Goal: Contribute content

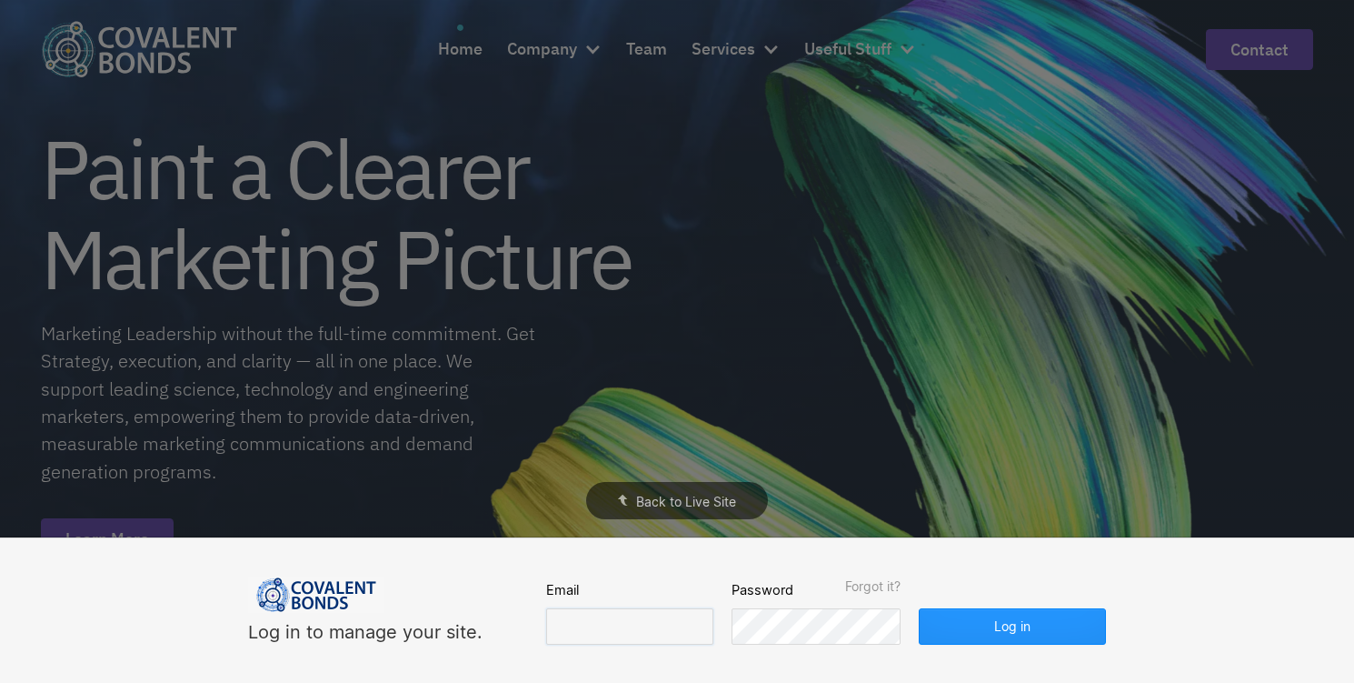
click at [579, 614] on input "email" at bounding box center [629, 626] width 167 height 36
type input "edy@covalentbonds.com"
click at [975, 627] on button "Log in" at bounding box center [1012, 626] width 187 height 36
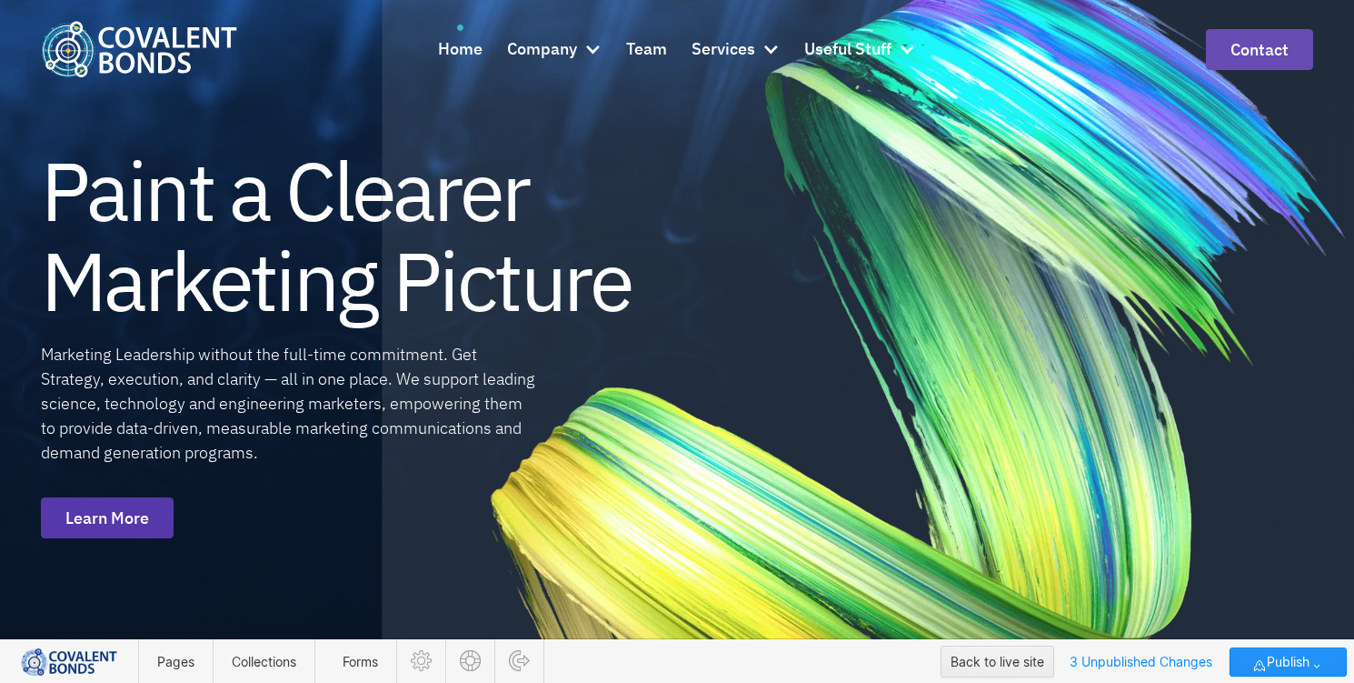
click at [744, 52] on div at bounding box center [869, 381] width 969 height 1032
click at [472, 45] on div at bounding box center [869, 381] width 969 height 1032
click at [467, 53] on div at bounding box center [869, 381] width 969 height 1032
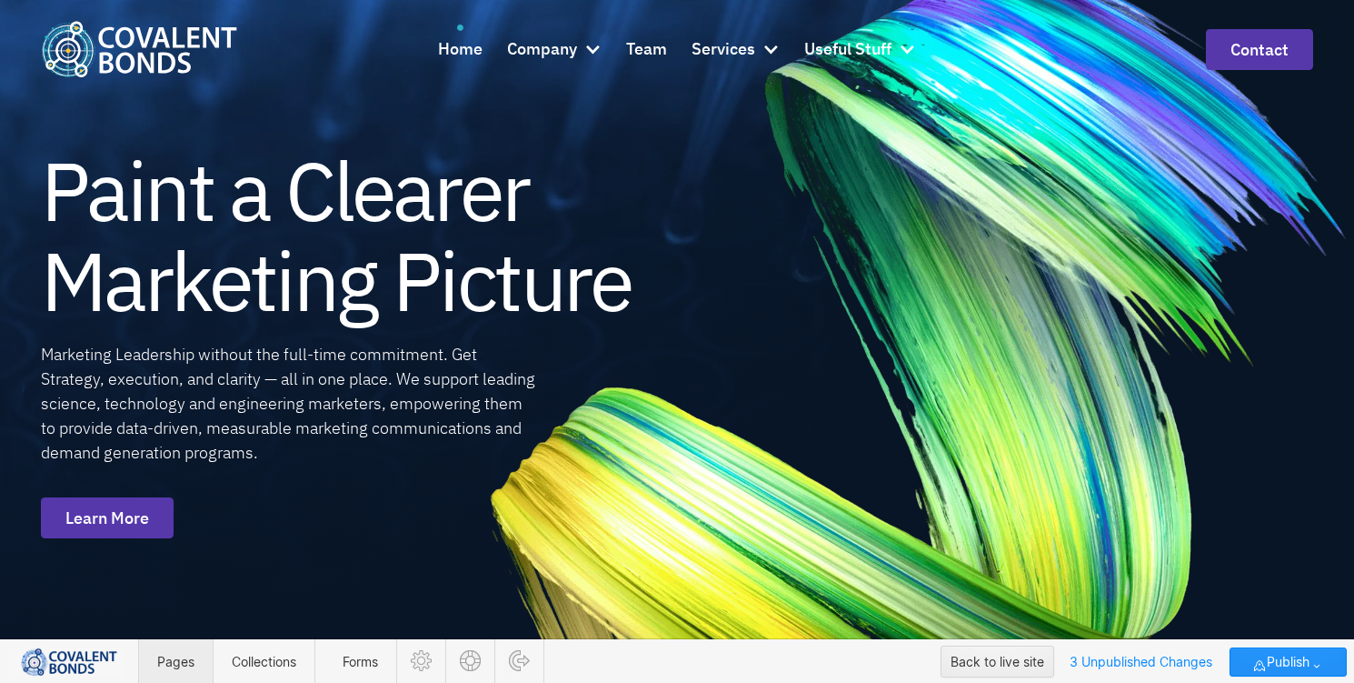
click at [181, 664] on span "Pages" at bounding box center [175, 661] width 37 height 15
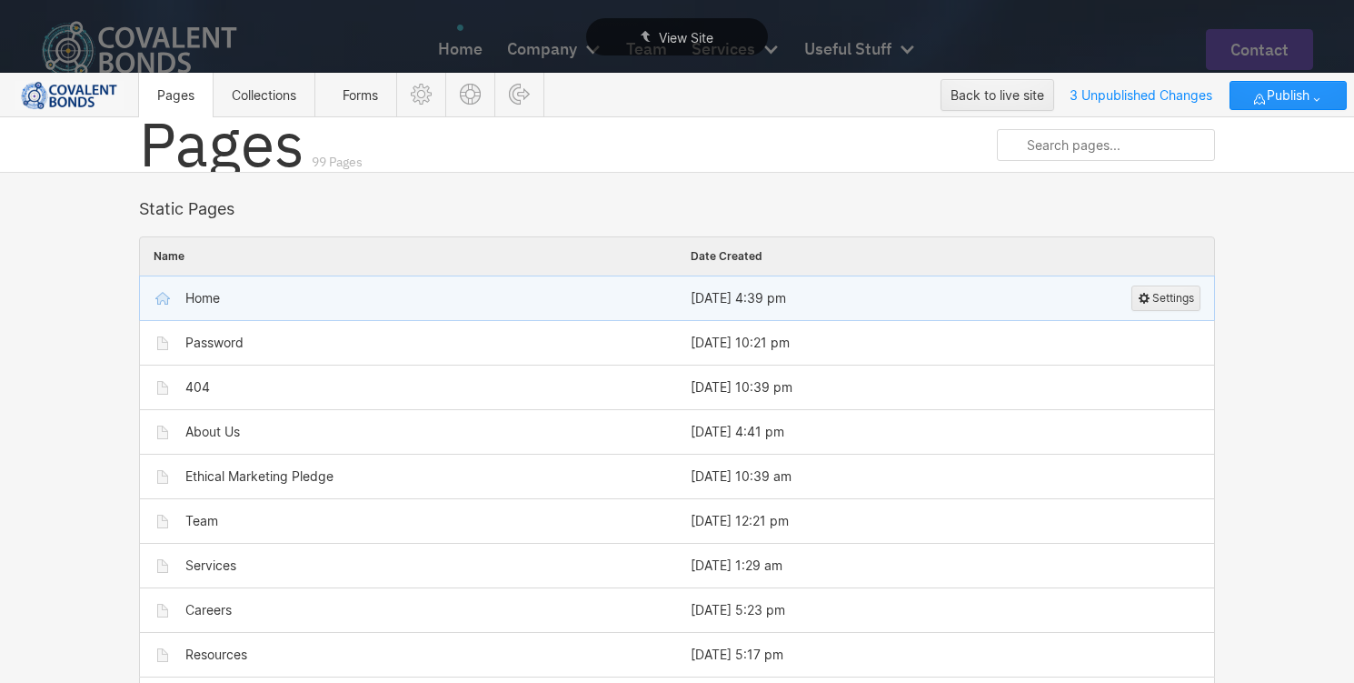
scroll to position [56, 0]
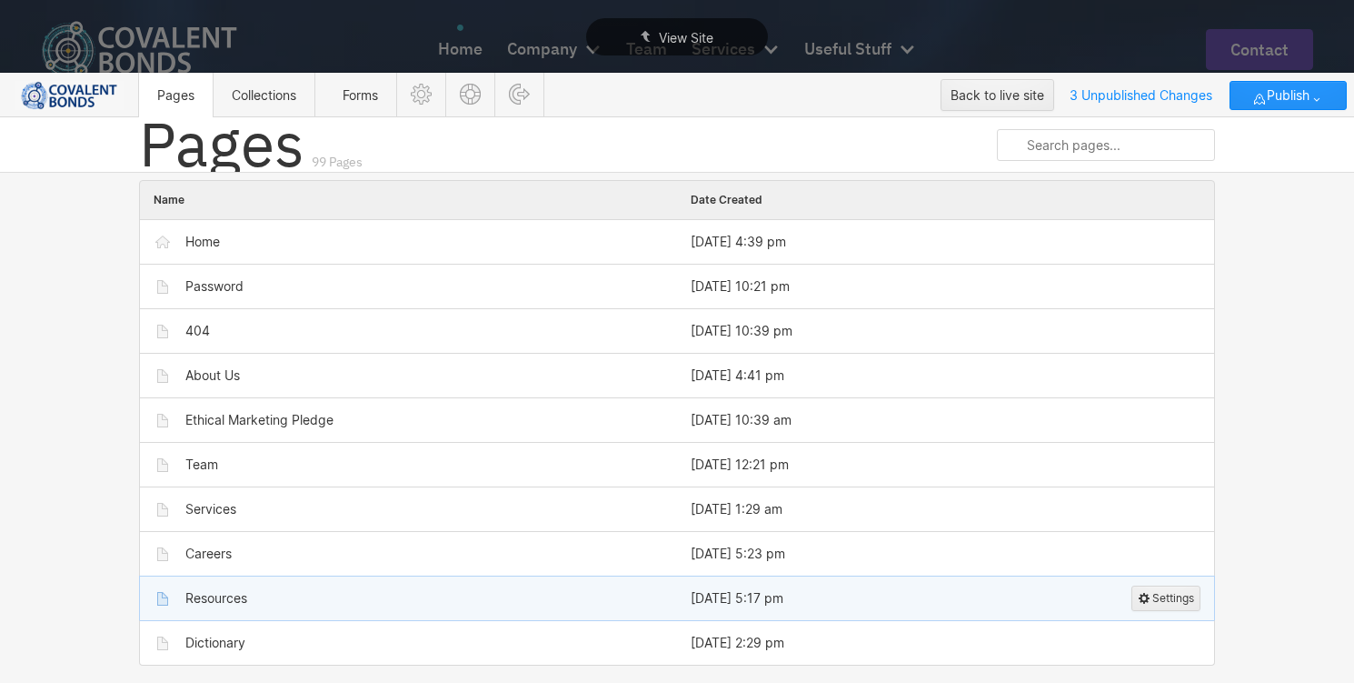
click at [224, 598] on div "Resources" at bounding box center [216, 598] width 62 height 15
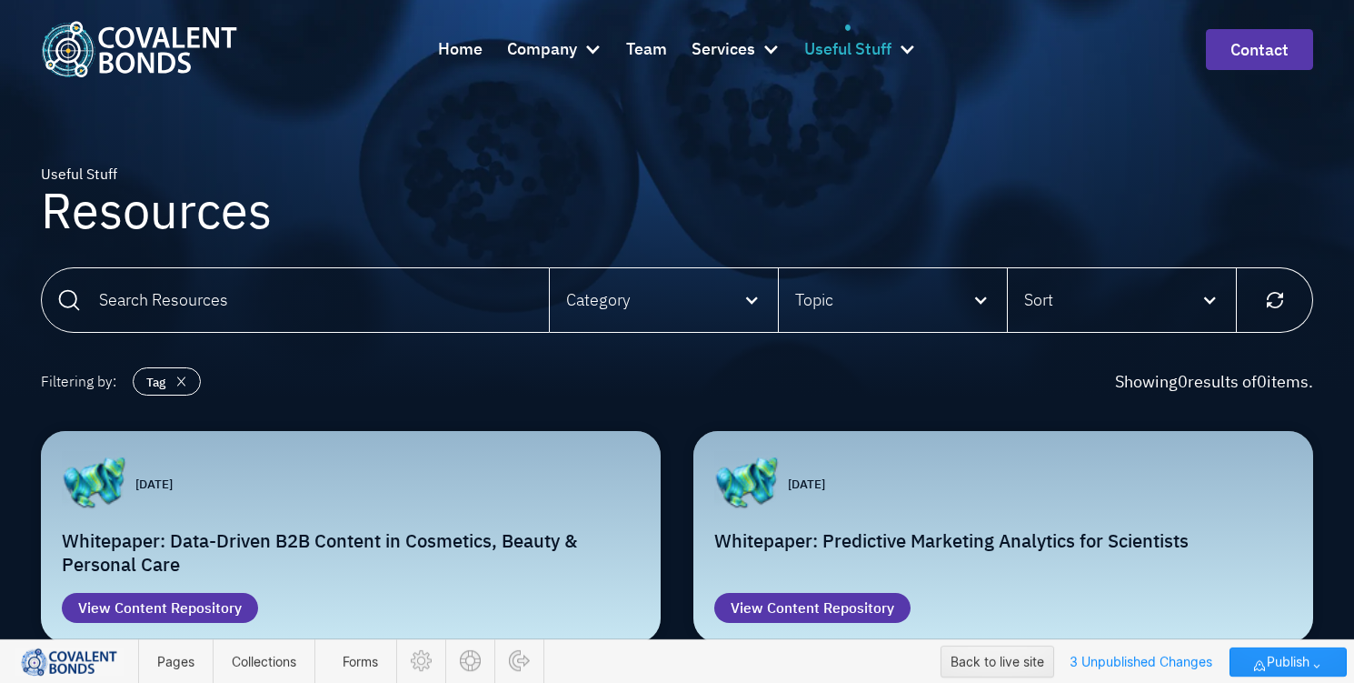
click at [910, 49] on div at bounding box center [907, 49] width 18 height 18
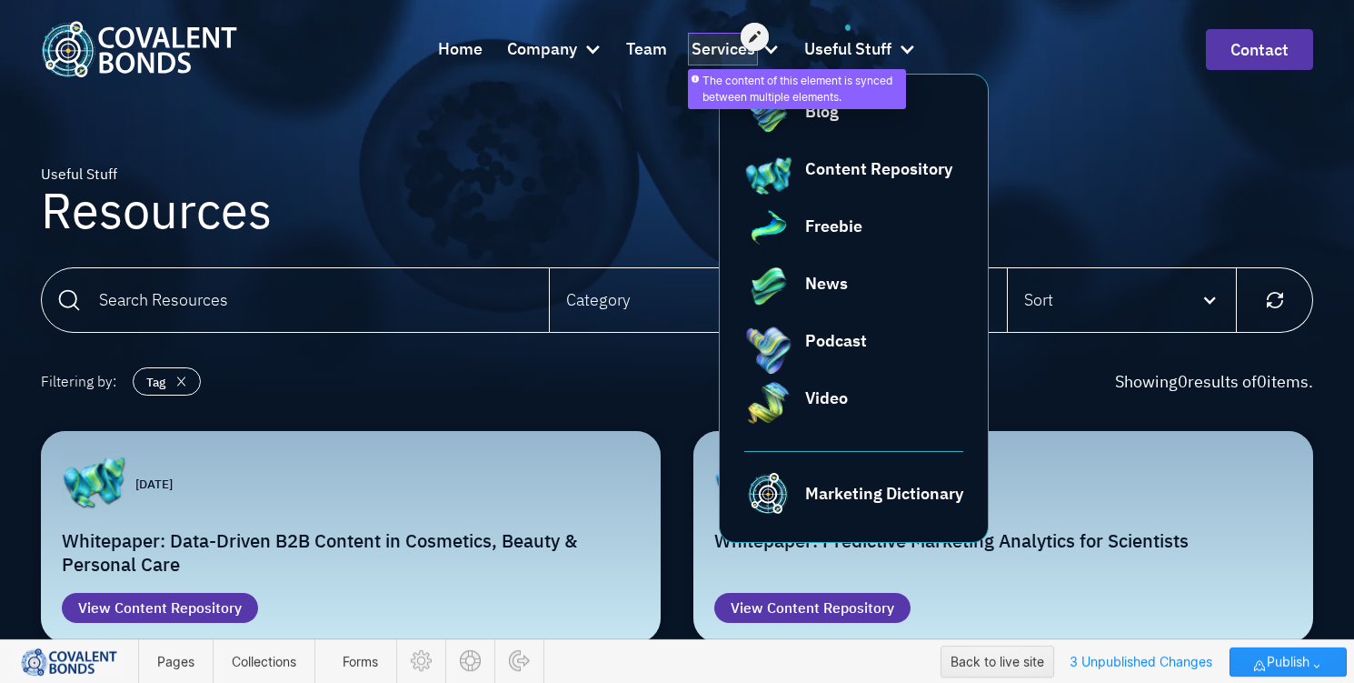
drag, startPoint x: 753, startPoint y: 51, endPoint x: 734, endPoint y: 46, distance: 18.7
click at [734, 46] on div at bounding box center [724, 40] width 64 height 26
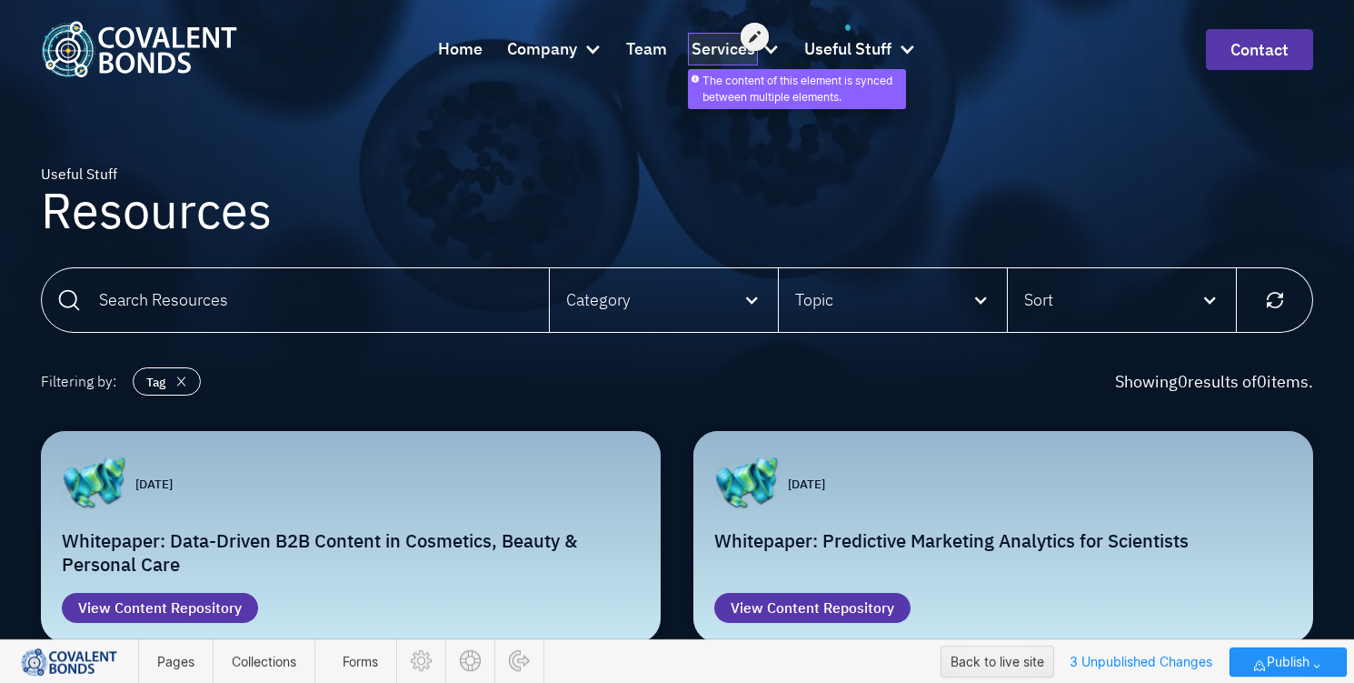
click at [724, 47] on div at bounding box center [724, 40] width 64 height 26
click at [752, 40] on icon at bounding box center [755, 36] width 12 height 13
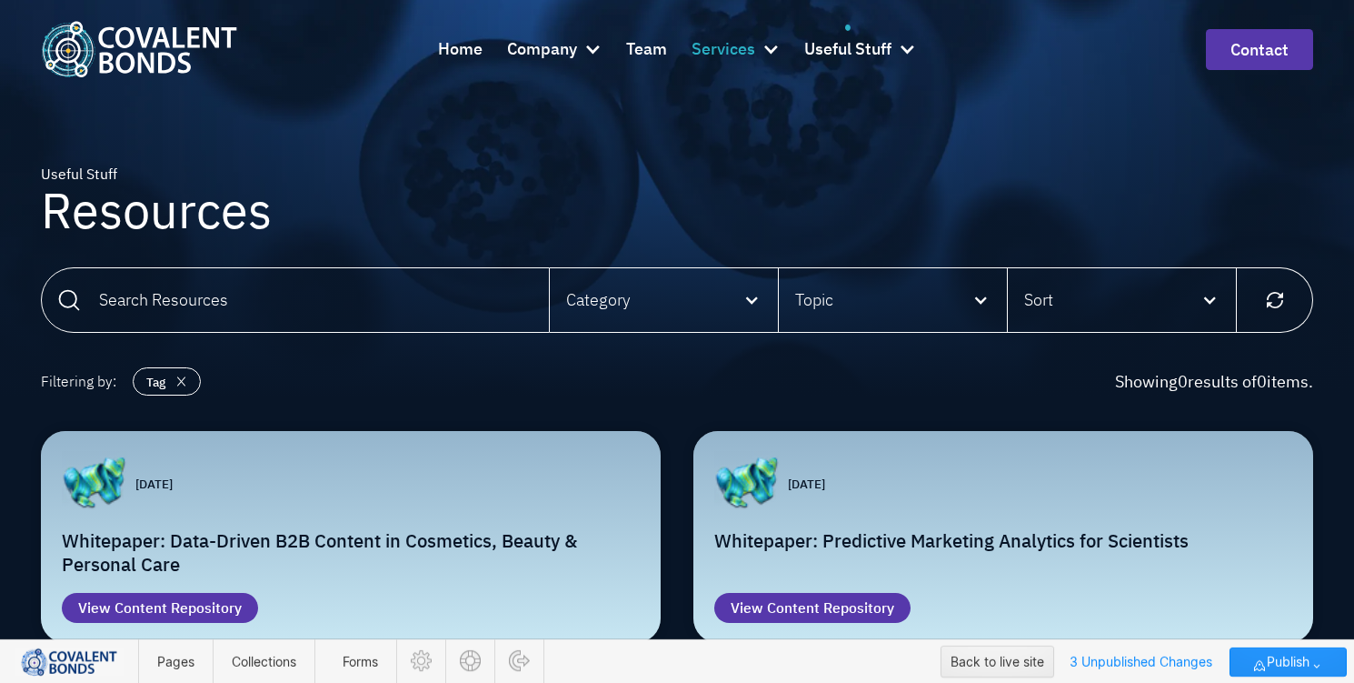
click at [773, 51] on div at bounding box center [771, 49] width 18 height 18
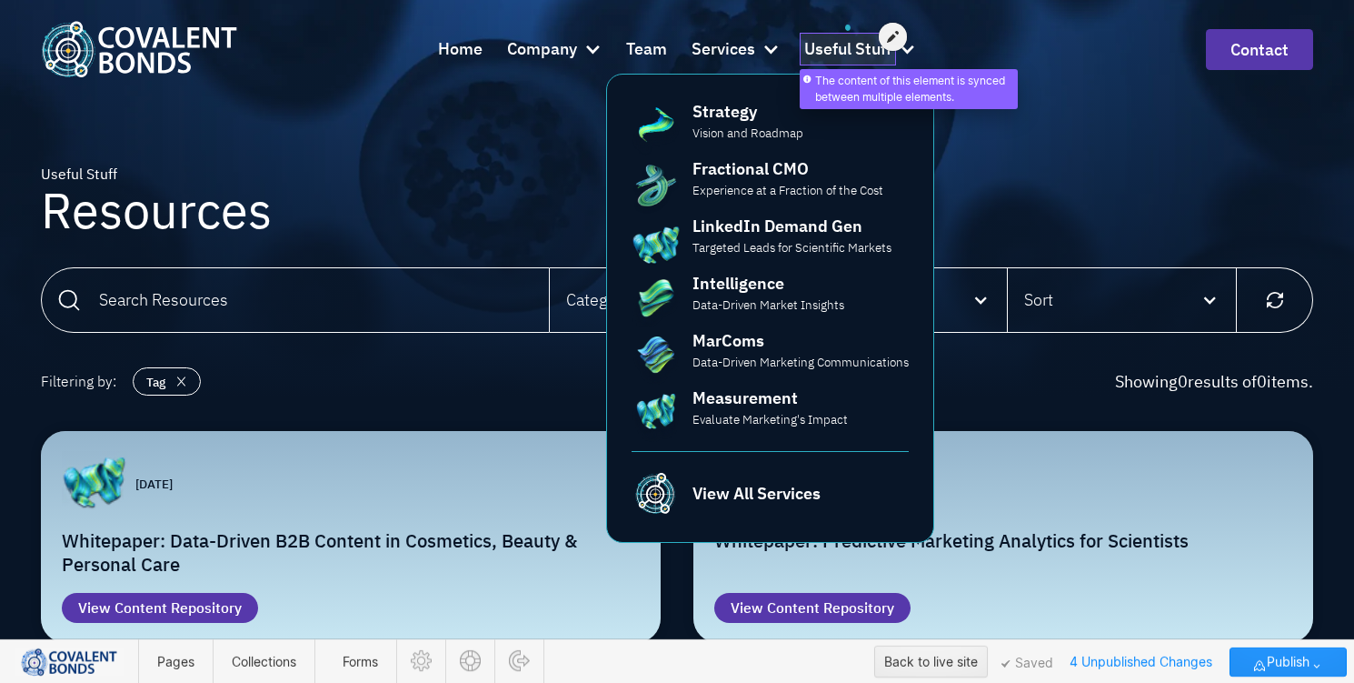
click at [854, 53] on div at bounding box center [848, 40] width 88 height 26
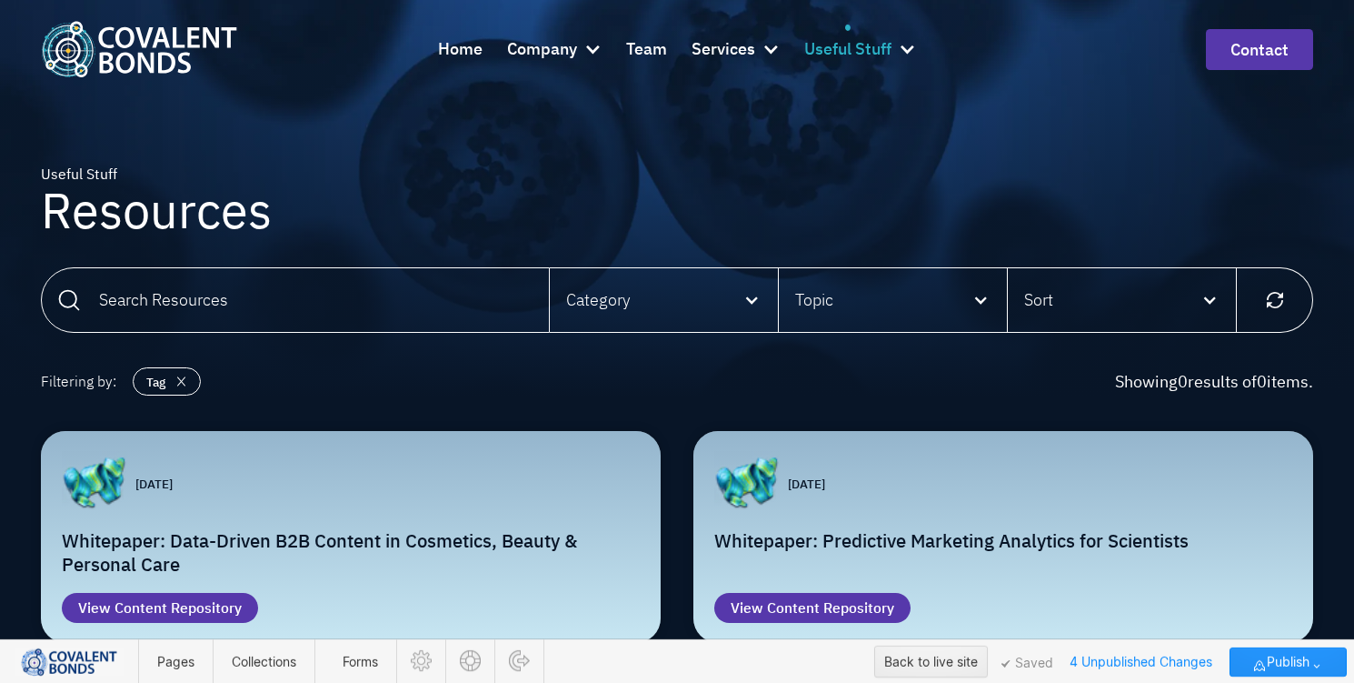
click at [909, 51] on div at bounding box center [907, 49] width 18 height 18
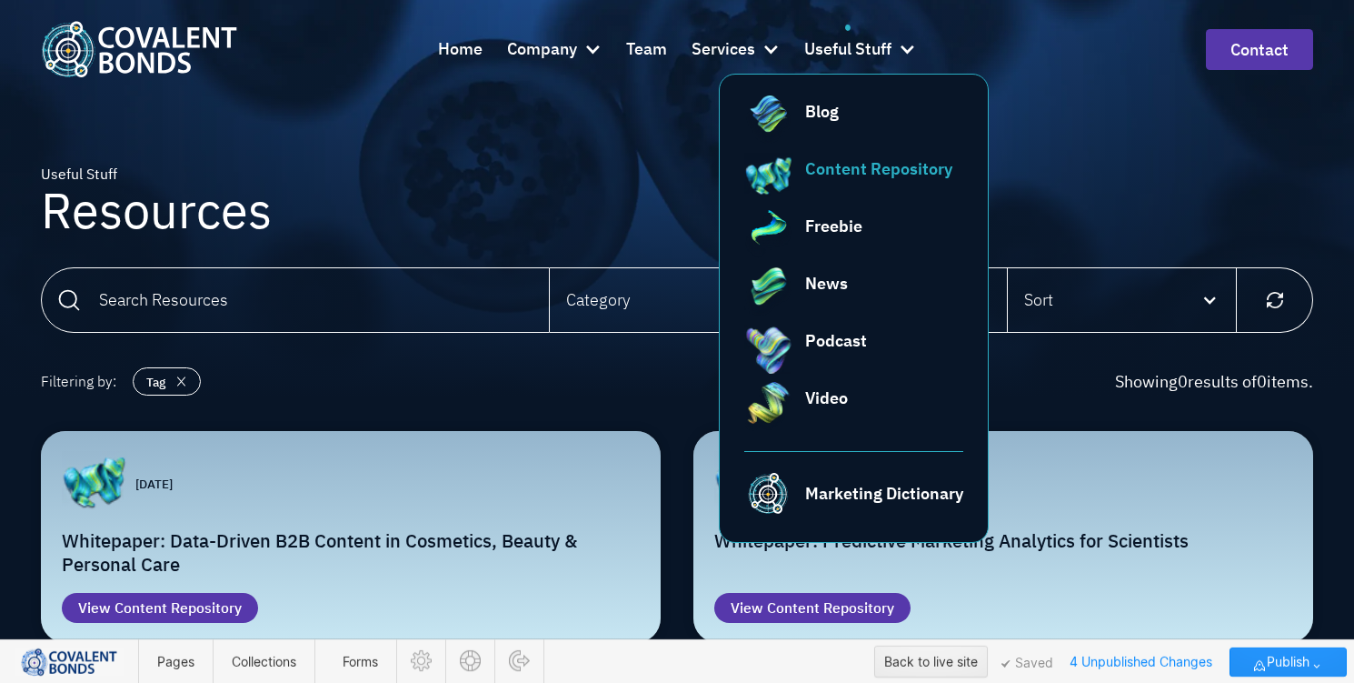
click at [860, 173] on div "Content Repository" at bounding box center [878, 168] width 147 height 25
click at [1069, 131] on div "Useful Stuff Resources" at bounding box center [677, 199] width 1273 height 398
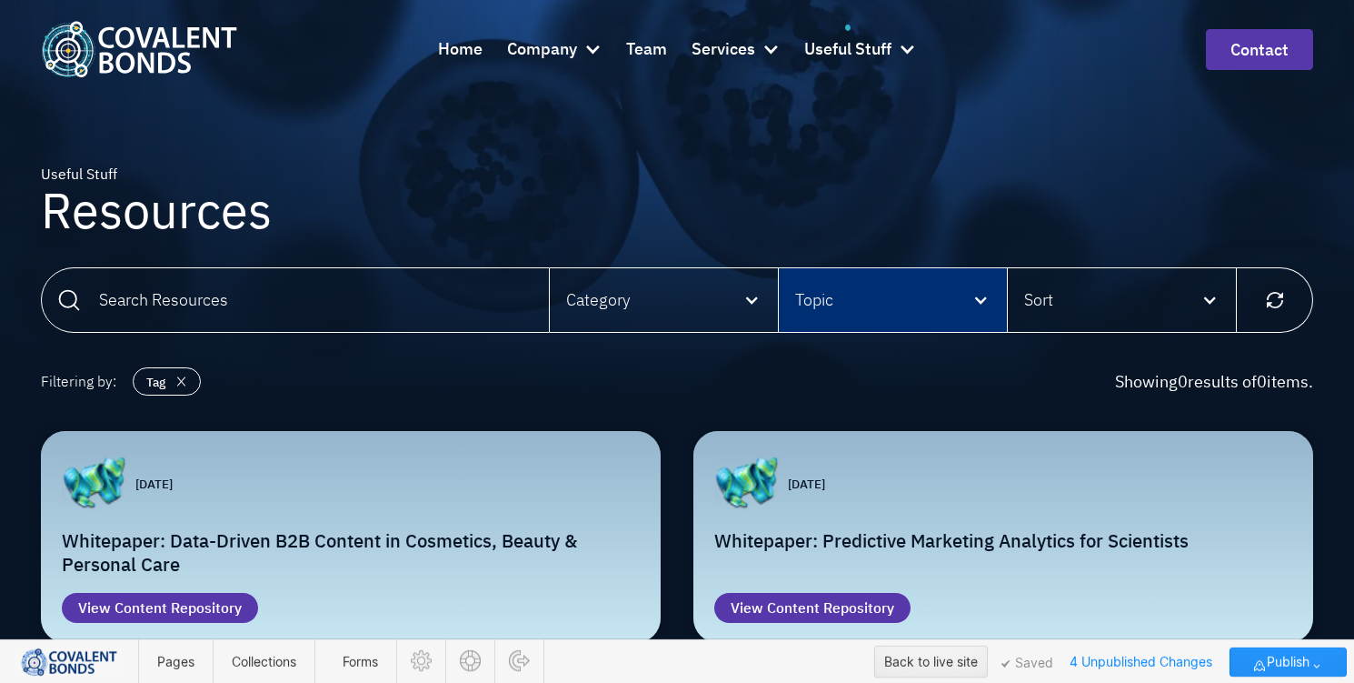
scroll to position [5, 0]
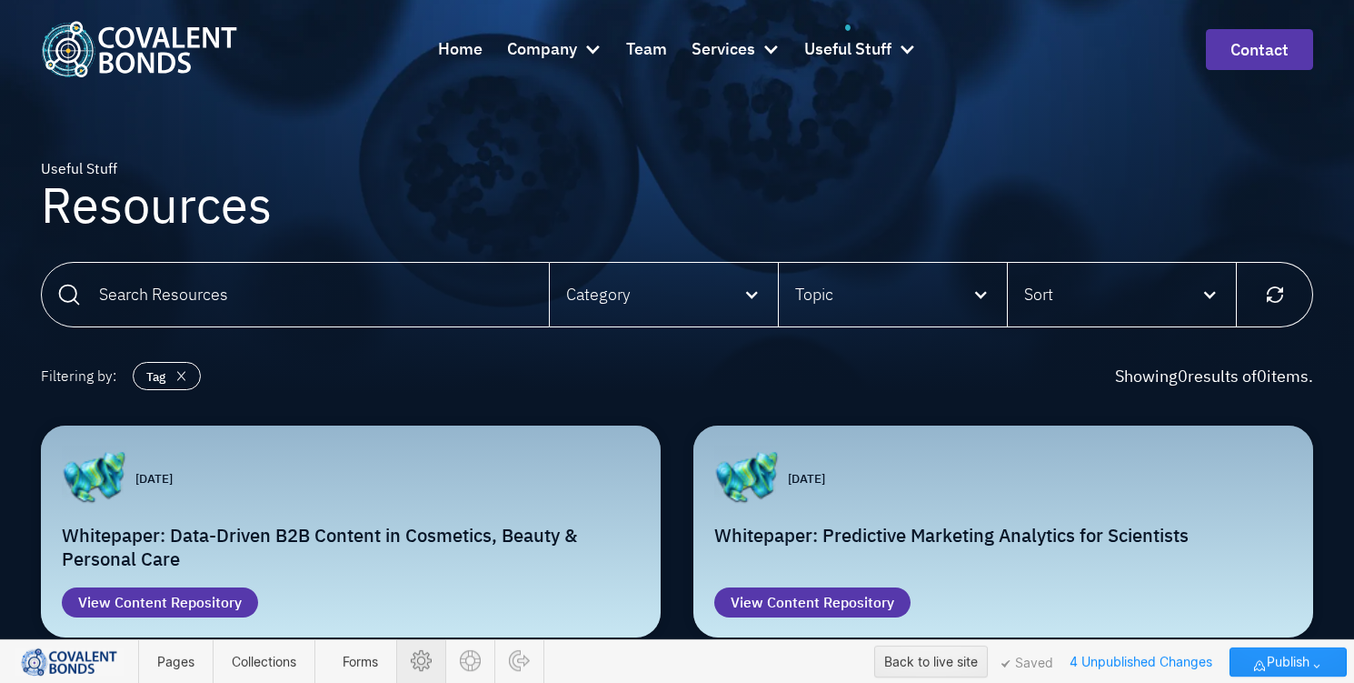
click at [426, 658] on icon at bounding box center [421, 660] width 21 height 21
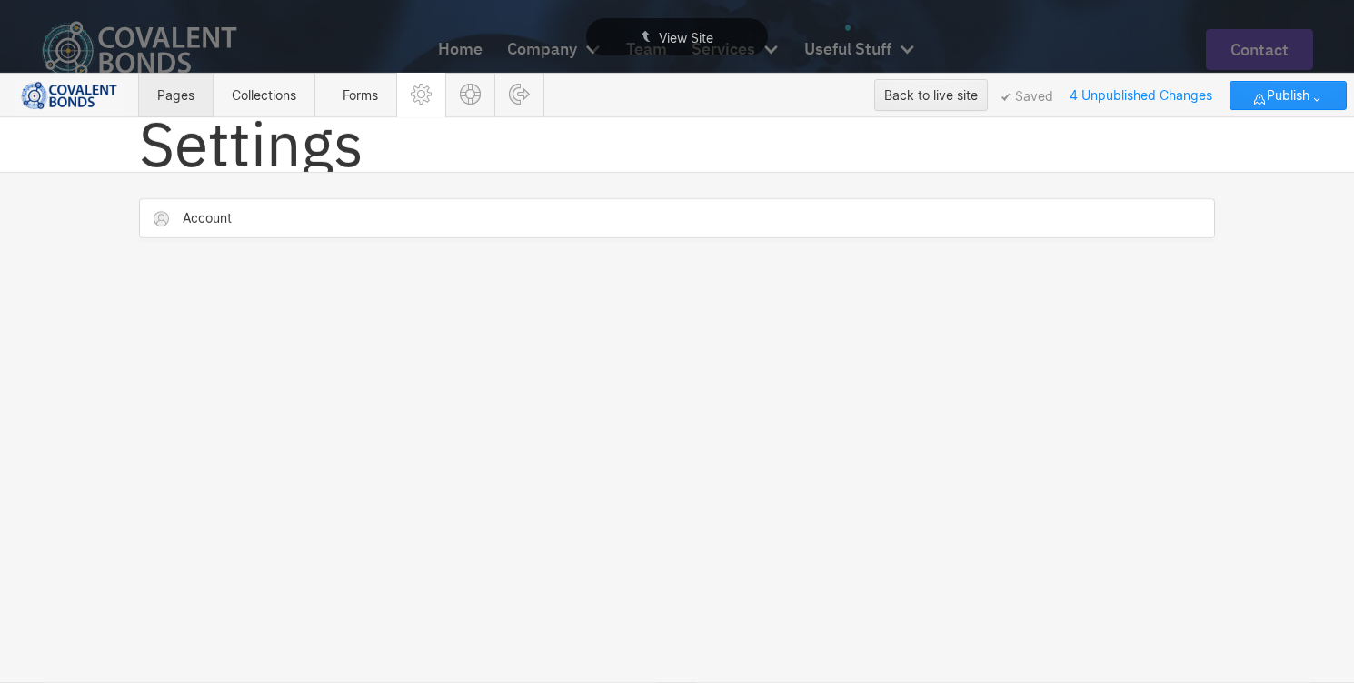
click at [197, 100] on span "Pages" at bounding box center [176, 95] width 74 height 45
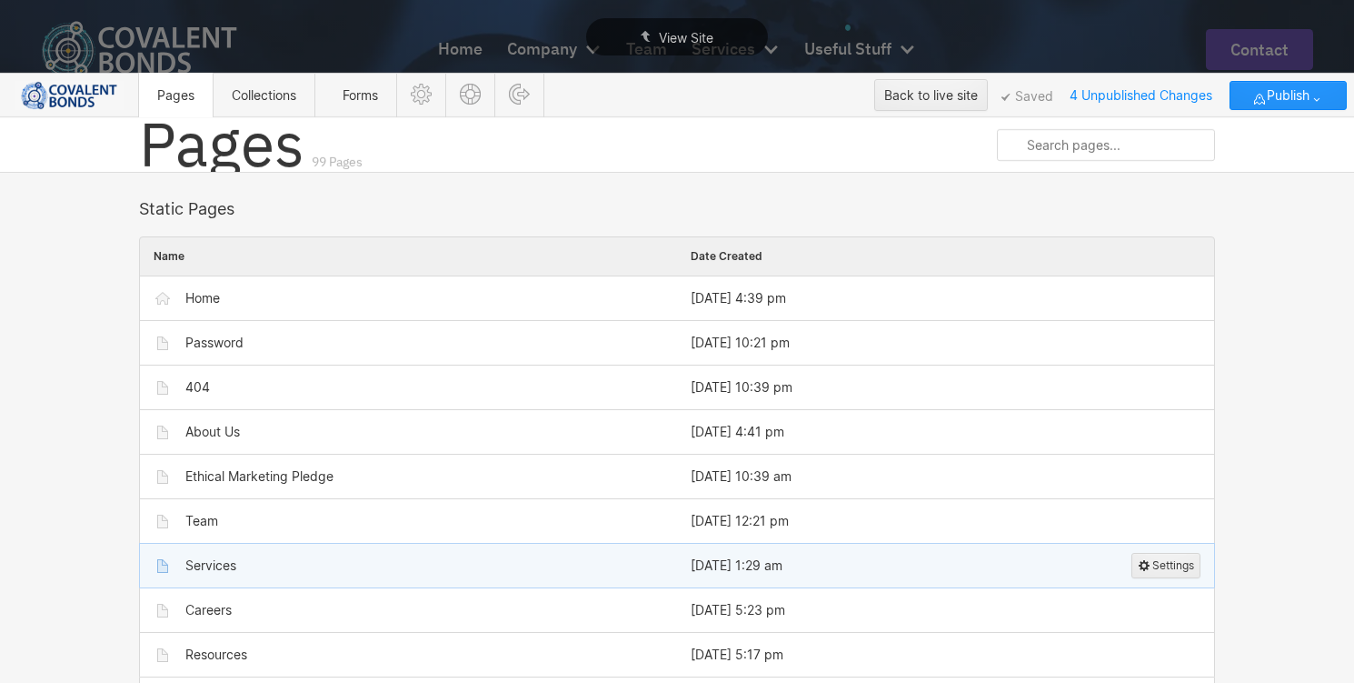
click at [221, 559] on div "Services" at bounding box center [210, 565] width 51 height 15
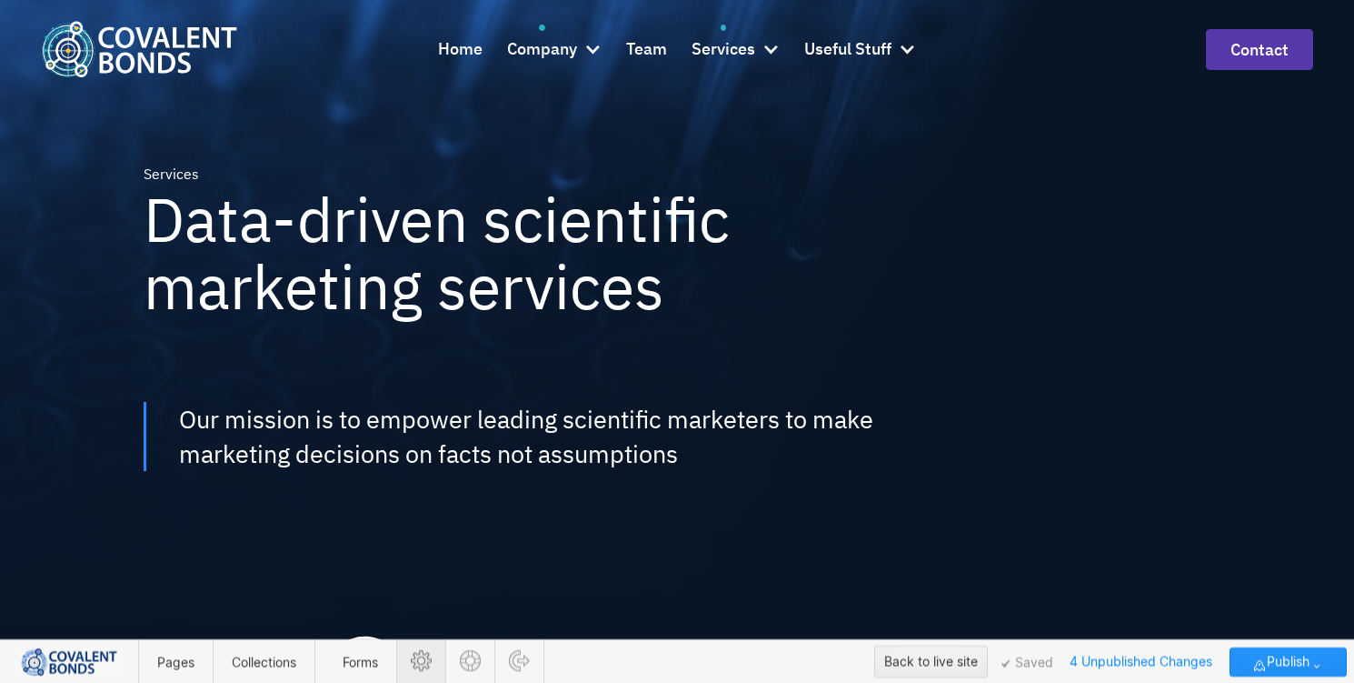
click at [426, 655] on icon at bounding box center [421, 660] width 21 height 21
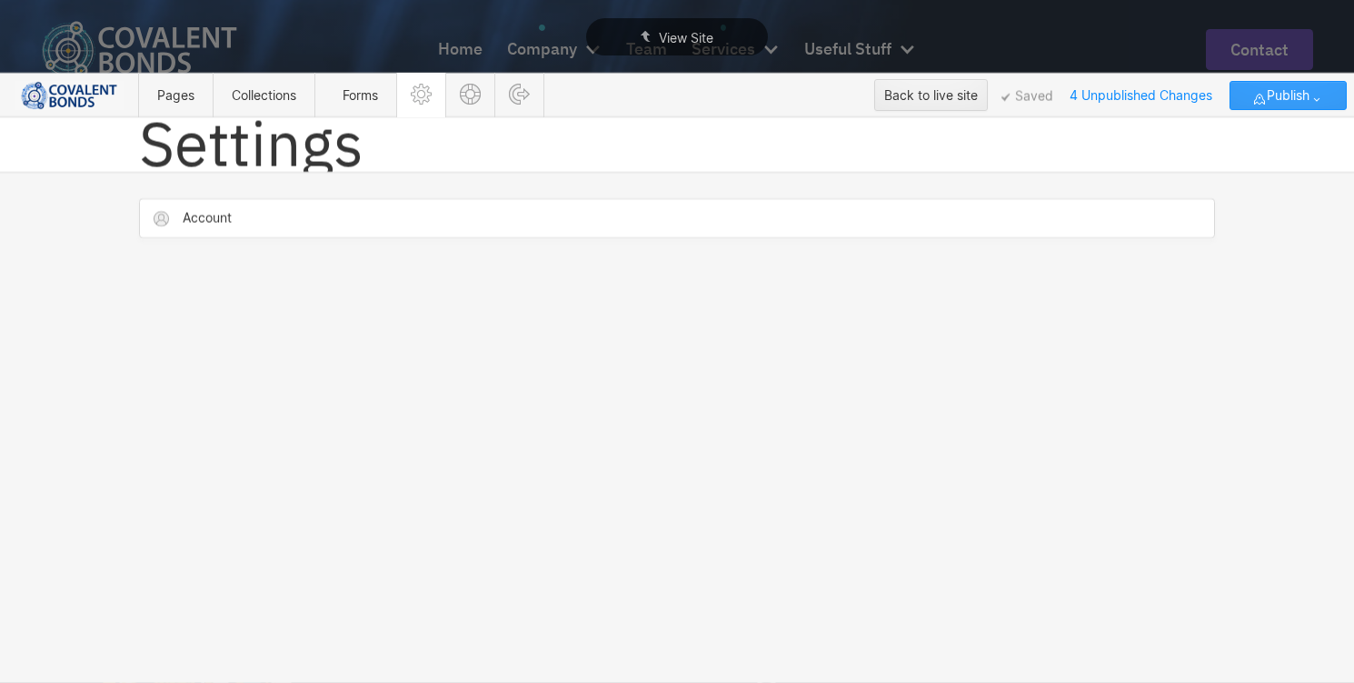
click at [1315, 97] on icon "button" at bounding box center [1317, 99] width 15 height 15
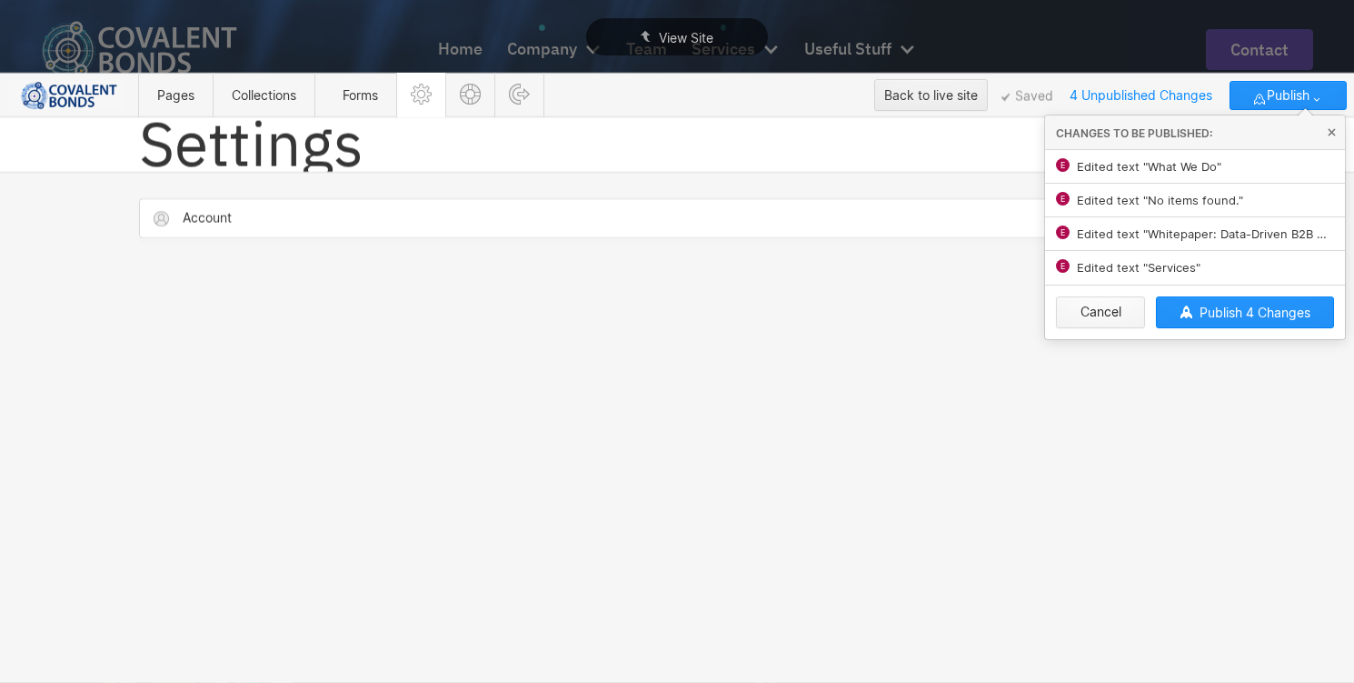
click at [1073, 301] on button "Cancel" at bounding box center [1100, 312] width 89 height 32
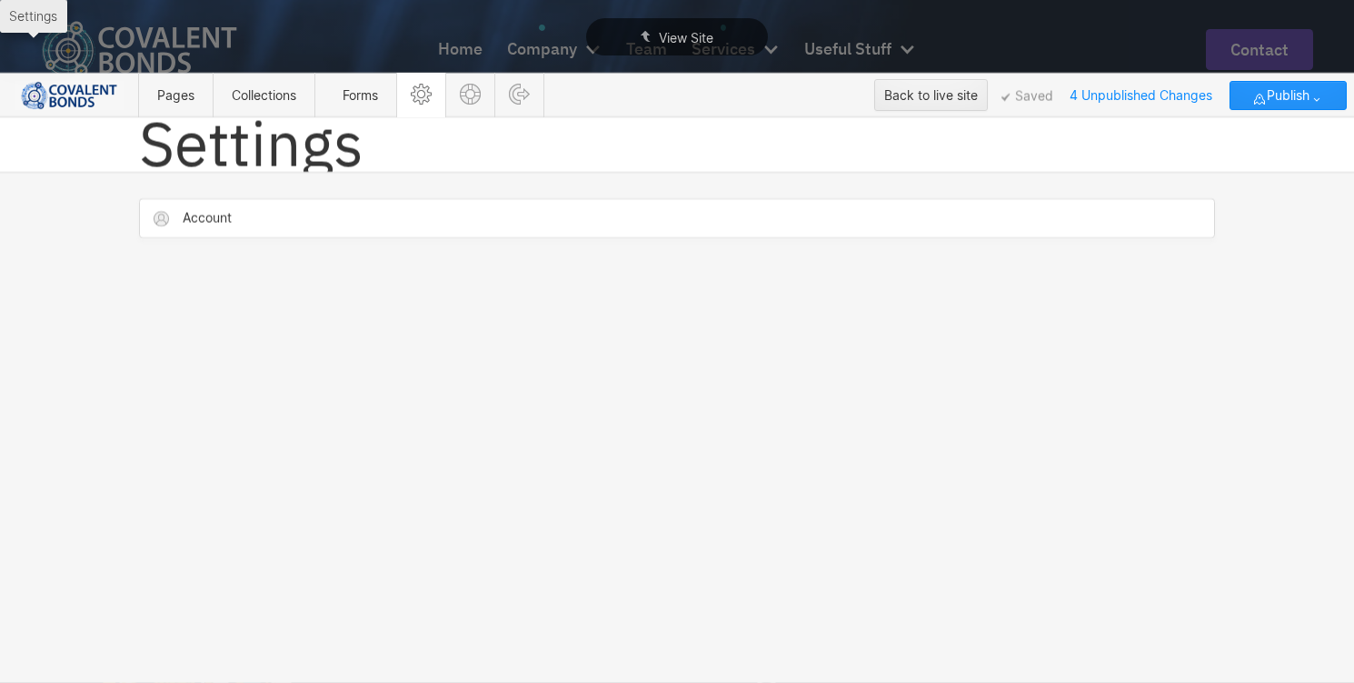
click at [424, 91] on icon at bounding box center [421, 94] width 21 height 21
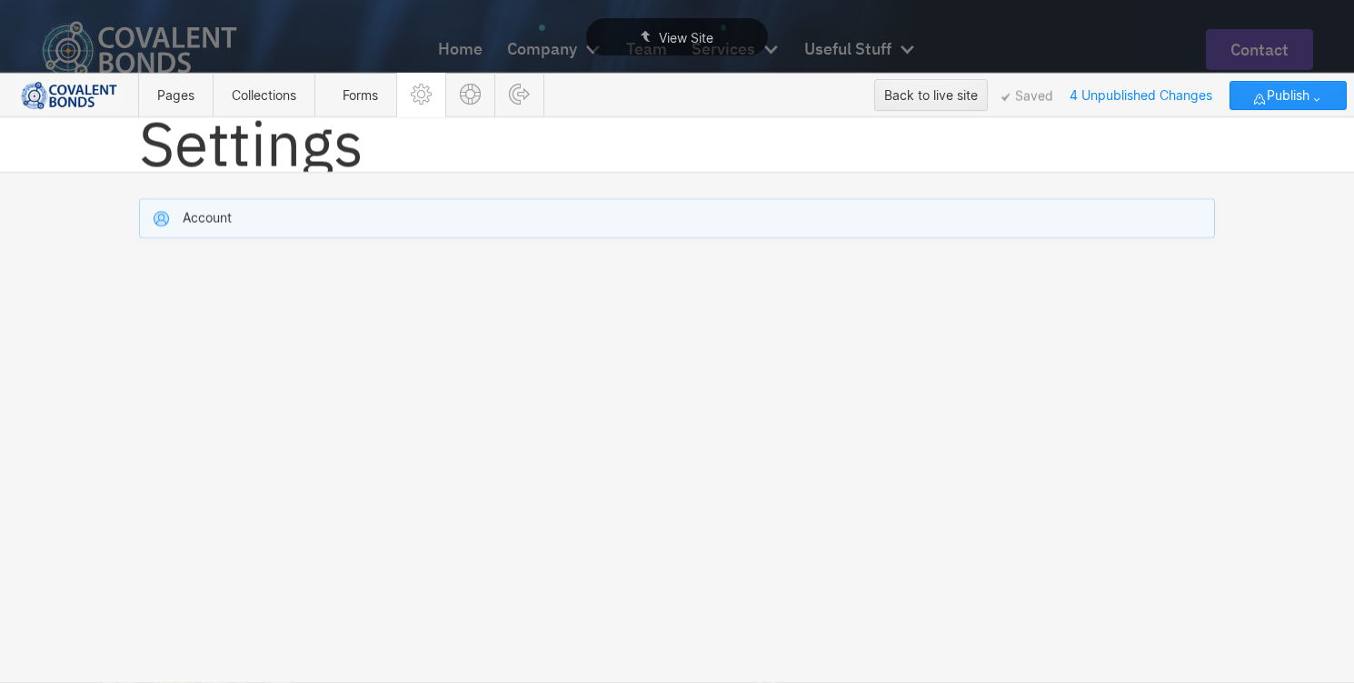
click at [258, 215] on div "Account" at bounding box center [677, 218] width 1074 height 38
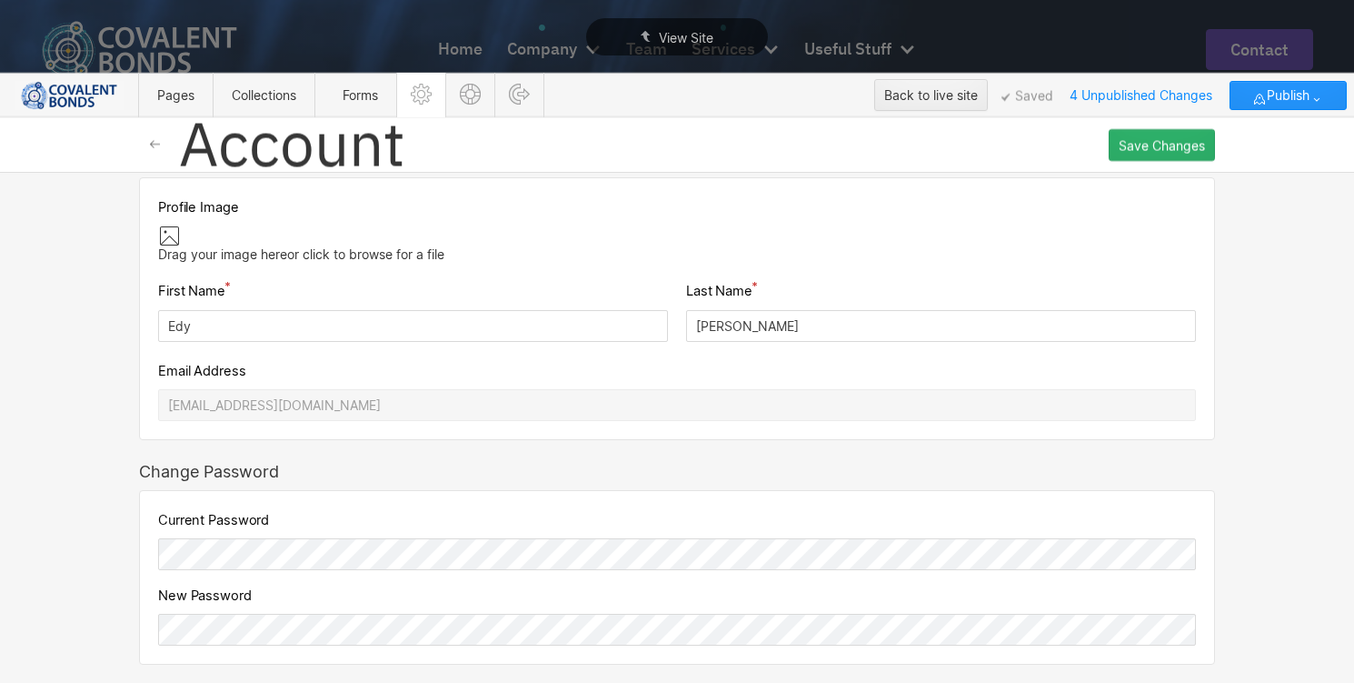
scroll to position [107, 0]
click at [255, 95] on span "Collections" at bounding box center [264, 94] width 65 height 15
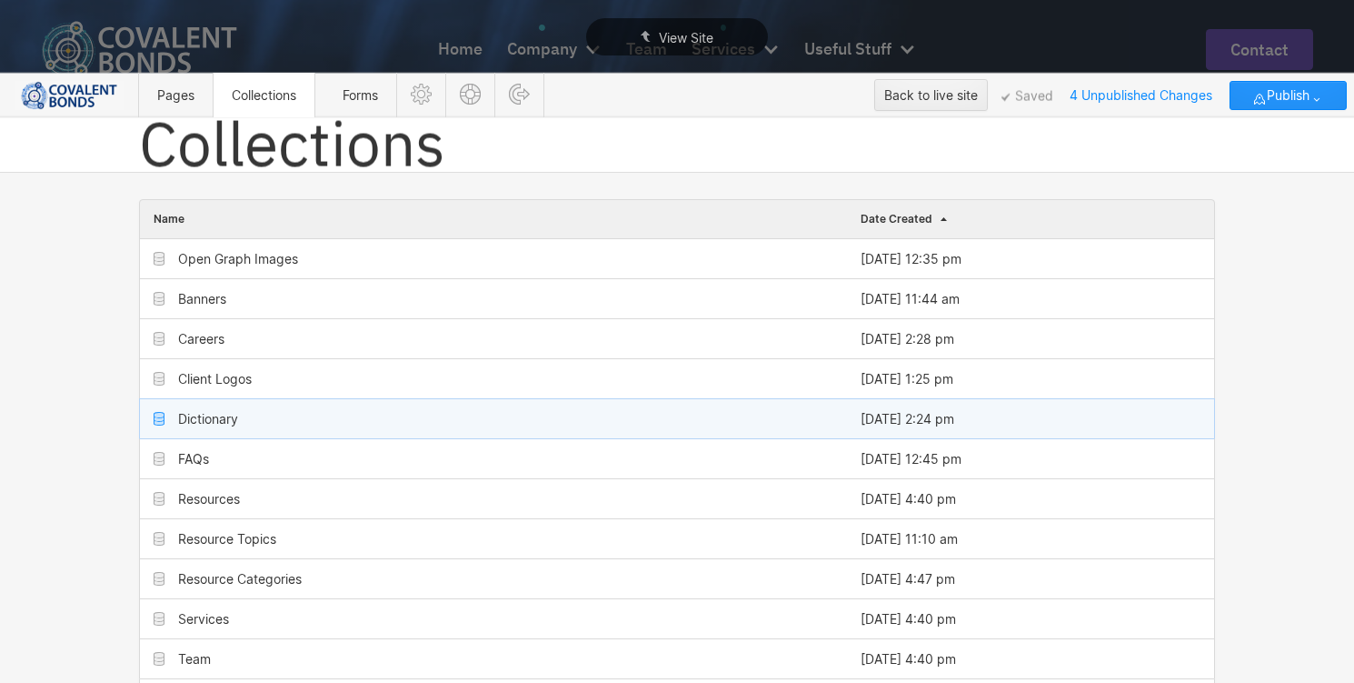
scroll to position [73, 0]
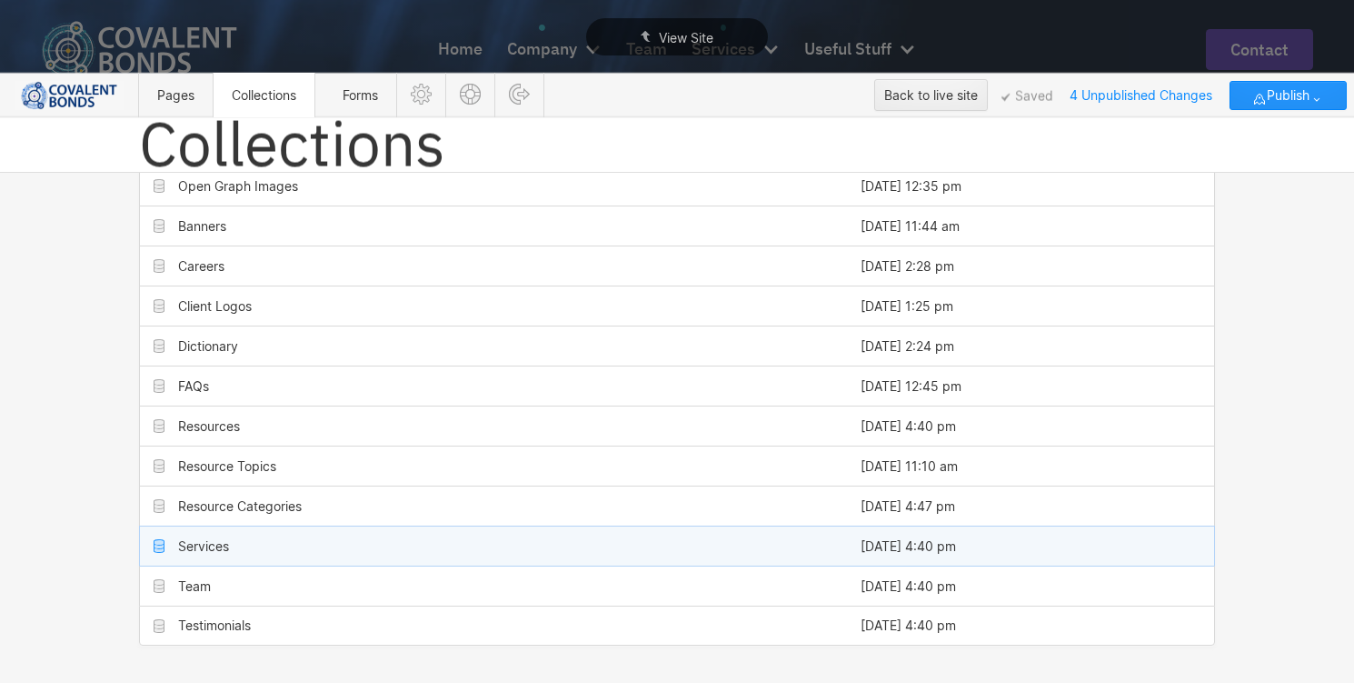
click at [212, 545] on div "Services" at bounding box center [203, 546] width 51 height 15
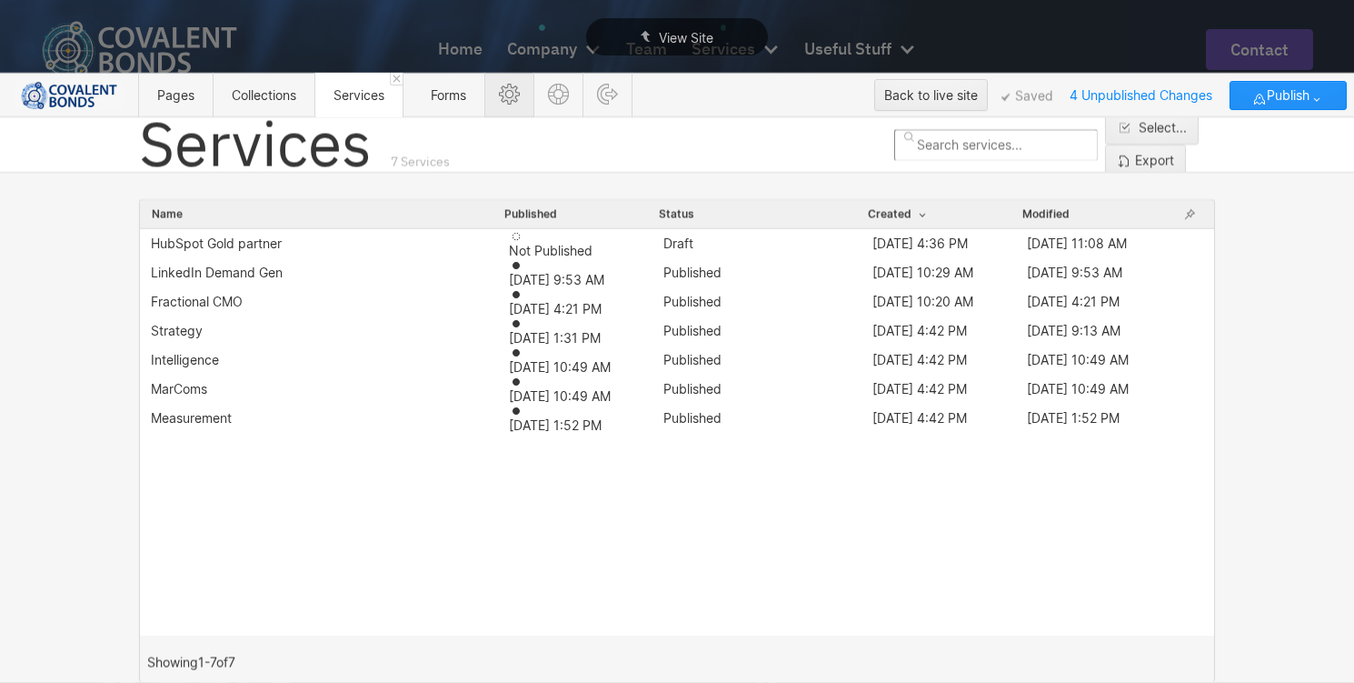
click at [520, 97] on icon at bounding box center [509, 94] width 21 height 21
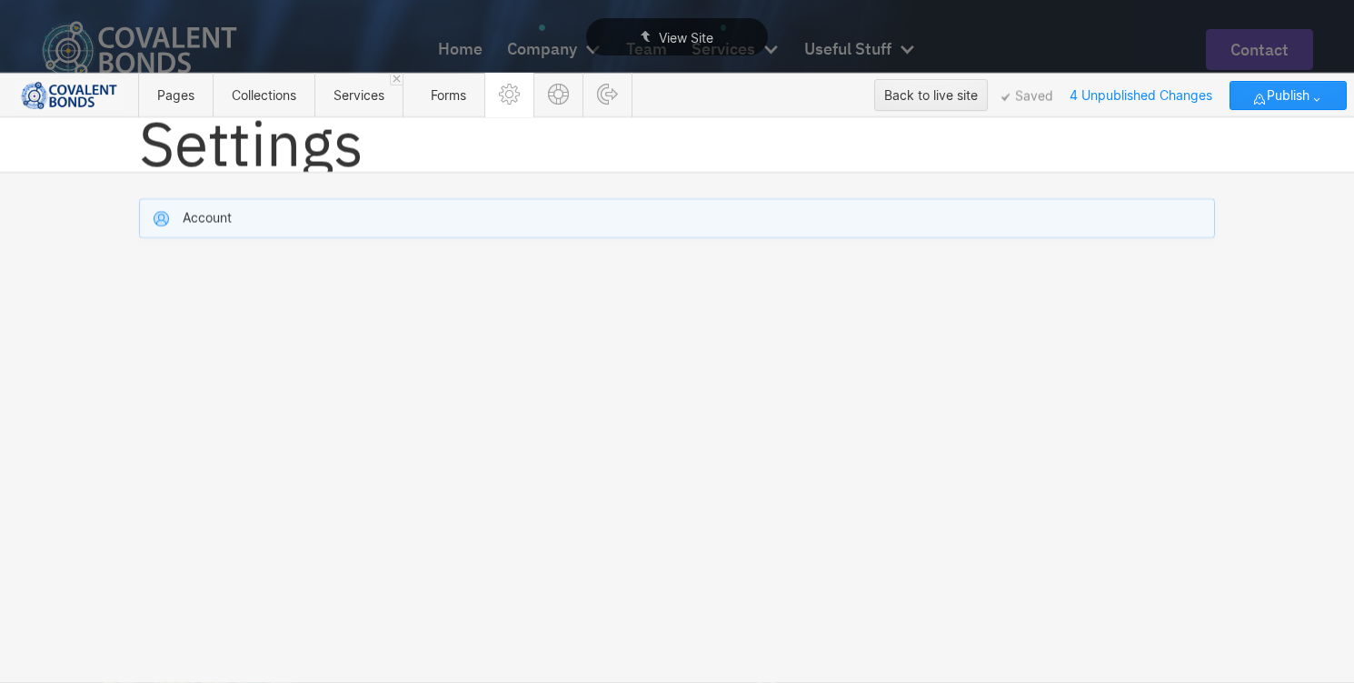
click at [285, 216] on div "Account" at bounding box center [677, 218] width 1074 height 38
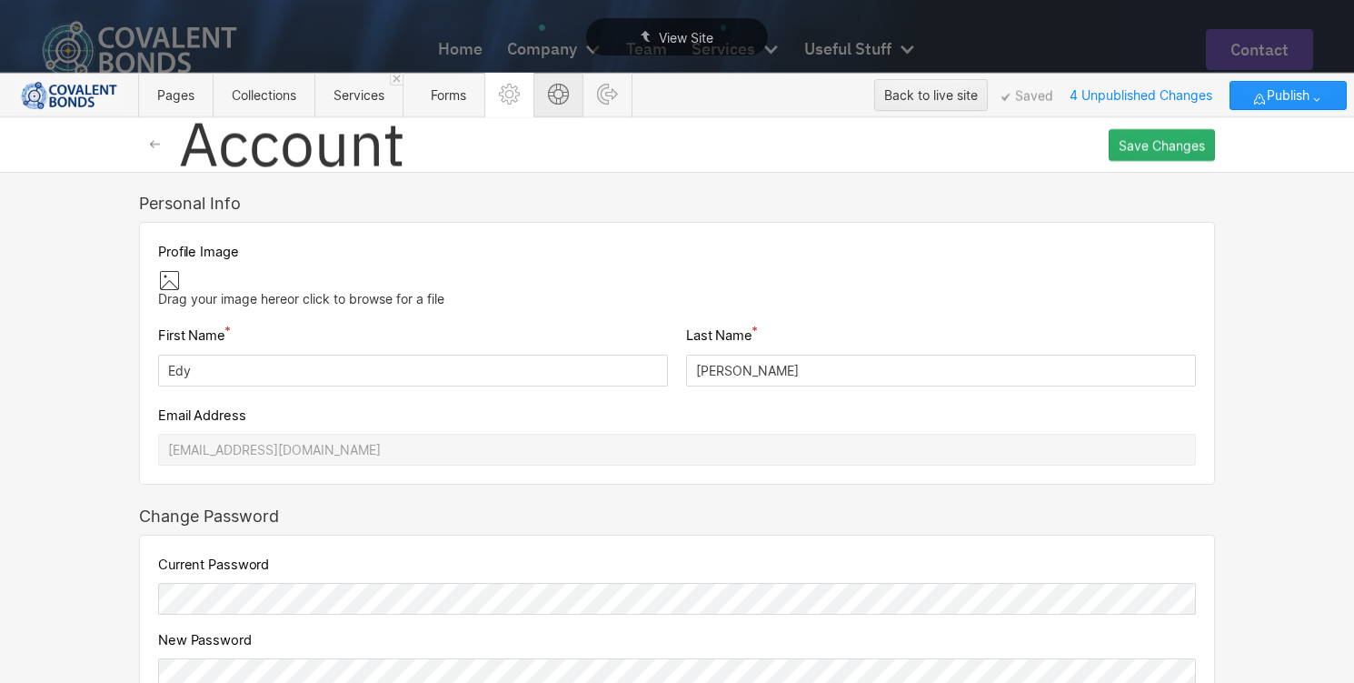
click at [561, 101] on icon at bounding box center [558, 94] width 21 height 21
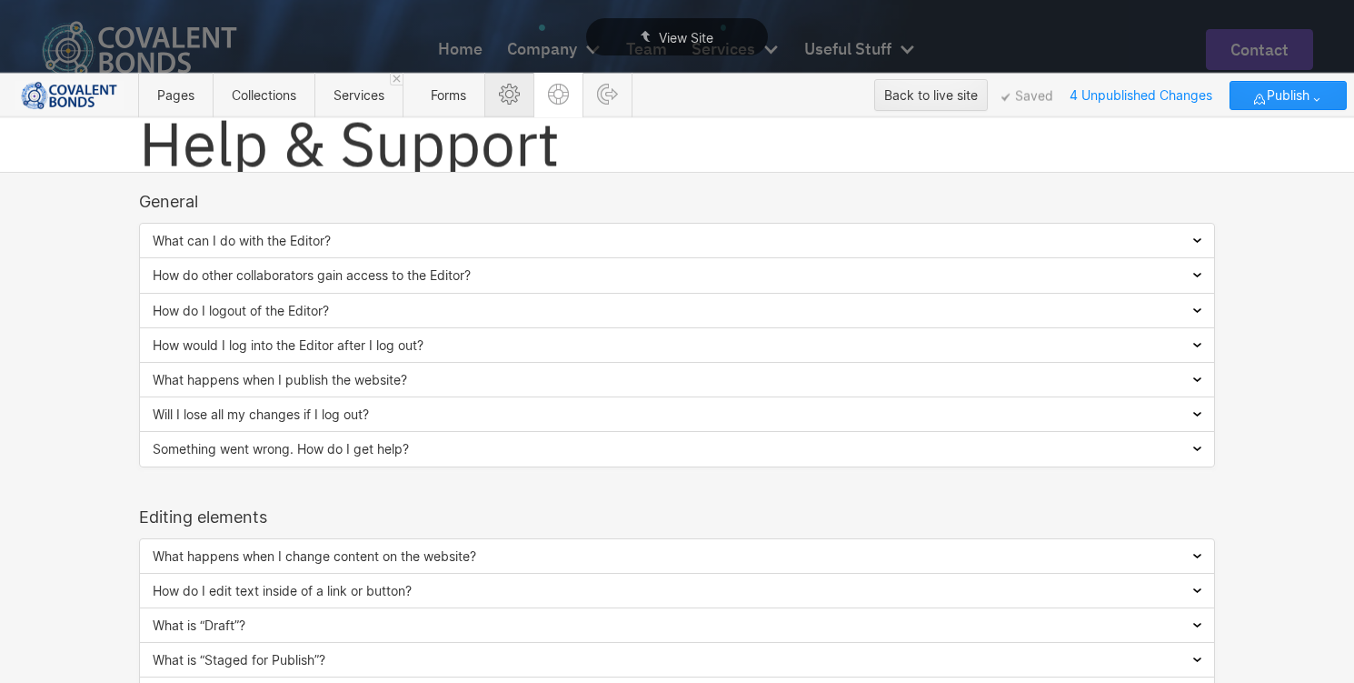
click at [517, 103] on icon at bounding box center [509, 94] width 21 height 21
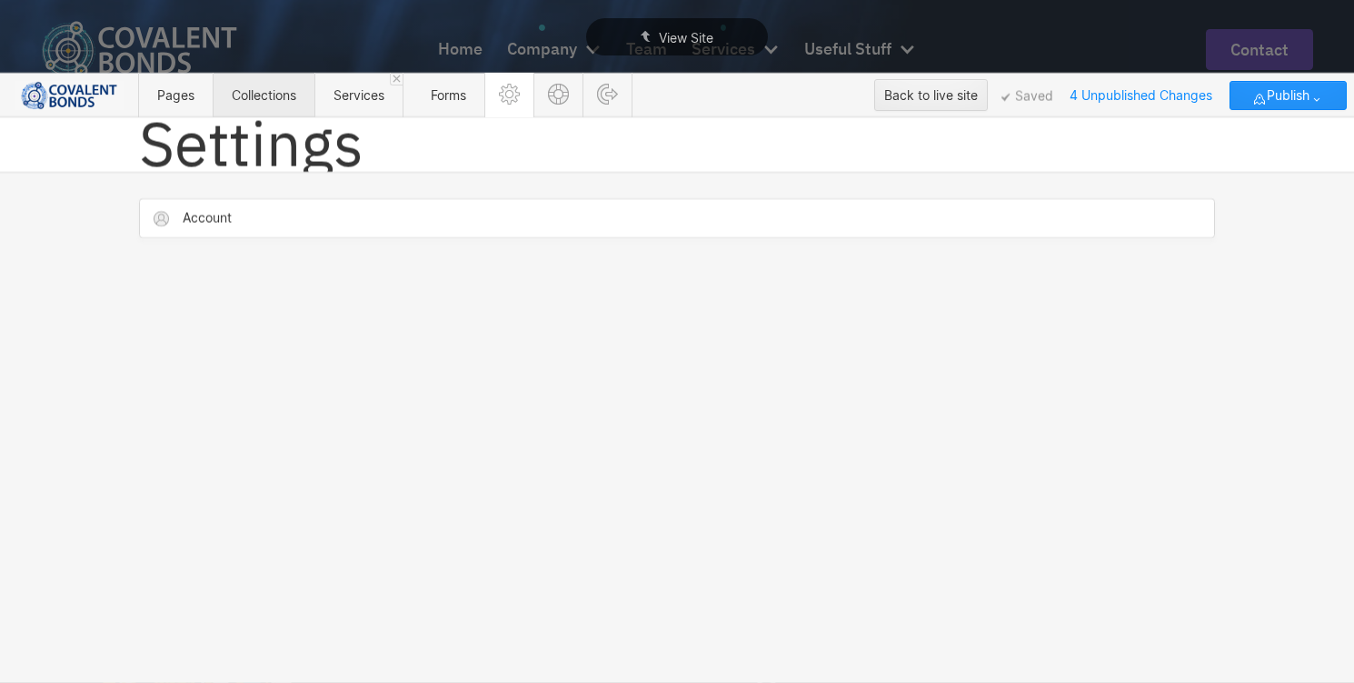
click at [296, 96] on span "Collections" at bounding box center [264, 94] width 65 height 15
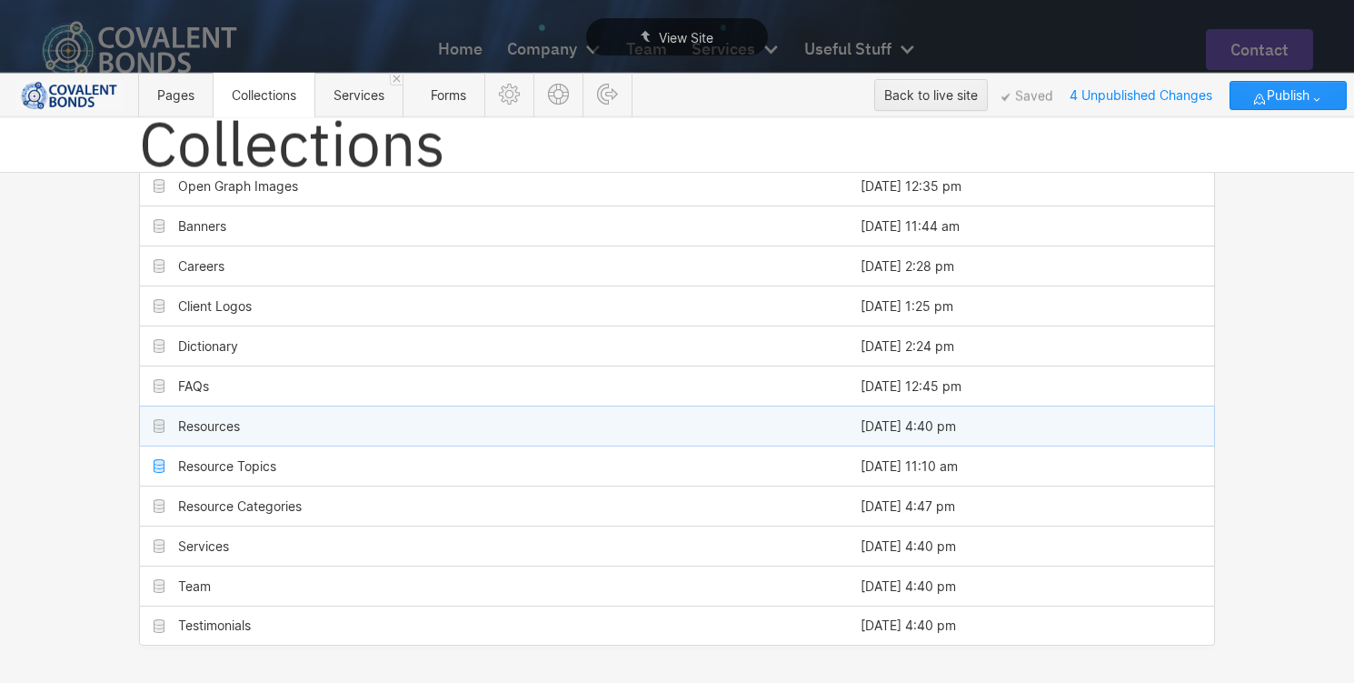
click at [265, 427] on div "Resources" at bounding box center [493, 425] width 707 height 39
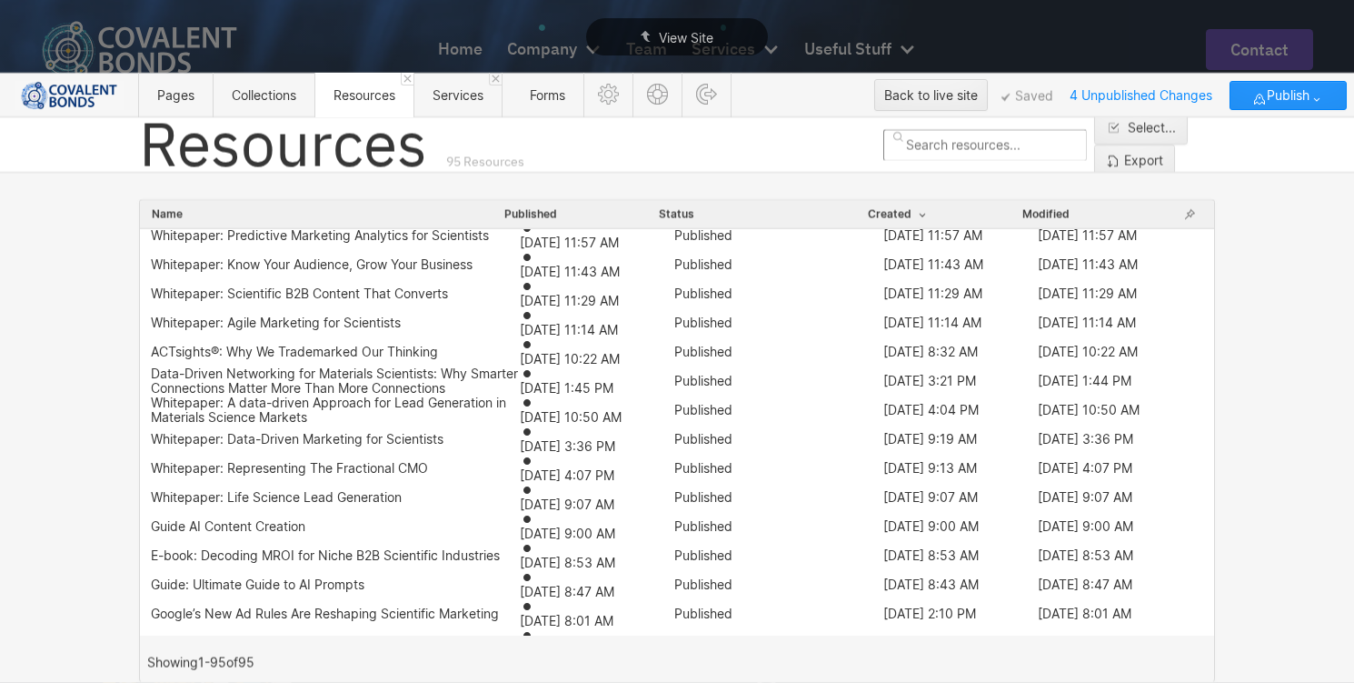
scroll to position [0, 0]
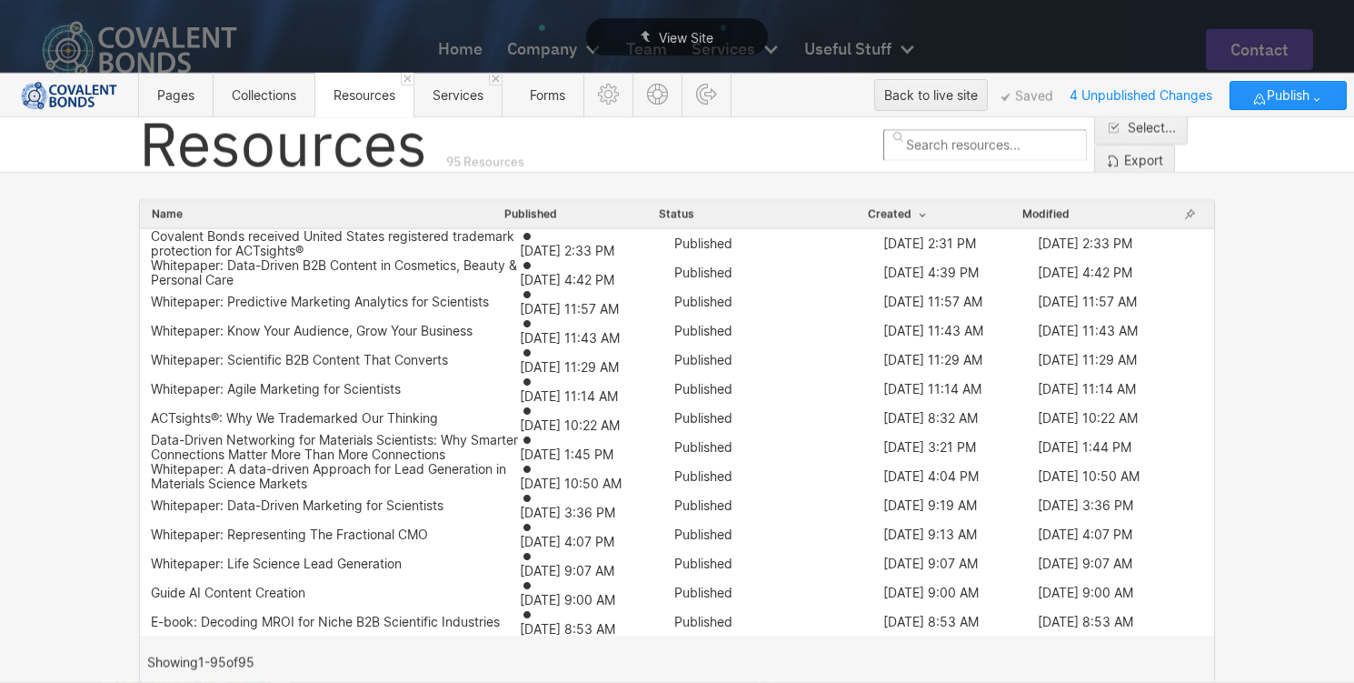
click at [884, 151] on input "text" at bounding box center [986, 145] width 204 height 32
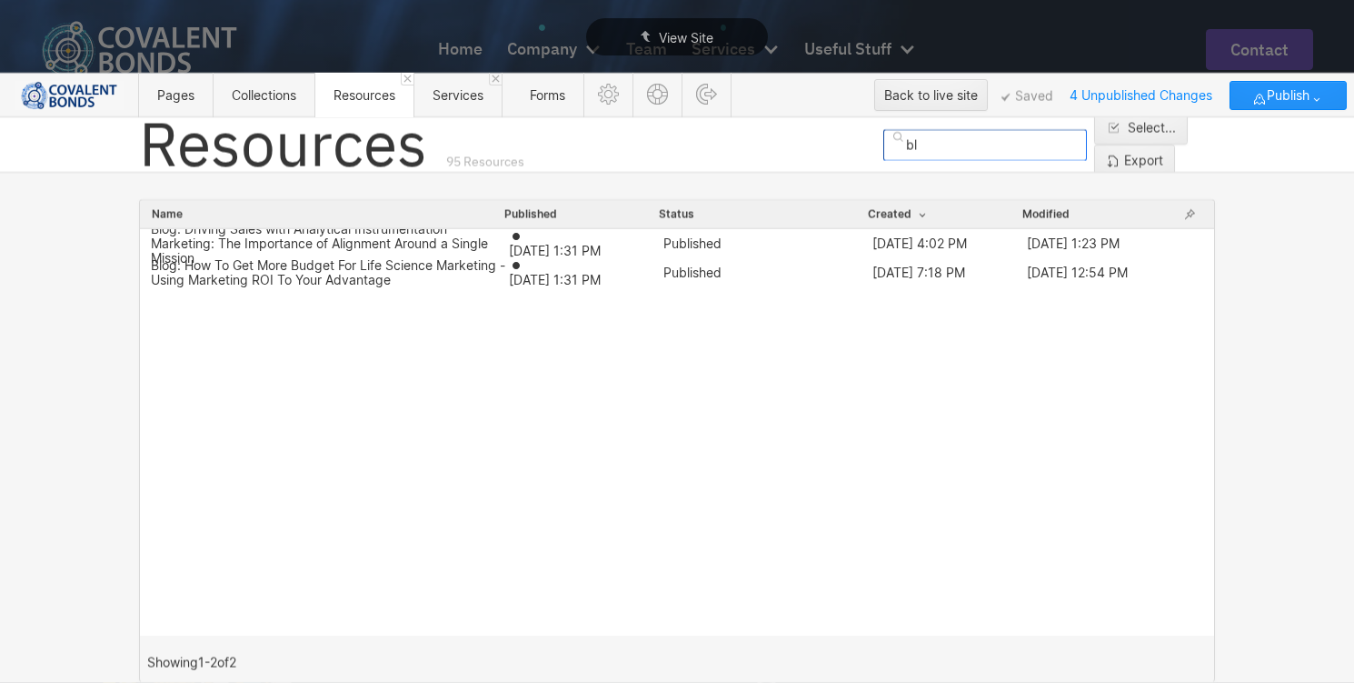
type input "b"
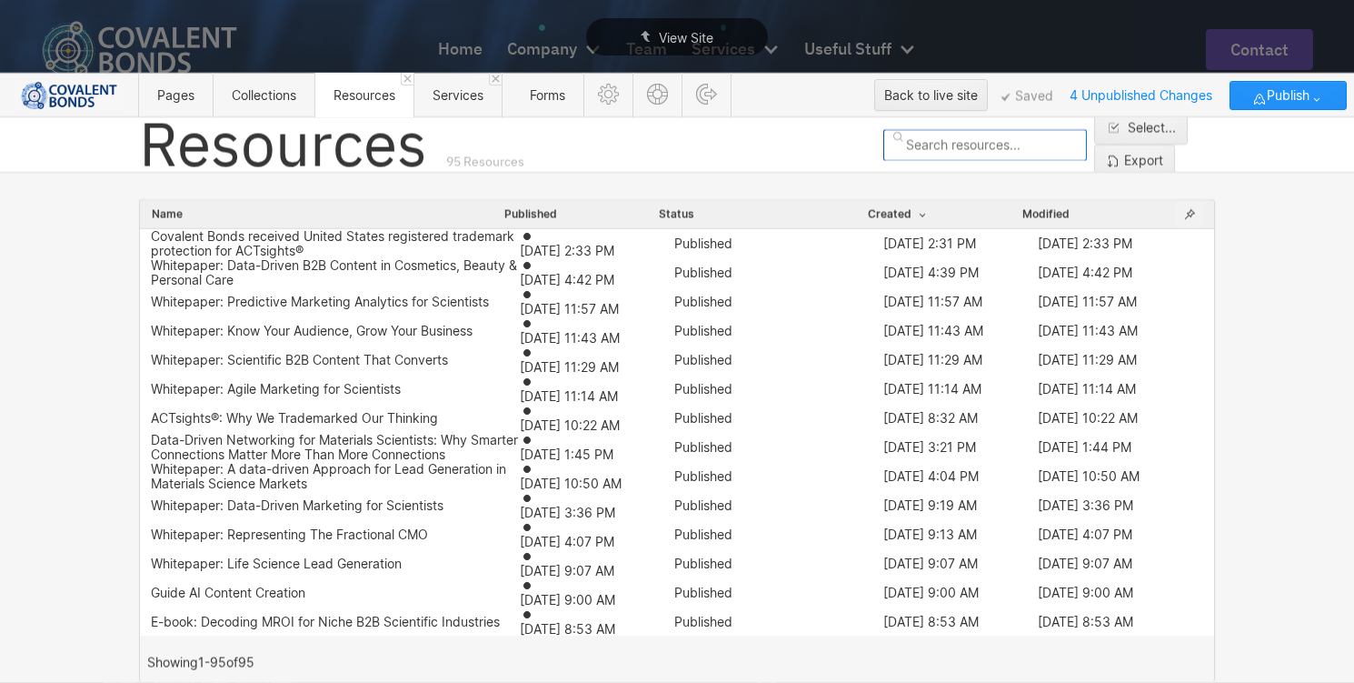
click at [1190, 213] on icon "button" at bounding box center [1190, 214] width 15 height 15
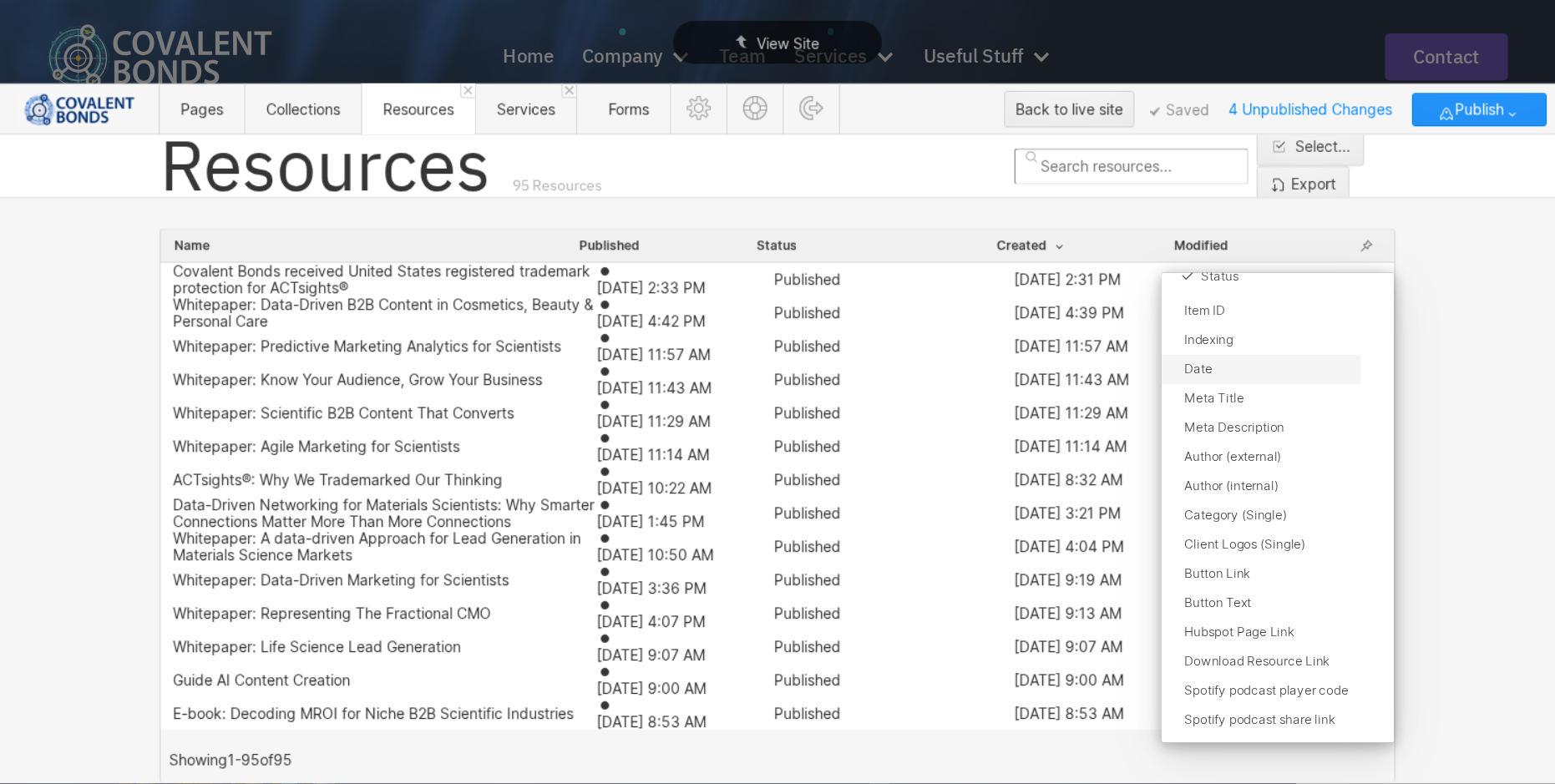
scroll to position [94, 0]
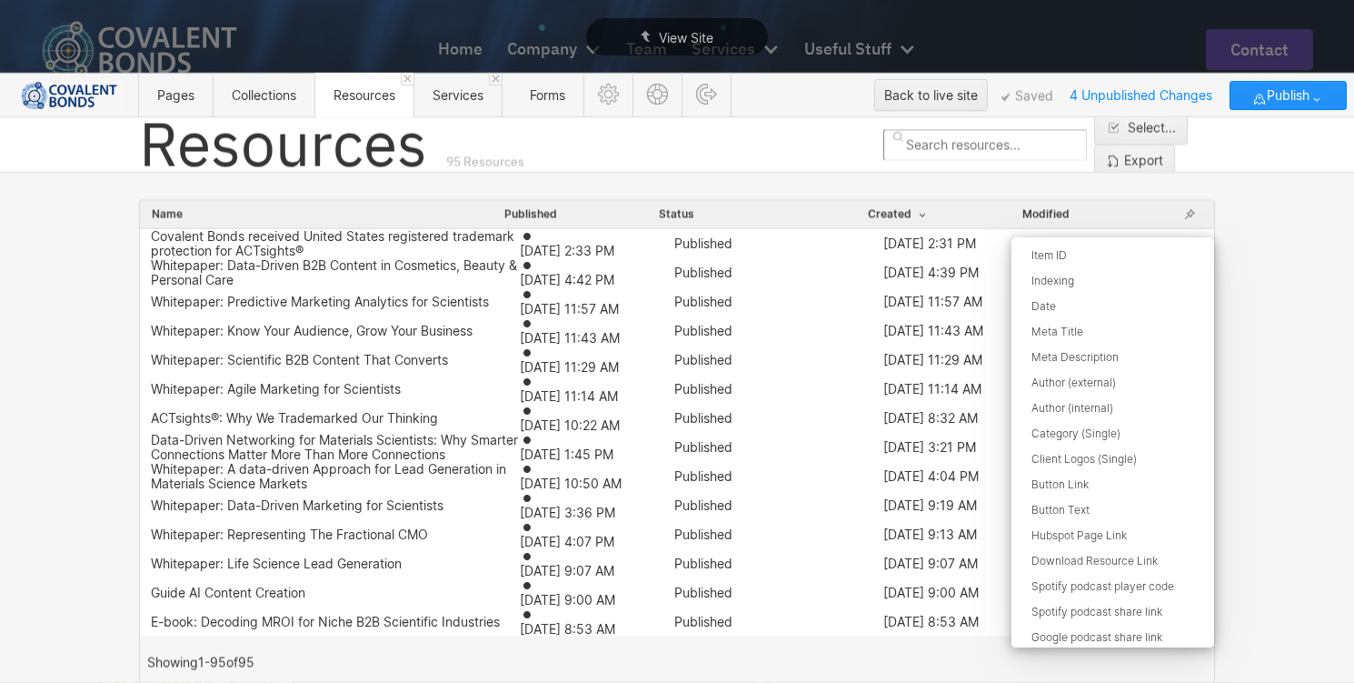
click at [1134, 206] on icon at bounding box center [684, 341] width 1368 height 683
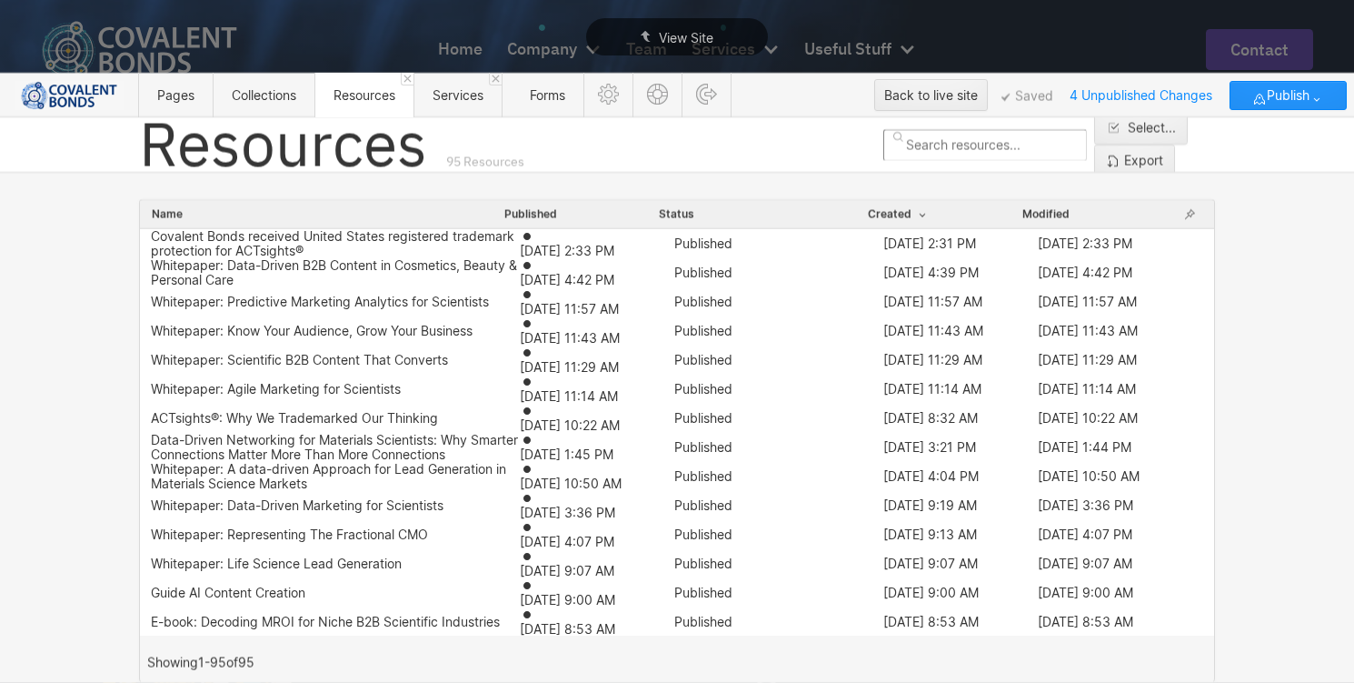
click at [791, 212] on div "Status" at bounding box center [762, 214] width 209 height 16
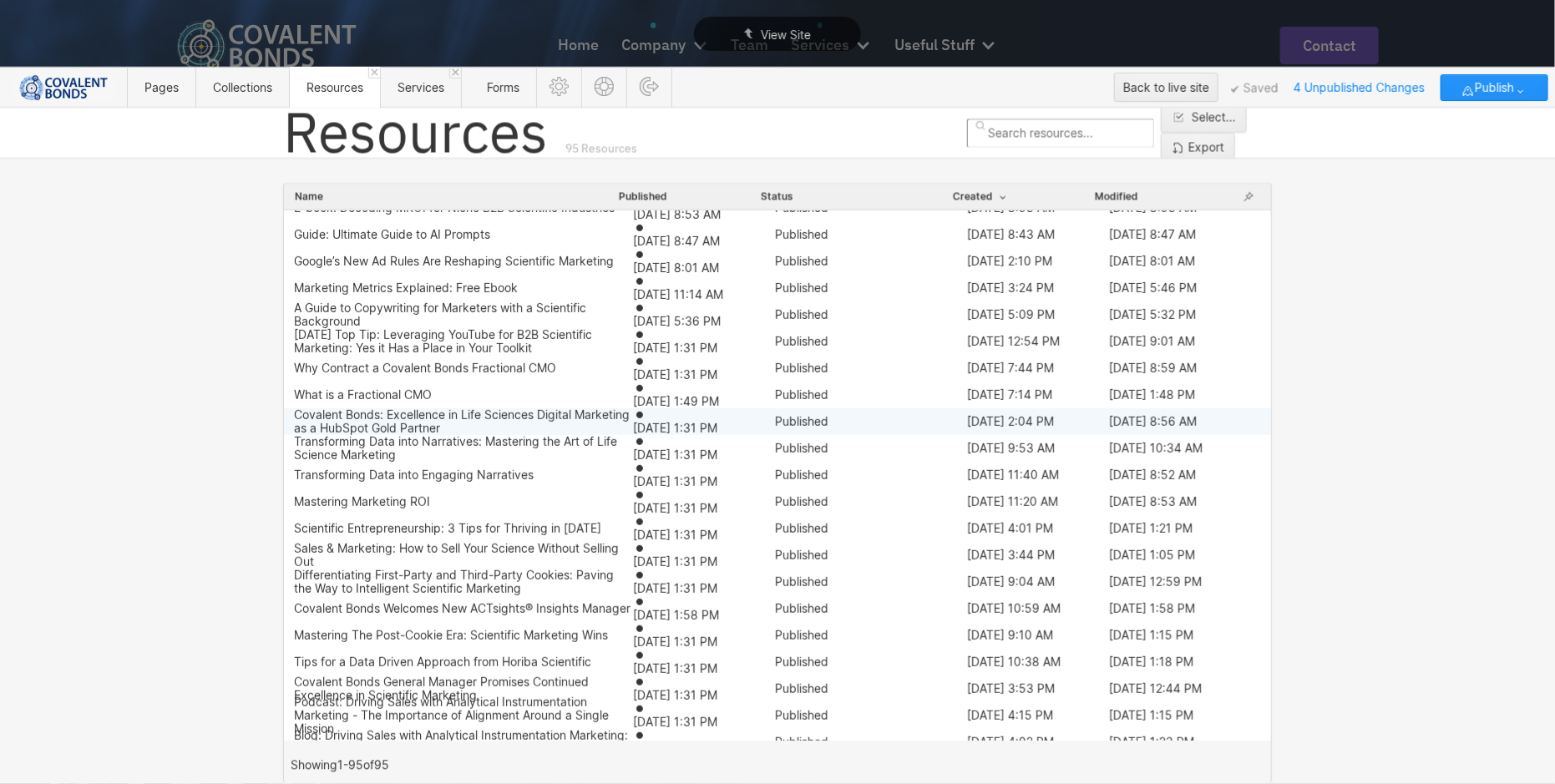
scroll to position [0, 0]
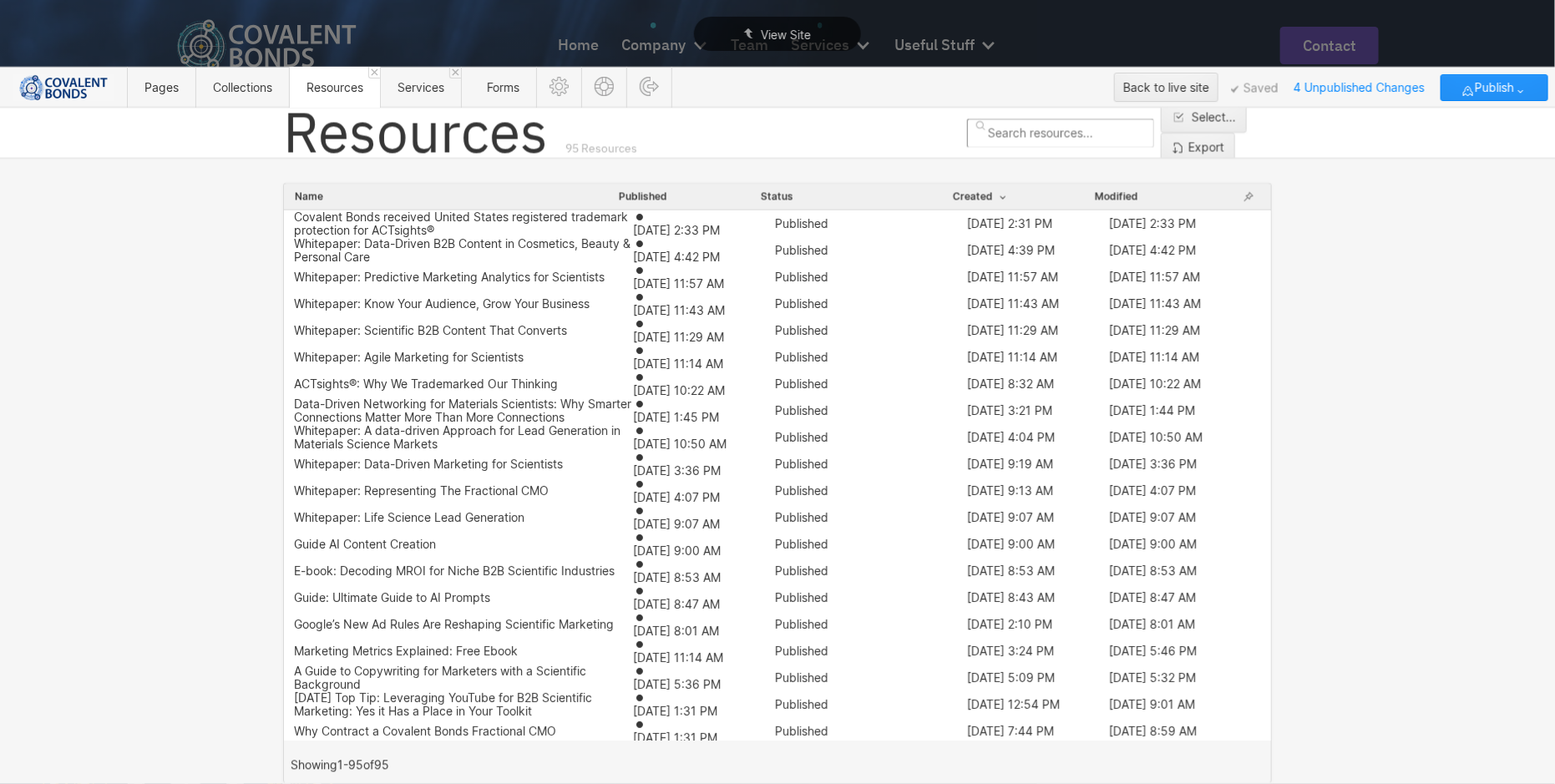
click at [1188, 95] on div "Filter" at bounding box center [1200, 87] width 27 height 14
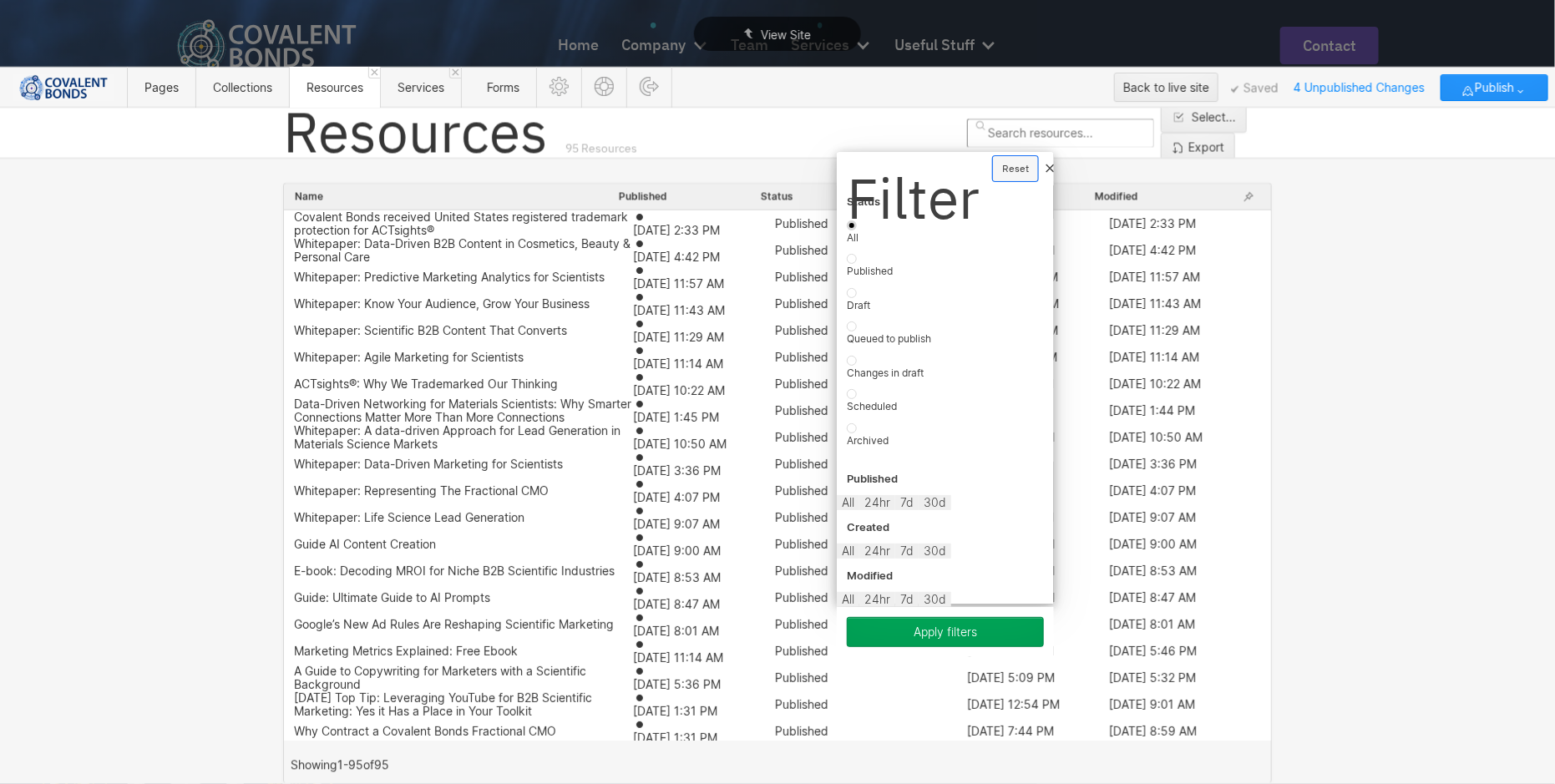
click at [1044, 168] on icon "button" at bounding box center [1050, 168] width 11 height 11
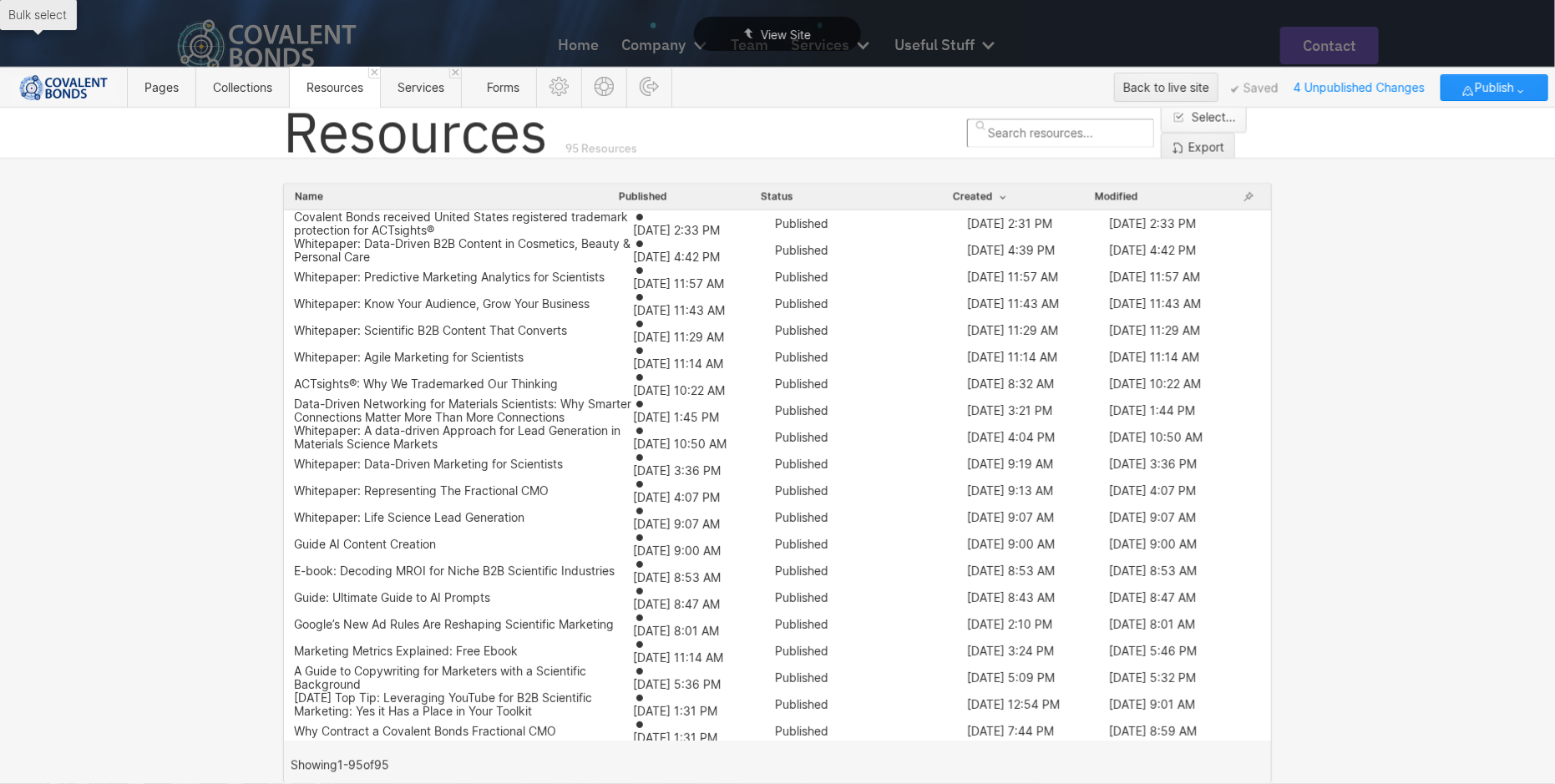
click at [1191, 124] on div "Select..." at bounding box center [1213, 118] width 44 height 14
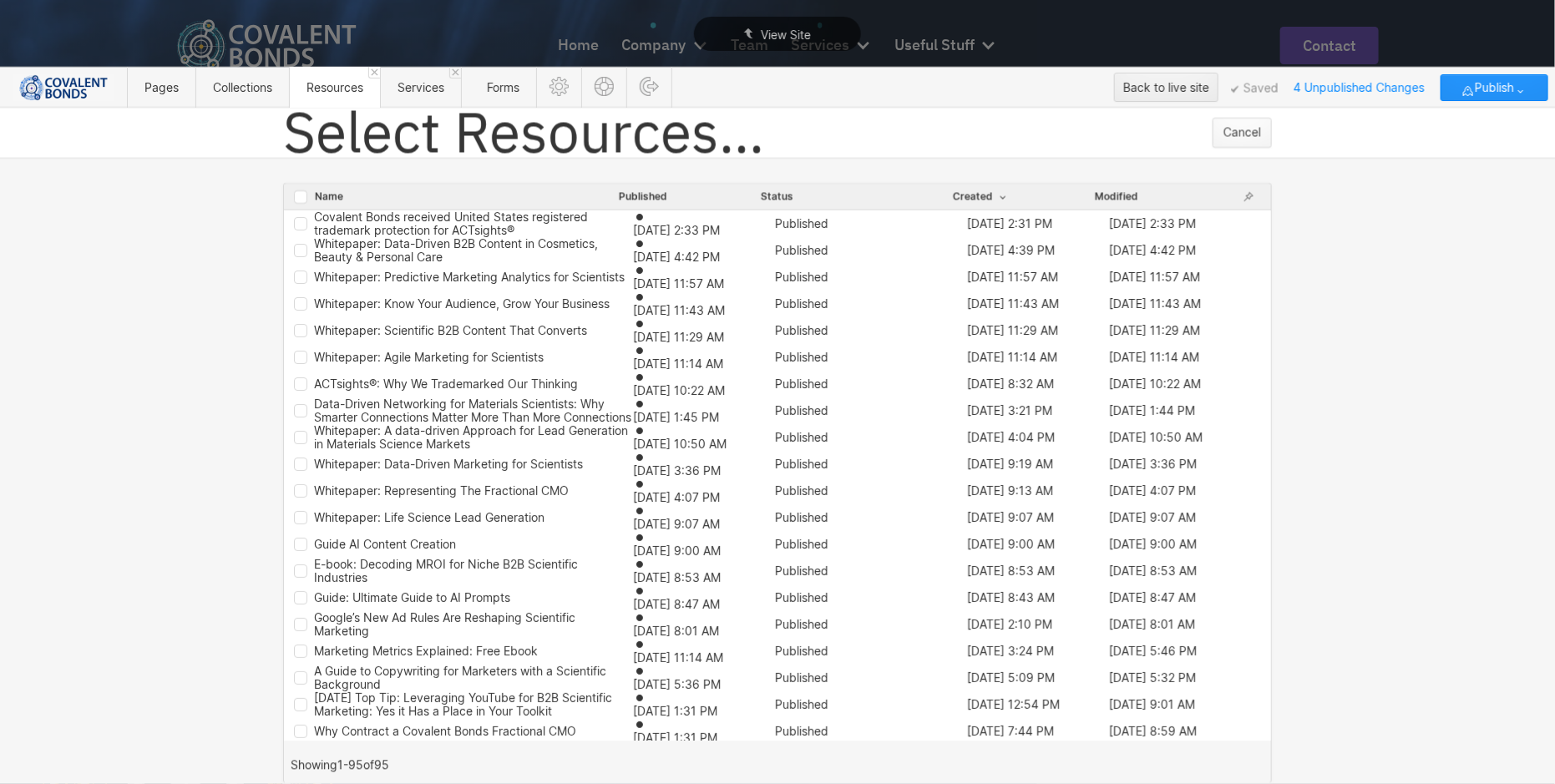
click at [1231, 132] on div "Cancel" at bounding box center [1242, 132] width 38 height 14
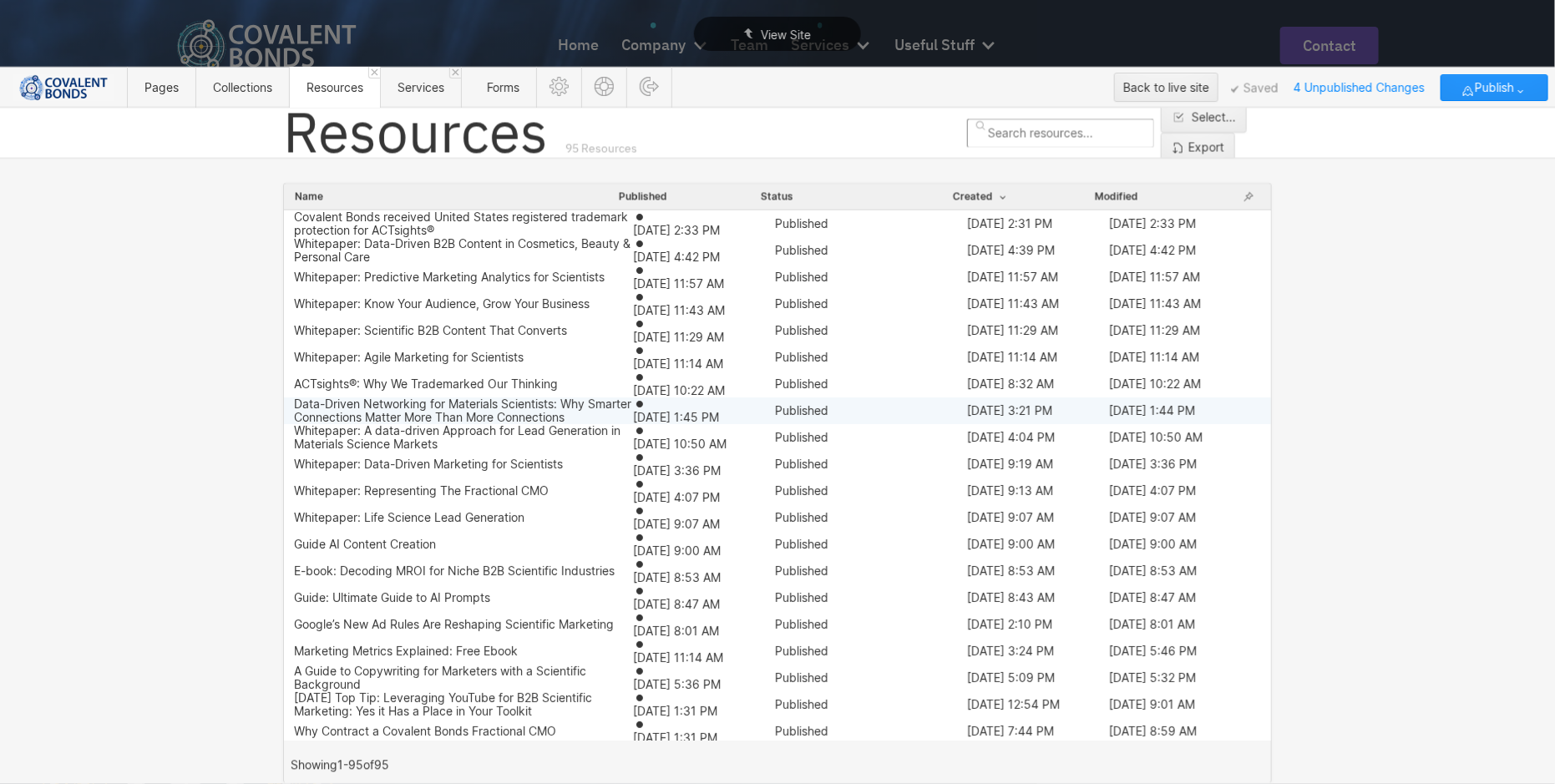
click at [481, 409] on div "Data-Driven Networking for Materials Scientists: Why Smarter Connections Matter…" at bounding box center [463, 410] width 339 height 27
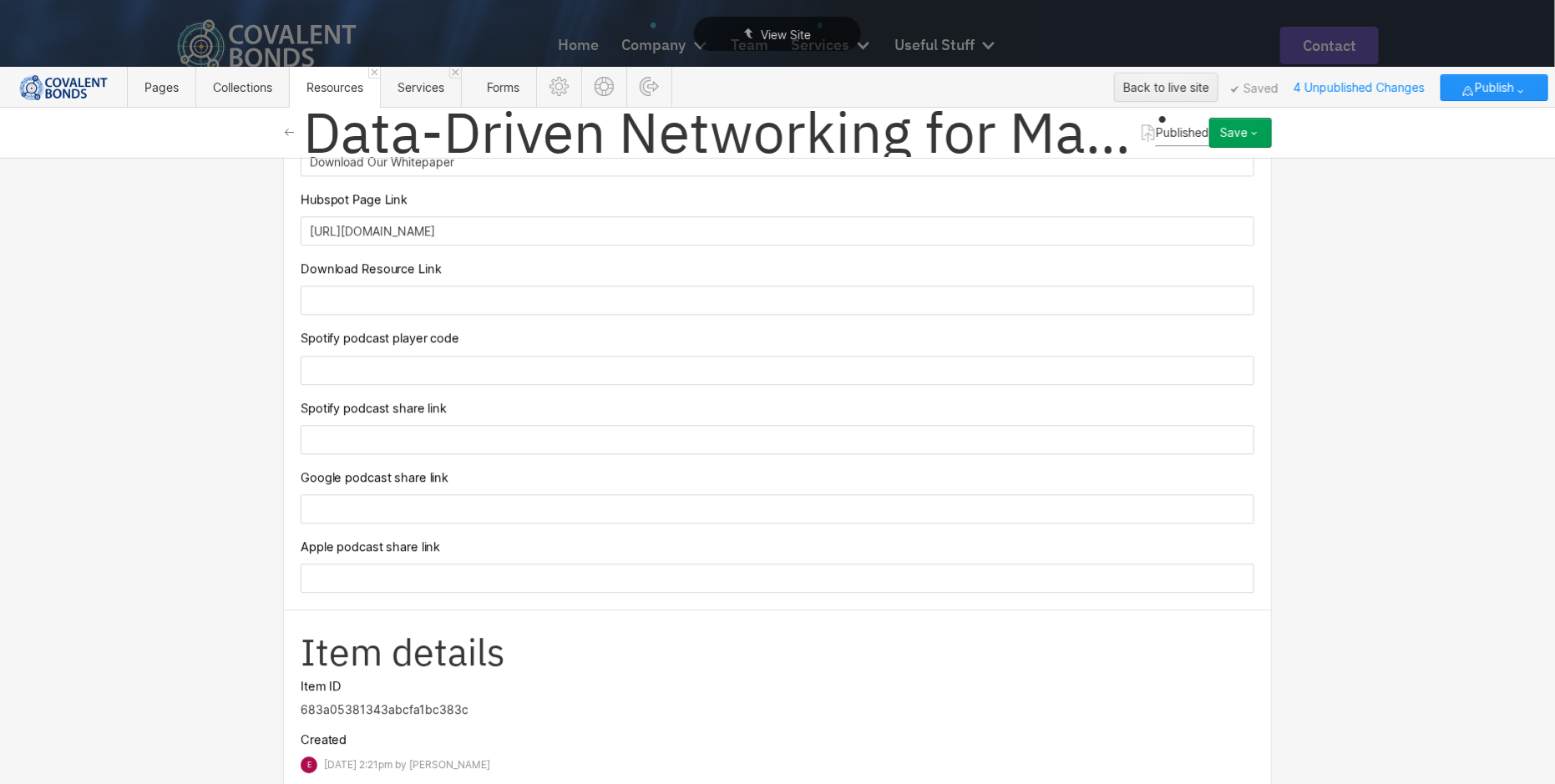
scroll to position [2033, 0]
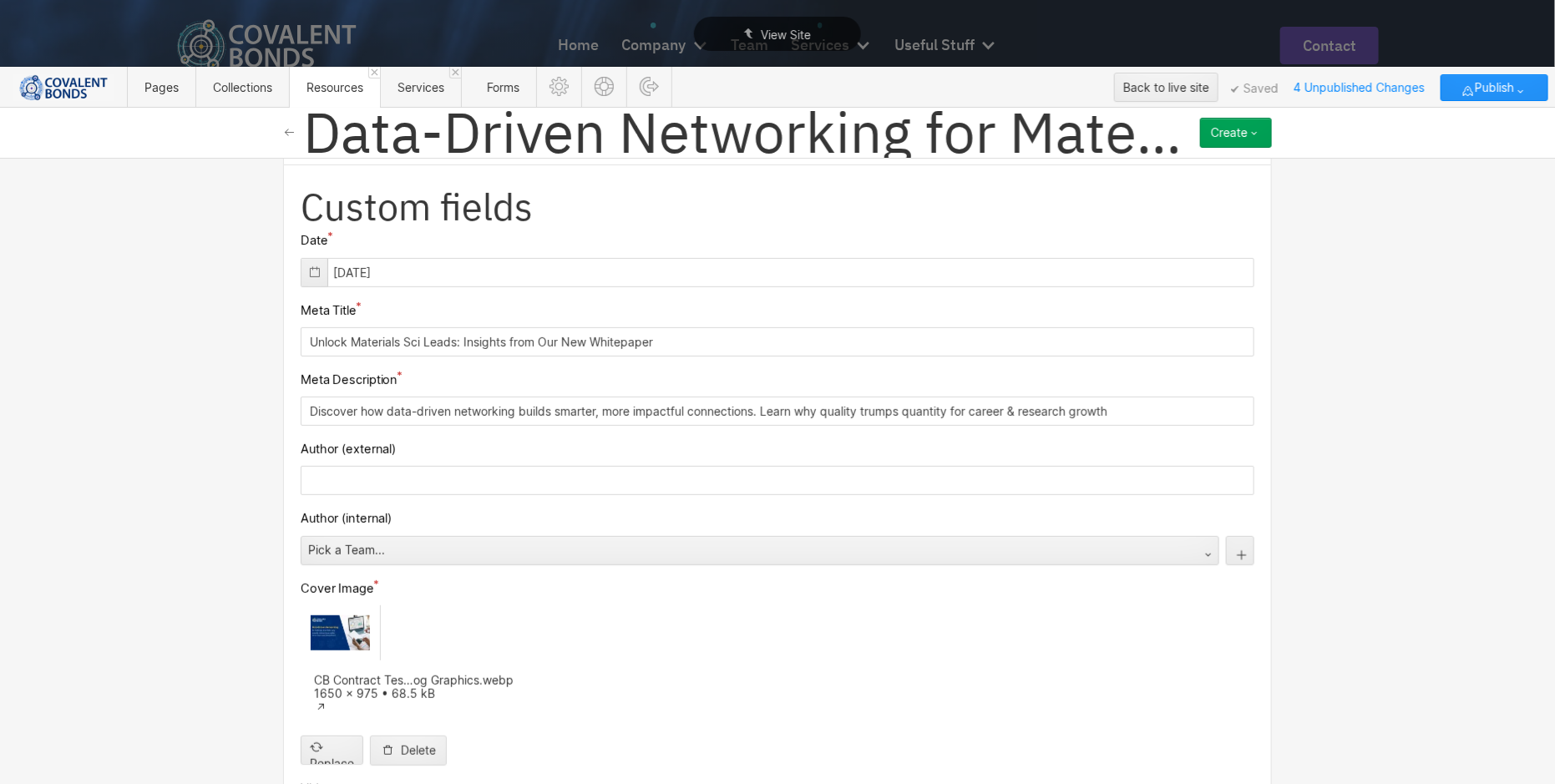
scroll to position [0, 0]
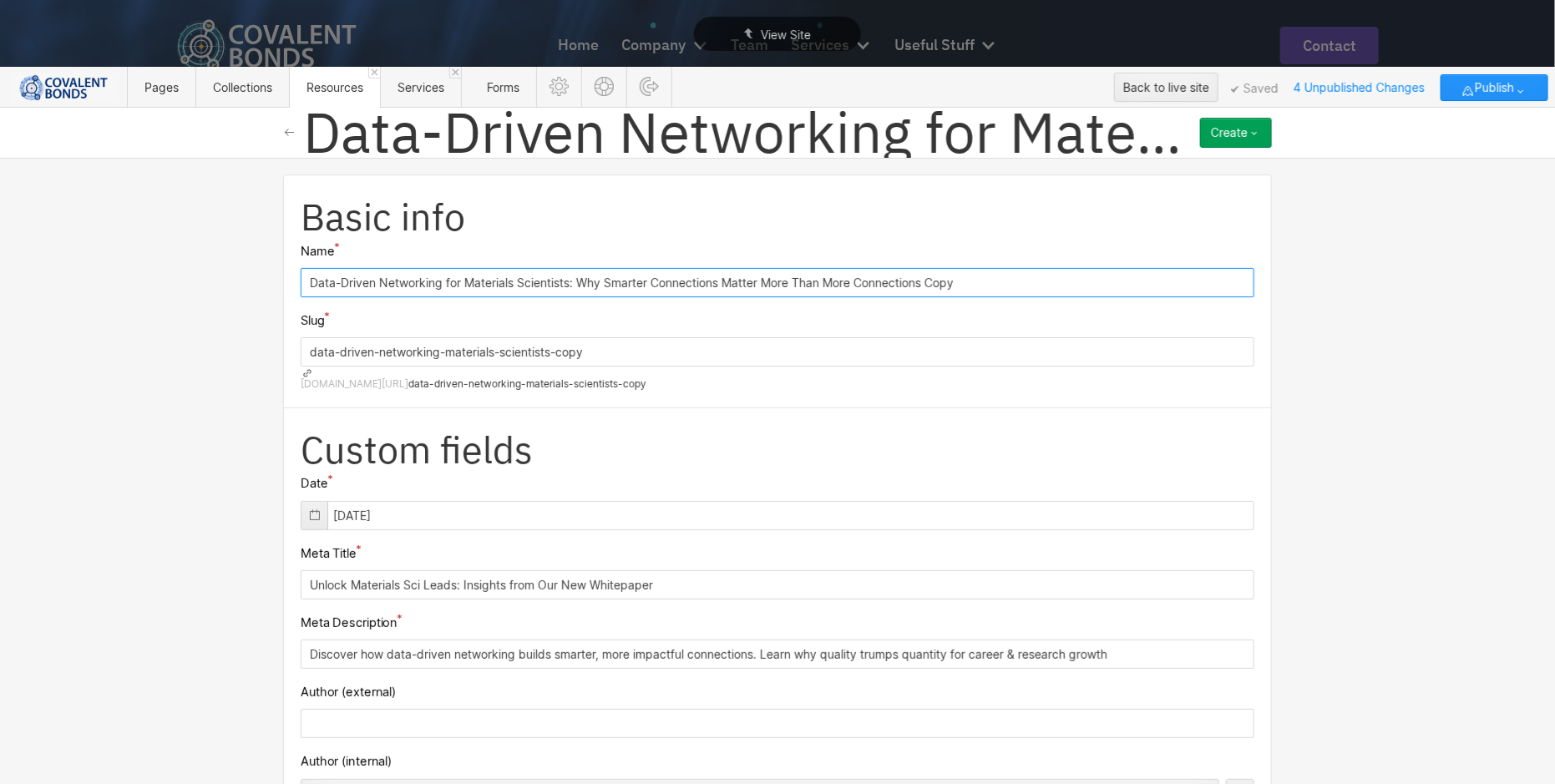
drag, startPoint x: 987, startPoint y: 262, endPoint x: 264, endPoint y: 263, distance: 723.0
click at [264, 263] on div "Basic info Name Data-Driven Networking for Materials Scientists: Why Smarter Co…" at bounding box center [777, 471] width 1555 height 626
paste input "From SEO to AEO: Navigating the Paradigm Shift in Scientific Marketing"
type input "From SEO to AEO: Navigating the Paradigm Shift in Scientific Marketing"
type input "from-seo-to-aeo-navigating-the-paradigm-shift-in-scientific-marketing"
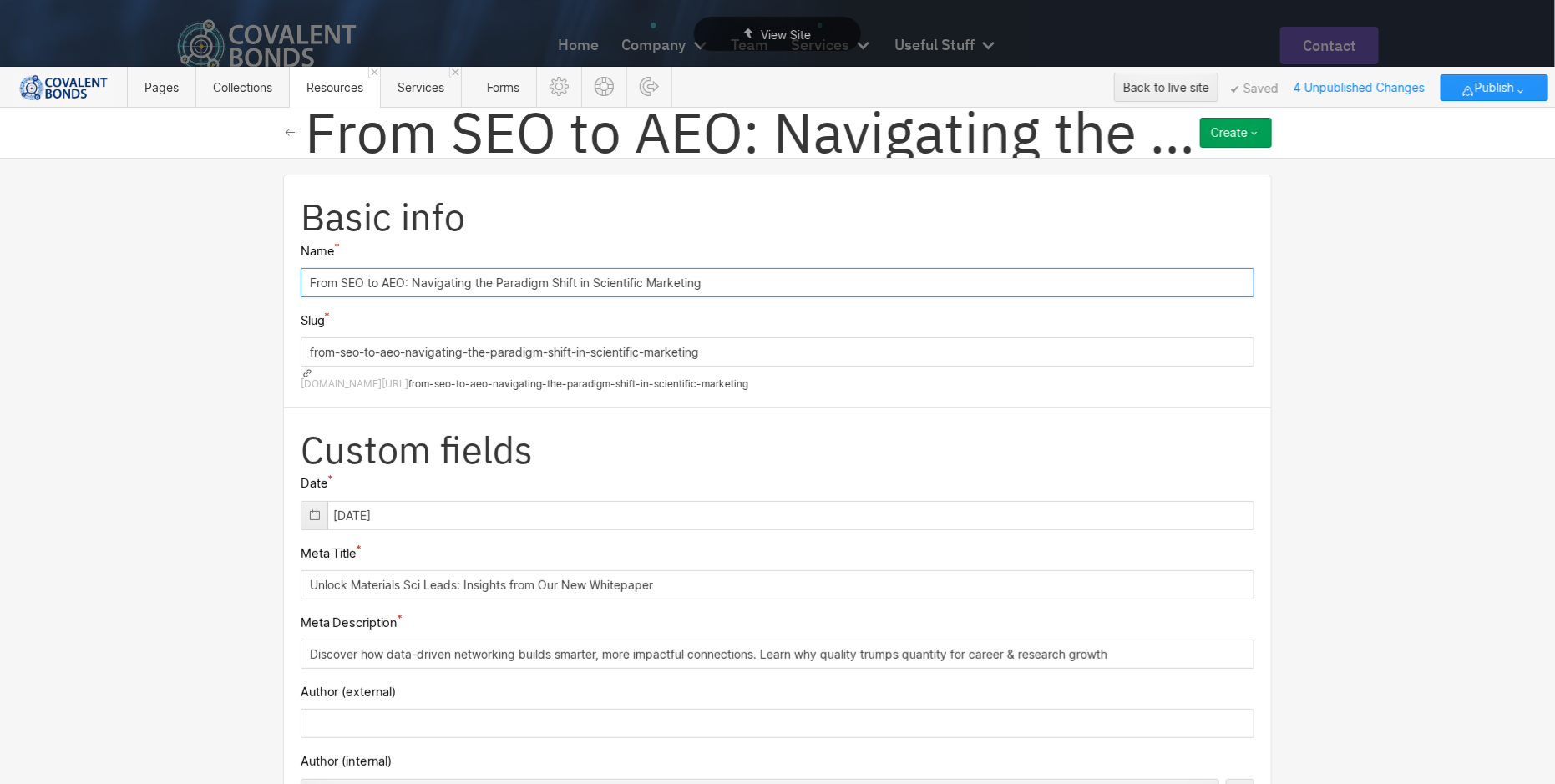
type input "From SEO to AEO: Navigating the Paradigm Shift in Scientific Marketing"
click at [338, 500] on input "05/15/2025" at bounding box center [777, 515] width 953 height 29
click at [314, 501] on div at bounding box center [314, 515] width 26 height 28
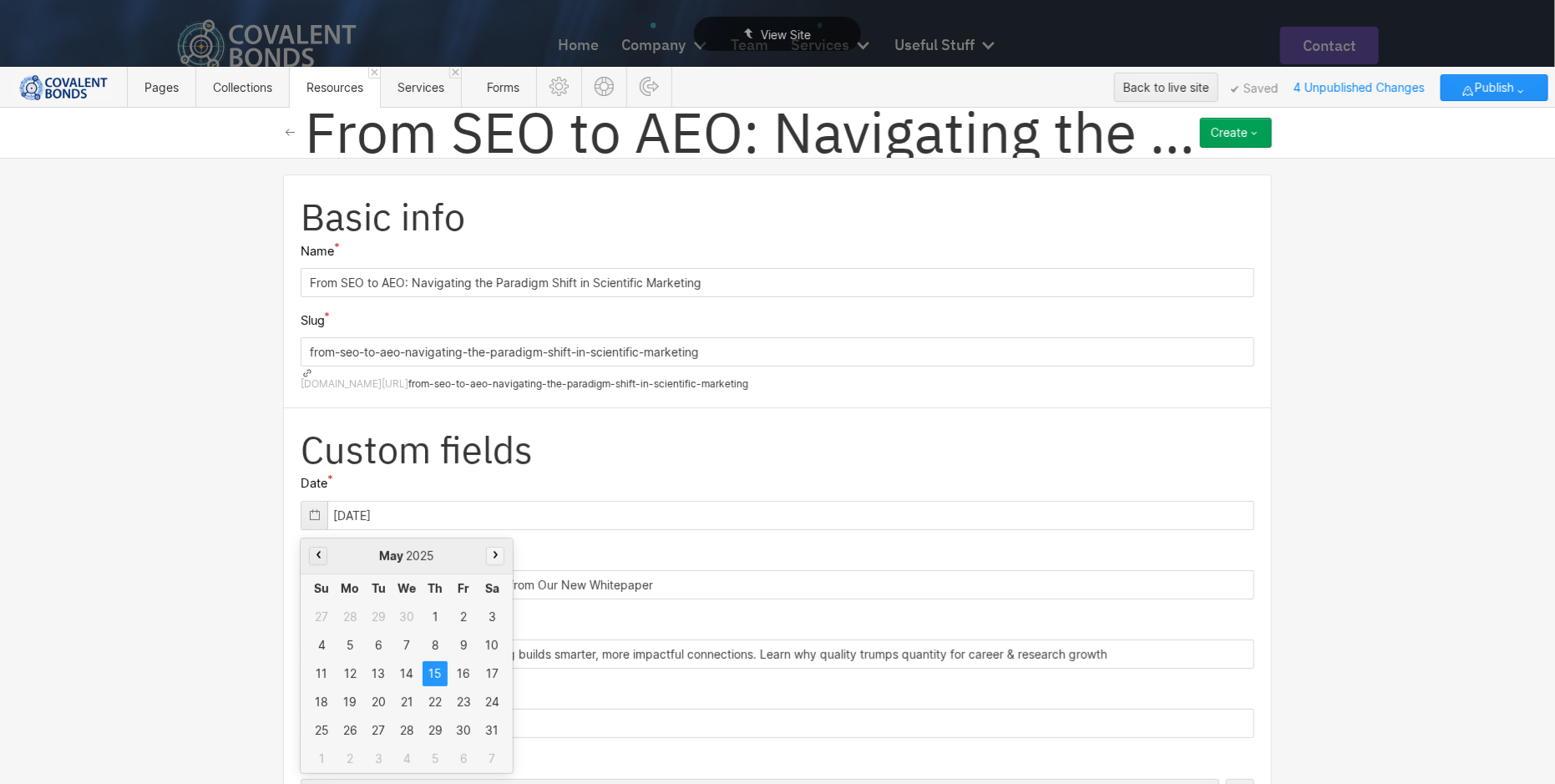
click at [486, 546] on button "button" at bounding box center [495, 555] width 18 height 18
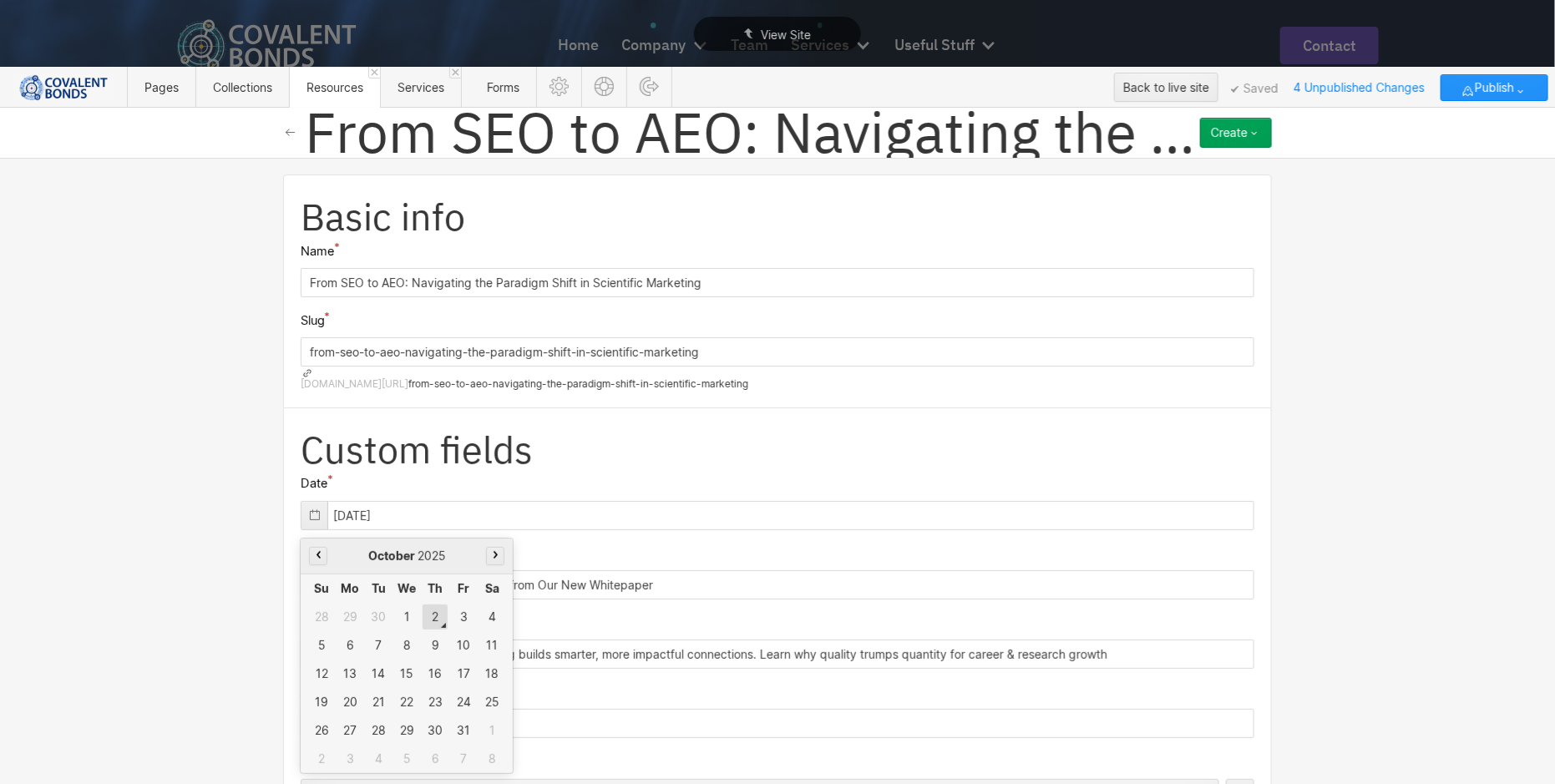
click at [432, 604] on div "2" at bounding box center [434, 616] width 25 height 25
type input "10/02/2025"
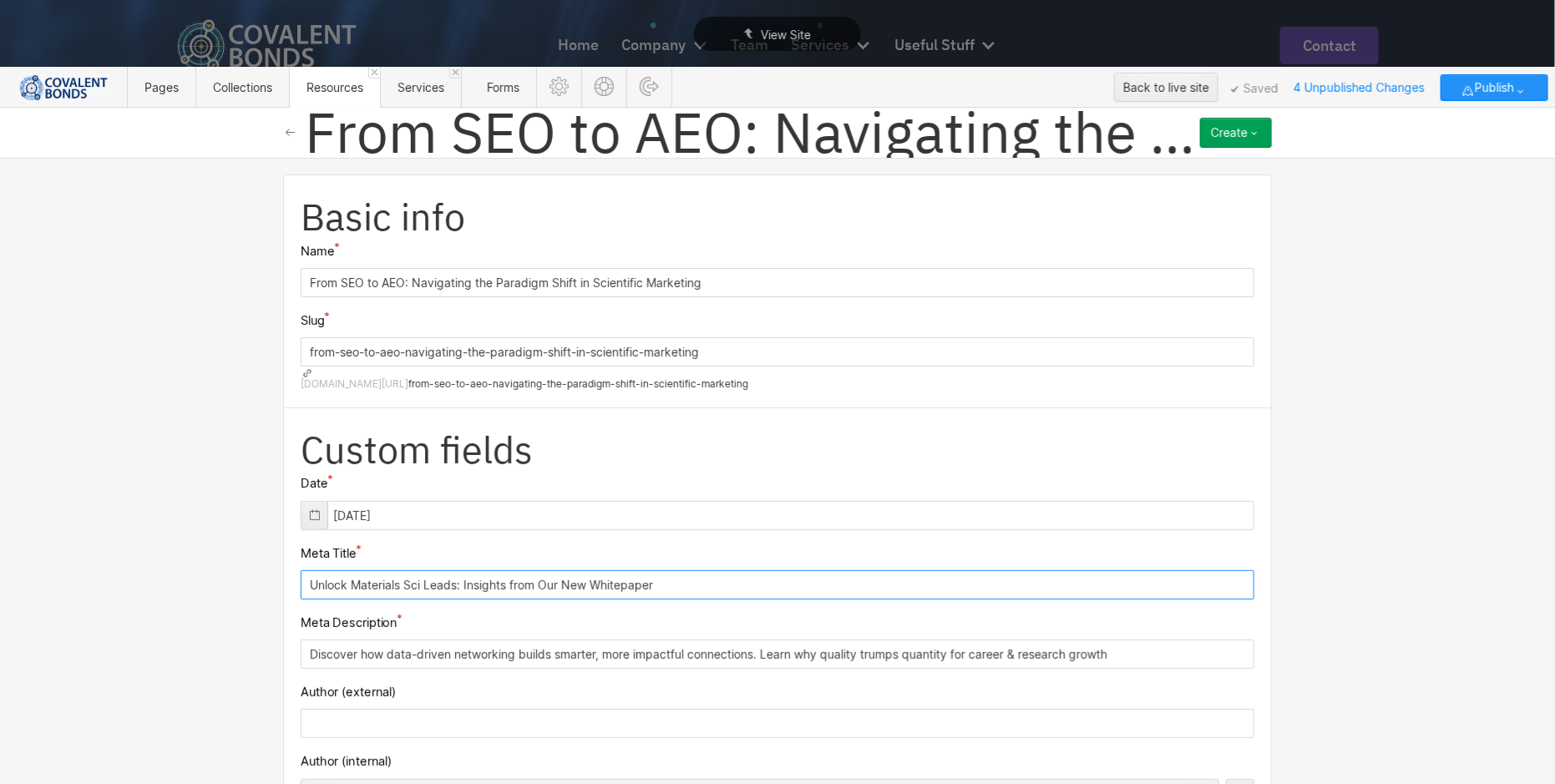
drag, startPoint x: 693, startPoint y: 527, endPoint x: 748, endPoint y: 554, distance: 61.3
paste input "AI Engine Optimization (AEO): The New Era of Scientific Mark"
type input "AI Engine Optimization (AEO): The New Era of Scientific Mark"
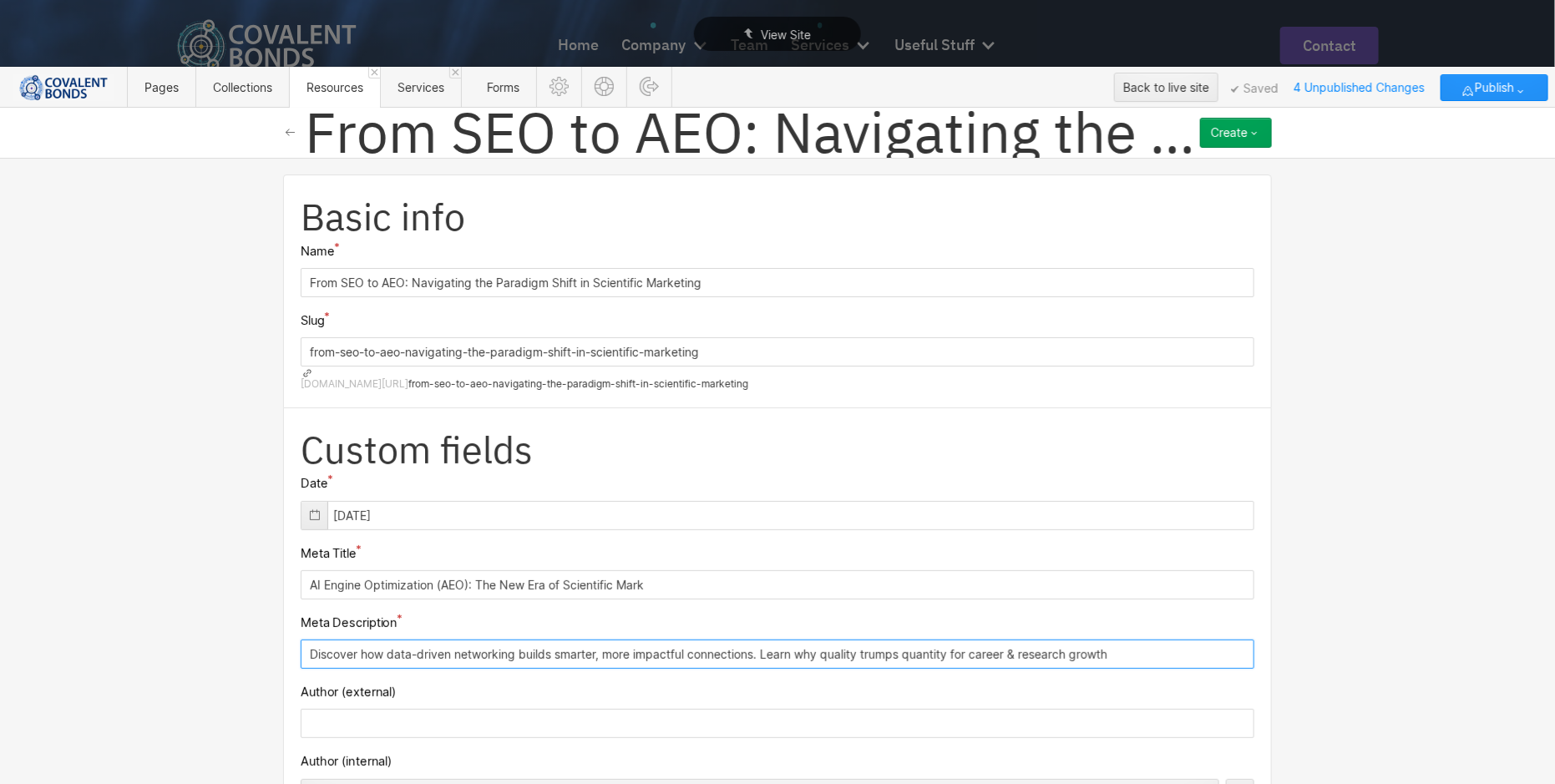
drag, startPoint x: 1135, startPoint y: 601, endPoint x: 203, endPoint y: 601, distance: 932.0
click at [203, 601] on div "Basic info Name From SEO to AEO: Navigating the Paradigm Shift in Scientific Ma…" at bounding box center [777, 471] width 1555 height 626
paste input "Traditional SEO is dead. Learn why AI Engine Optimization (AEO) is the mission-…"
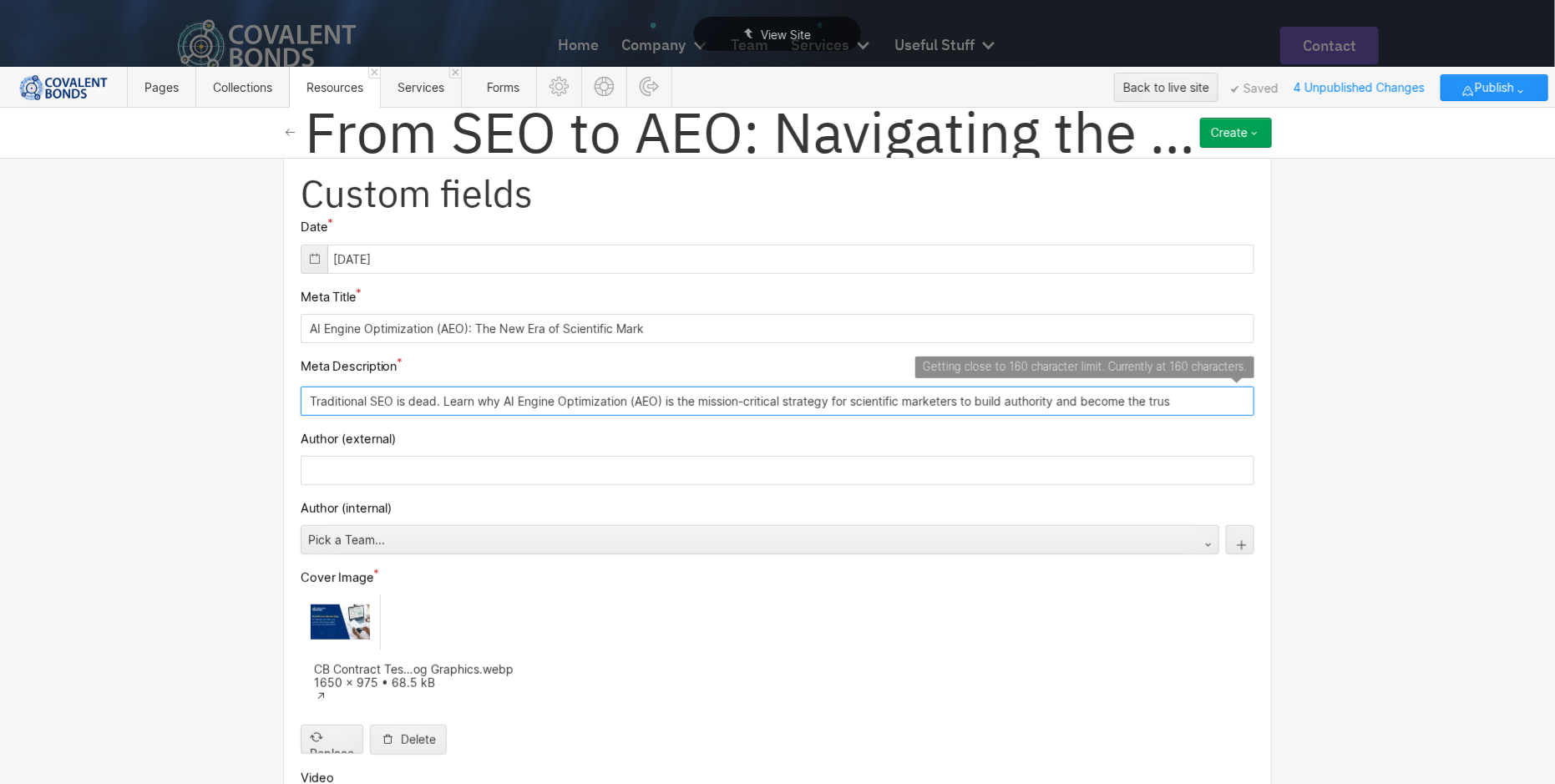
scroll to position [319, 0]
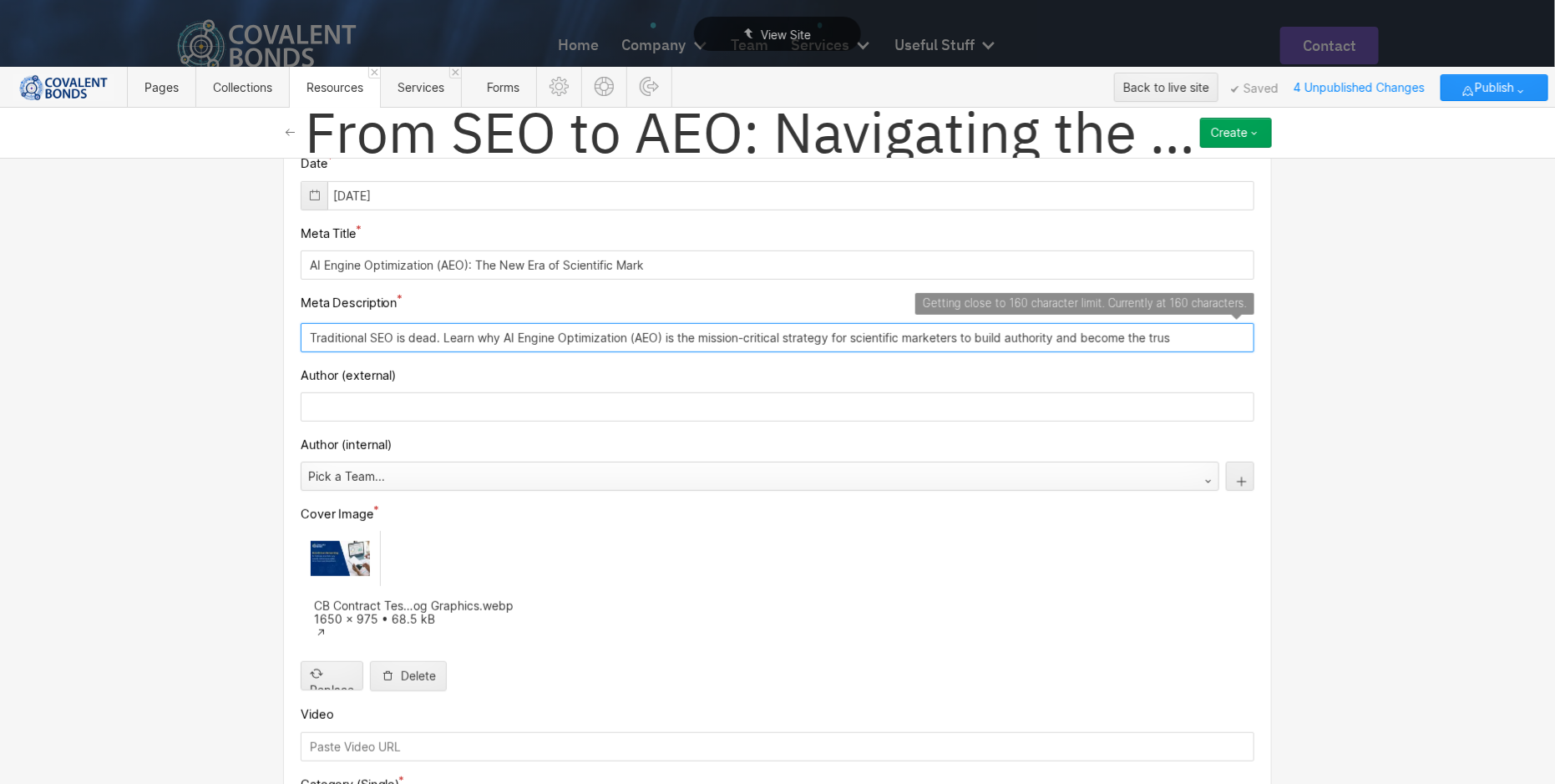
type input "Traditional SEO is dead. Learn why AI Engine Optimization (AEO) is the mission-…"
click at [785, 463] on div "Pick a Team..." at bounding box center [743, 476] width 884 height 27
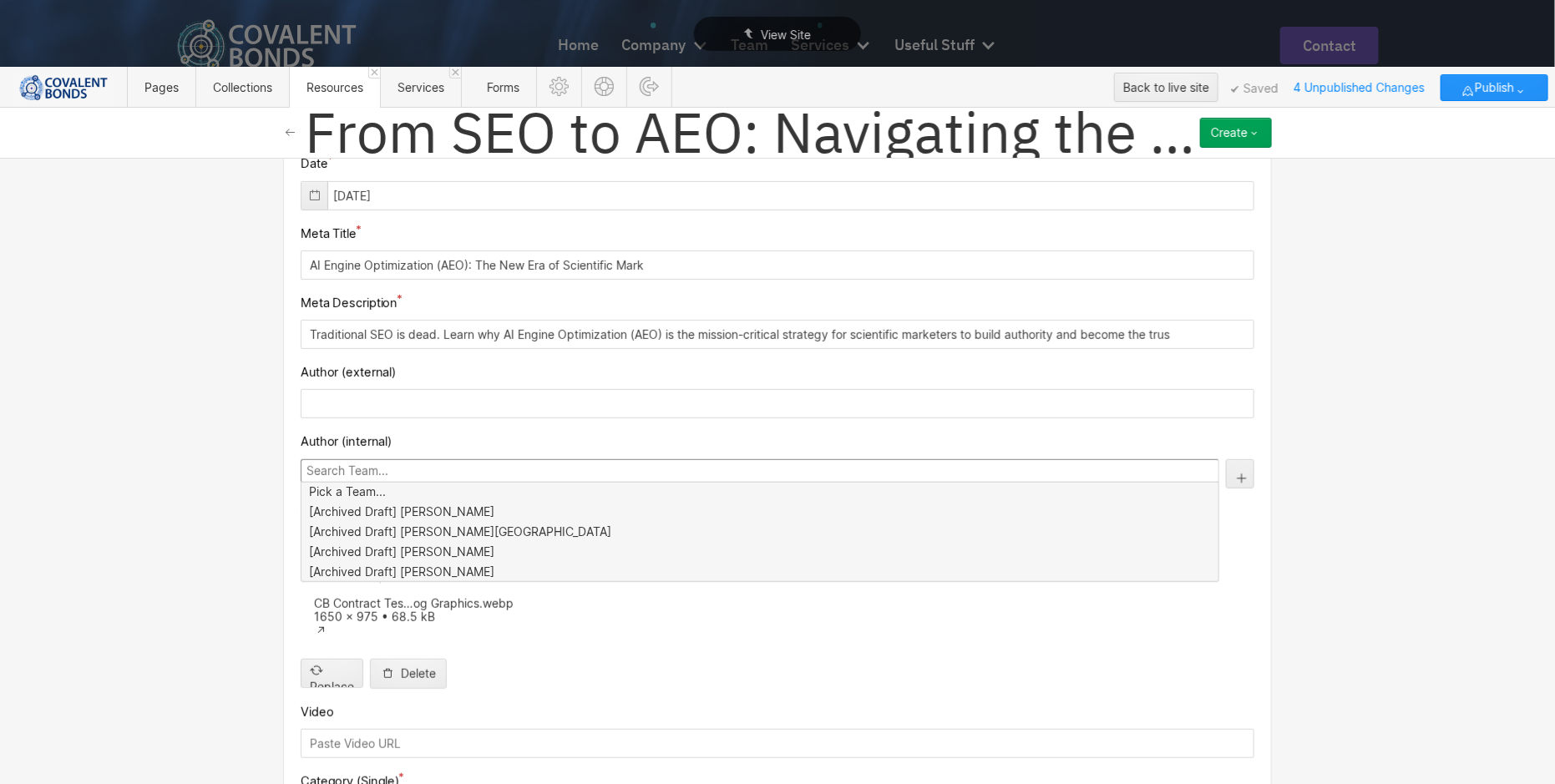
click at [785, 459] on input at bounding box center [760, 470] width 918 height 23
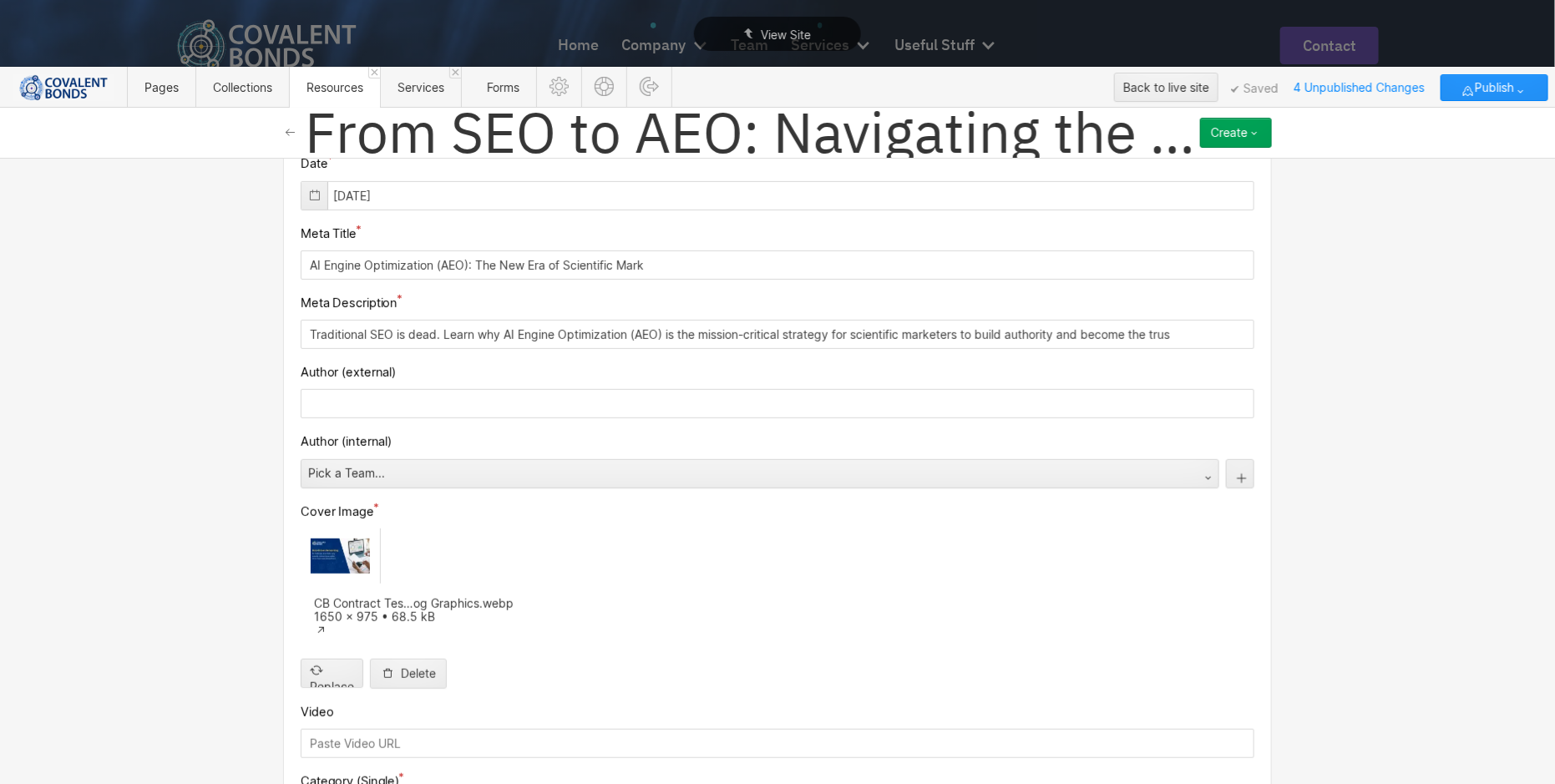
click at [803, 431] on div "Author (internal)" at bounding box center [777, 442] width 953 height 20
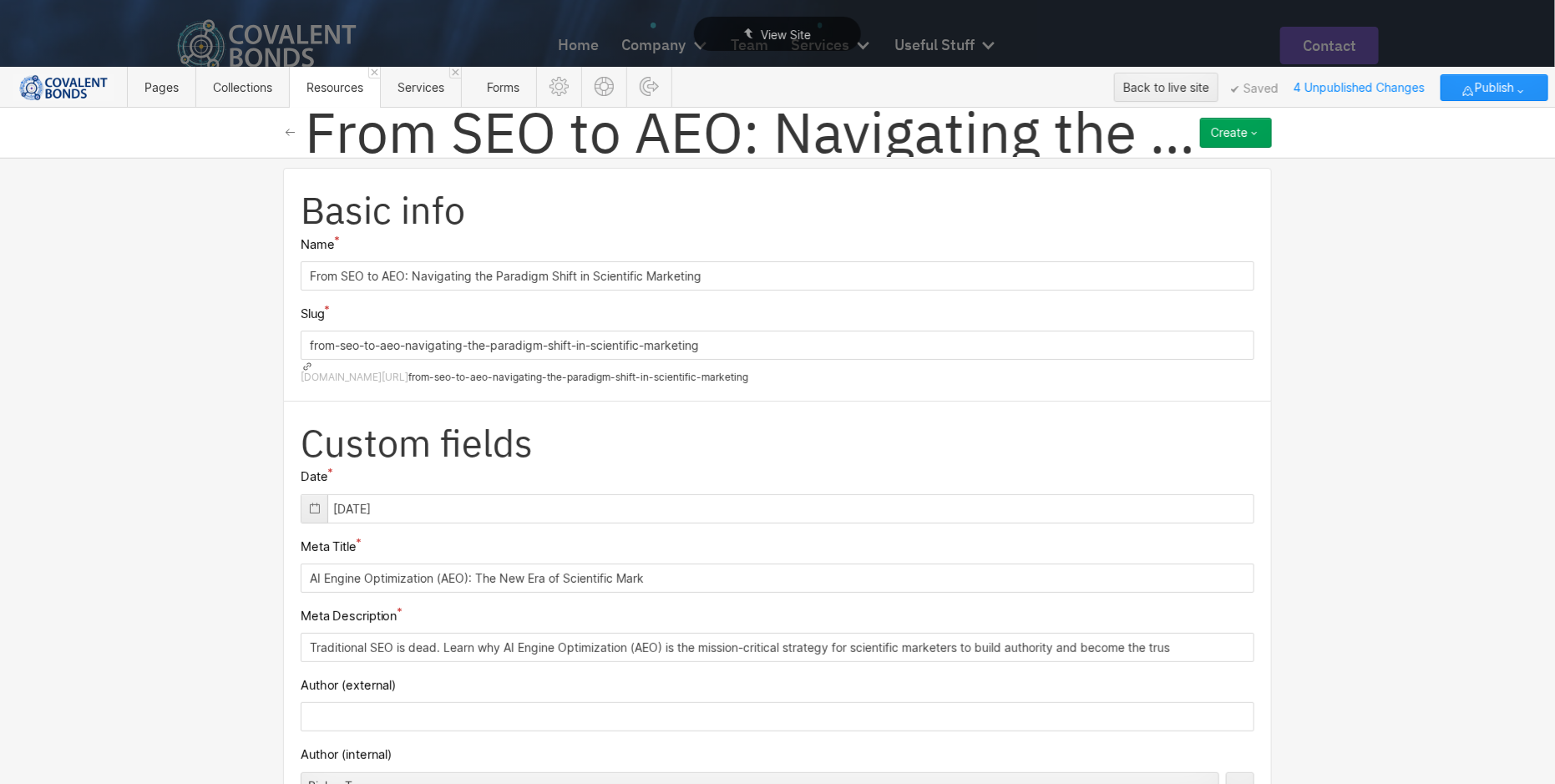
scroll to position [0, 0]
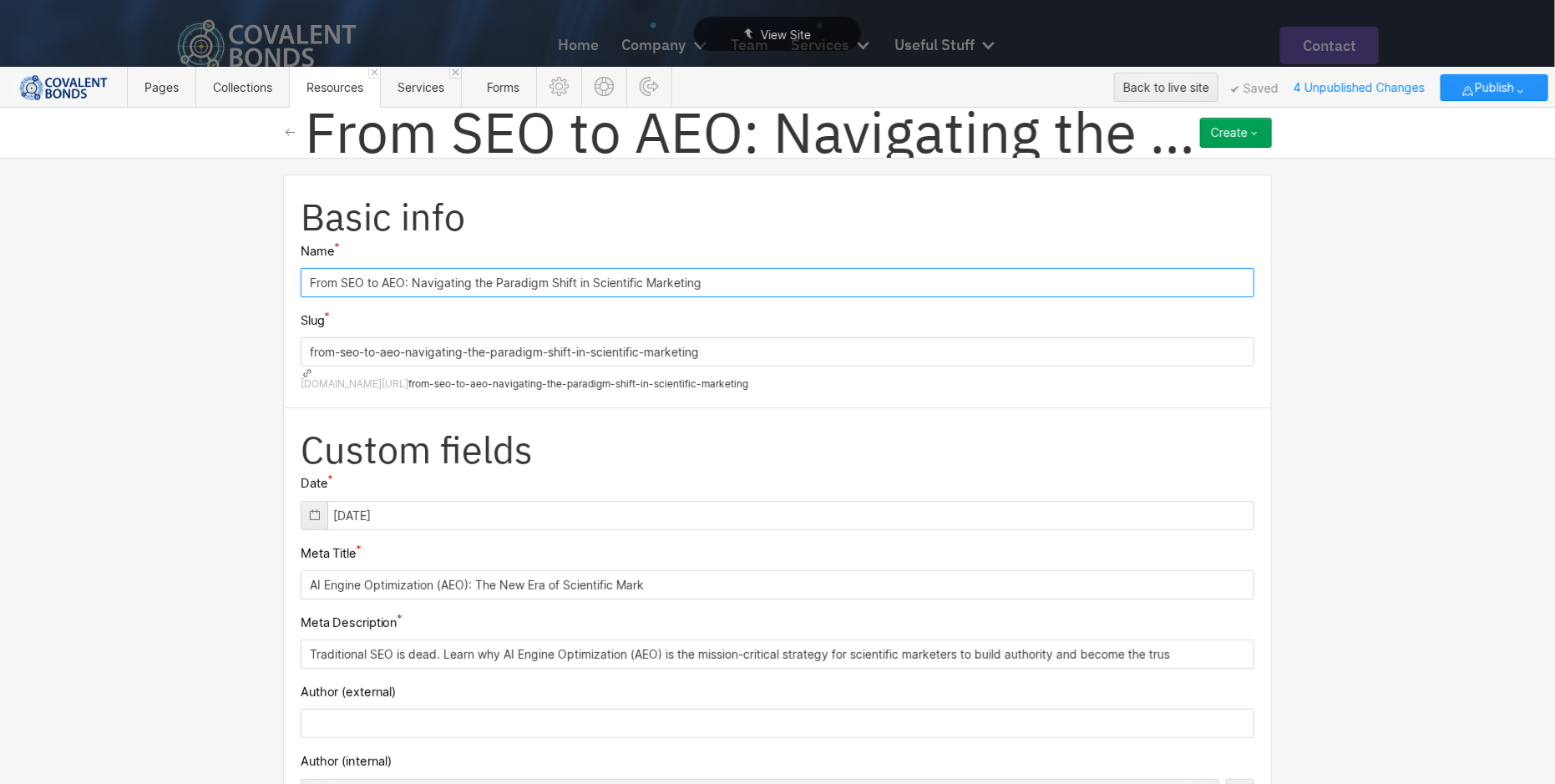
drag, startPoint x: 758, startPoint y: 270, endPoint x: 282, endPoint y: 252, distance: 476.3
click at [283, 252] on div "Basic info Name From SEO to AEO: Navigating the Paradigm Shift in Scientific Ma…" at bounding box center [777, 291] width 988 height 234
click at [860, 268] on input "From SEO to AEO: Navigating the Paradigm Shift in Scientific Marketing" at bounding box center [777, 283] width 953 height 29
drag, startPoint x: 777, startPoint y: 273, endPoint x: 268, endPoint y: 262, distance: 509.1
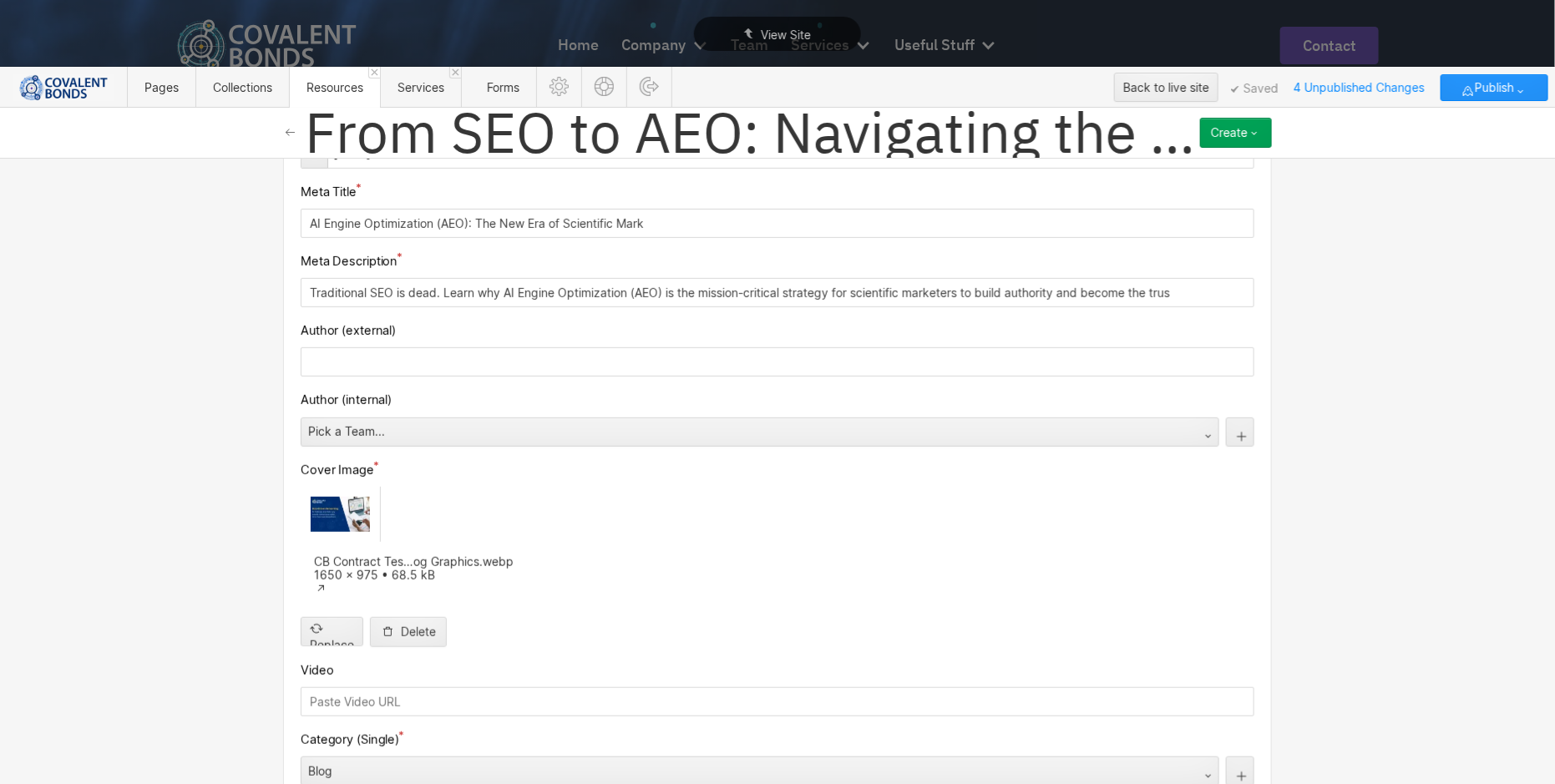
scroll to position [390, 0]
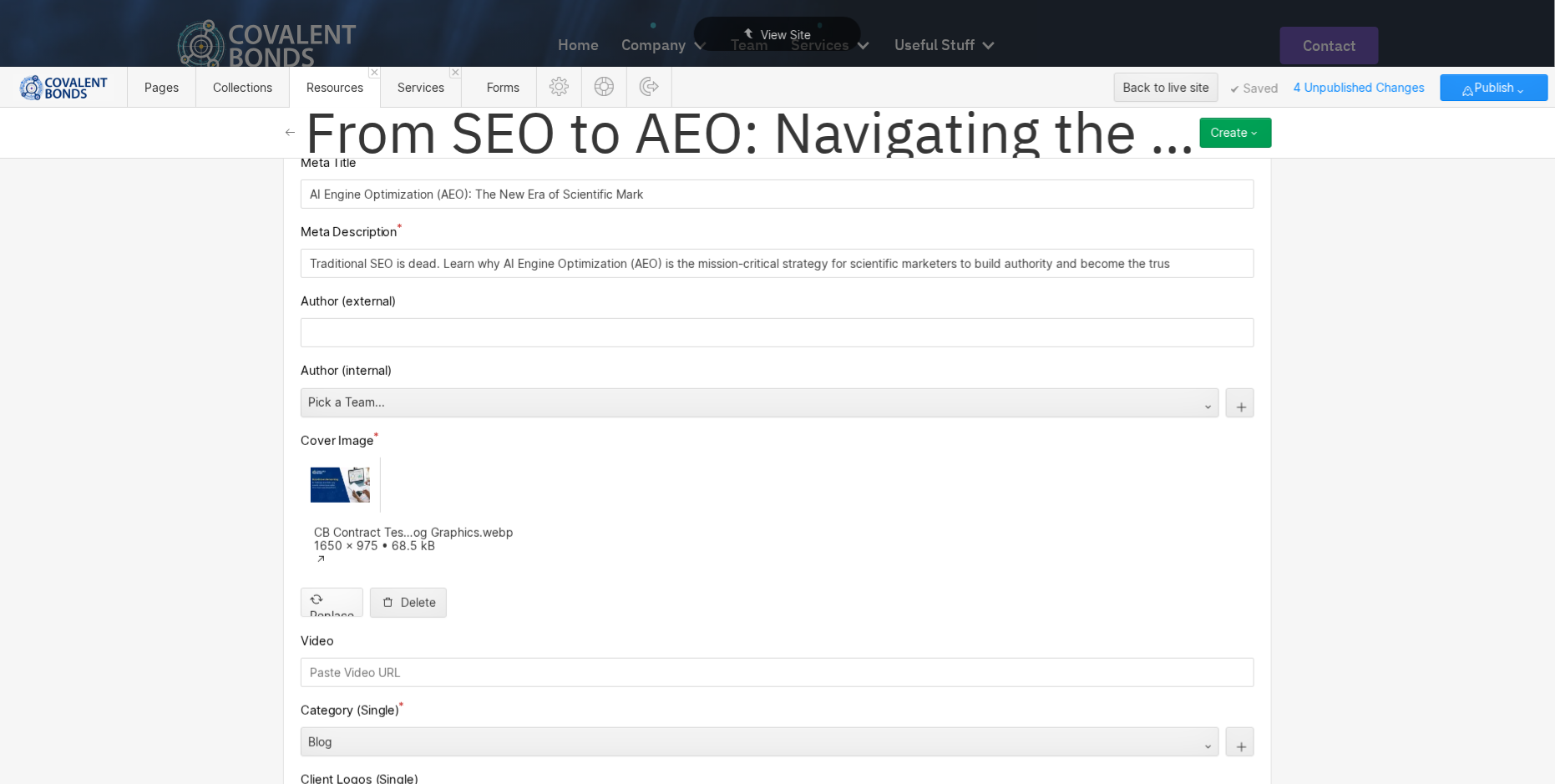
click at [353, 561] on input "file" at bounding box center [332, 588] width 61 height 55
type input "C:\fakepath\From SEO to AEO Navigating the Paradigm Shift in Scientific Marketi…"
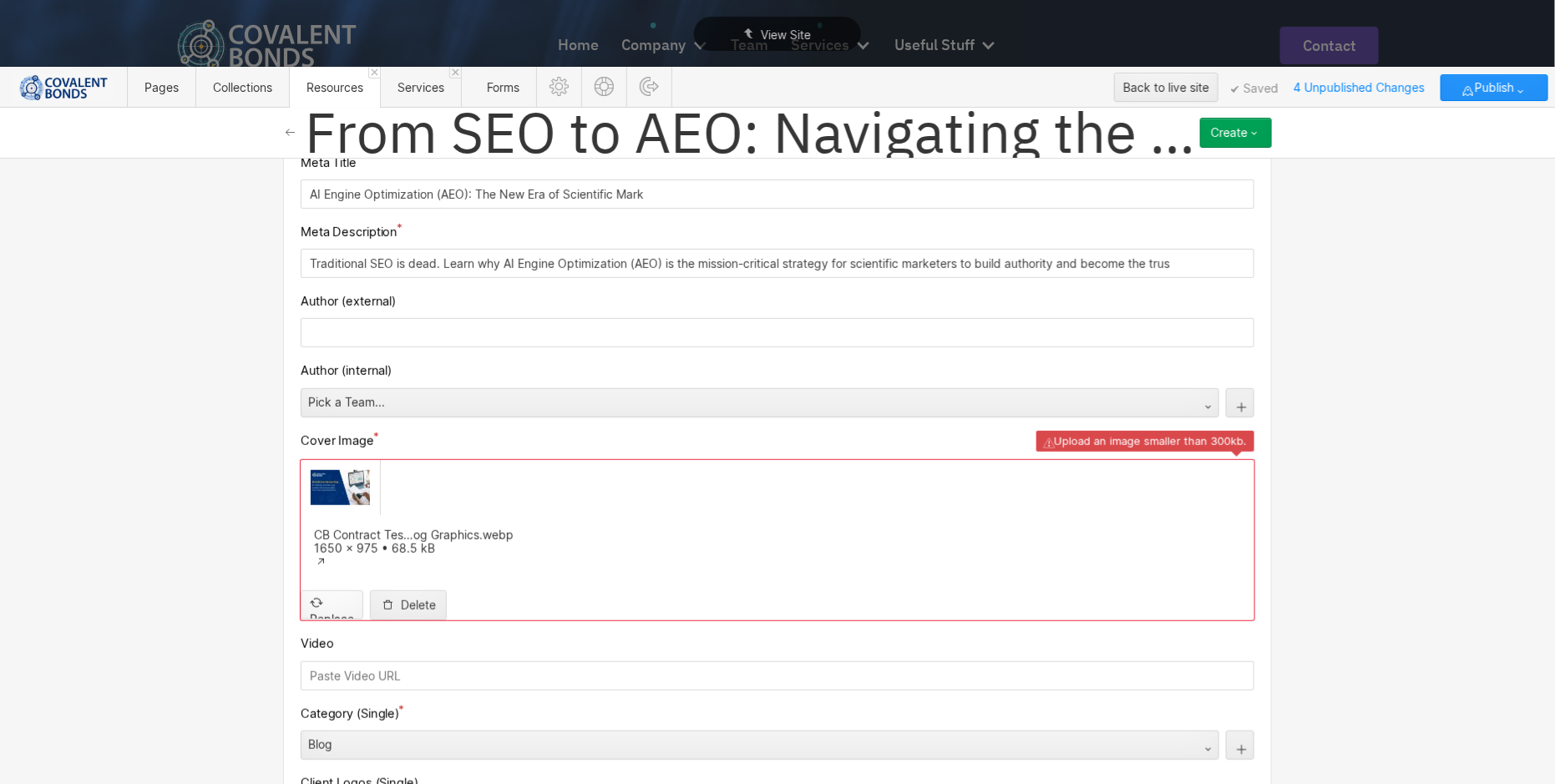
click at [332, 564] on input "file" at bounding box center [332, 591] width 61 height 55
type input "C:\fakepath\From SEO to AEO Navigating the Paradigm Shift in Scientific Marketi…"
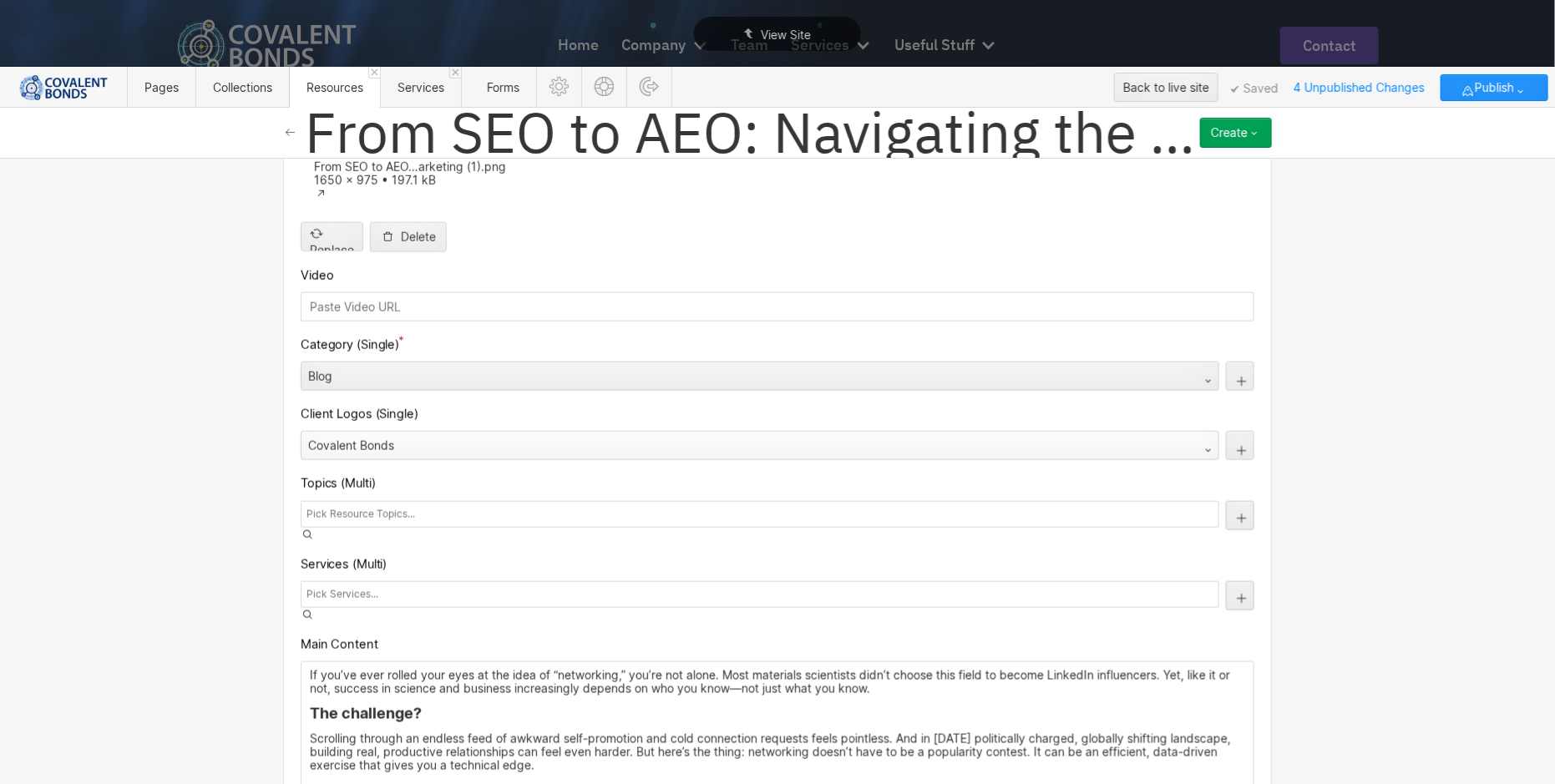
scroll to position [760, 0]
click at [621, 497] on div at bounding box center [760, 510] width 918 height 27
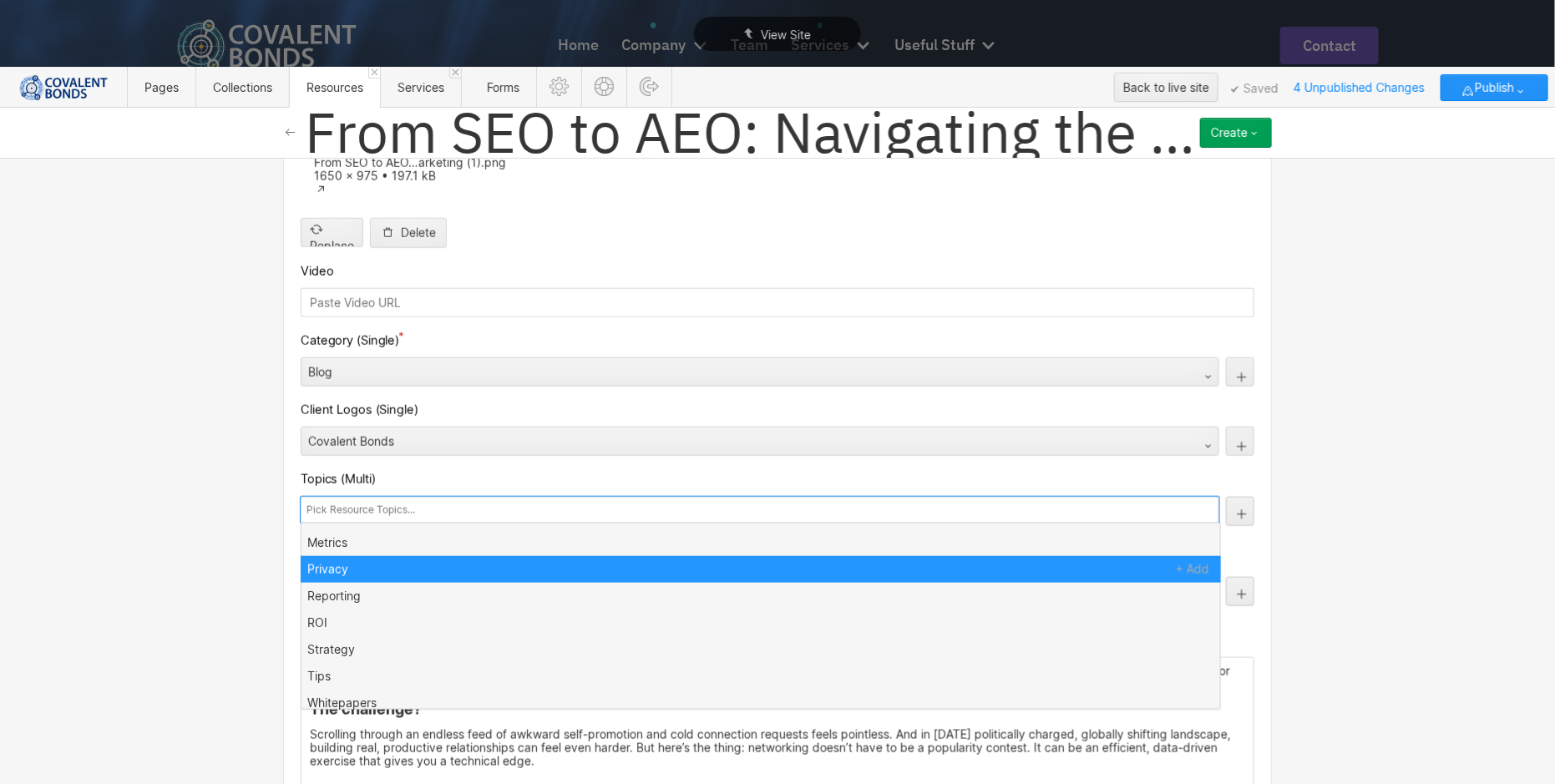
scroll to position [133, 0]
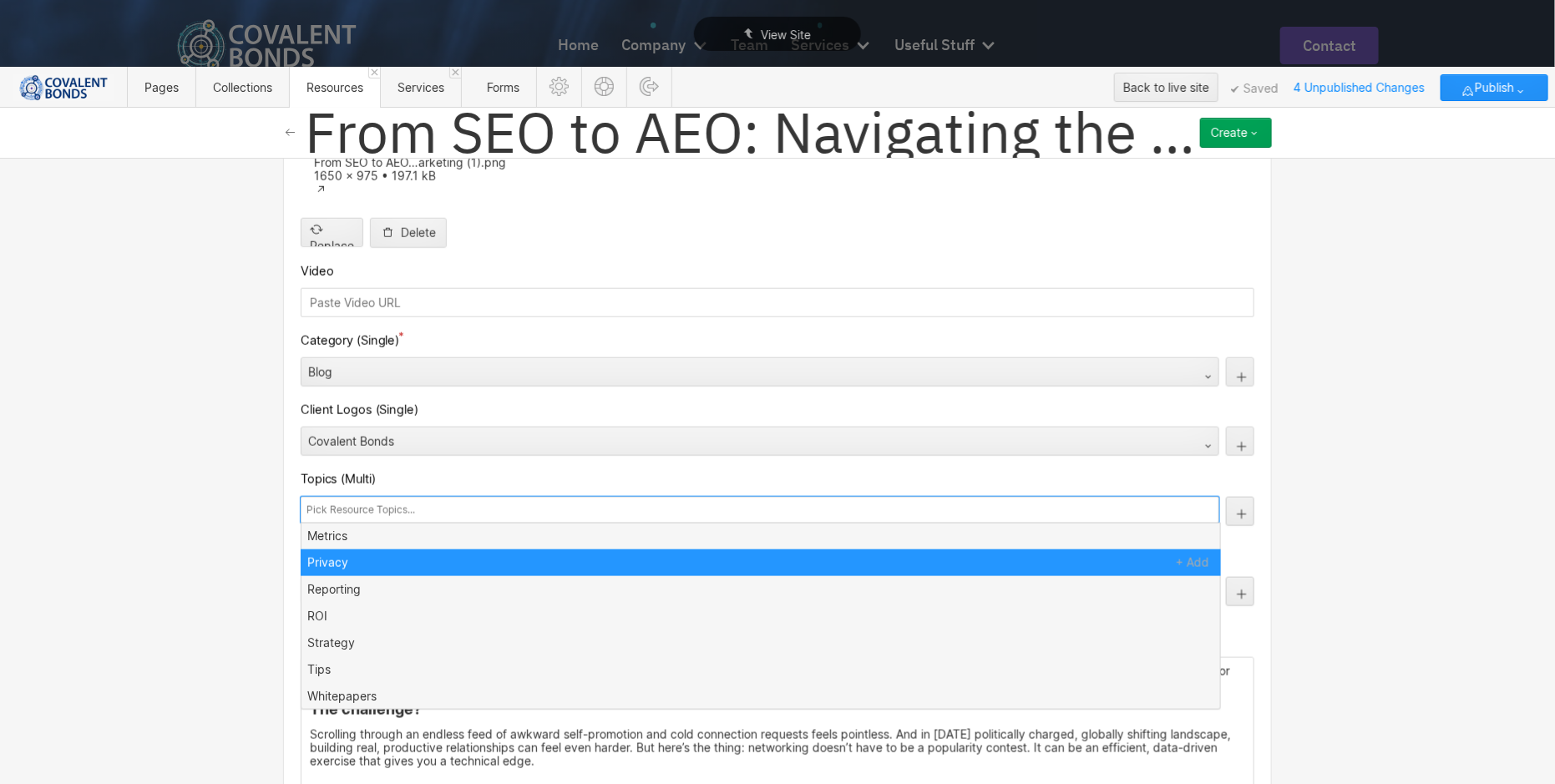
click at [218, 456] on div "Basic info Name From SEO to AEO: Navigating the Paradigm Shift in Scientific Ma…" at bounding box center [777, 471] width 1555 height 626
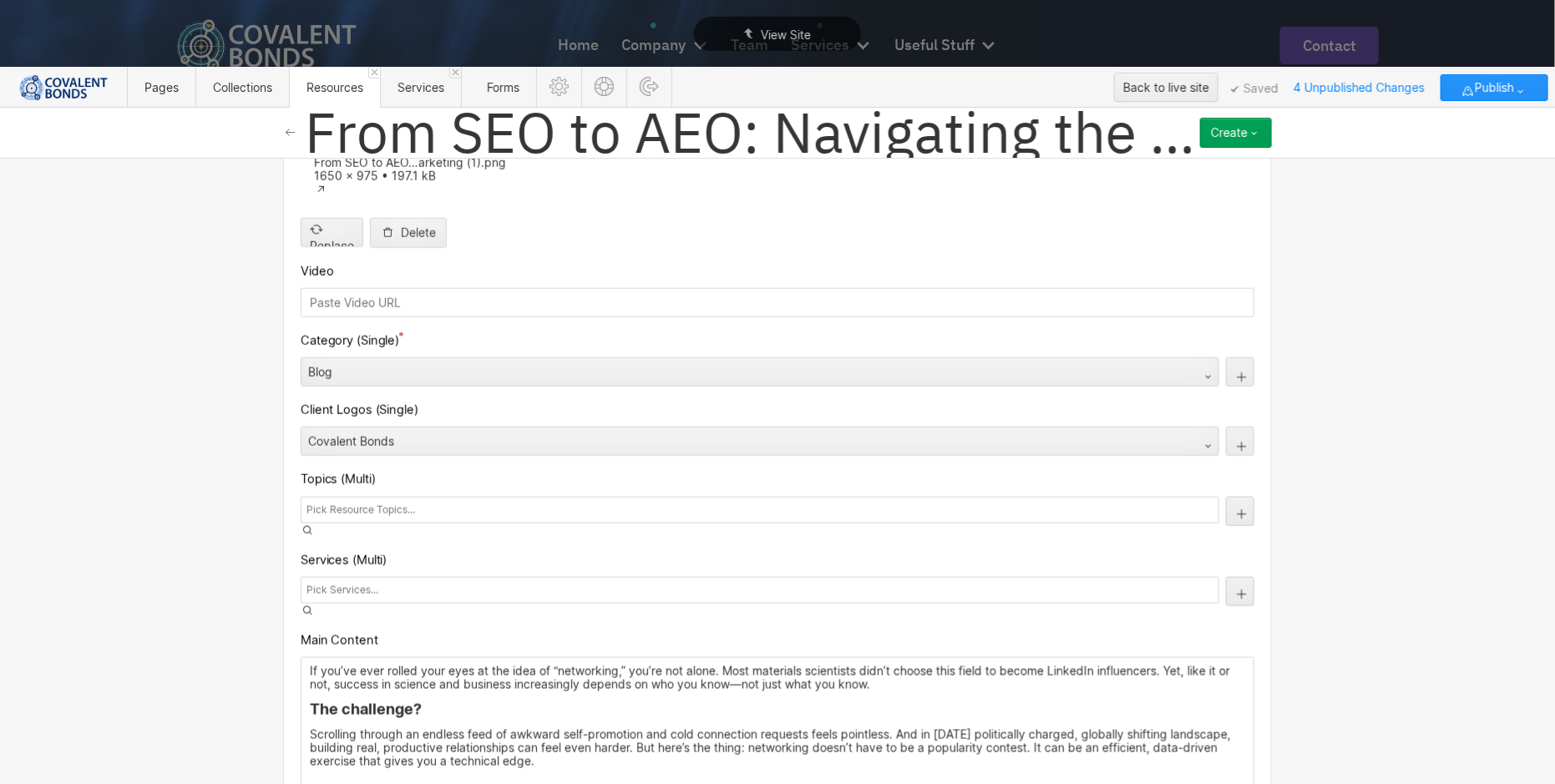
click at [454, 577] on div at bounding box center [760, 589] width 918 height 27
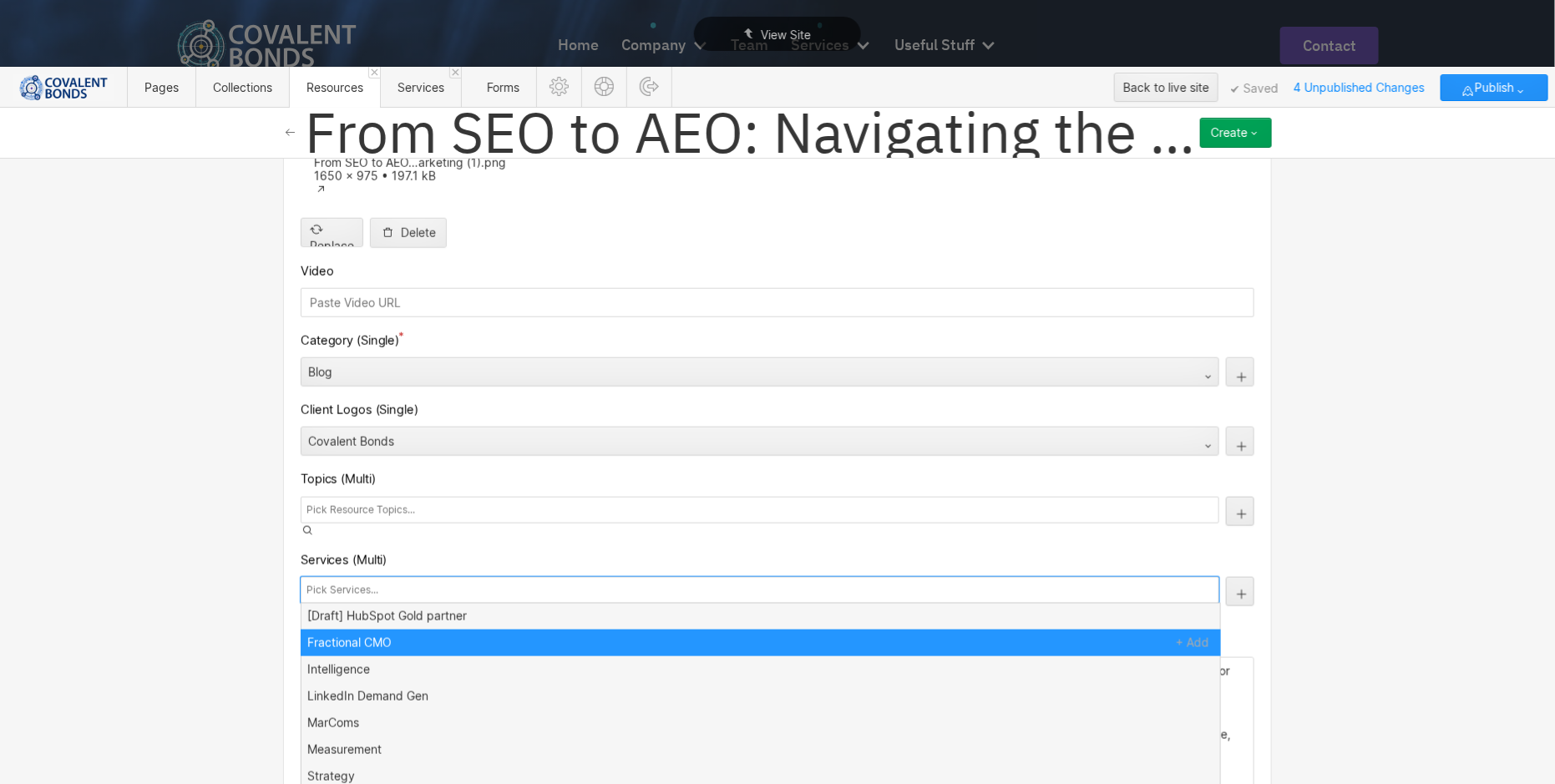
click at [216, 509] on div "Basic info Name From SEO to AEO: Navigating the Paradigm Shift in Scientific Ma…" at bounding box center [777, 471] width 1555 height 626
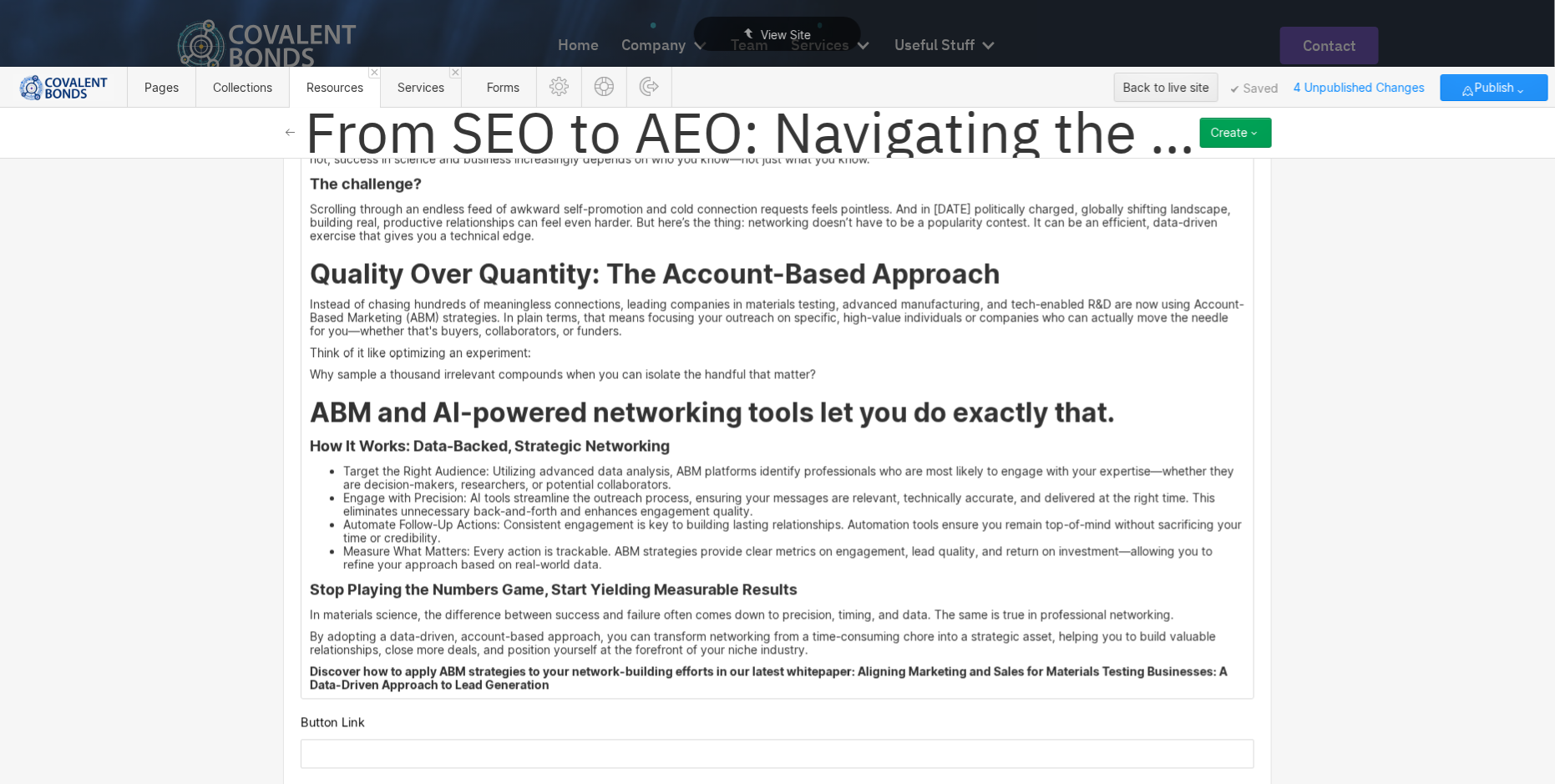
scroll to position [1285, 0]
drag, startPoint x: 562, startPoint y: 572, endPoint x: 450, endPoint y: 466, distance: 154.2
click at [319, 307] on div "If you’ve ever rolled your eyes at the idea of “networking,” you’re not alone. …" at bounding box center [777, 416] width 952 height 566
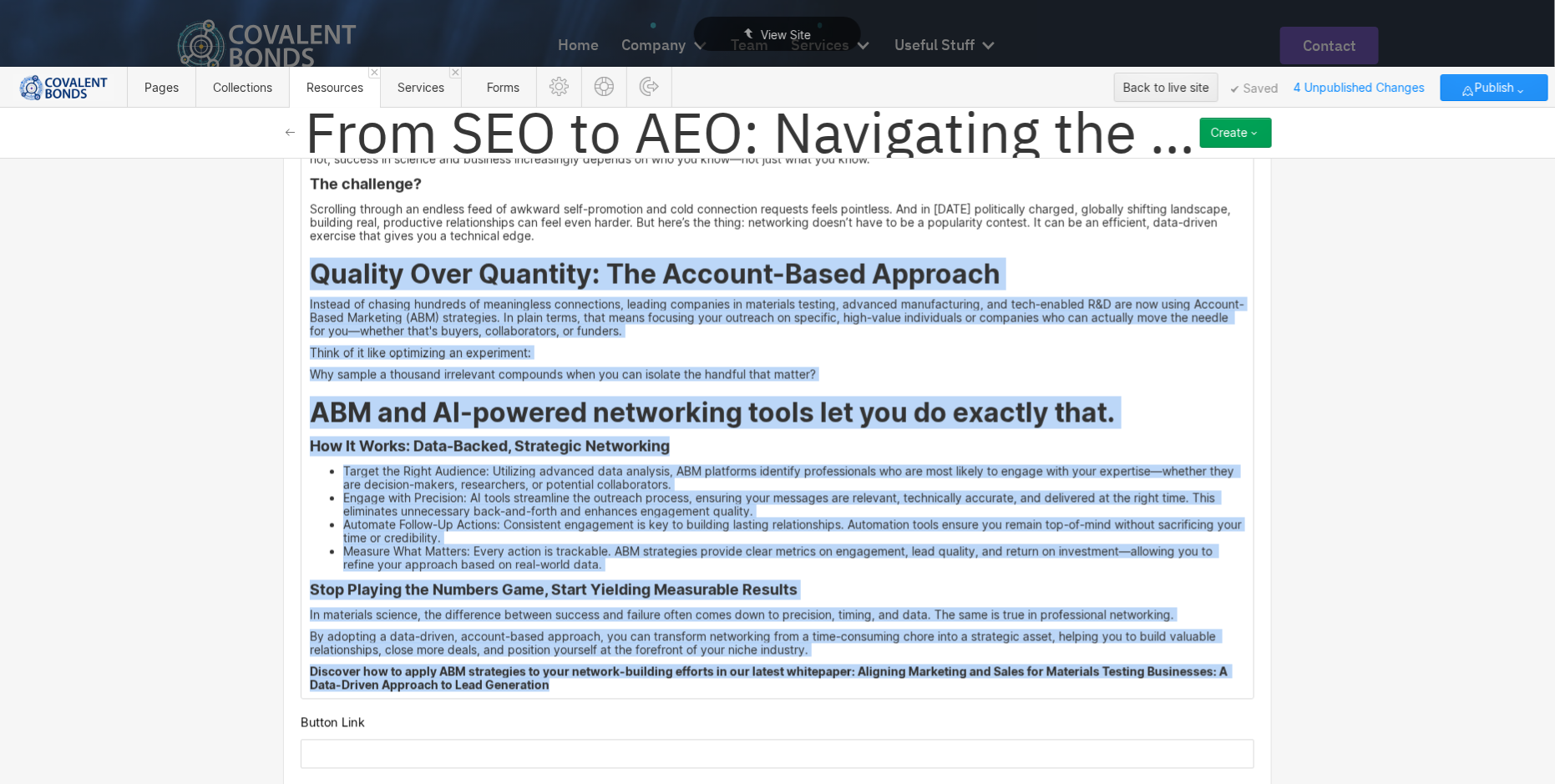
drag, startPoint x: 558, startPoint y: 576, endPoint x: 276, endPoint y: 171, distance: 493.5
click at [283, 171] on div "Custom fields Date 10/02/2025 Meta Title AI Engine Optimization (AEO): The New …" at bounding box center [777, 205] width 988 height 2163
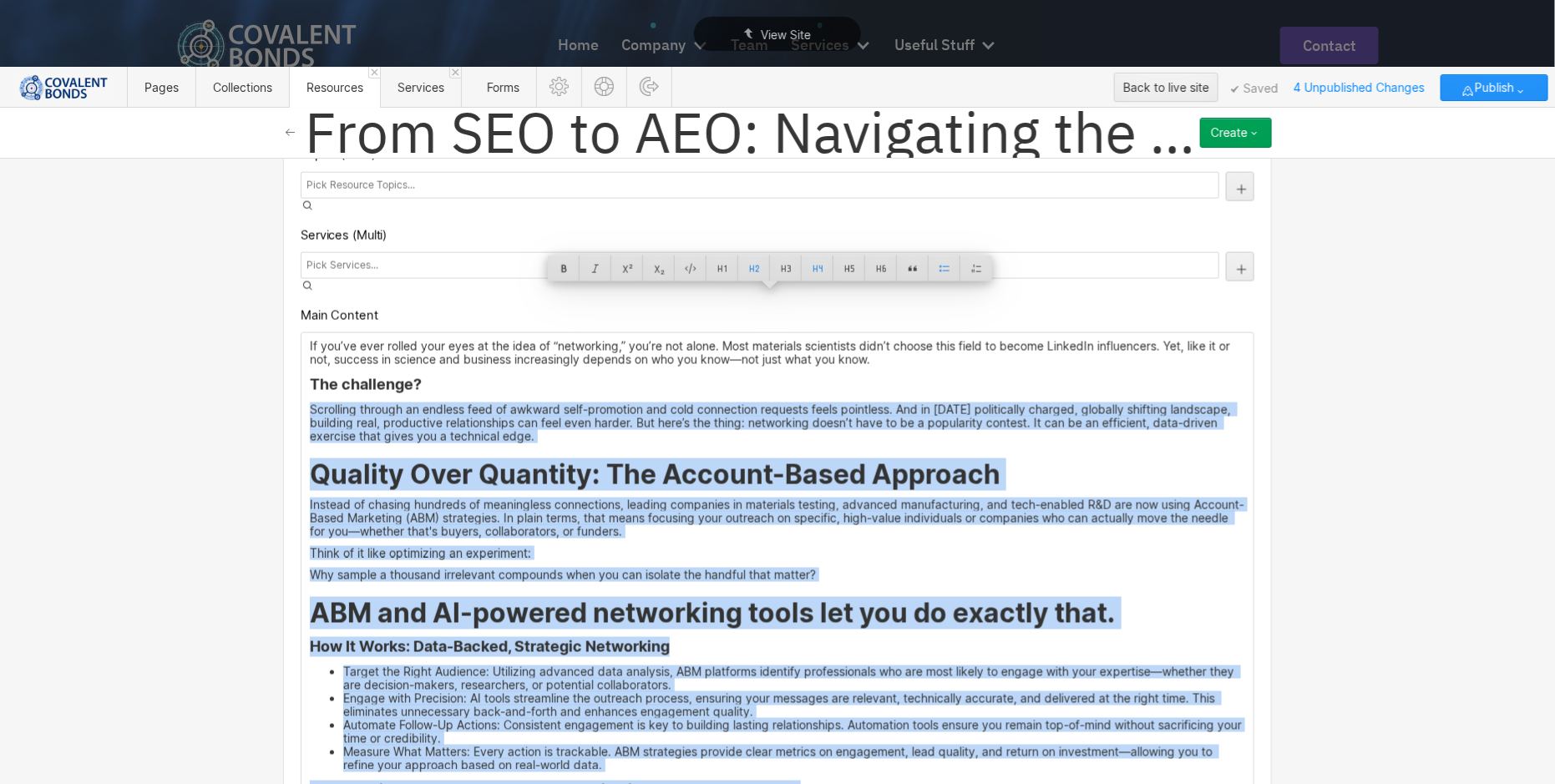
scroll to position [1078, 0]
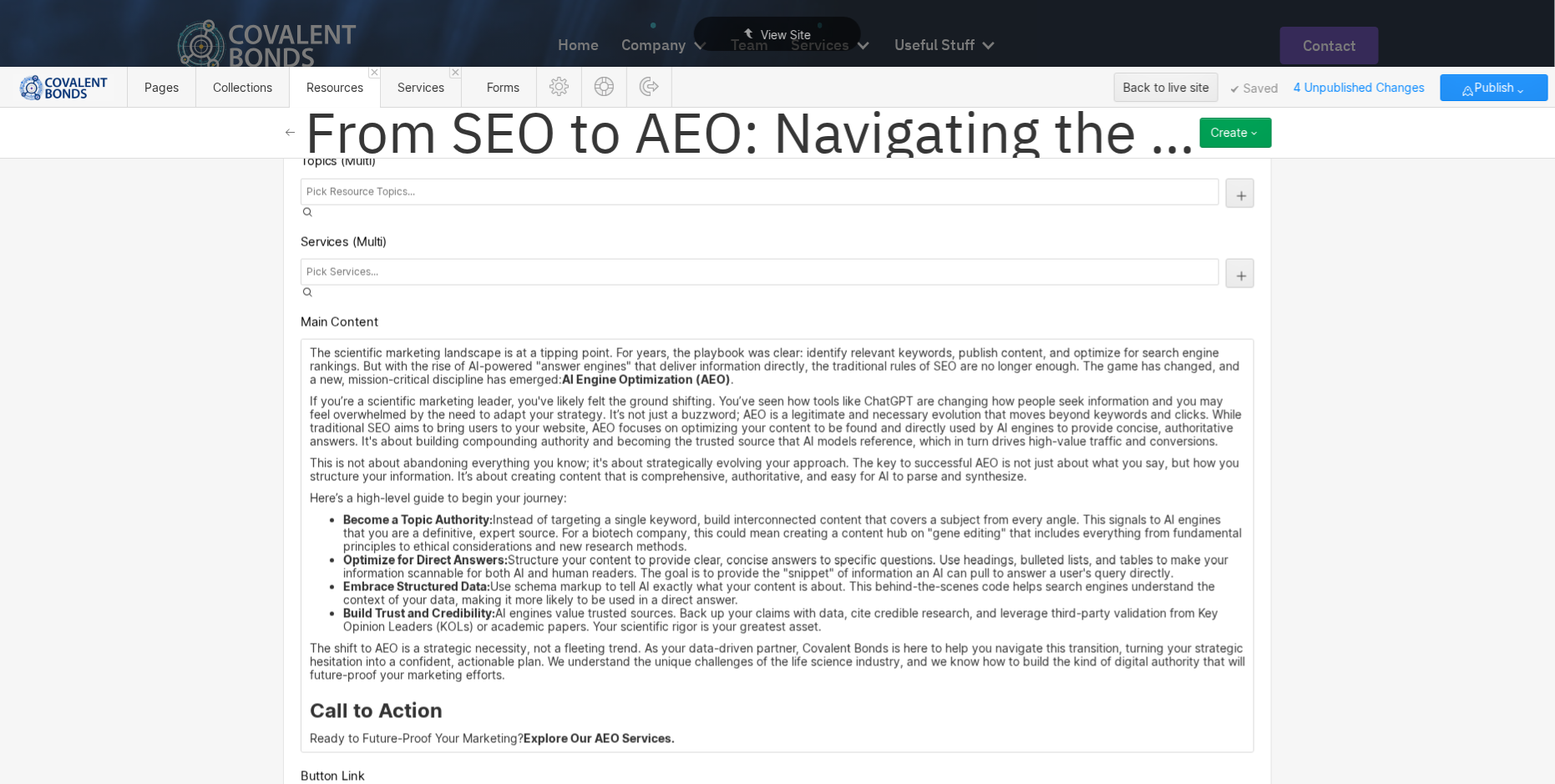
click at [776, 346] on p "The scientific marketing landscape is at a tipping point. For years, the playbo…" at bounding box center [777, 366] width 935 height 40
drag, startPoint x: 447, startPoint y: 599, endPoint x: 280, endPoint y: 590, distance: 167.2
click at [283, 590] on div "Custom fields Date 10/02/2025 Meta Title AI Engine Optimization (AEO): The New …" at bounding box center [777, 334] width 988 height 2010
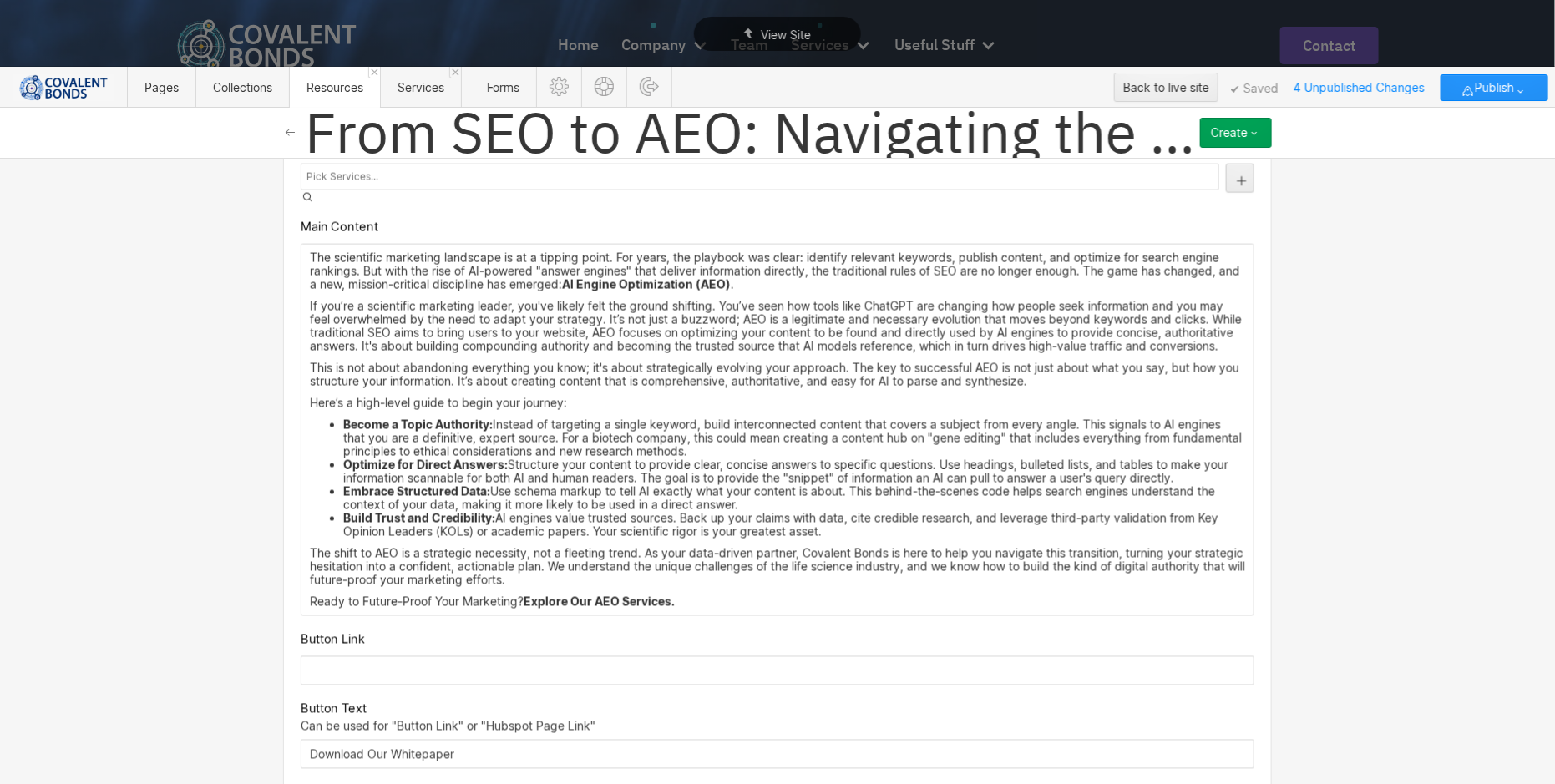
scroll to position [1208, 0]
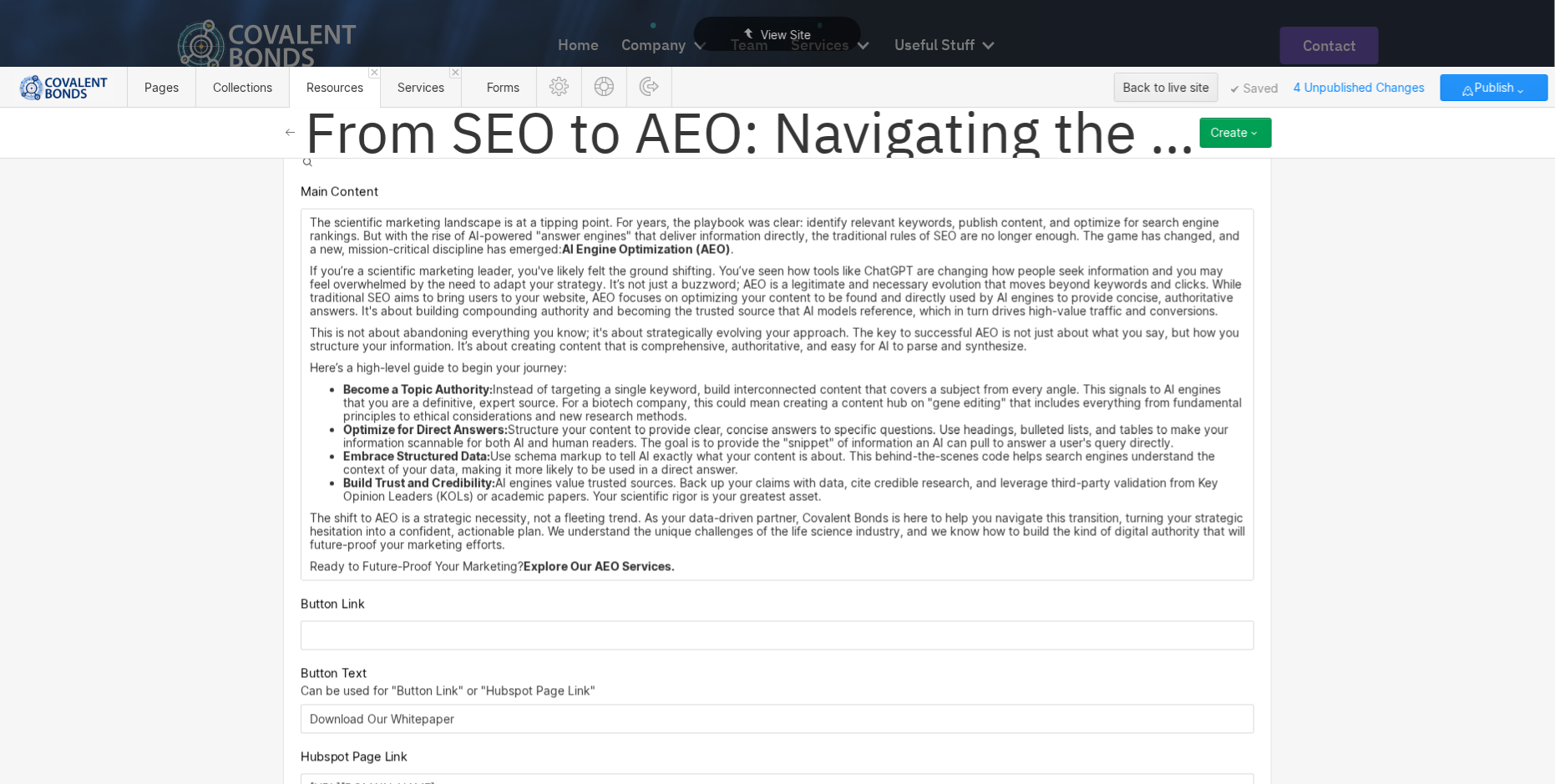
click at [693, 515] on div "Custom fields Date 10/02/2025 Meta Title AI Engine Optimization (AEO): The New …" at bounding box center [777, 183] width 988 height 1967
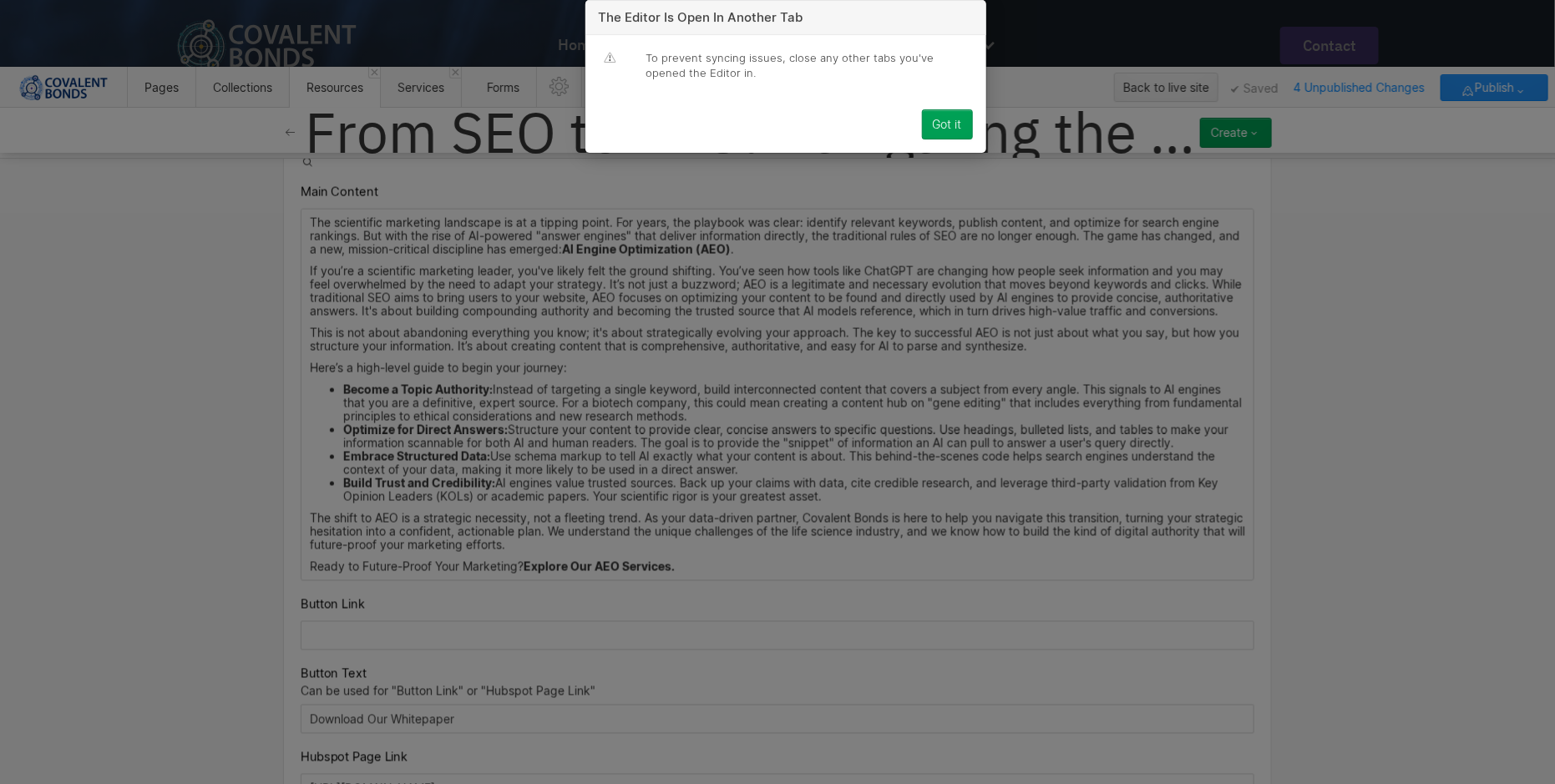
click at [961, 140] on button "Got it" at bounding box center [947, 124] width 51 height 30
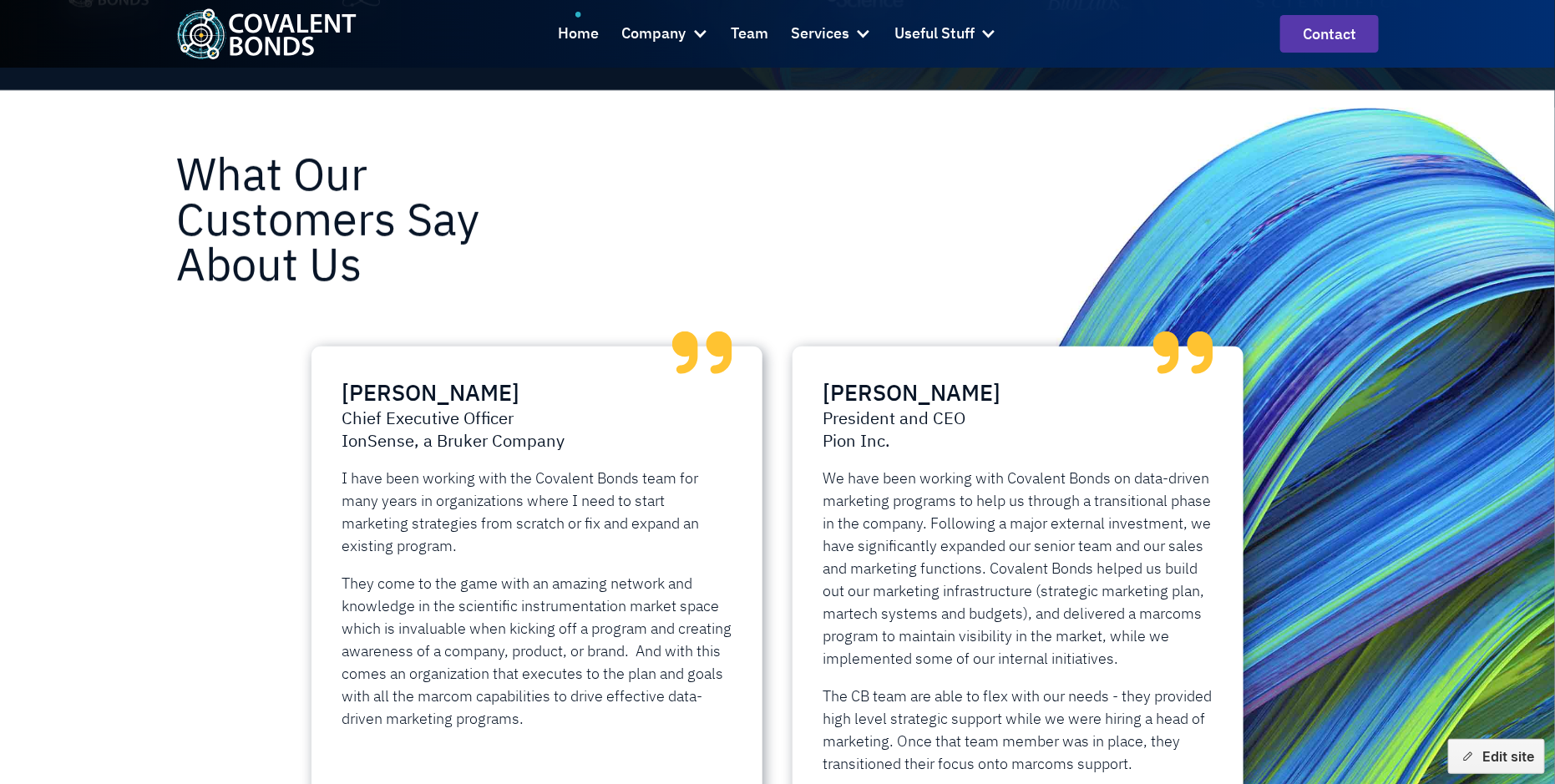
scroll to position [3130, 0]
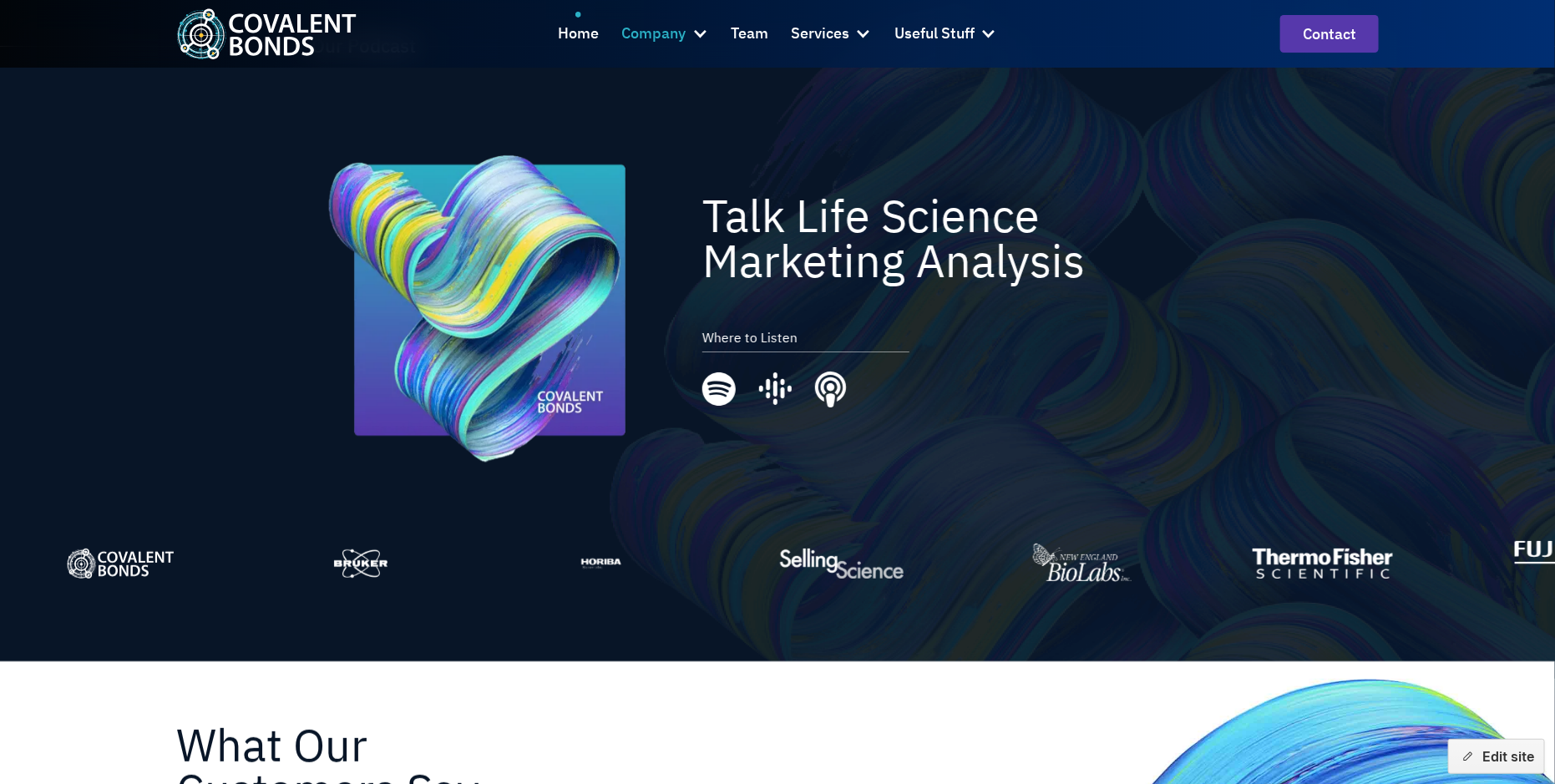
click at [707, 27] on div at bounding box center [700, 33] width 17 height 17
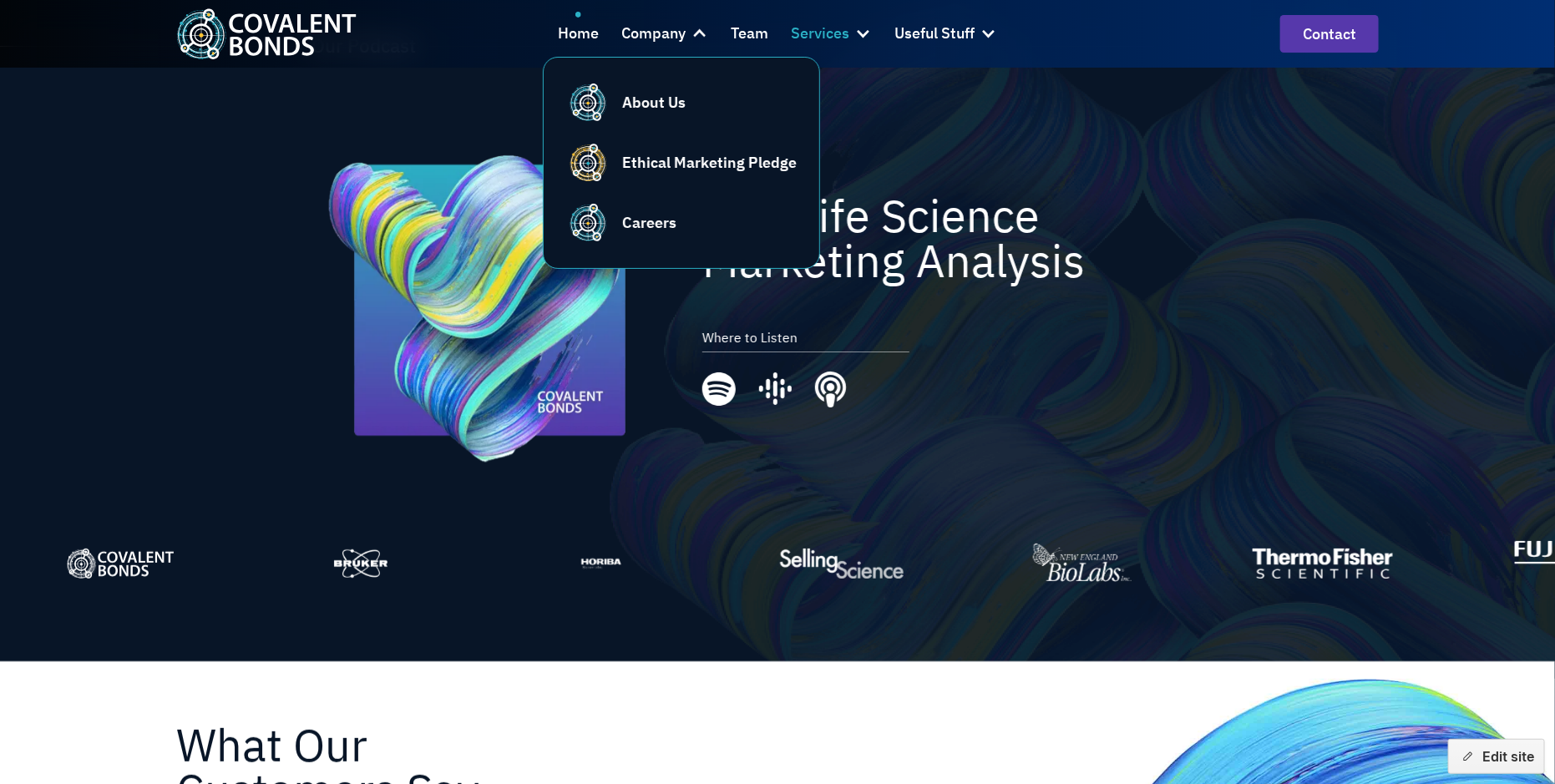
click at [865, 35] on div at bounding box center [863, 33] width 17 height 17
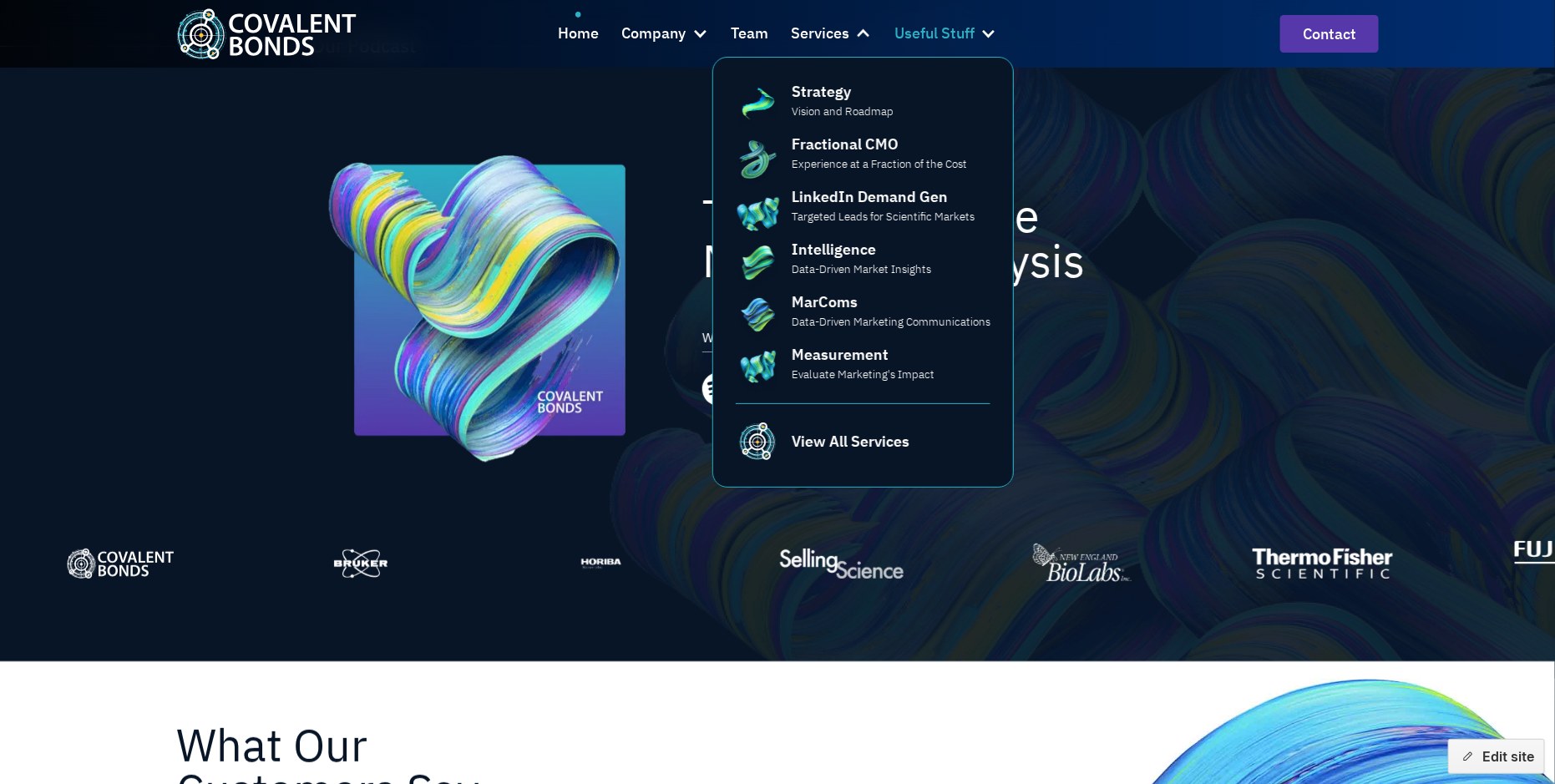
click at [993, 32] on div at bounding box center [988, 33] width 17 height 17
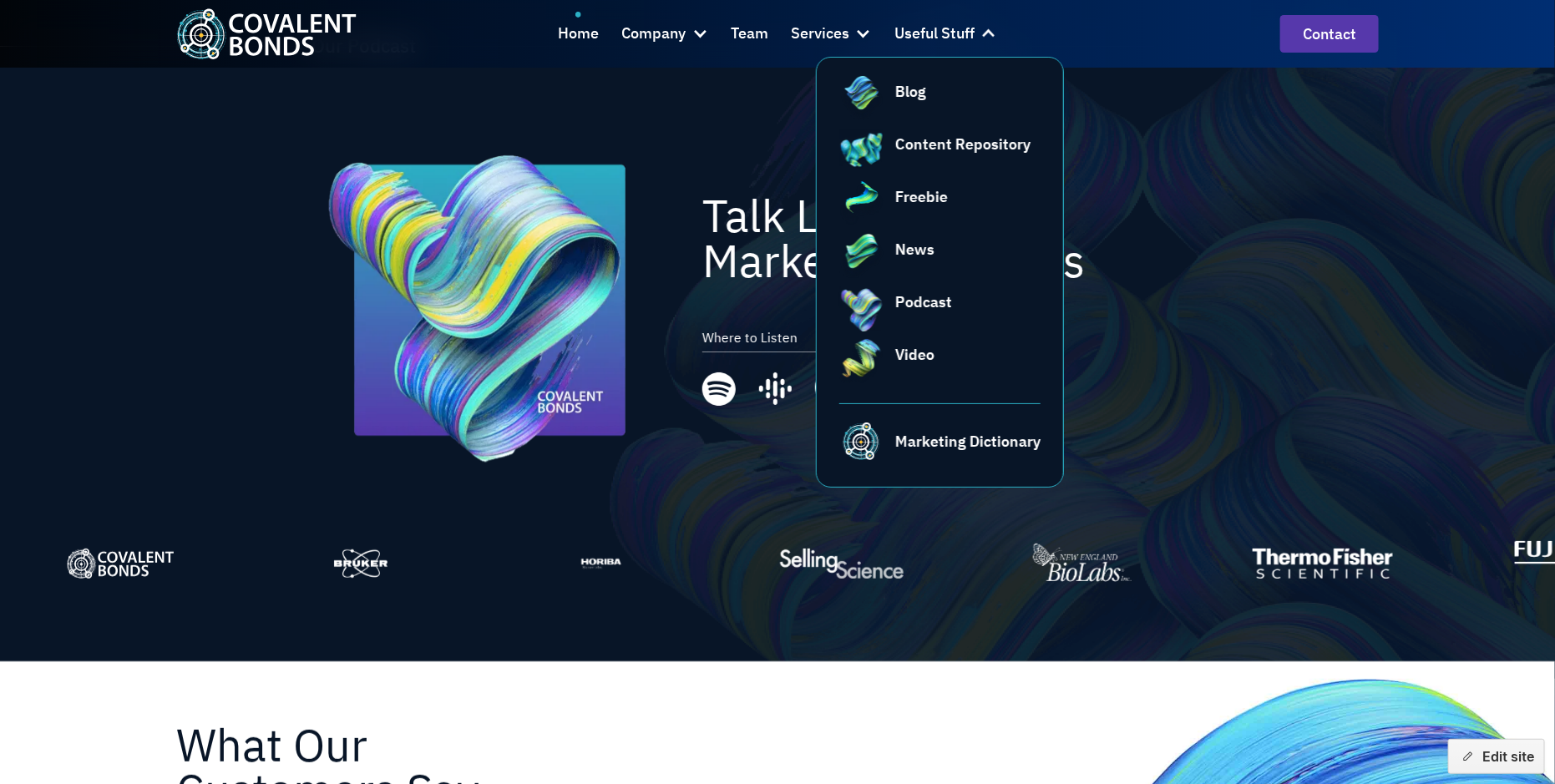
click at [1237, 133] on div "Talk Life Science Marketing Analysis Where to Listen" at bounding box center [777, 300] width 962 height 361
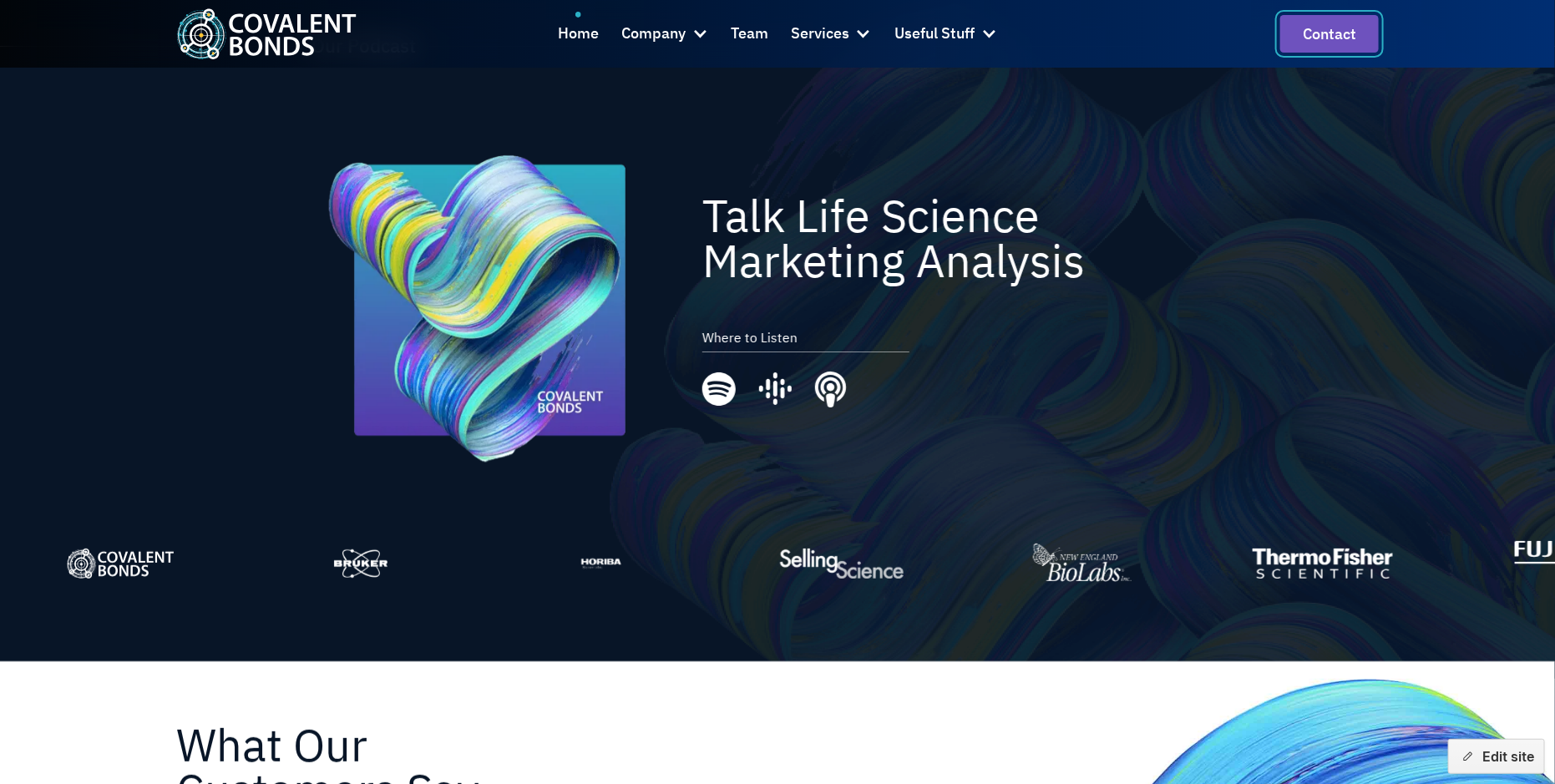
click at [1313, 50] on link "Contact" at bounding box center [1328, 33] width 98 height 38
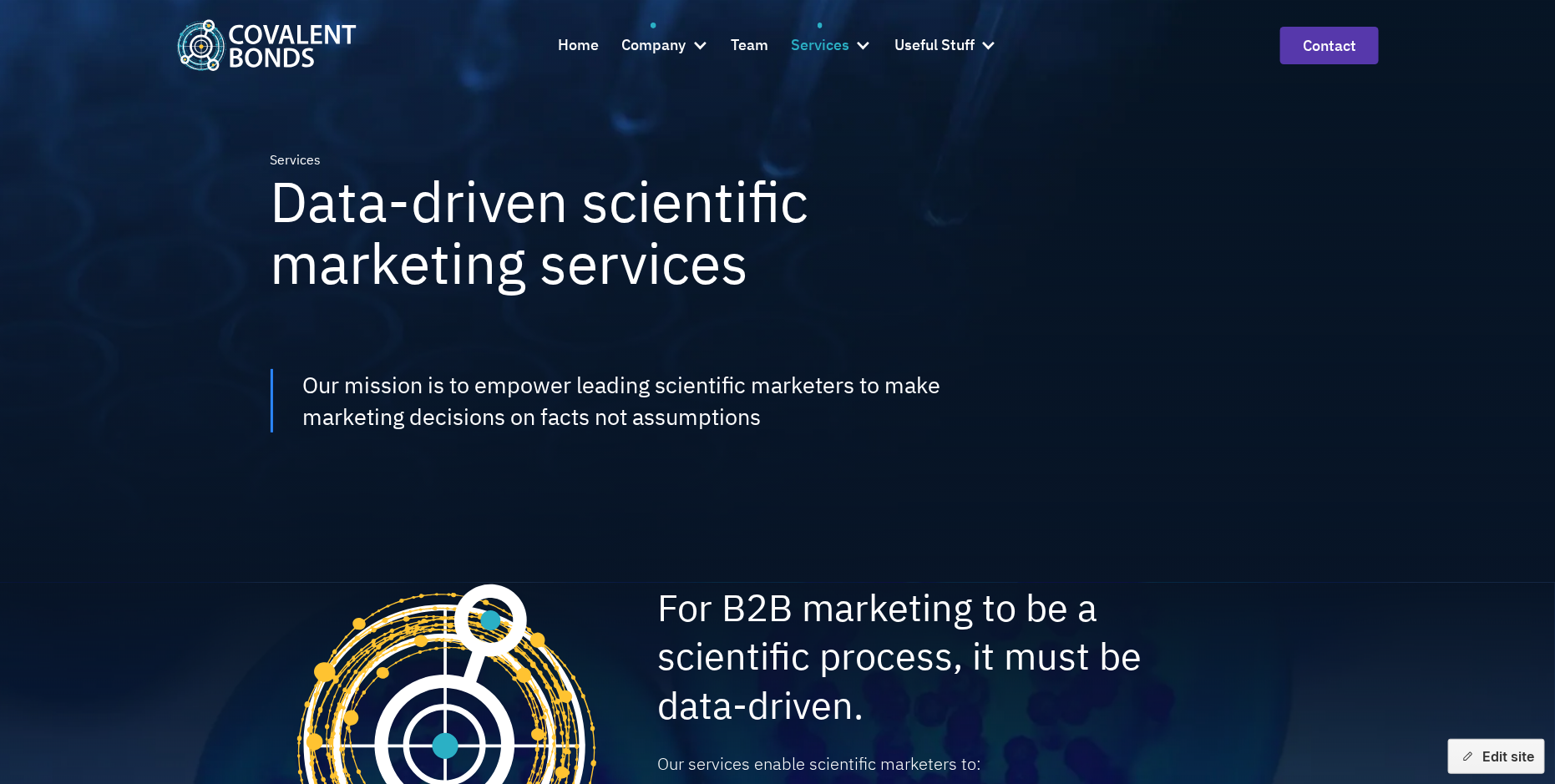
click at [849, 49] on div "Services" at bounding box center [820, 45] width 59 height 24
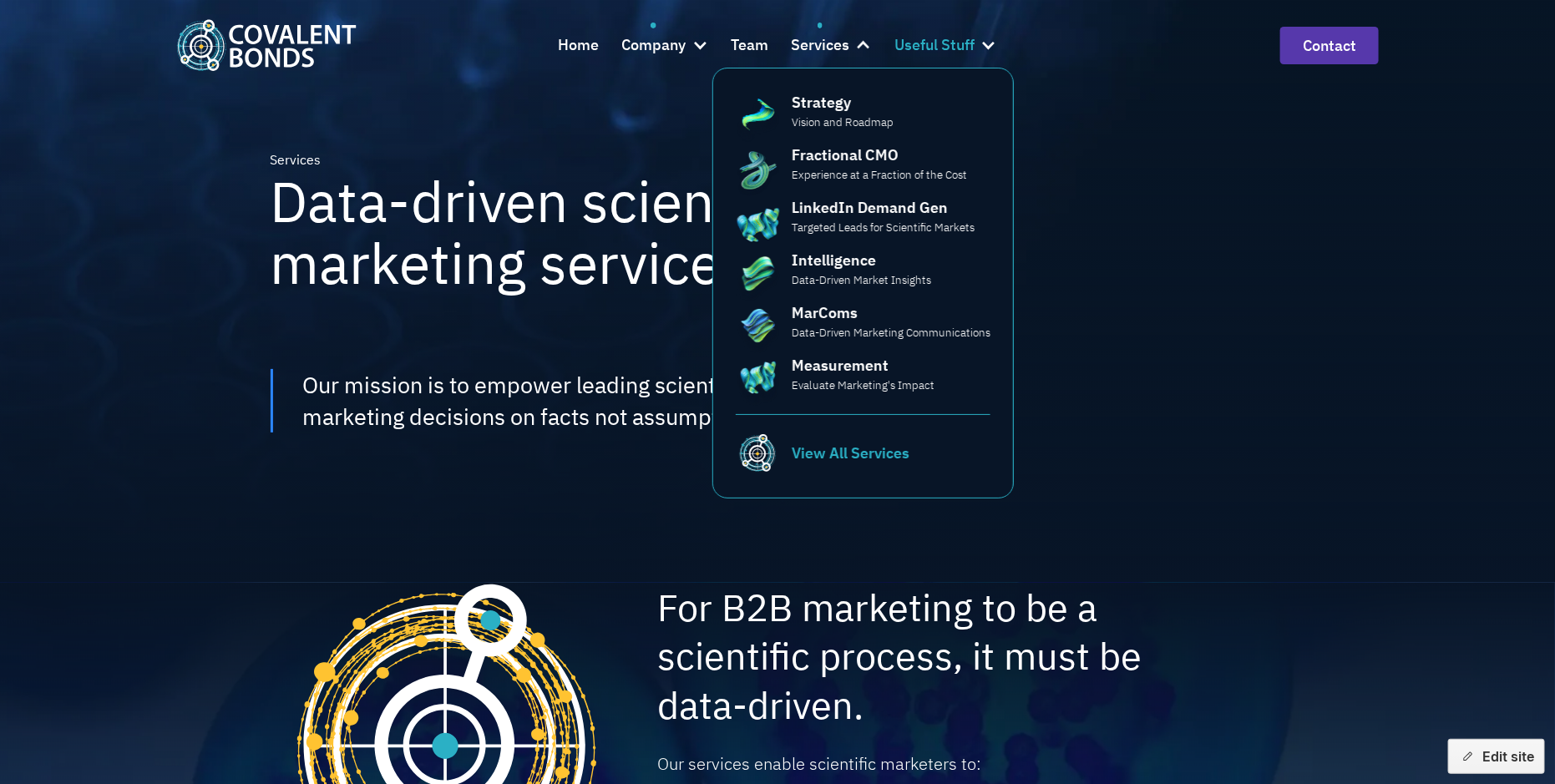
click at [942, 59] on div "Useful Stuff" at bounding box center [934, 45] width 80 height 45
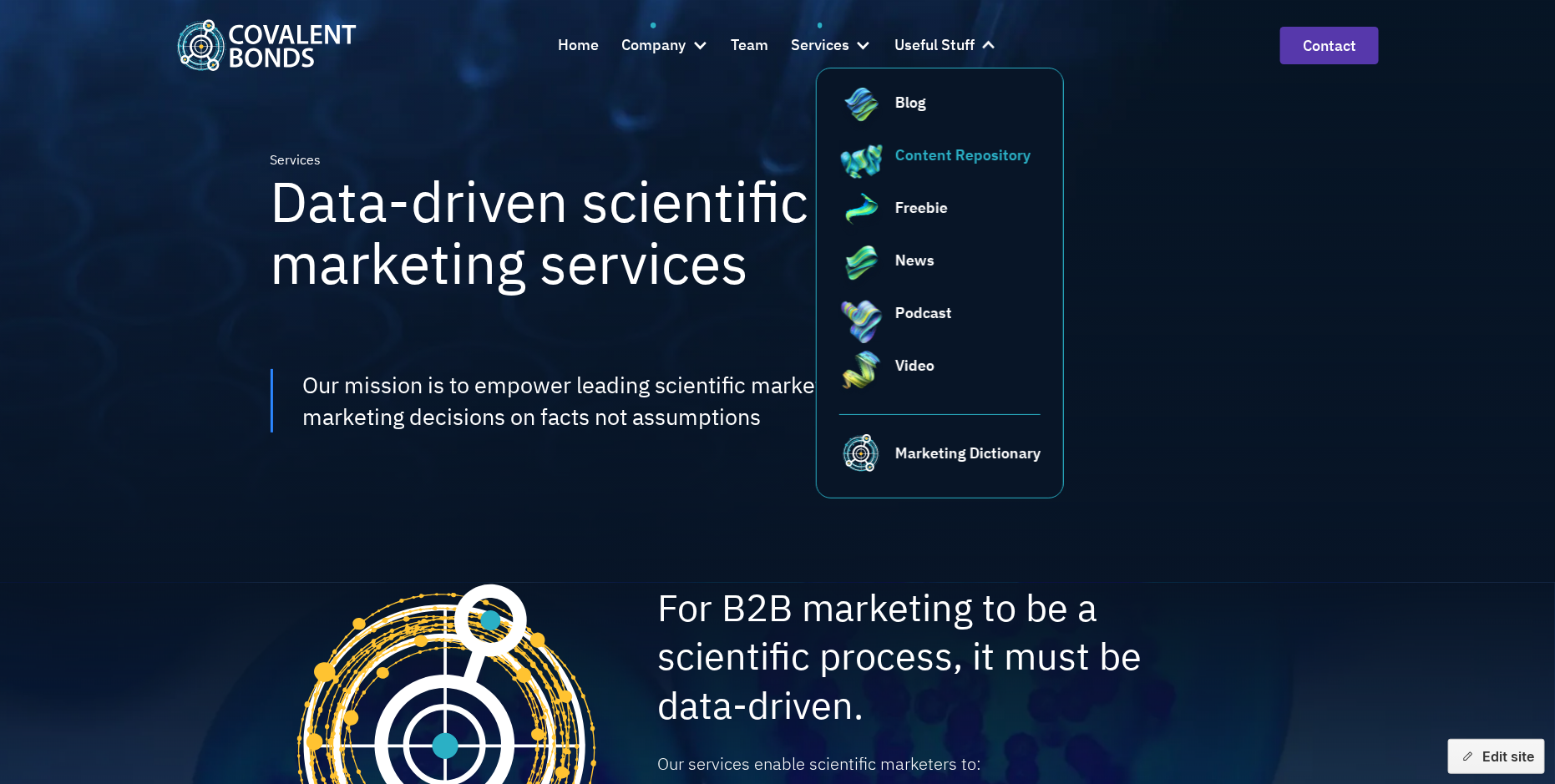
click at [942, 152] on div "Content Repository" at bounding box center [962, 154] width 135 height 23
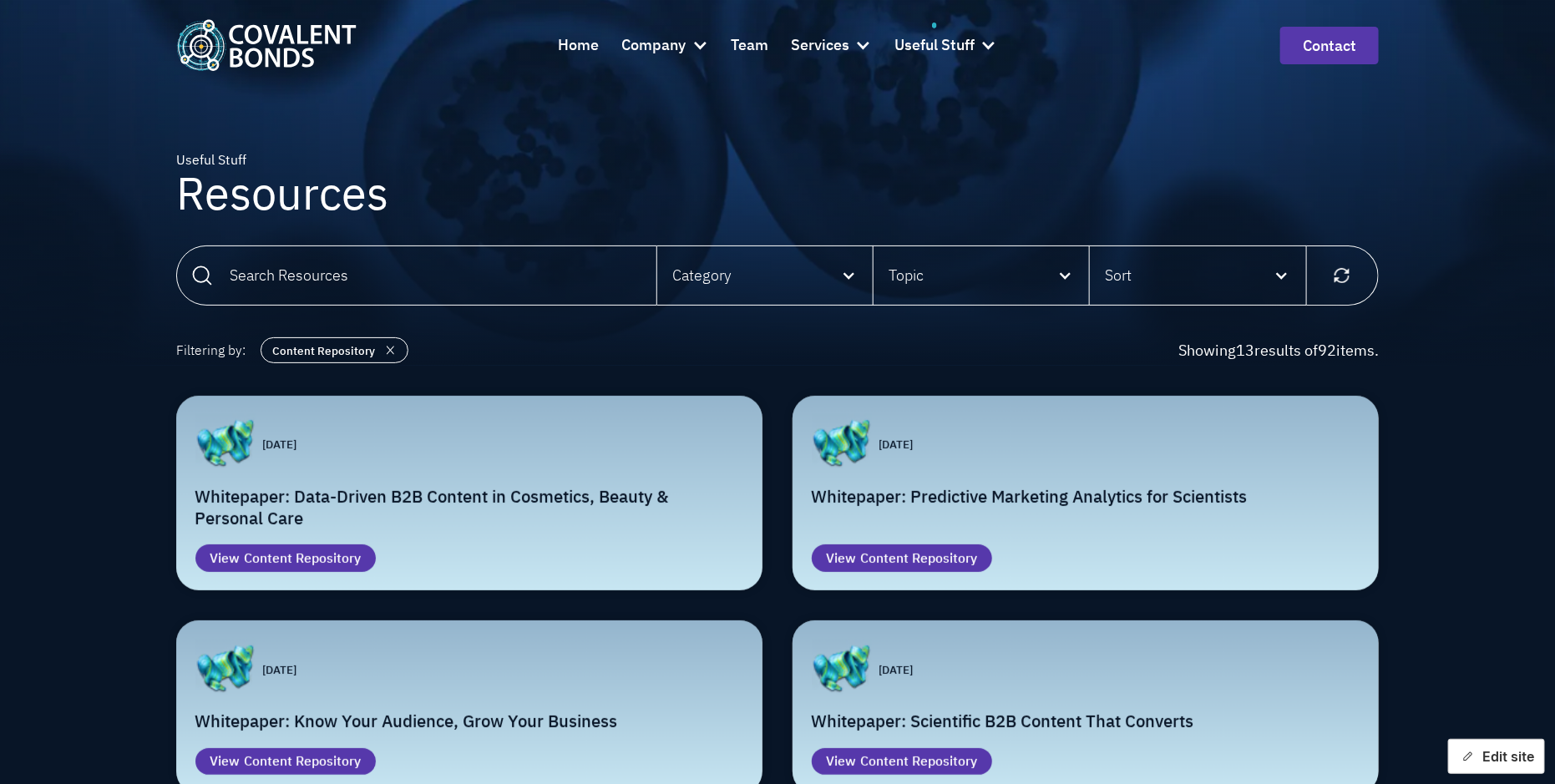
click at [1478, 745] on button "Edit site" at bounding box center [1495, 756] width 96 height 35
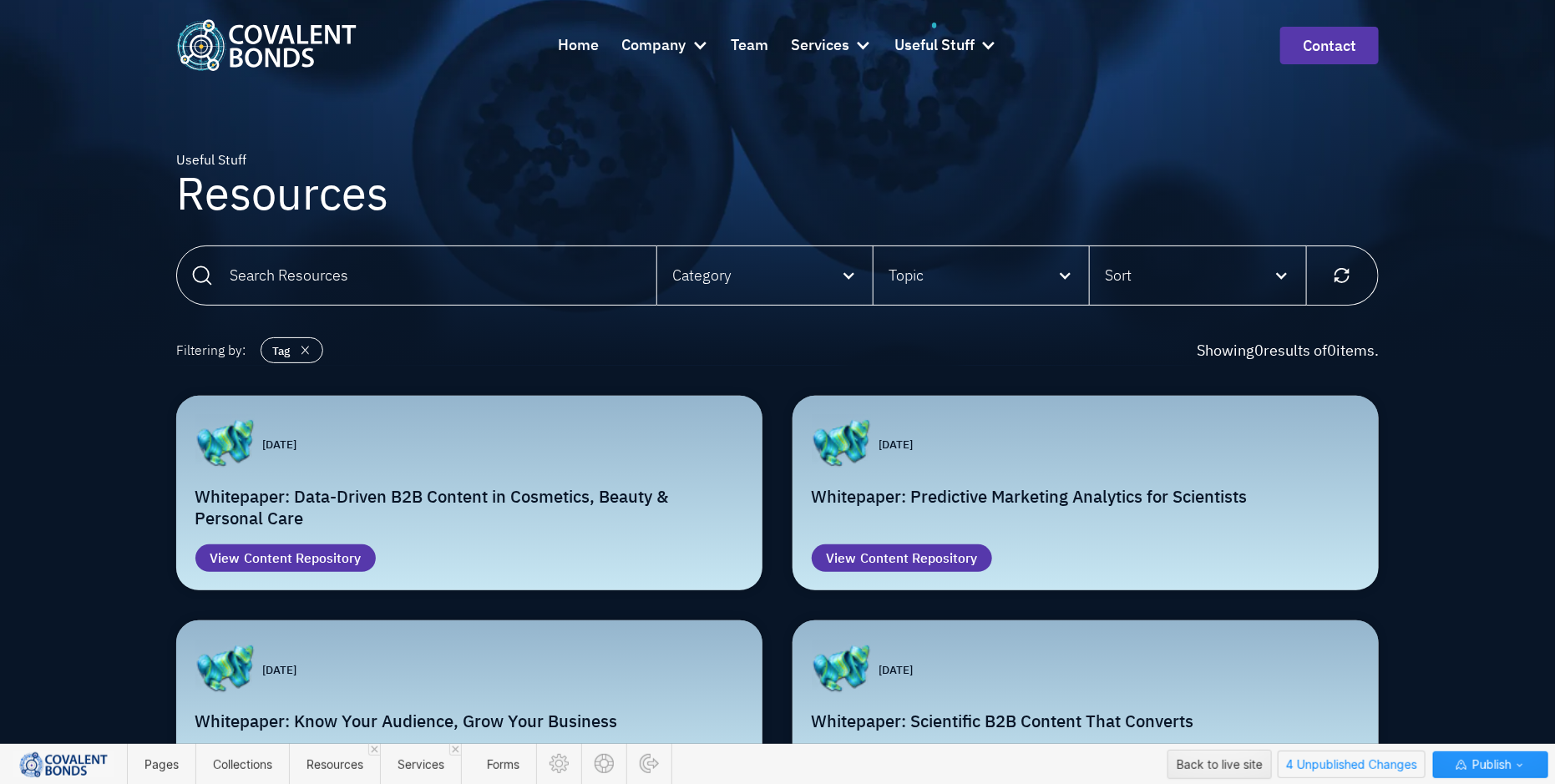
click at [1326, 759] on span "4 Unpublished Changes" at bounding box center [1351, 764] width 146 height 26
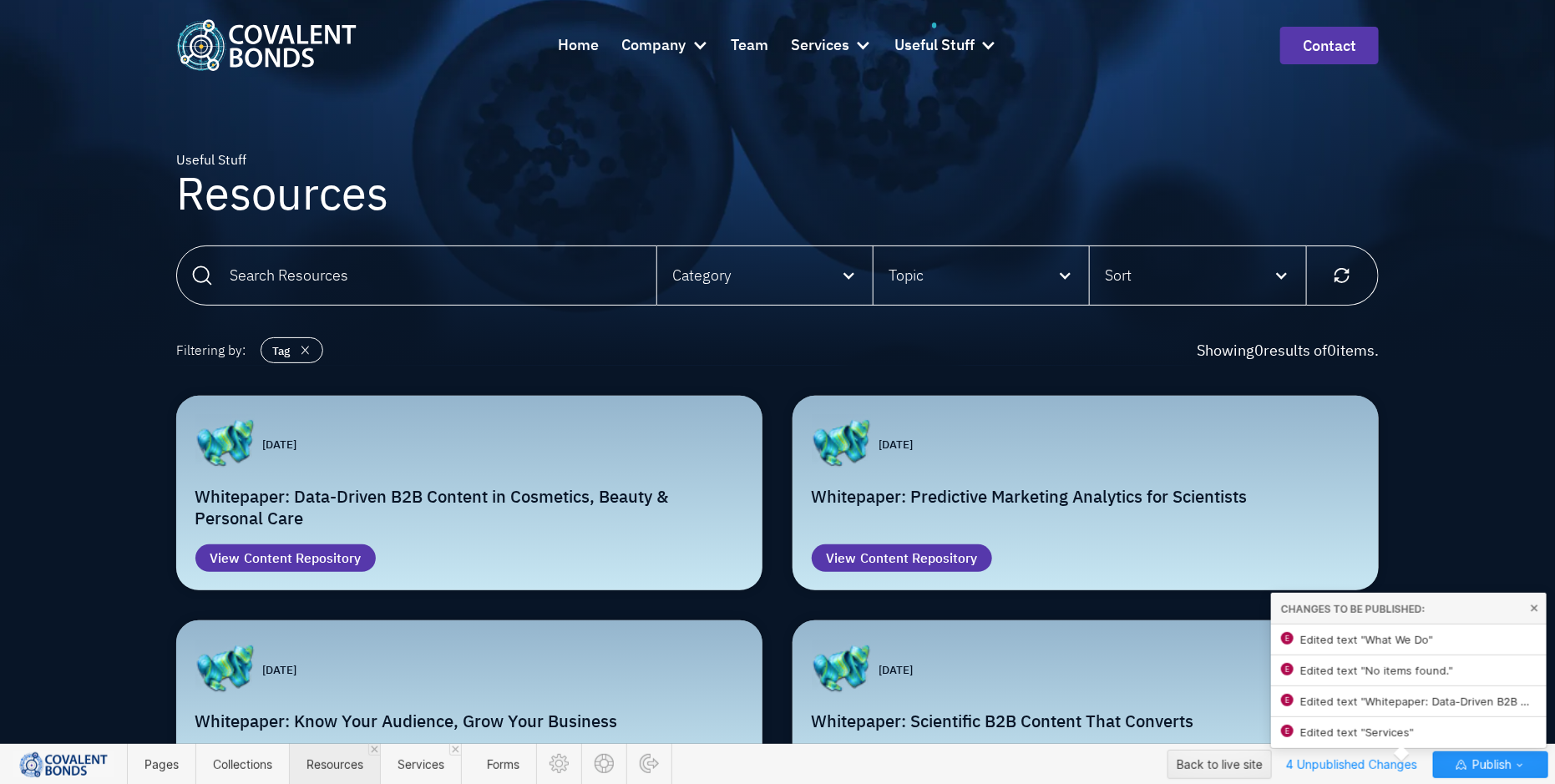
click at [344, 766] on span "Resources" at bounding box center [335, 763] width 57 height 14
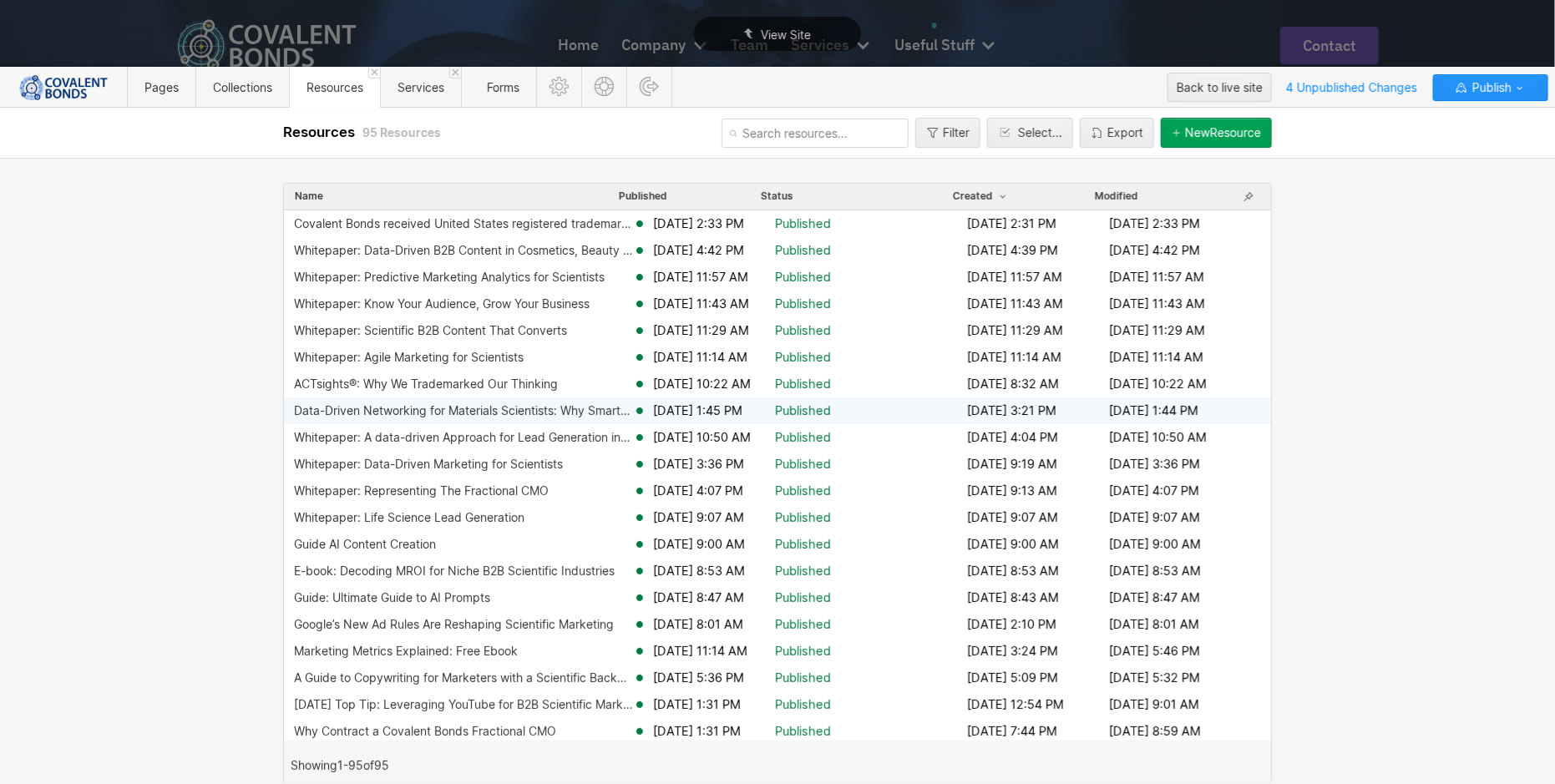
click at [504, 404] on div "Data-Driven Networking for Materials Scientists: Why Smarter Connections Matter…" at bounding box center [463, 410] width 339 height 14
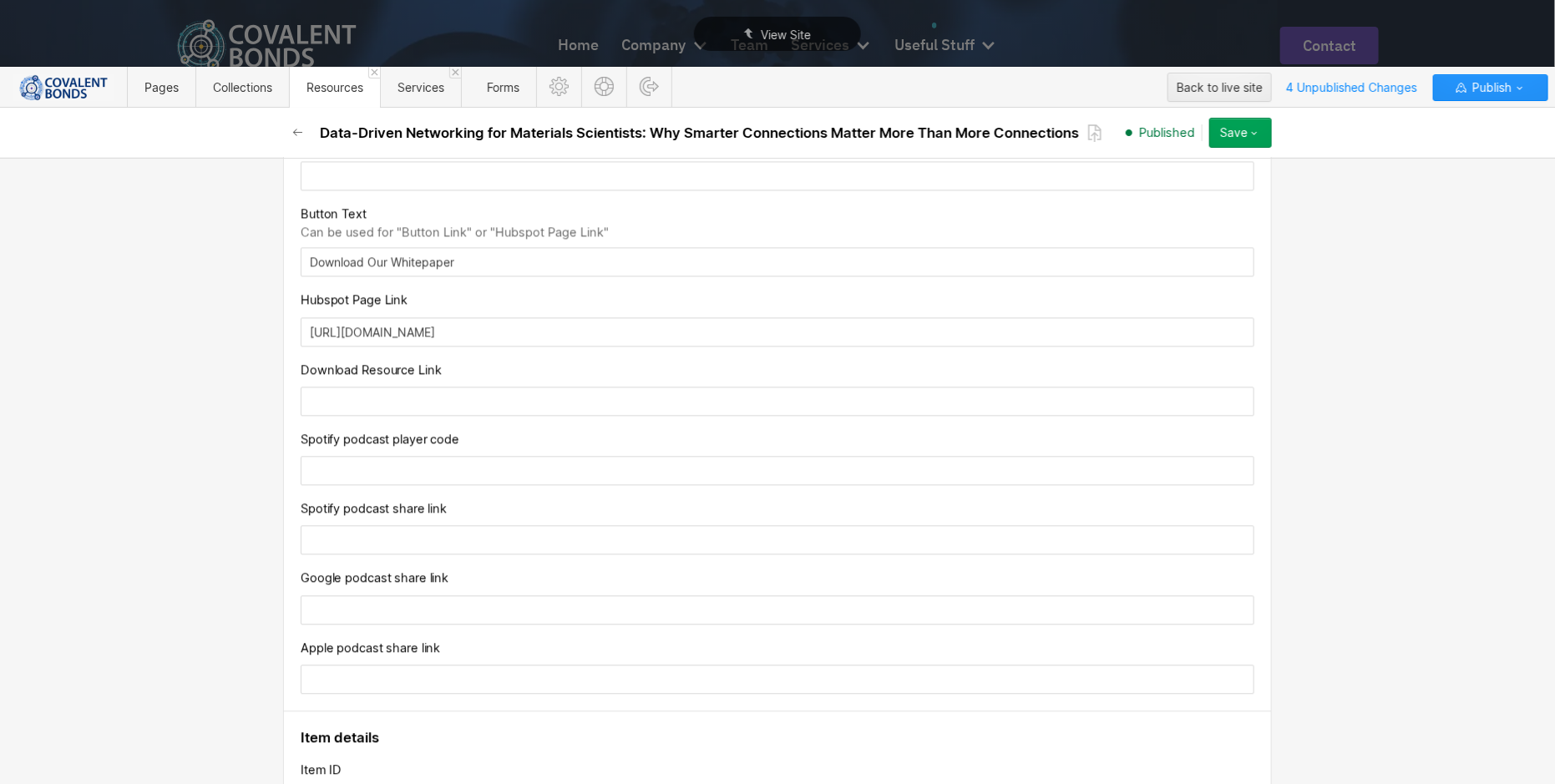
scroll to position [1740, 0]
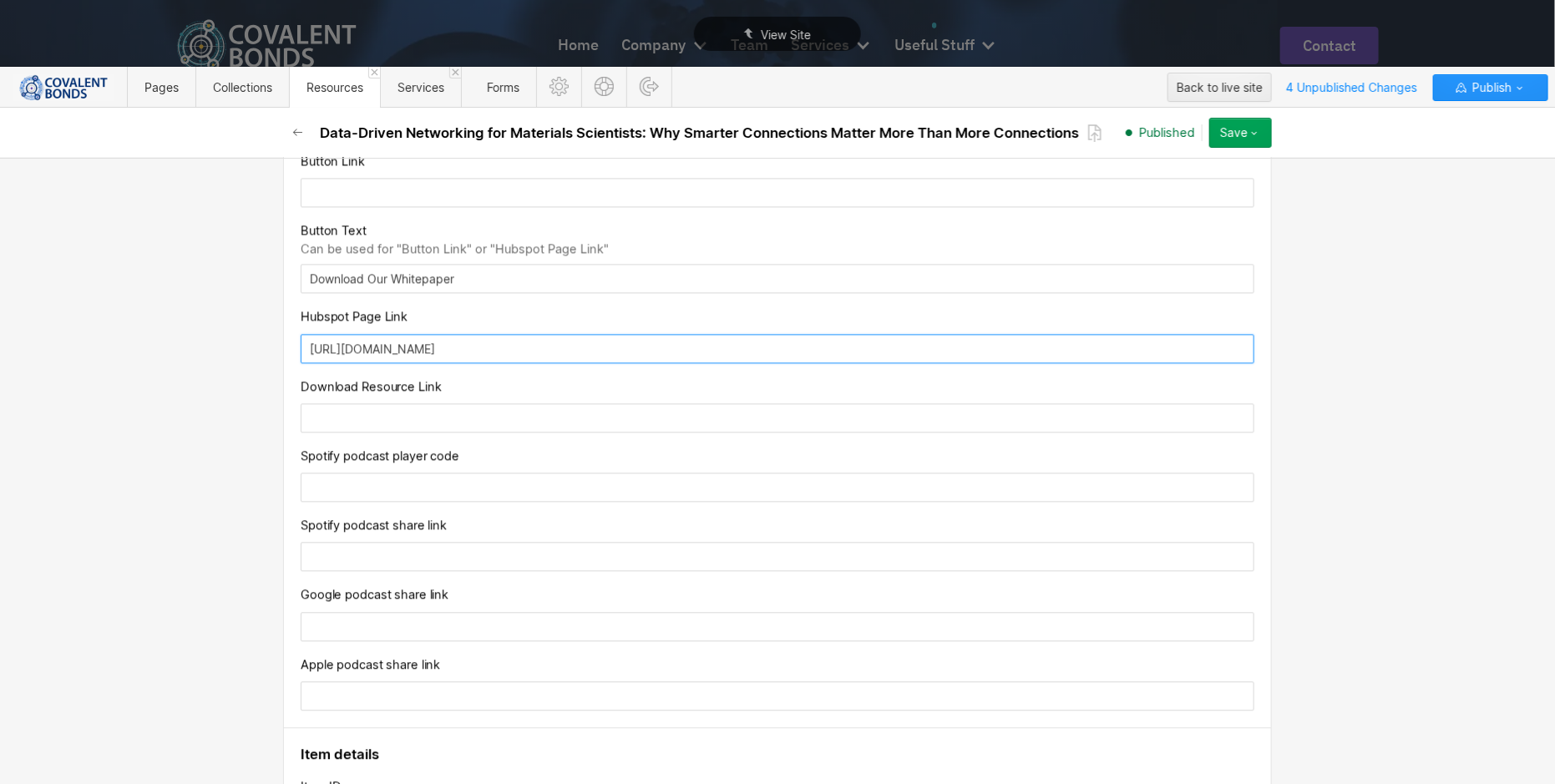
drag, startPoint x: 697, startPoint y: 341, endPoint x: 254, endPoint y: 336, distance: 443.0
click at [254, 336] on div "Basic info Name Data-Driven Networking for Materials Scientists: Why Smarter Co…" at bounding box center [777, 471] width 1555 height 626
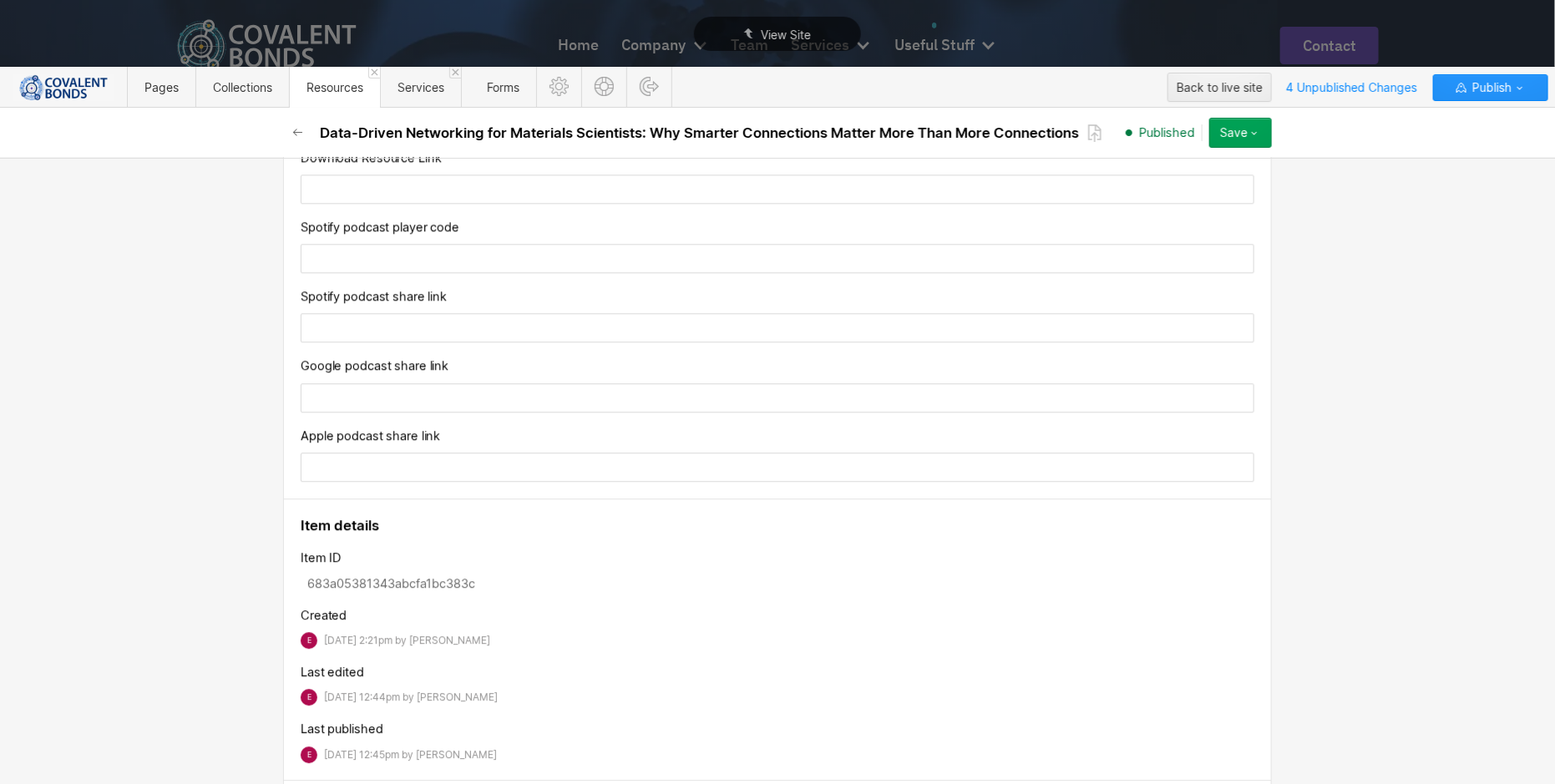
scroll to position [2033, 0]
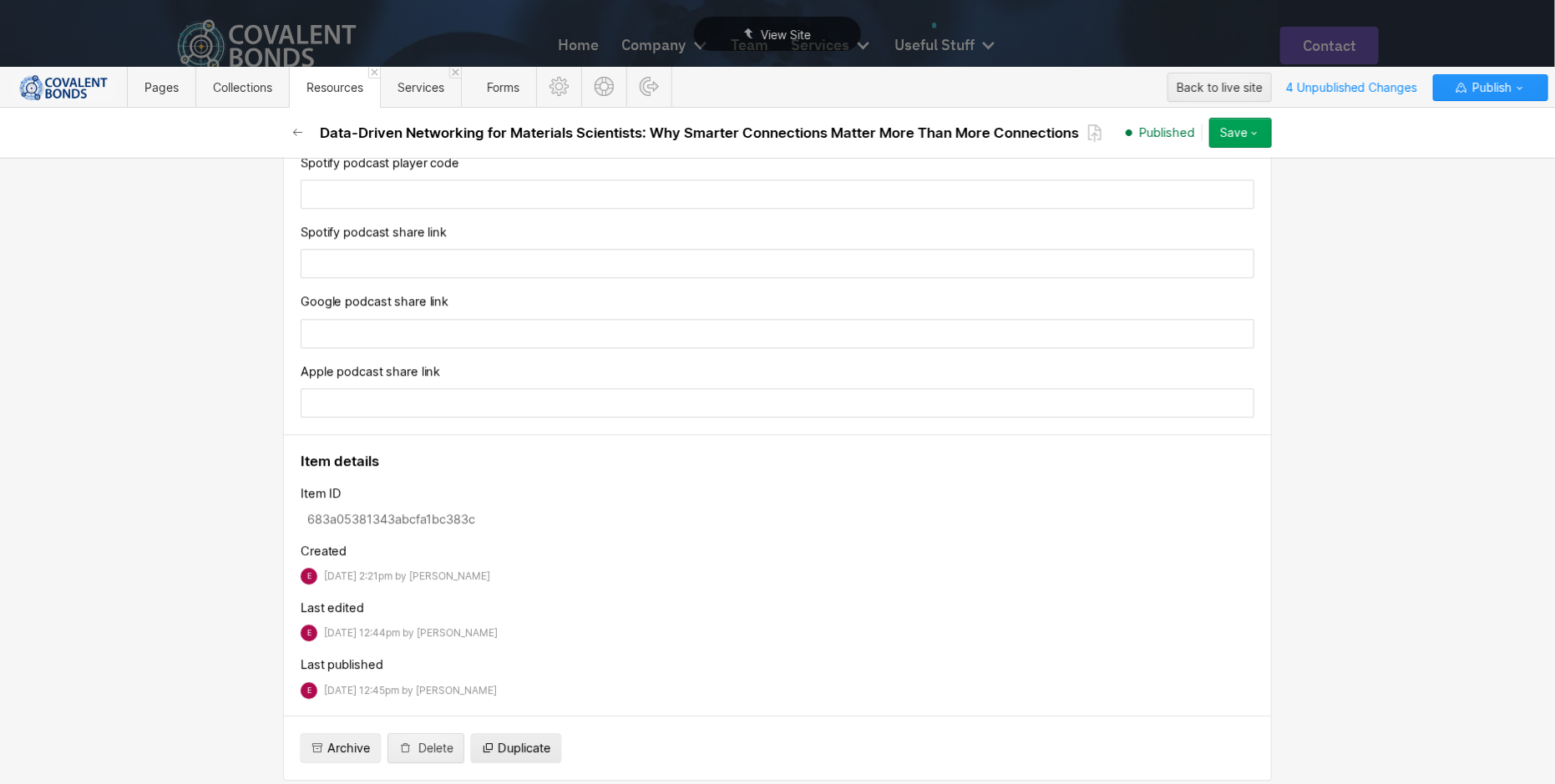
click at [498, 739] on span "Duplicate" at bounding box center [524, 747] width 53 height 17
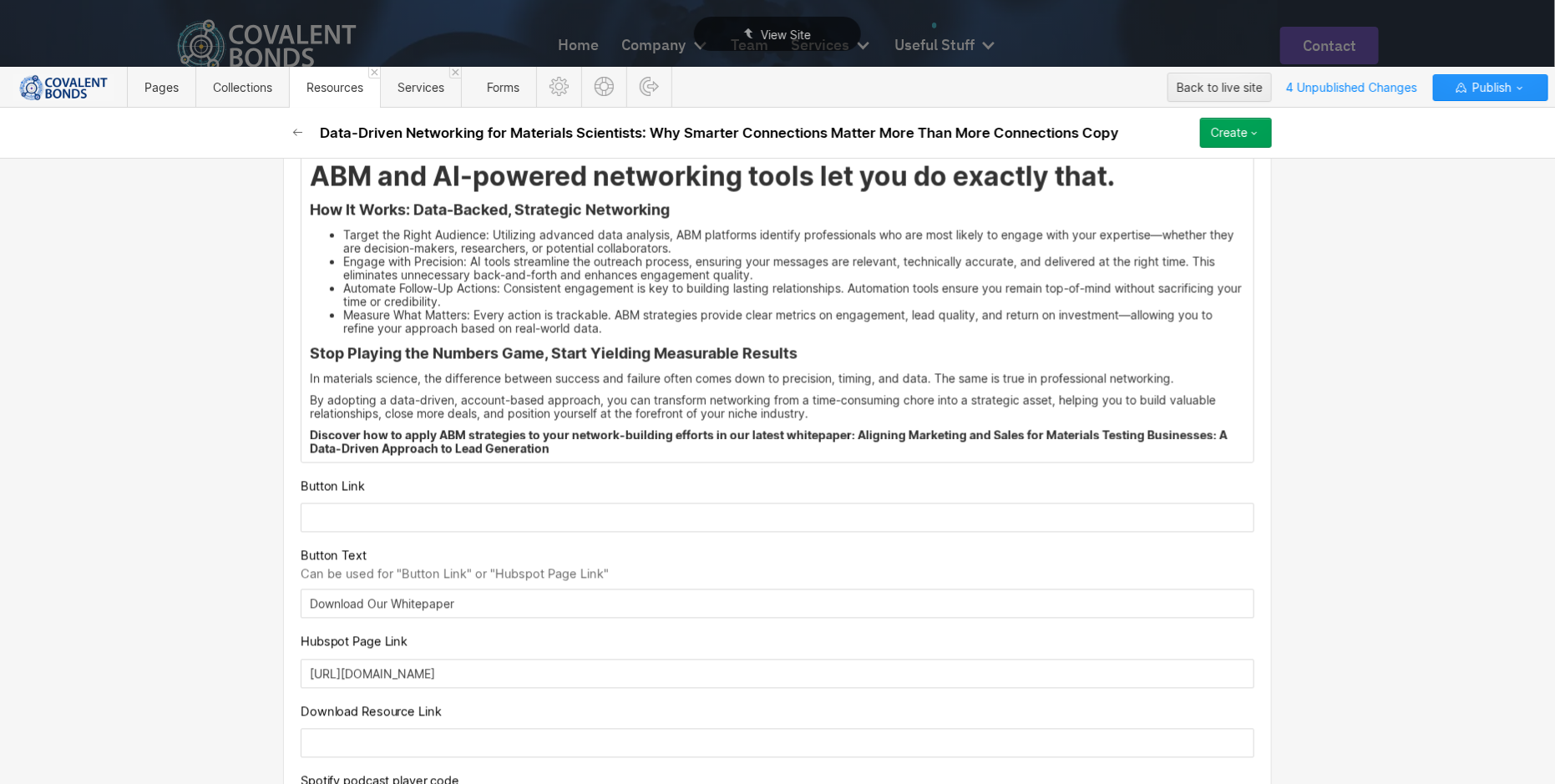
scroll to position [1417, 0]
click at [486, 510] on input "text" at bounding box center [777, 516] width 953 height 29
paste input "https://connect.covalentbonds.com/materials-science-whitepaper"
type input "https://connect.covalentbonds.com/materials-science-whitepaper"
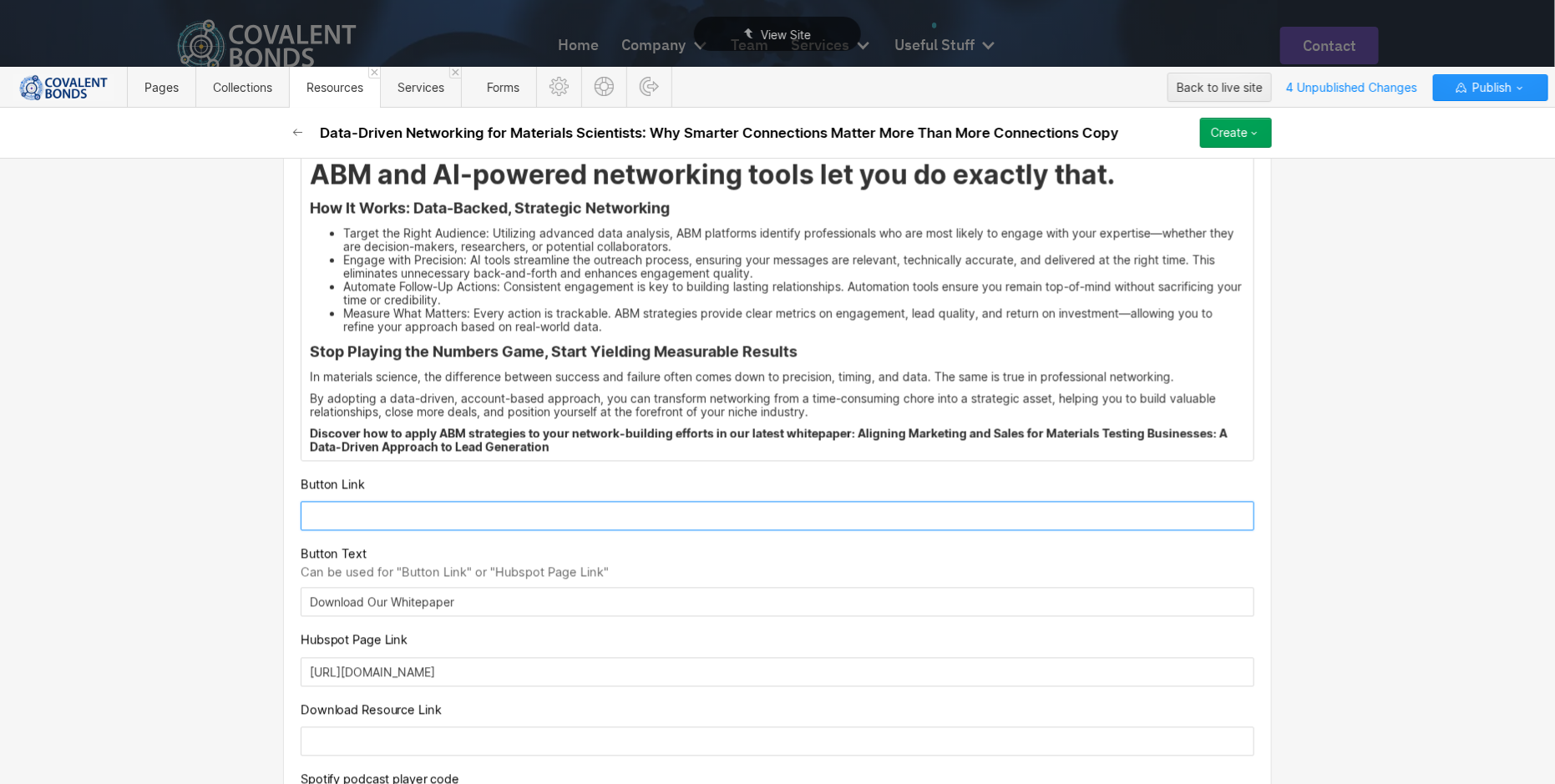
paste input "https://www.covalentbonds.com/contact-us"
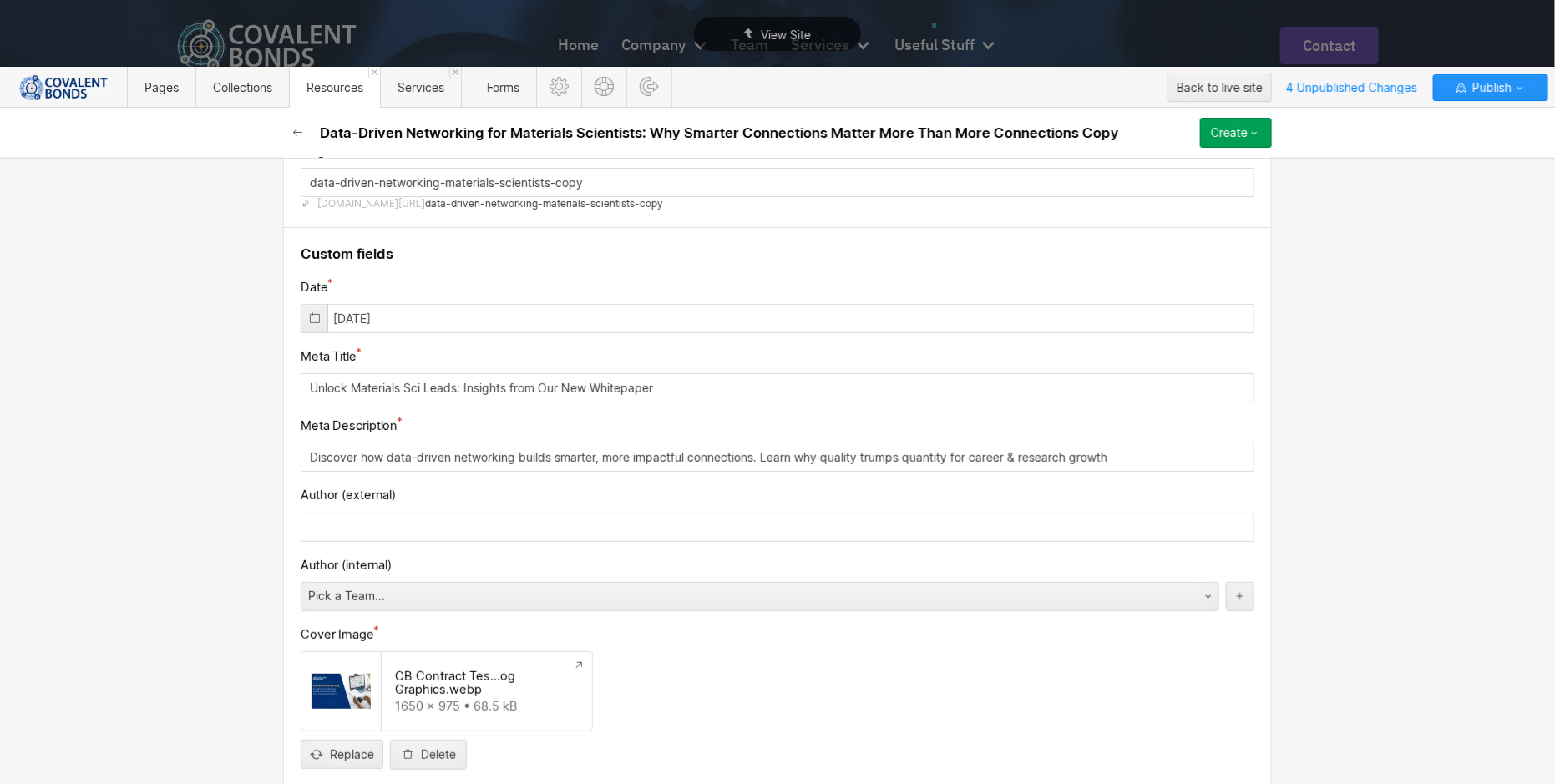
scroll to position [0, 0]
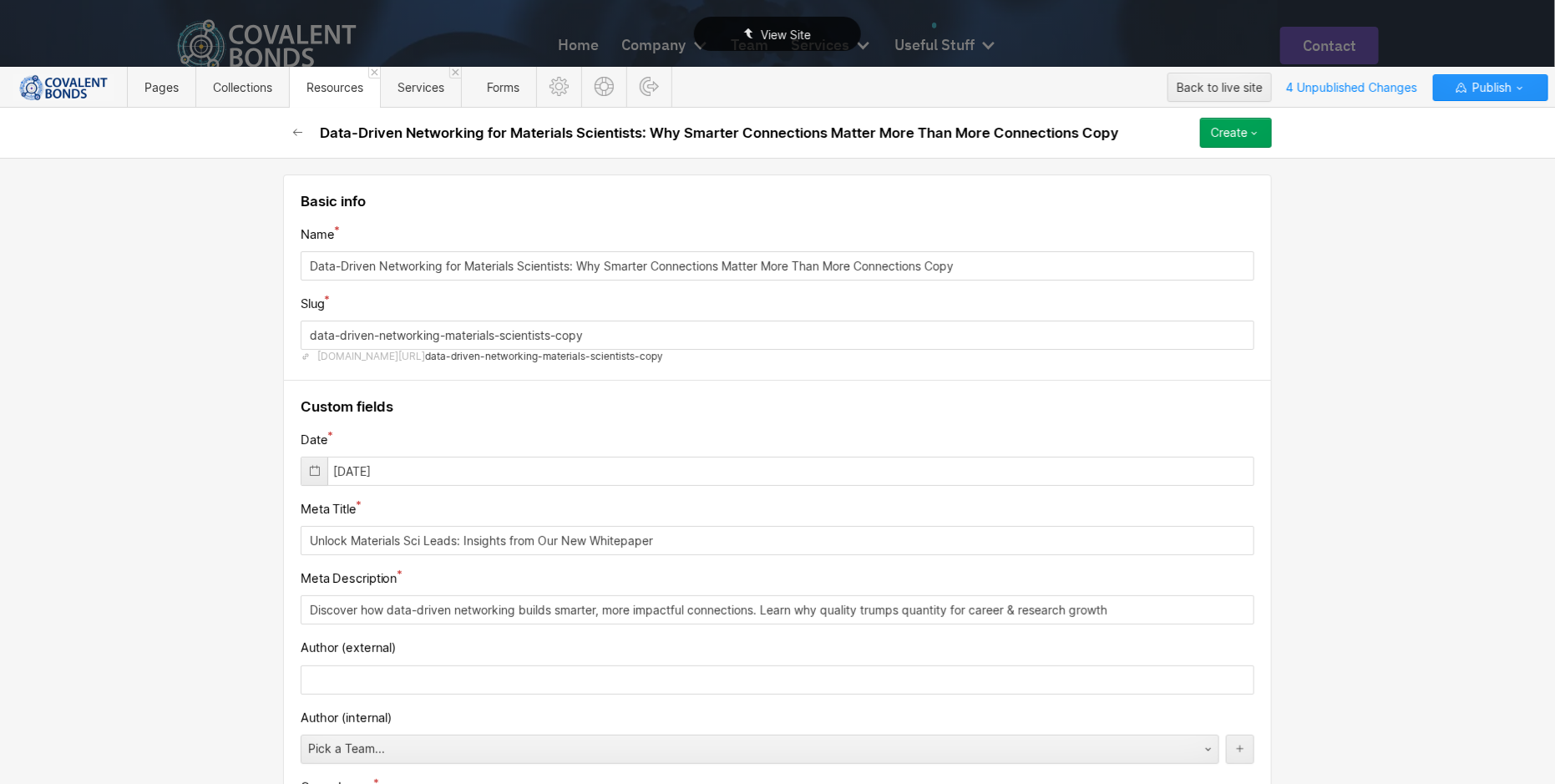
type input "https://www.covalentbonds.com/contact-us"
drag, startPoint x: 999, startPoint y: 267, endPoint x: 256, endPoint y: 253, distance: 743.1
click at [255, 253] on div "Basic info Name Data-Driven Networking for Materials Scientists: Why Smarter Co…" at bounding box center [777, 471] width 1555 height 626
paste input "From SEO to AEO: Navigating the Paradigm Shift in Scientific Marketing"
type input "From SEO to AEO: Navigating the Paradigm Shift in Scientific Marketing"
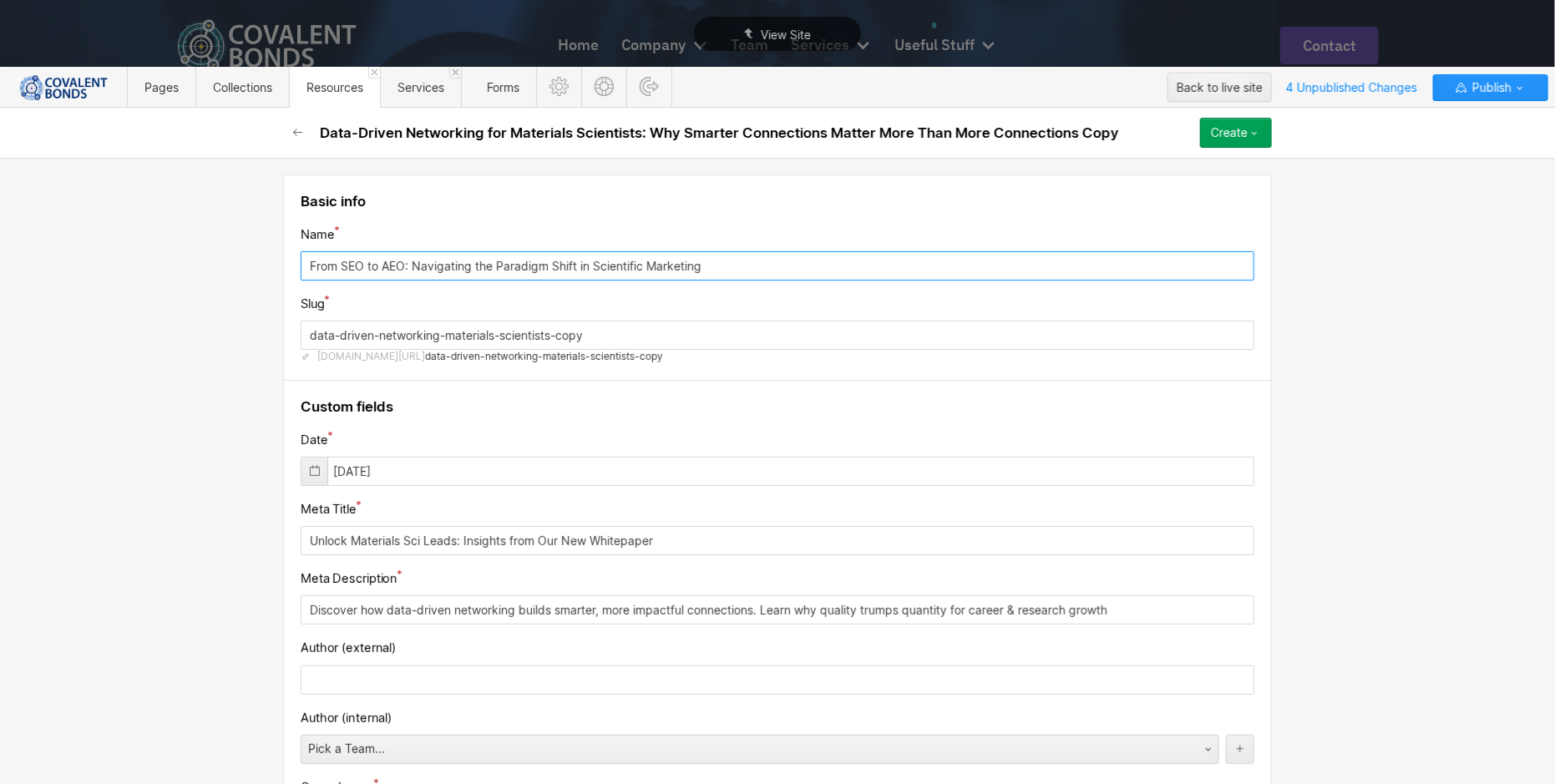
type input "from-seo-to-aeo-navigating-the-paradigm-shift-in-scientific-marketing"
type input "From SEO to AEO: Navigating the Paradigm Shift in Scientific Marketing"
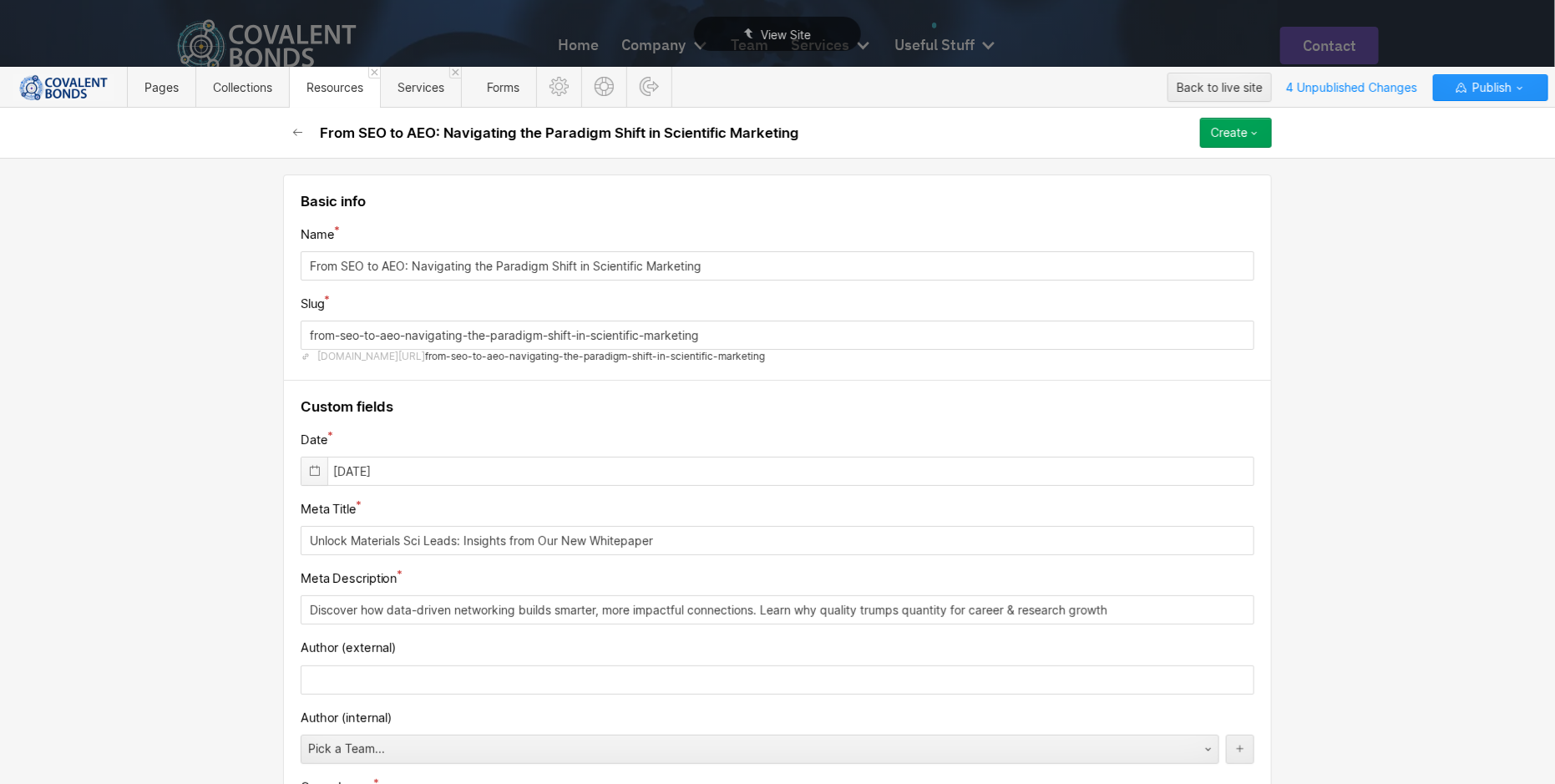
click at [308, 467] on icon at bounding box center [314, 470] width 14 height 14
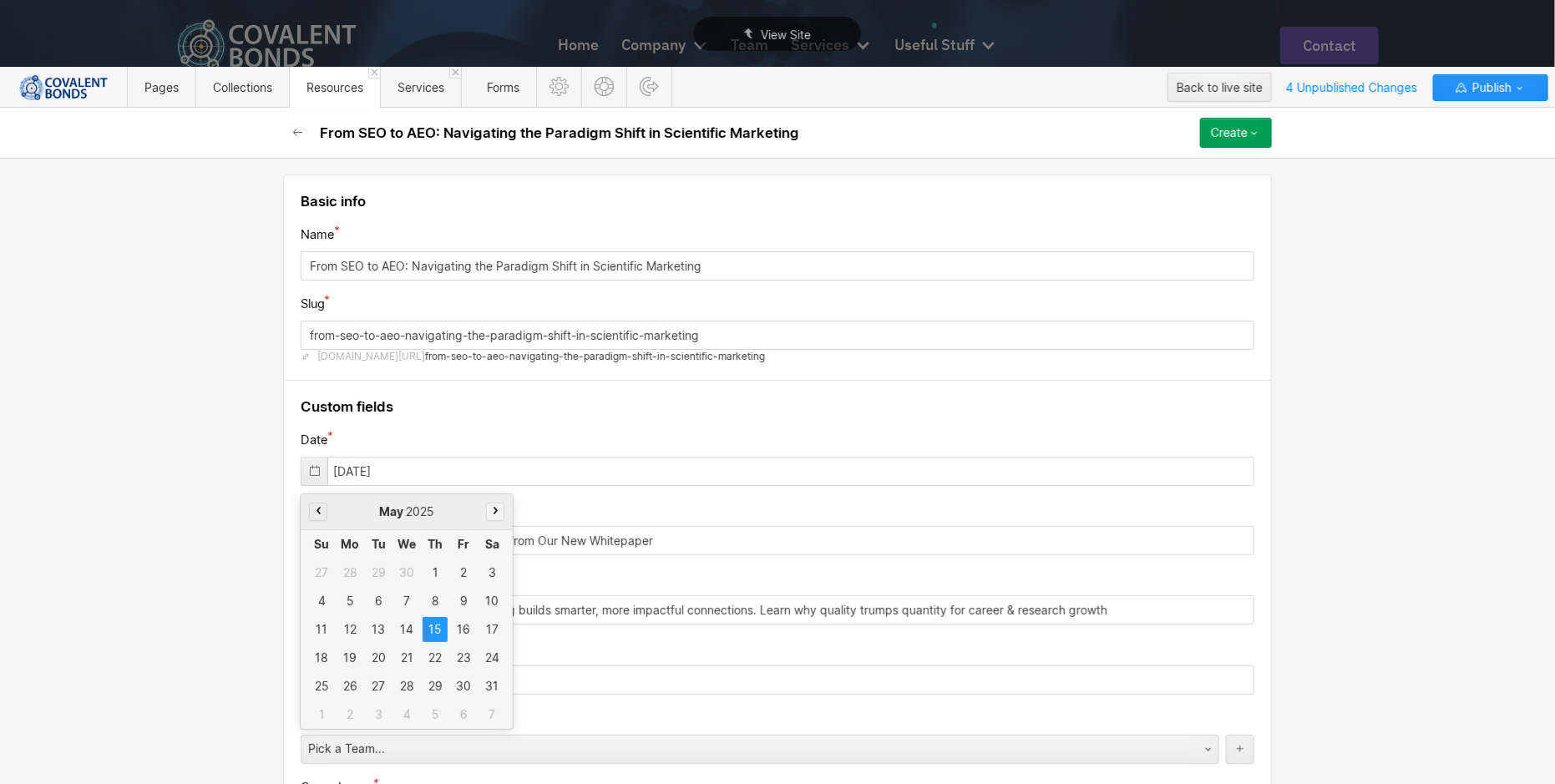
click at [493, 507] on icon "button" at bounding box center [495, 510] width 5 height 7
click at [486, 516] on button "button" at bounding box center [495, 511] width 18 height 18
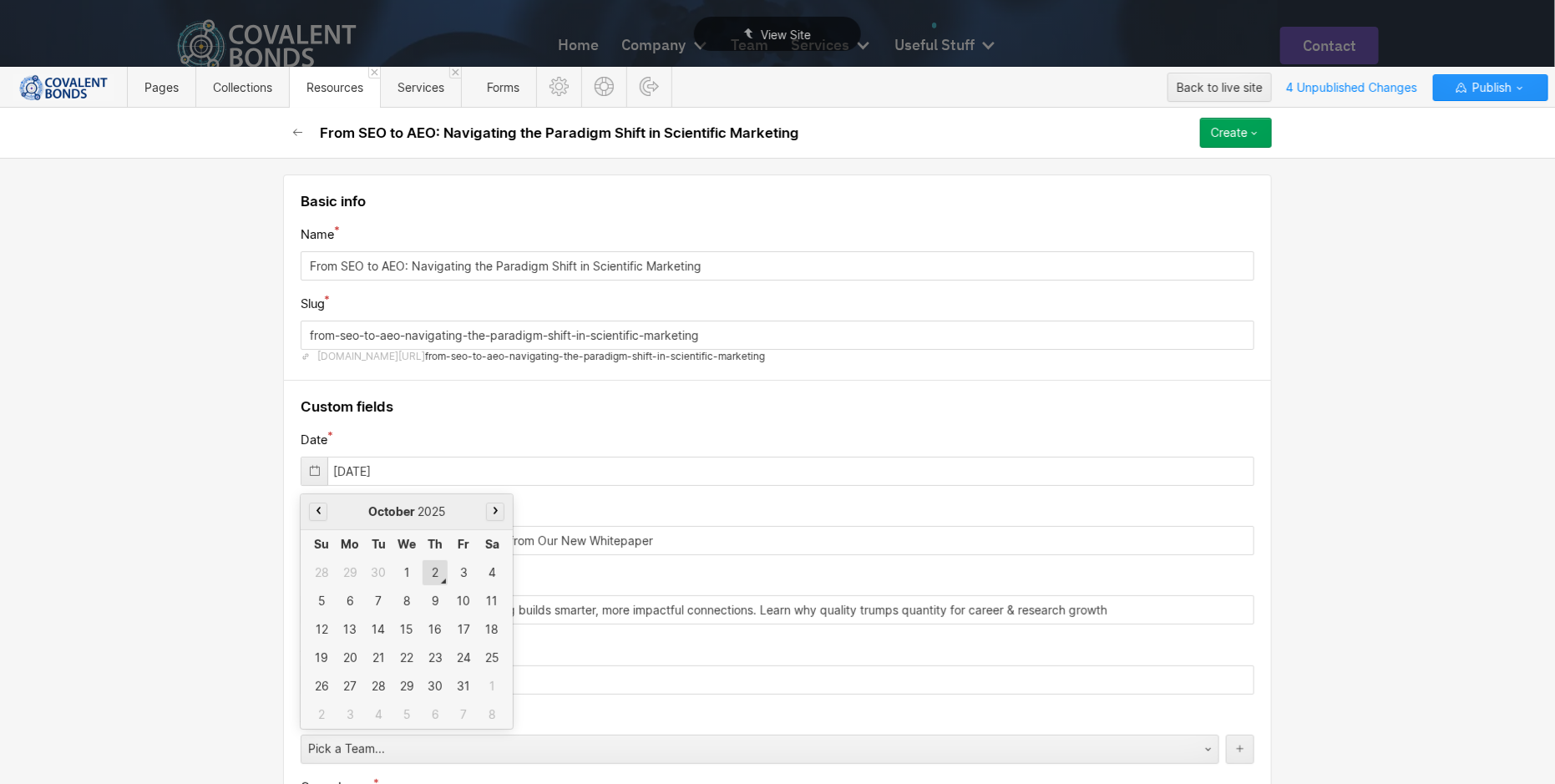
click at [425, 564] on div "2" at bounding box center [434, 572] width 25 height 25
type input "10/02/2025"
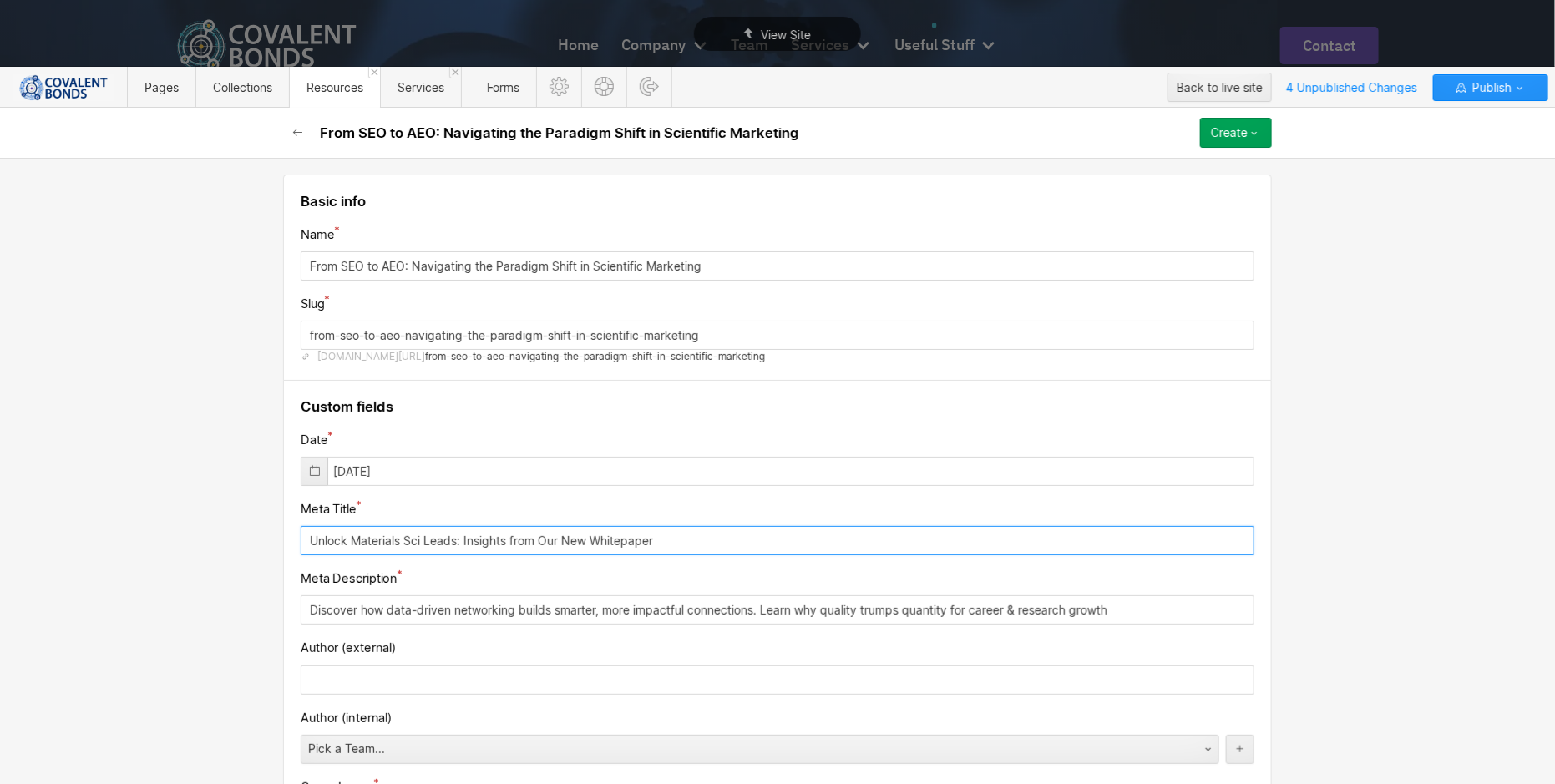
drag, startPoint x: 674, startPoint y: 534, endPoint x: 275, endPoint y: 513, distance: 399.6
paste input "AI Engine Optimization (AEO): The New Era of Scientific Mark"
type input "AI Engine Optimization (AEO): The New Era of Scientific Mark"
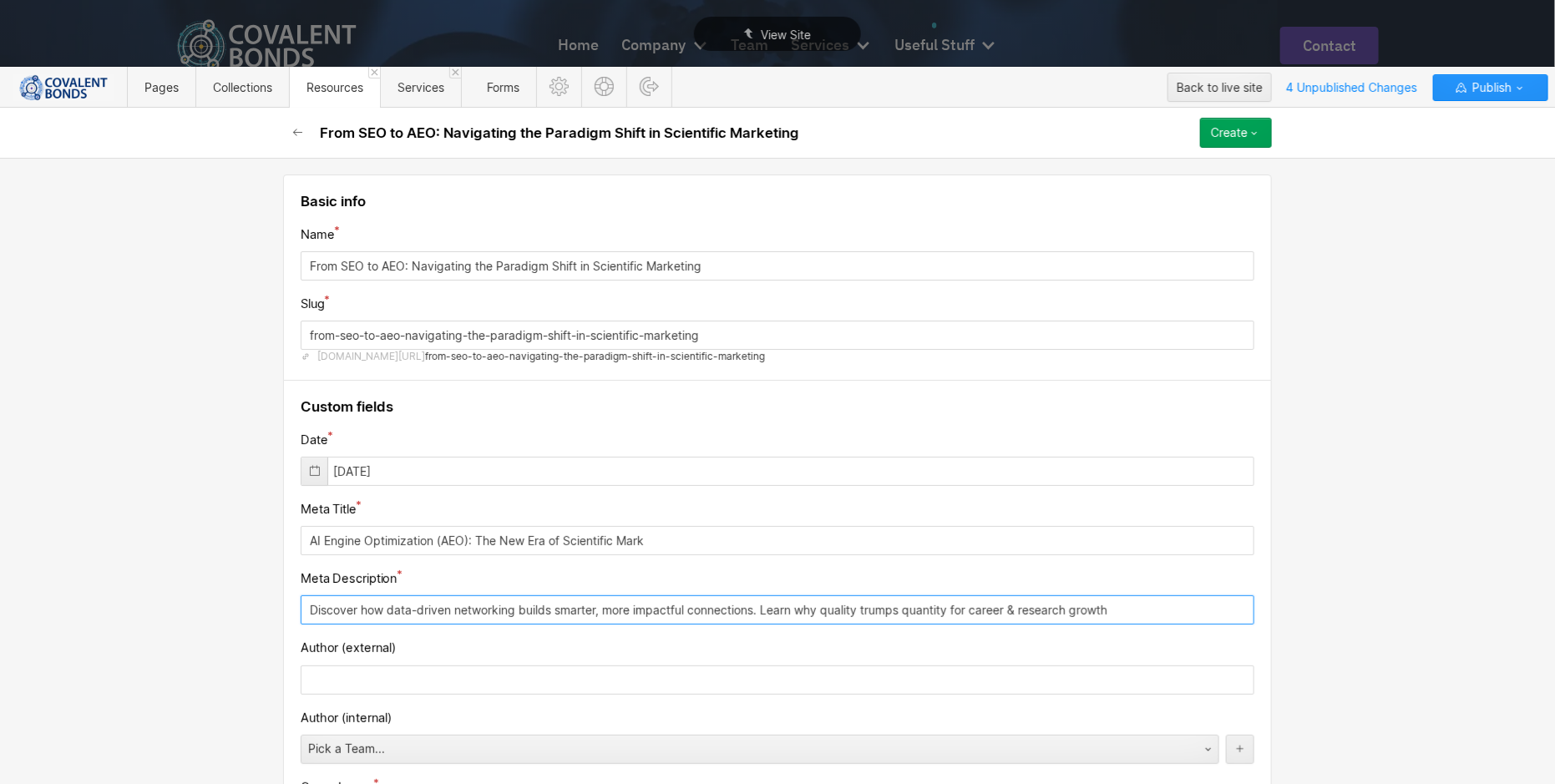
drag, startPoint x: 1124, startPoint y: 612, endPoint x: 242, endPoint y: 596, distance: 882.1
click at [242, 596] on div "Basic info Name From SEO to AEO: Navigating the Paradigm Shift in Scientific Ma…" at bounding box center [777, 471] width 1555 height 626
paste input "Is your scientific content future-proof? Discover how AEO shifts the focus from…"
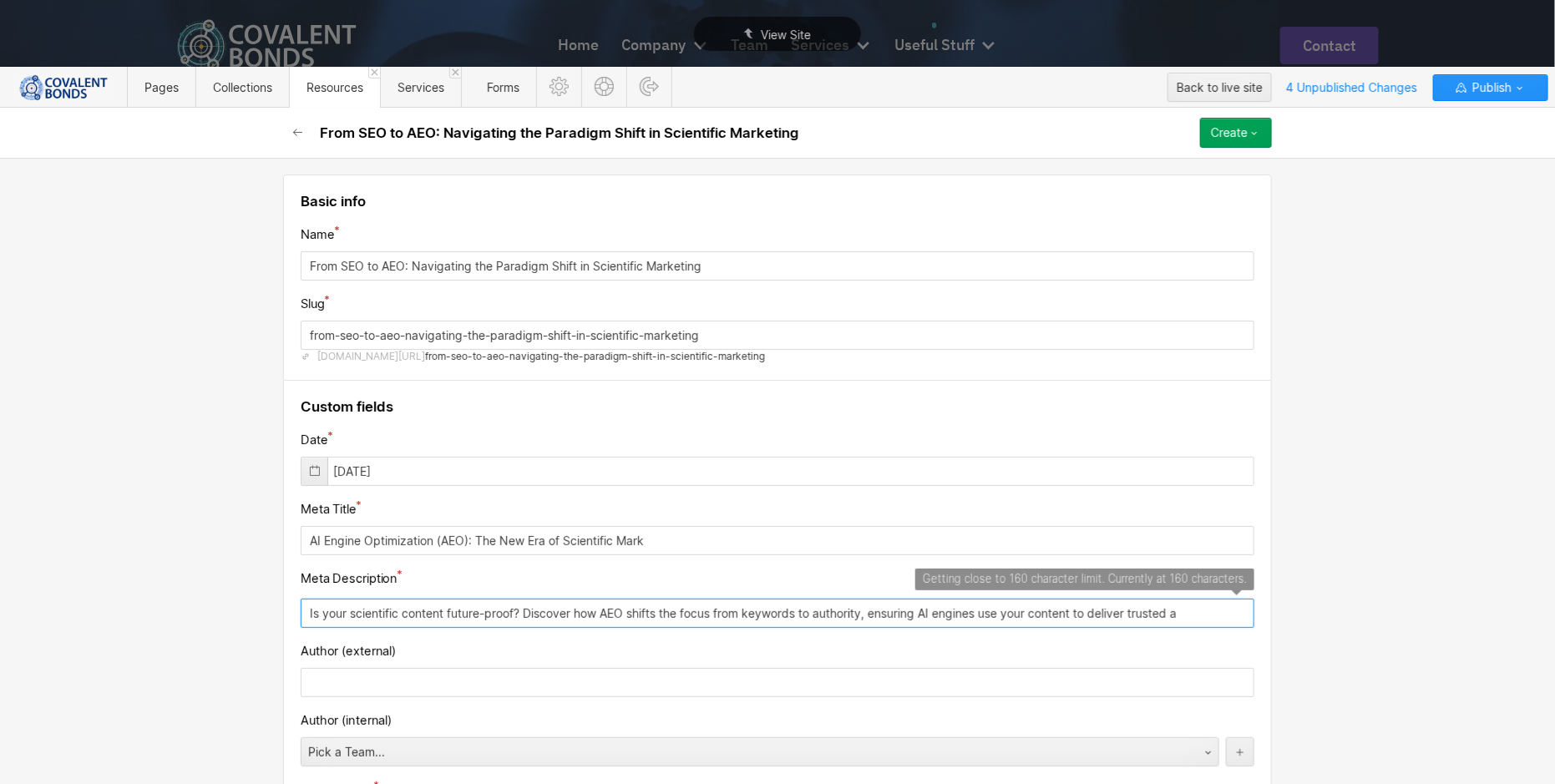
drag, startPoint x: 1222, startPoint y: 606, endPoint x: 186, endPoint y: 598, distance: 1036.0
click at [186, 598] on div "Basic info Name From SEO to AEO: Navigating the Paradigm Shift in Scientific Ma…" at bounding box center [777, 471] width 1555 height 626
paste input "from keywords to authority, ensuring AI engines use your content for trusted an…"
type input "Is your scientific content future-proof? Discover how AEO shifts from keywords …"
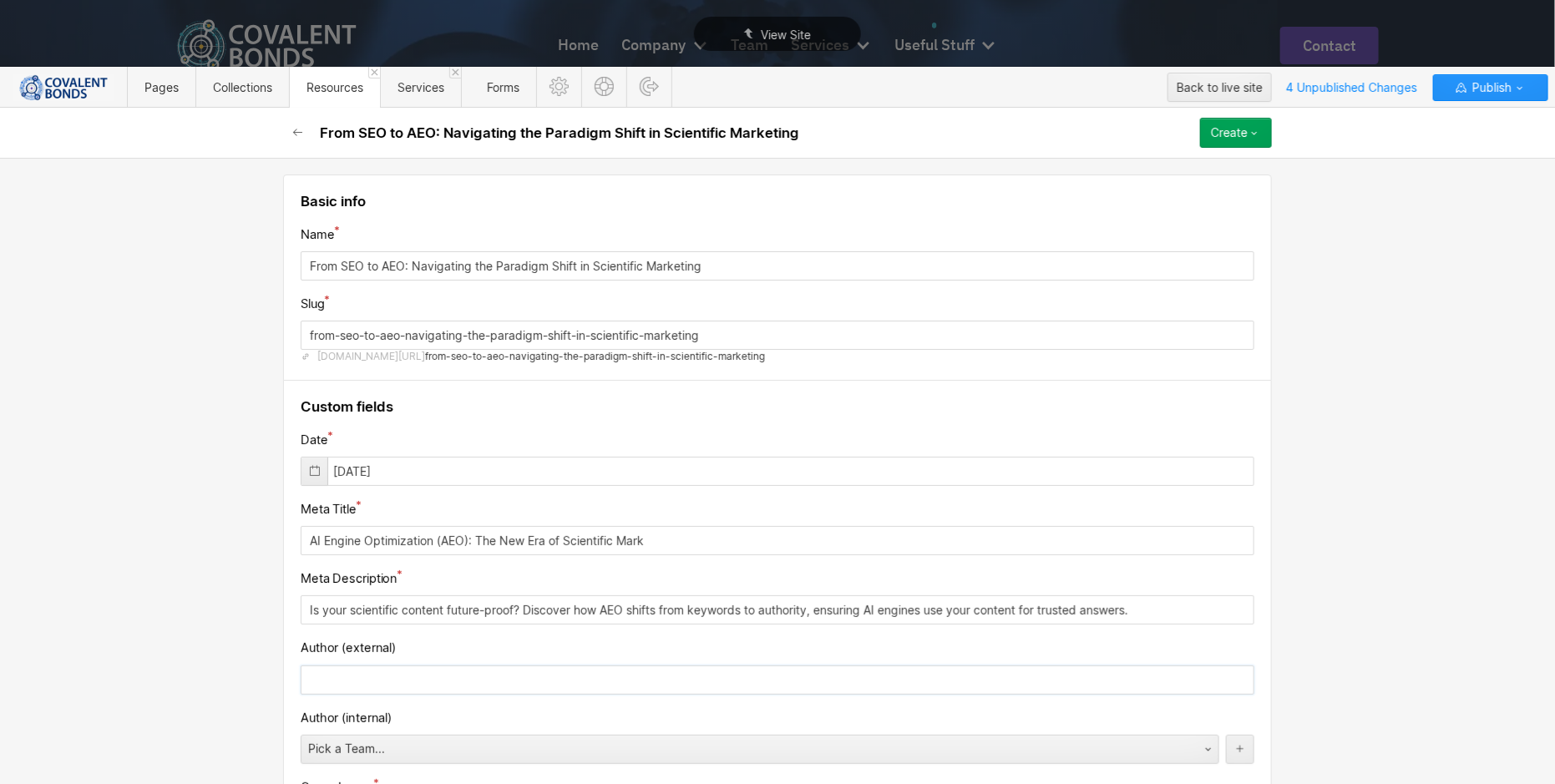
click at [586, 672] on input "text" at bounding box center [777, 679] width 953 height 29
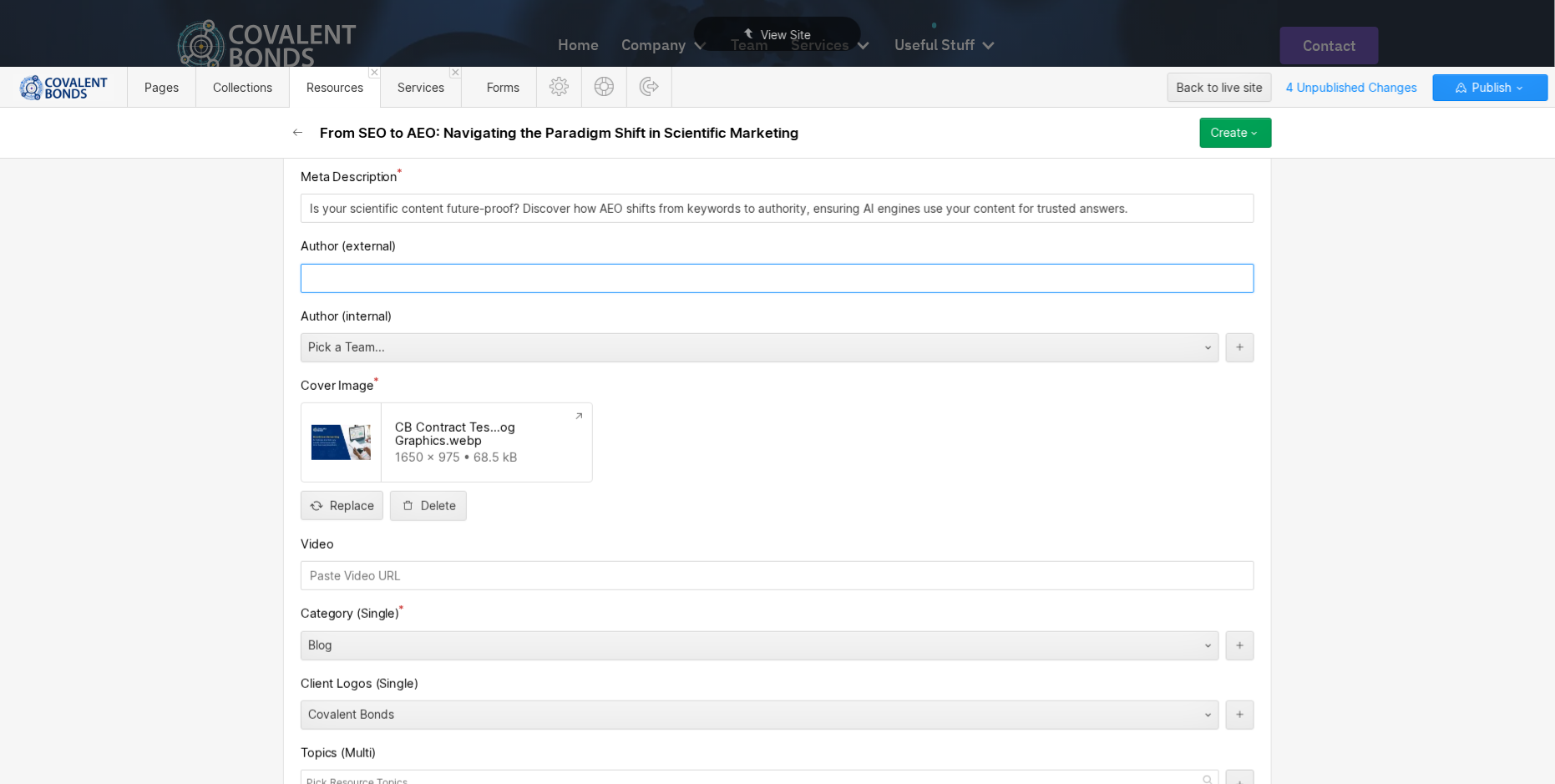
scroll to position [403, 0]
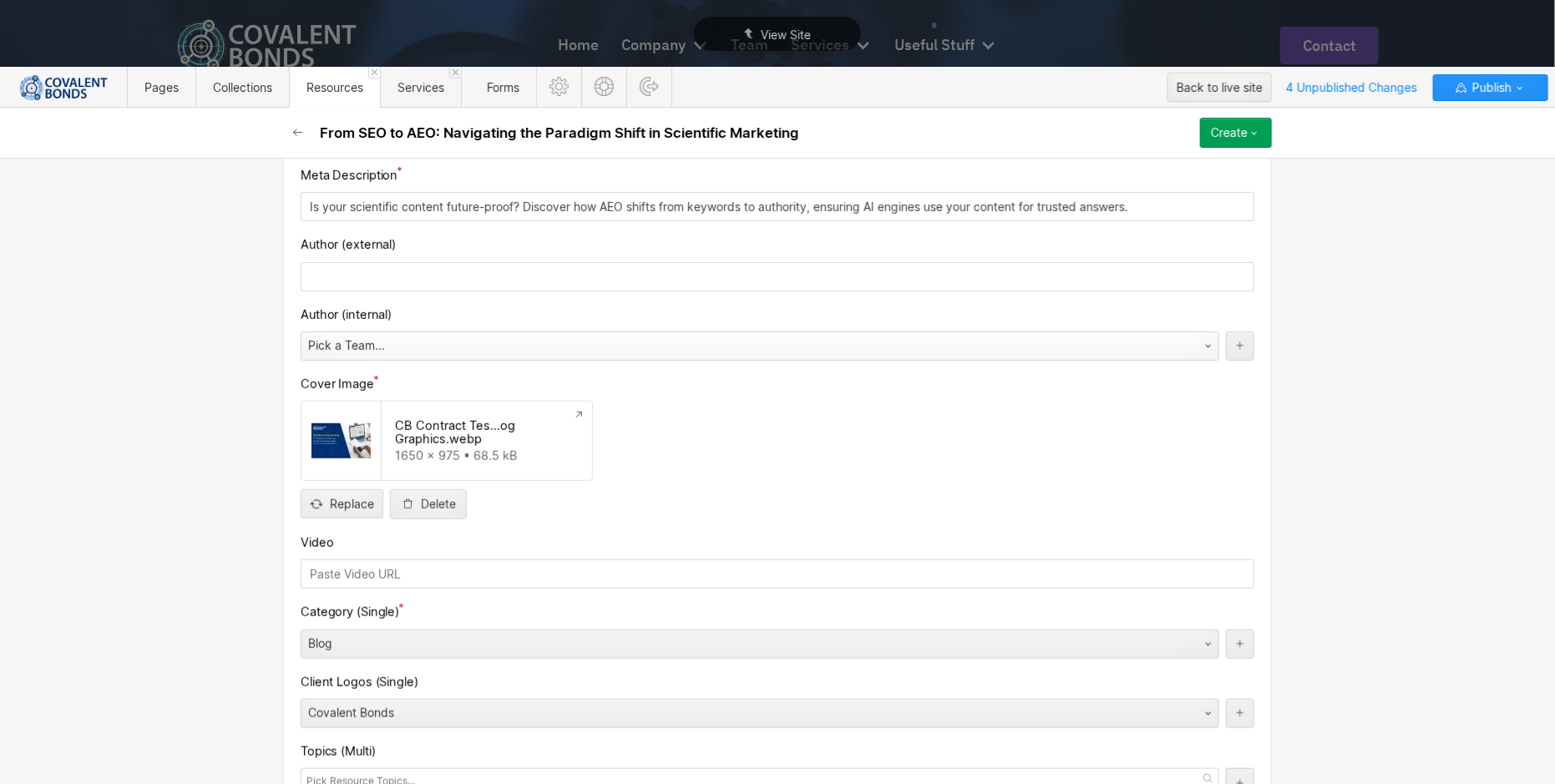
click at [500, 343] on div "Pick a Team..." at bounding box center [743, 345] width 884 height 27
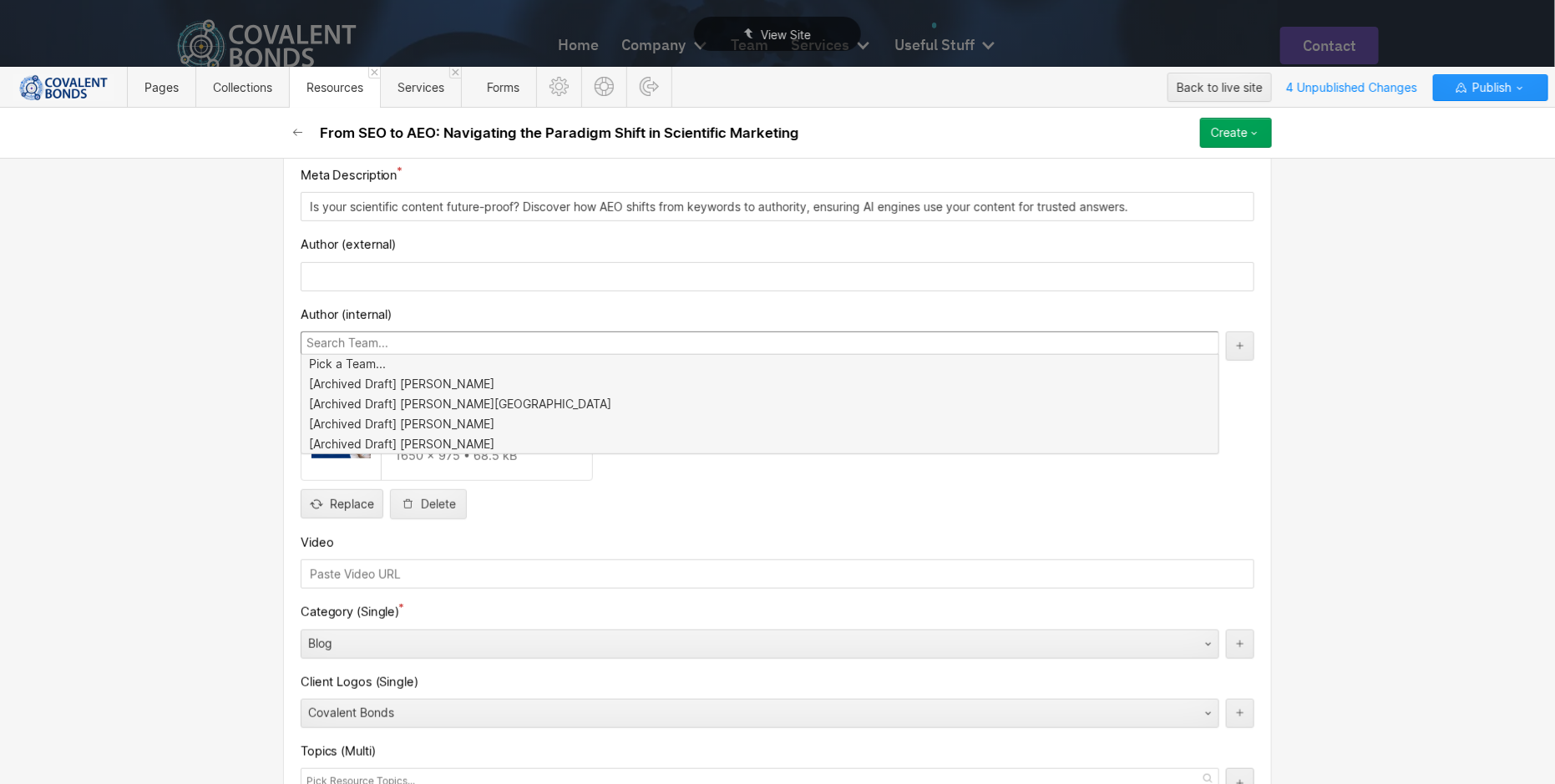
click at [500, 343] on input at bounding box center [760, 342] width 918 height 23
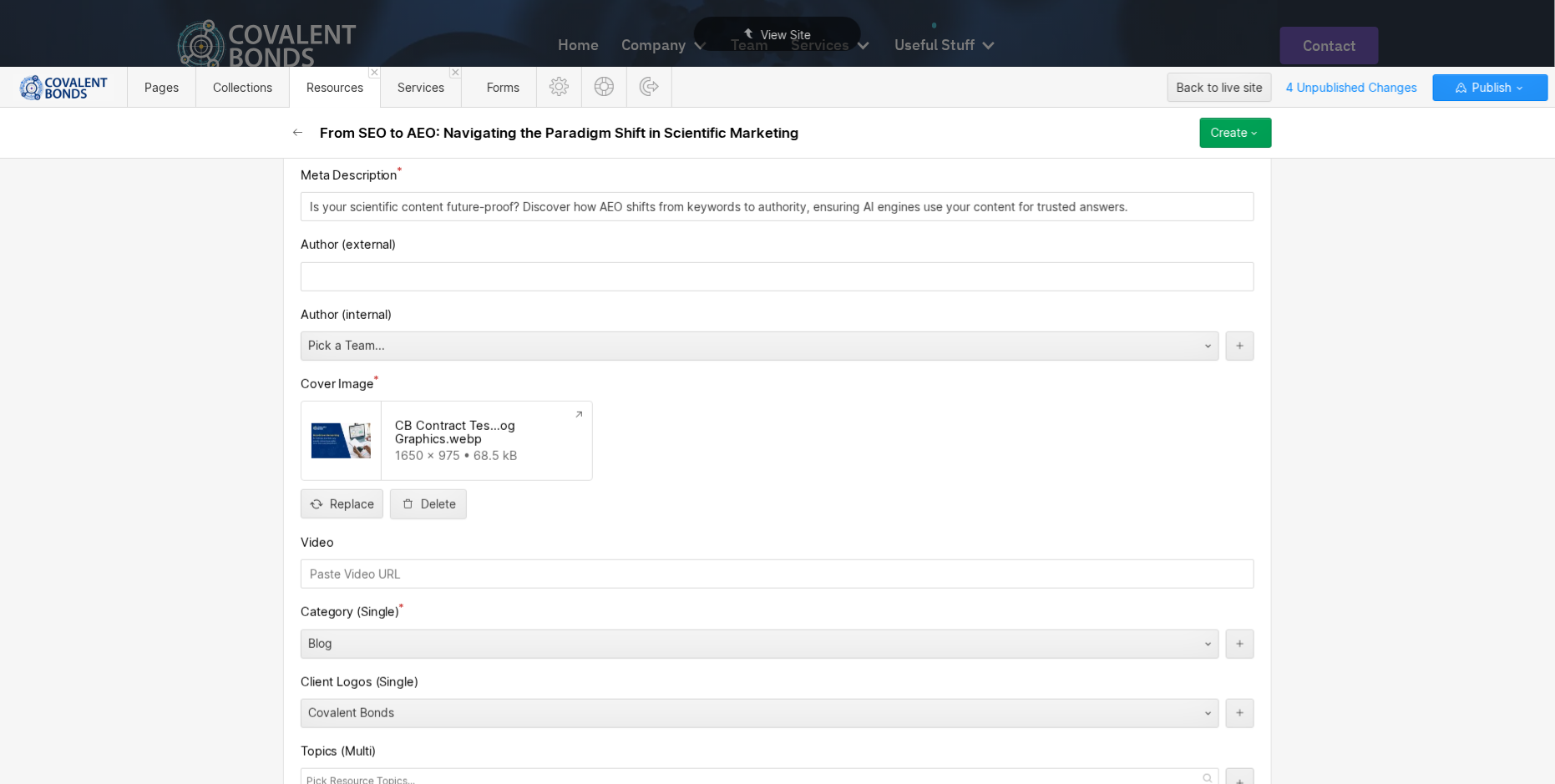
click at [641, 498] on div "Replace Delete" at bounding box center [777, 504] width 953 height 30
click at [355, 492] on input "file" at bounding box center [342, 490] width 81 height 55
type input "C:\fakepath\From SEO to AEO Navigating the Paradigm Shift in Scientific Marketi…"
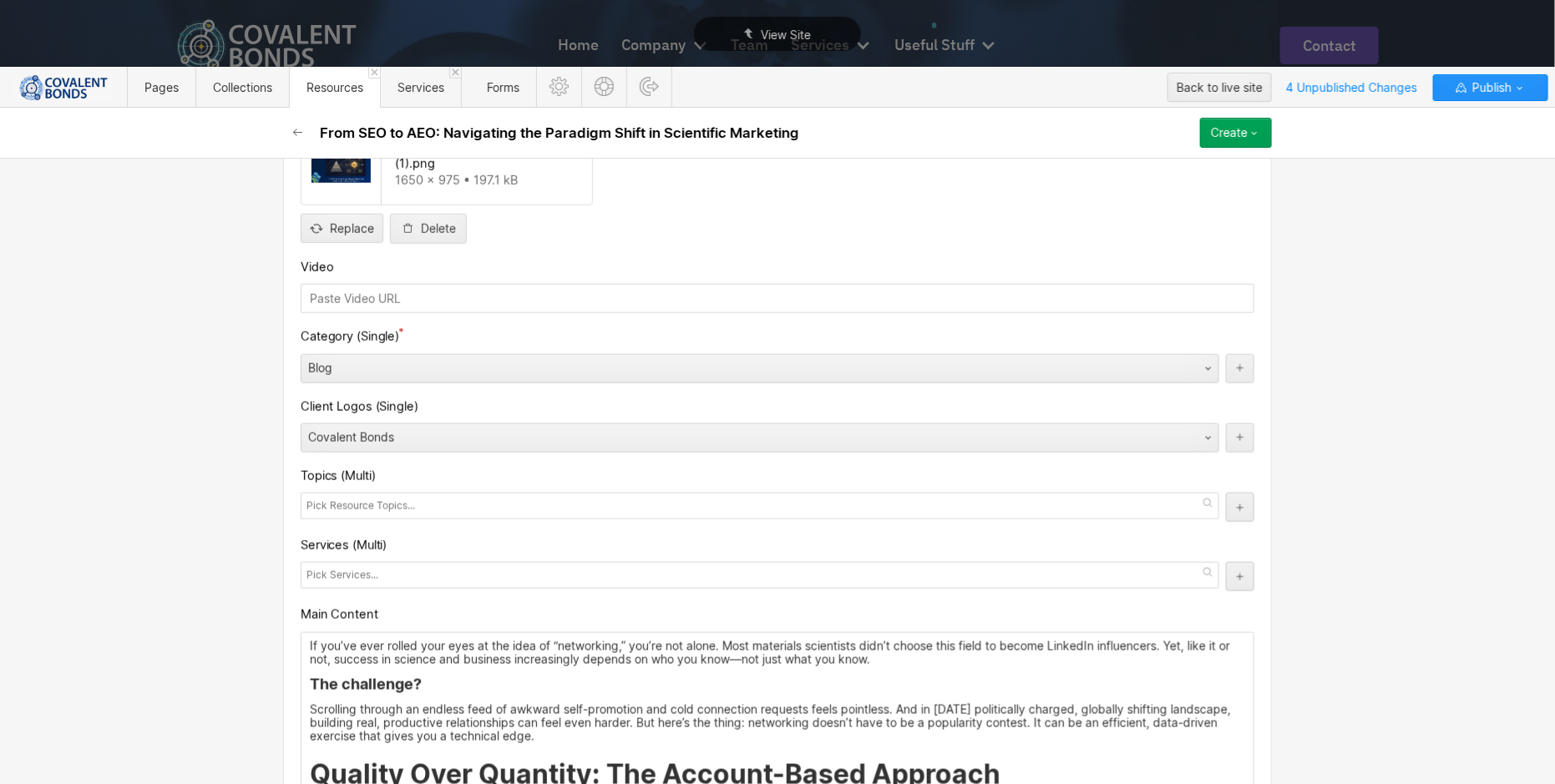
scroll to position [686, 0]
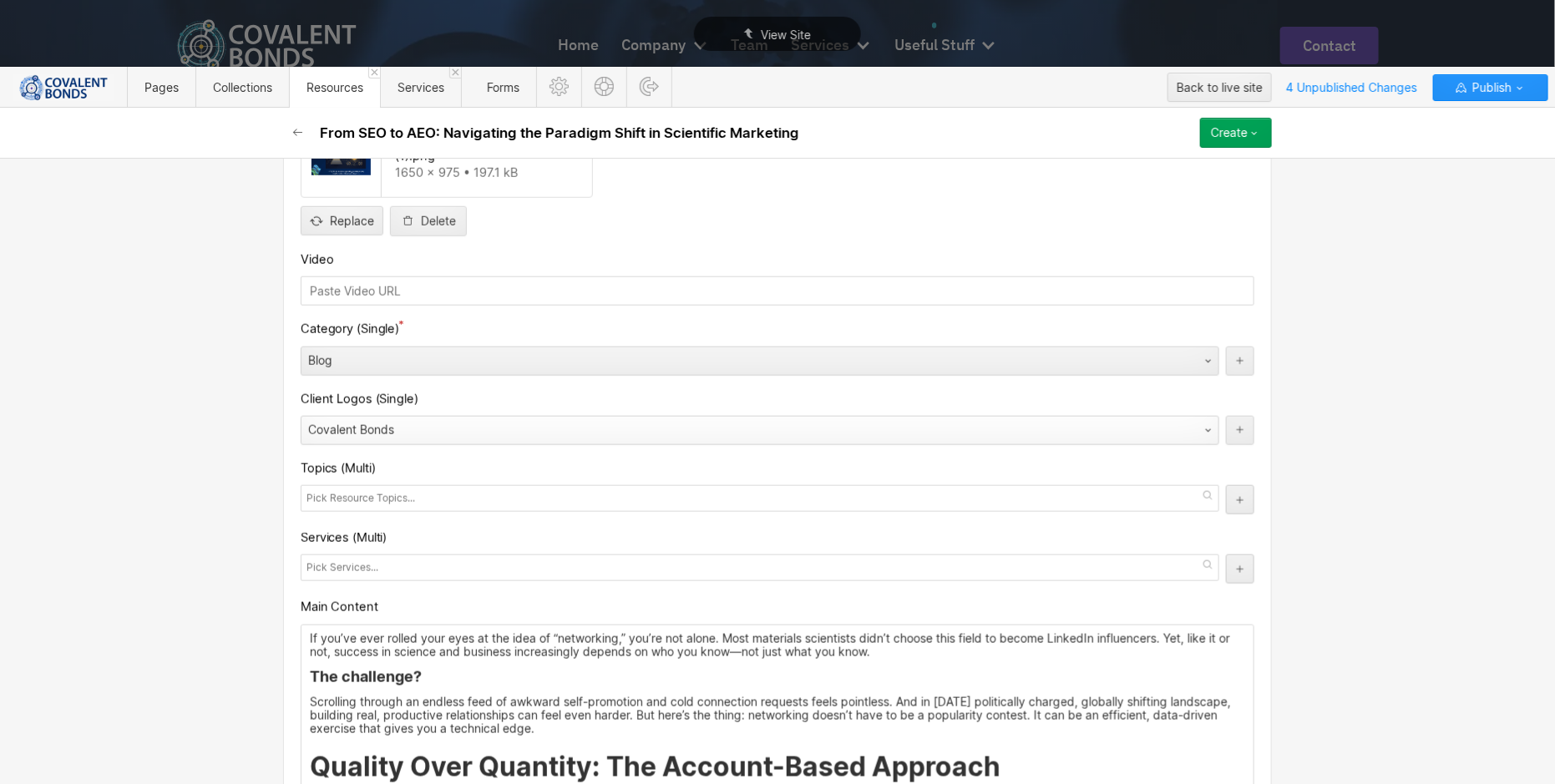
click at [570, 420] on div "Covalent Bonds" at bounding box center [743, 430] width 884 height 27
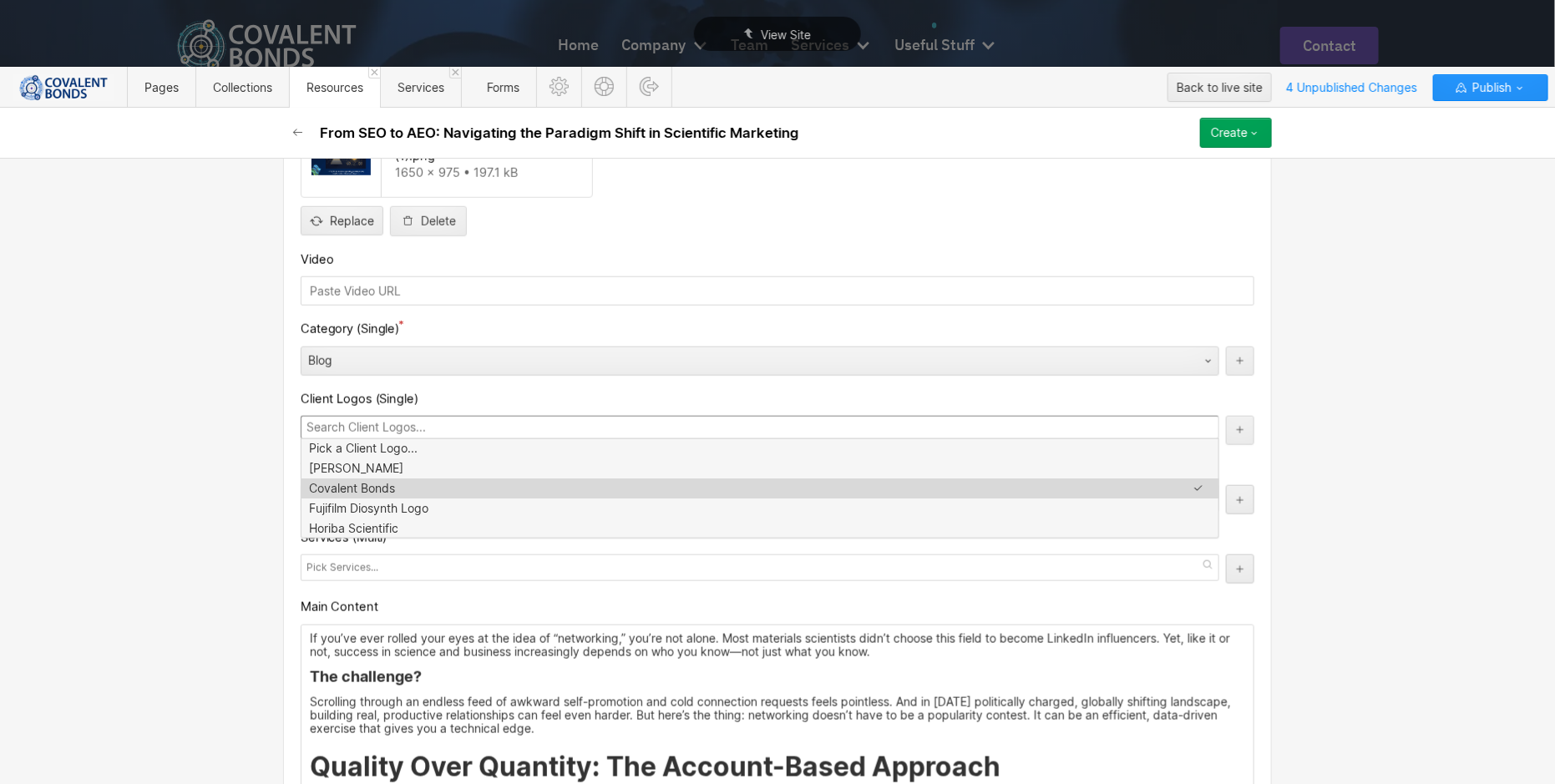
click at [570, 420] on input at bounding box center [760, 427] width 918 height 23
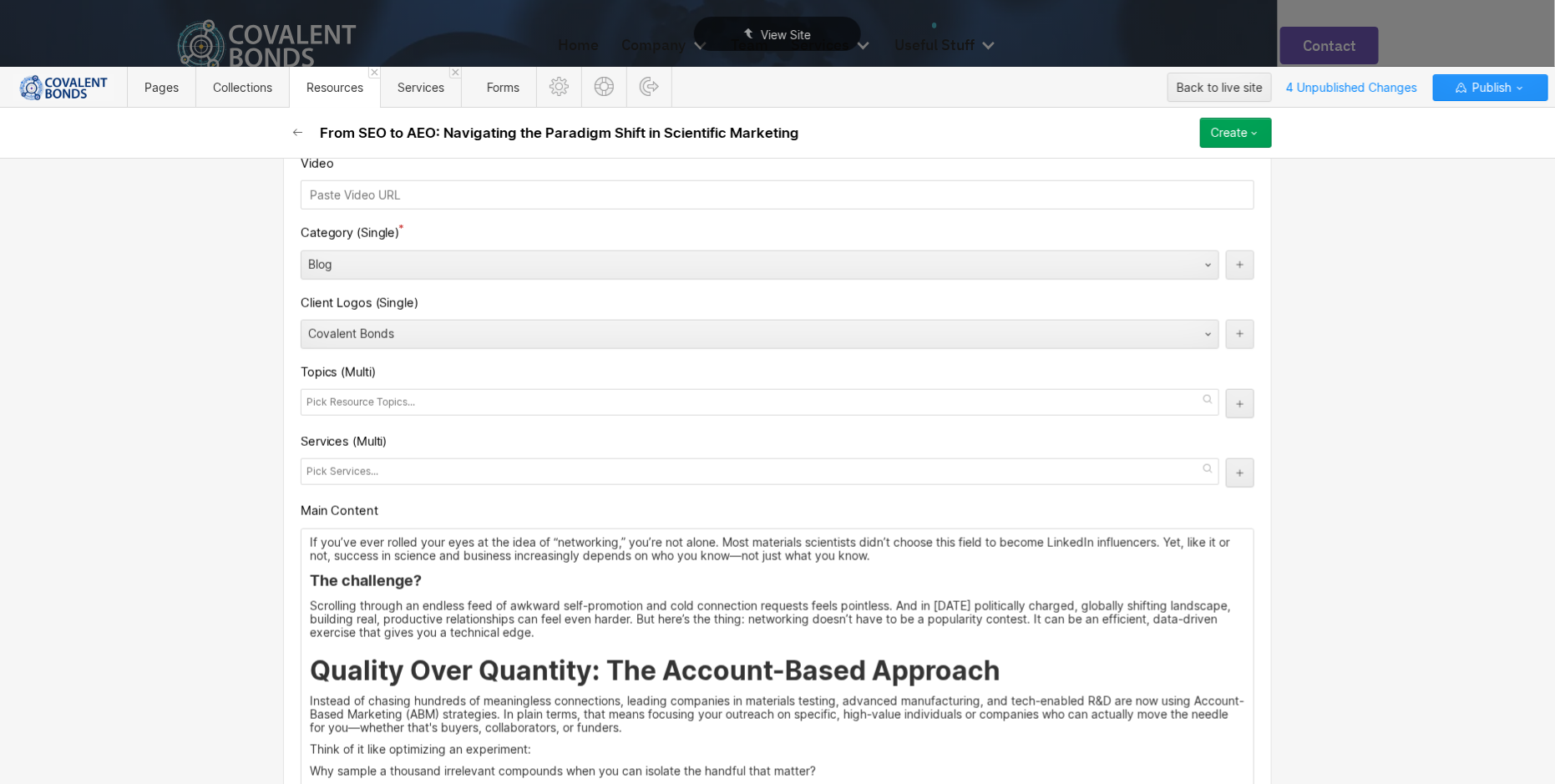
scroll to position [785, 0]
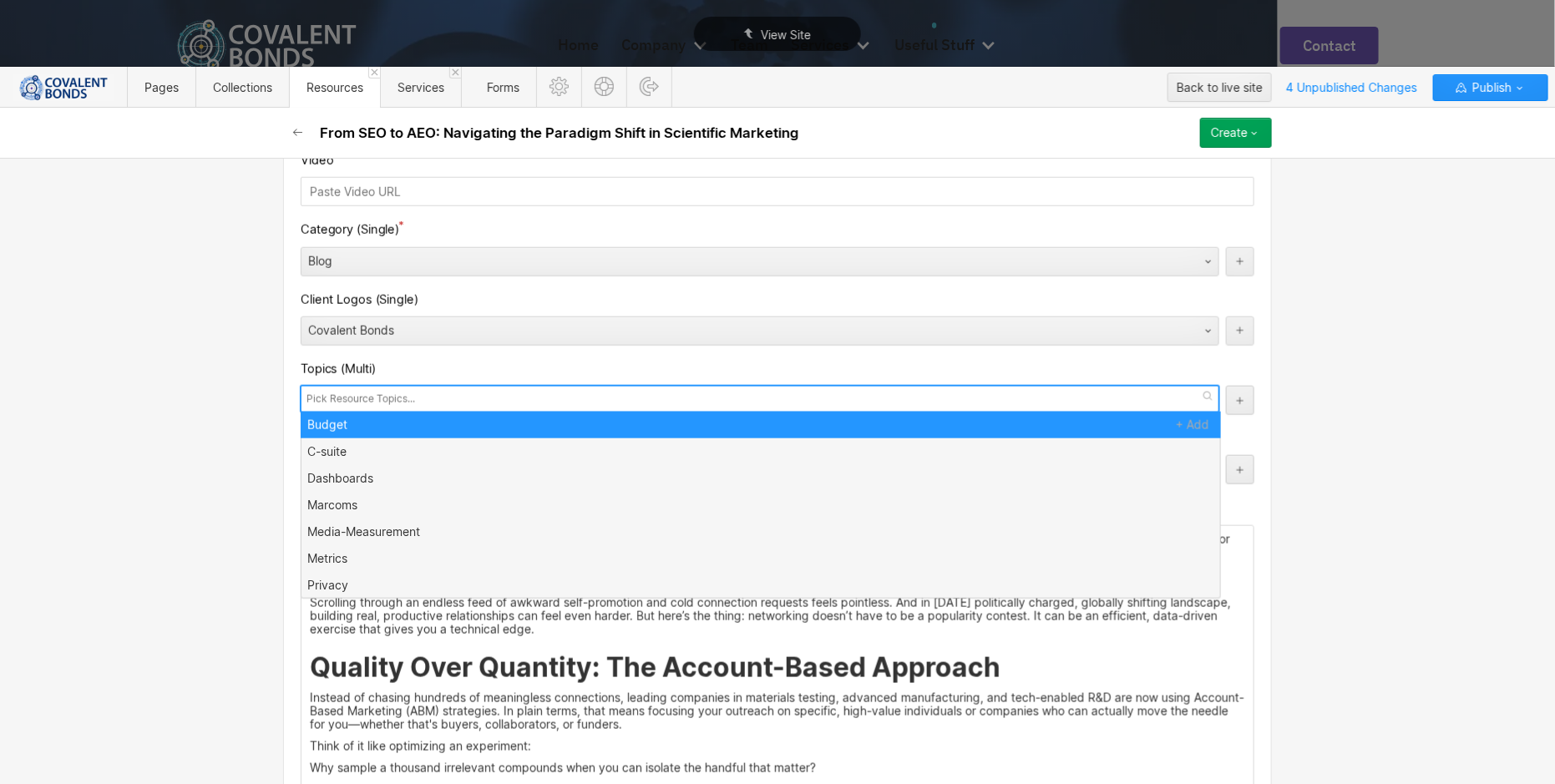
click at [501, 387] on div at bounding box center [760, 398] width 918 height 27
click at [604, 340] on div "Custom fields Date 10/02/2025 Meta Title AI Engine Optimization (AEO): The New …" at bounding box center [777, 638] width 988 height 2087
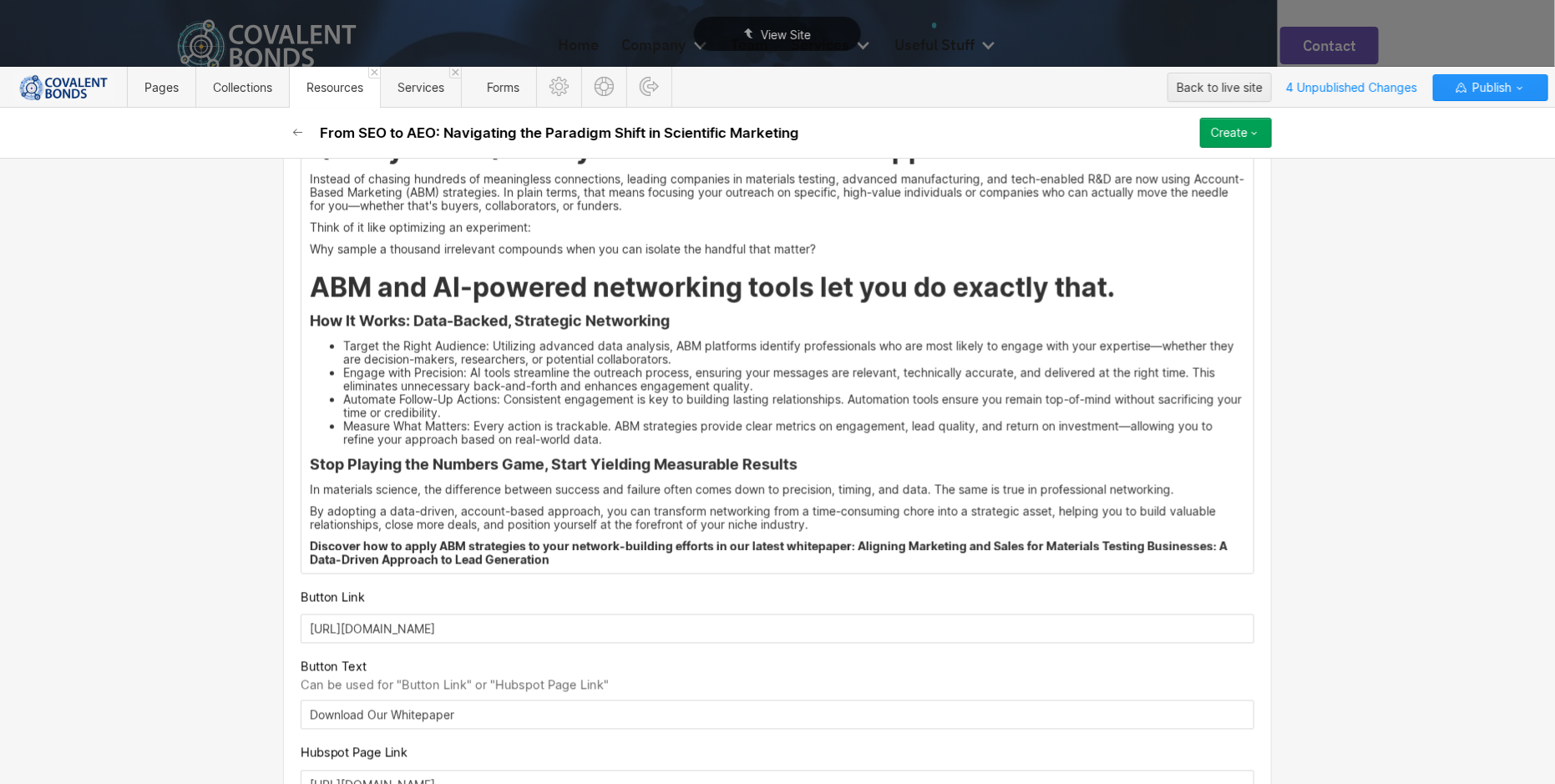
scroll to position [1304, 0]
drag, startPoint x: 592, startPoint y: 554, endPoint x: 535, endPoint y: 453, distance: 116.0
click at [415, 227] on div "If you’ve ever rolled your eyes at the idea of “networking,” you’re not alone. …" at bounding box center [777, 290] width 952 height 566
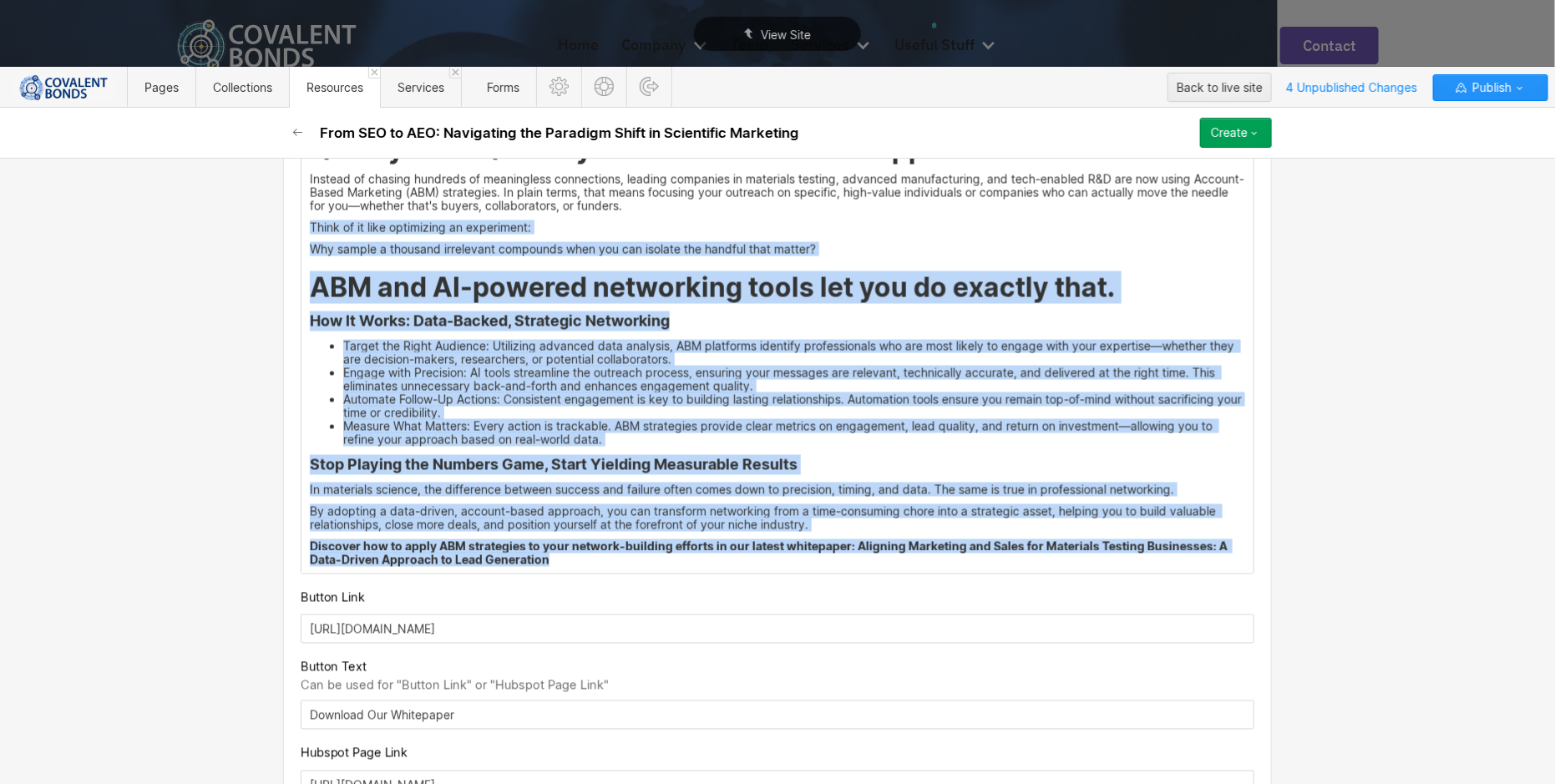
drag, startPoint x: 565, startPoint y: 553, endPoint x: 305, endPoint y: 214, distance: 427.2
click at [305, 211] on div "If you’ve ever rolled your eyes at the idea of “networking,” you’re not alone. …" at bounding box center [777, 290] width 952 height 566
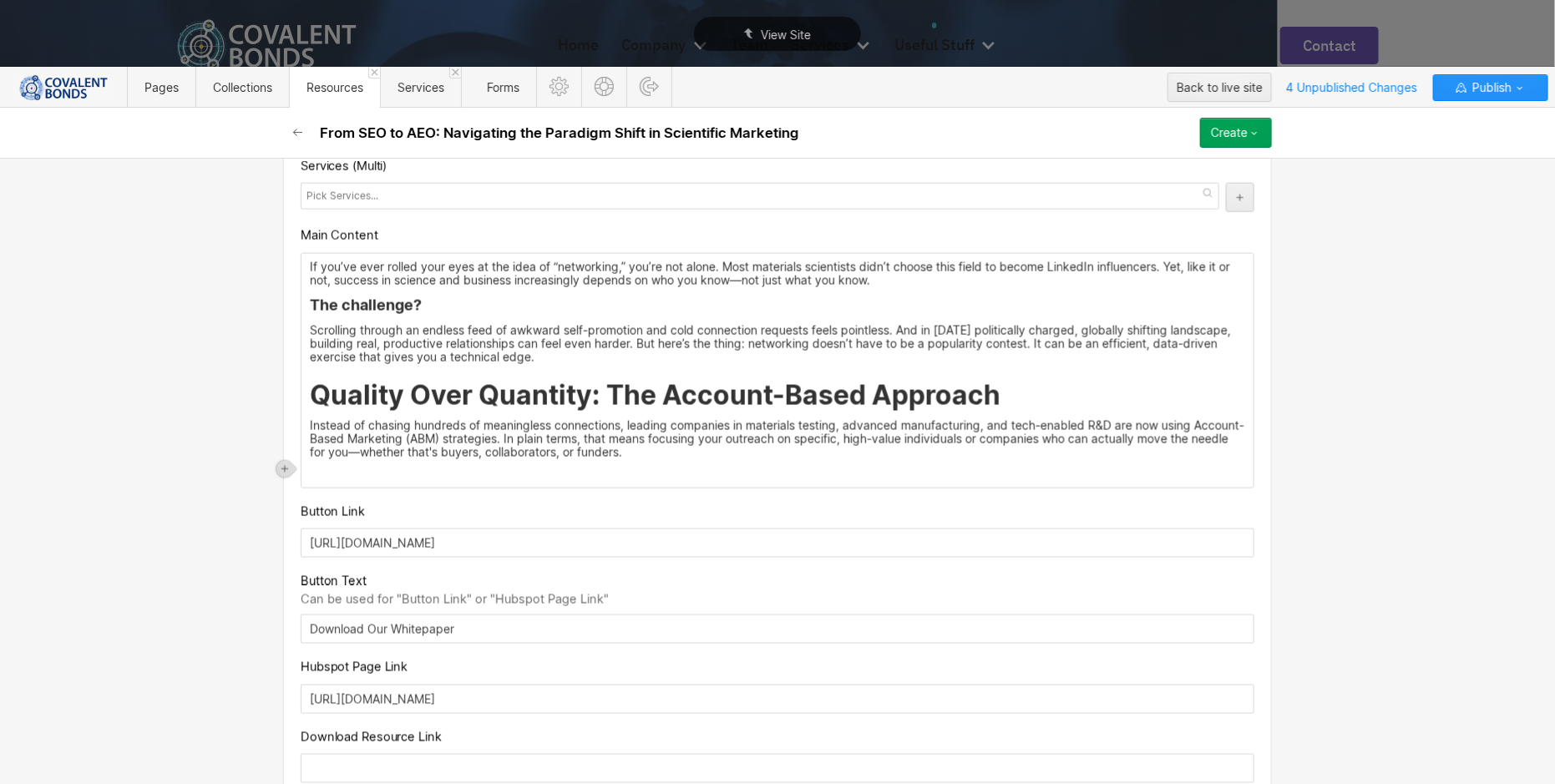
scroll to position [1041, 0]
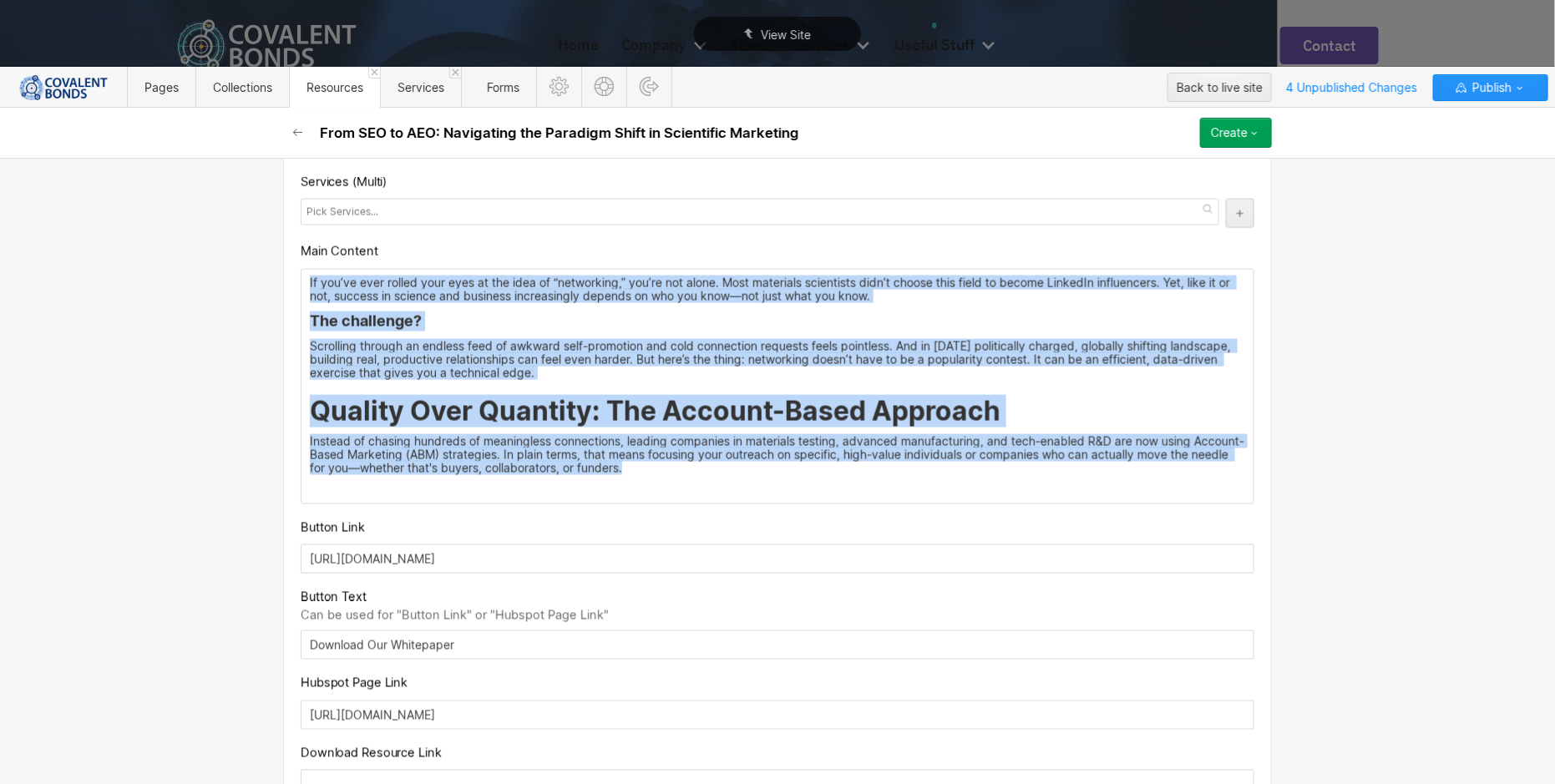
drag, startPoint x: 695, startPoint y: 463, endPoint x: 286, endPoint y: 256, distance: 458.4
click at [286, 256] on div "Custom fields Date 10/02/2025 Meta Title AI Engine Optimization (AEO): The New …" at bounding box center [777, 217] width 988 height 1755
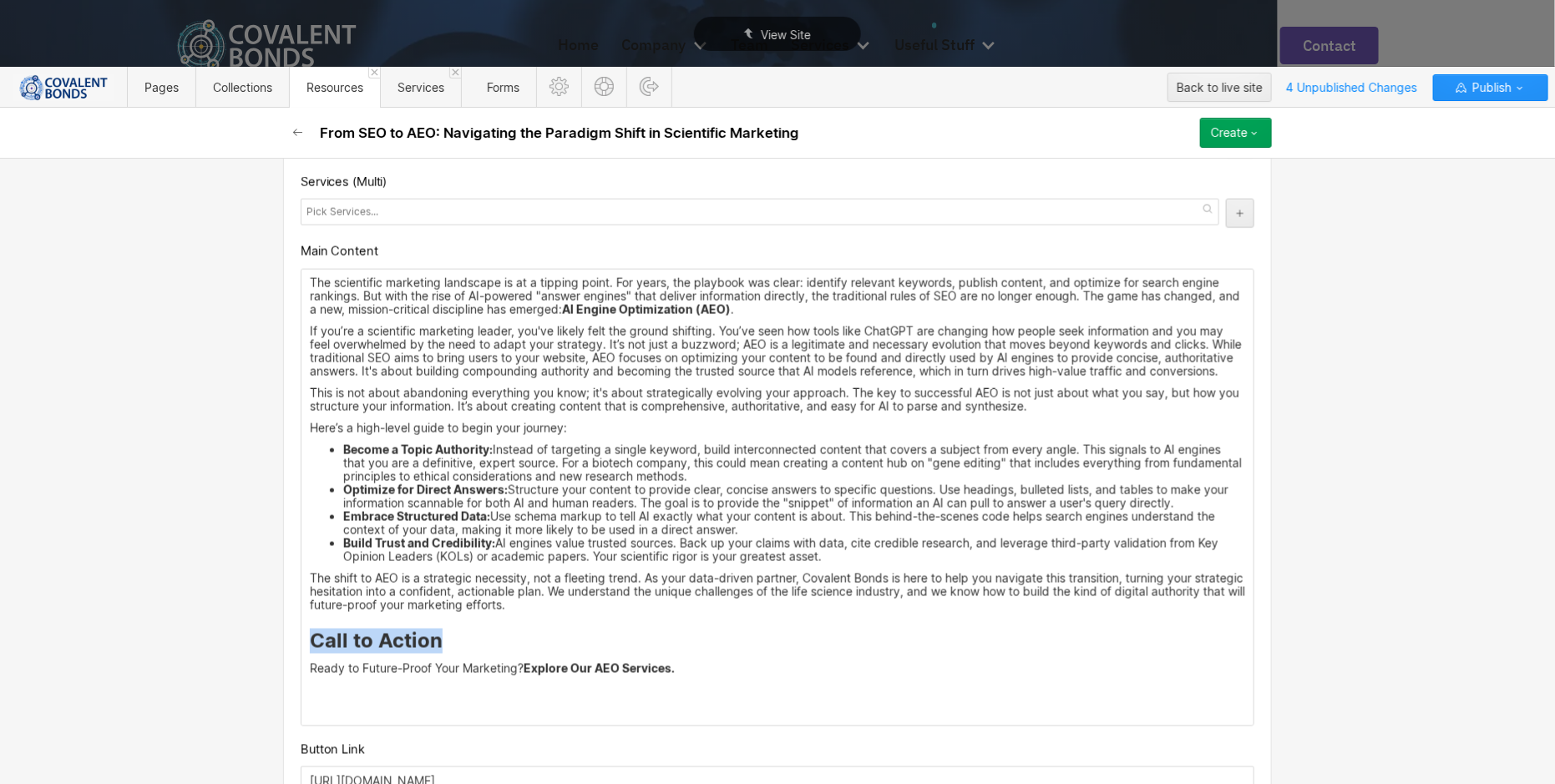
drag, startPoint x: 454, startPoint y: 629, endPoint x: 237, endPoint y: 624, distance: 217.1
click at [235, 624] on div "Basic info Name From SEO to AEO: Navigating the Paradigm Shift in Scientific Ma…" at bounding box center [777, 471] width 1555 height 626
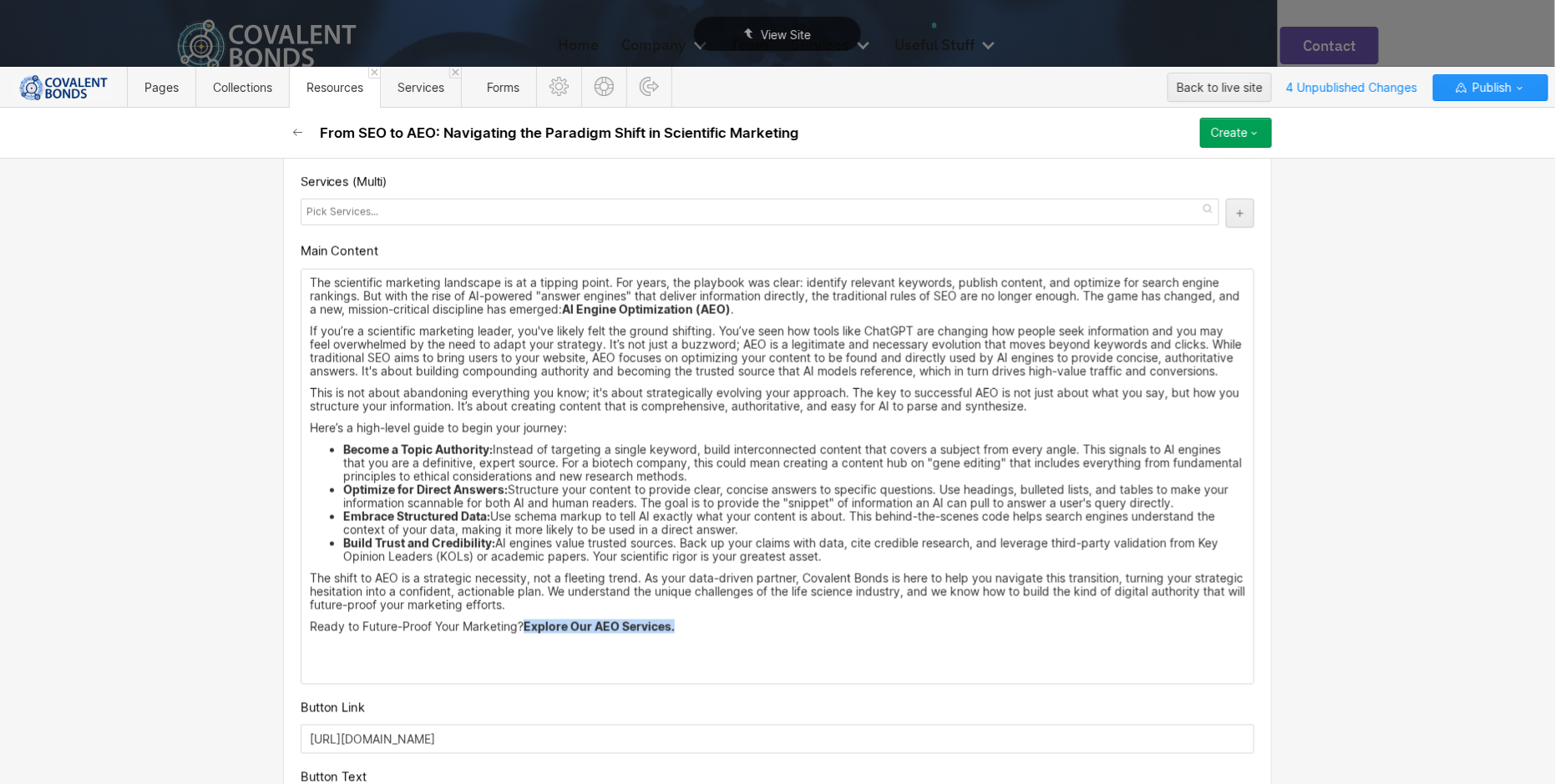
drag, startPoint x: 677, startPoint y: 622, endPoint x: 521, endPoint y: 615, distance: 156.2
click at [521, 620] on p "Ready to Future-Proof Your Marketing? Explore Our AEO Services." at bounding box center [777, 626] width 935 height 14
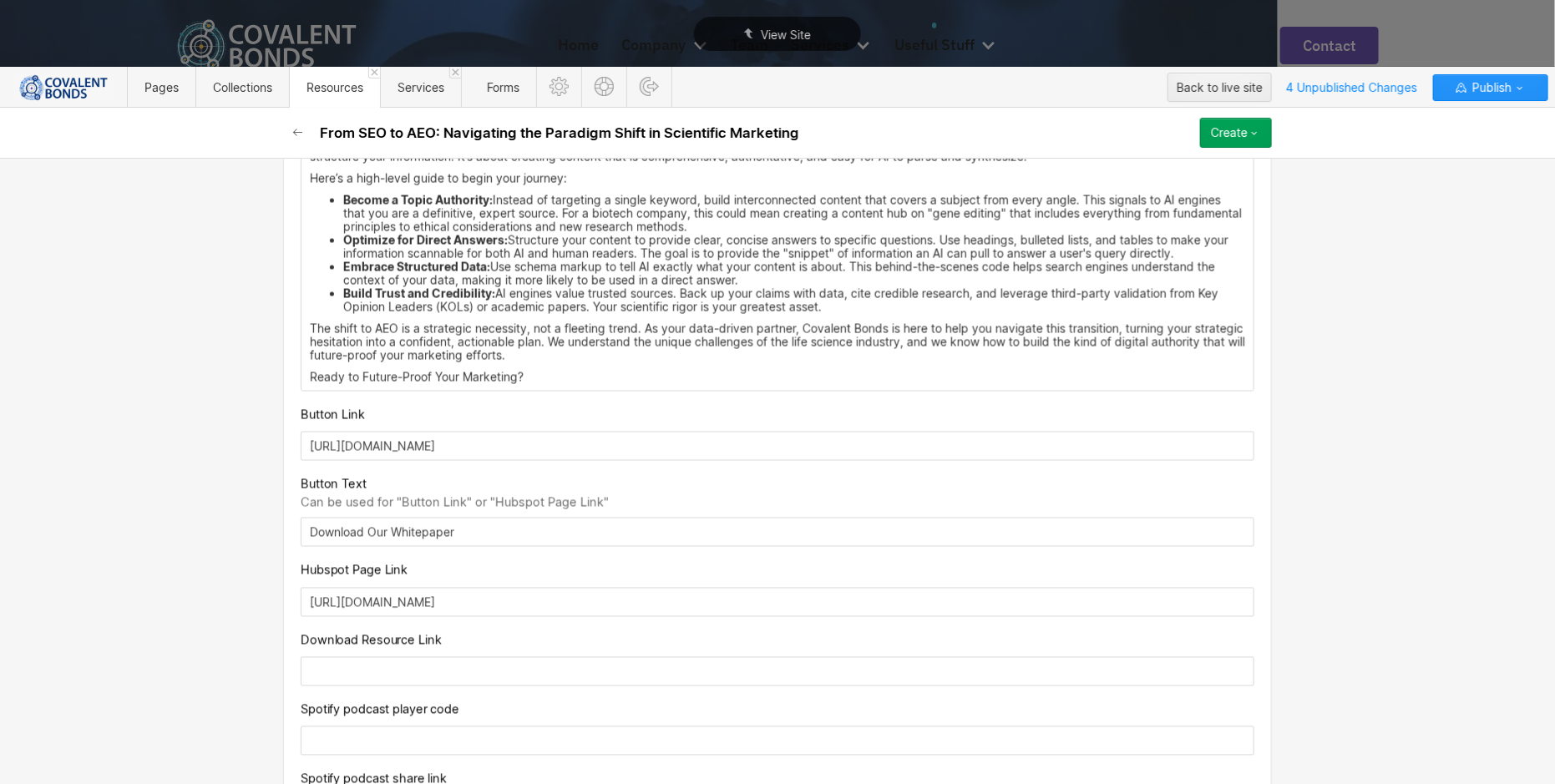
scroll to position [1306, 0]
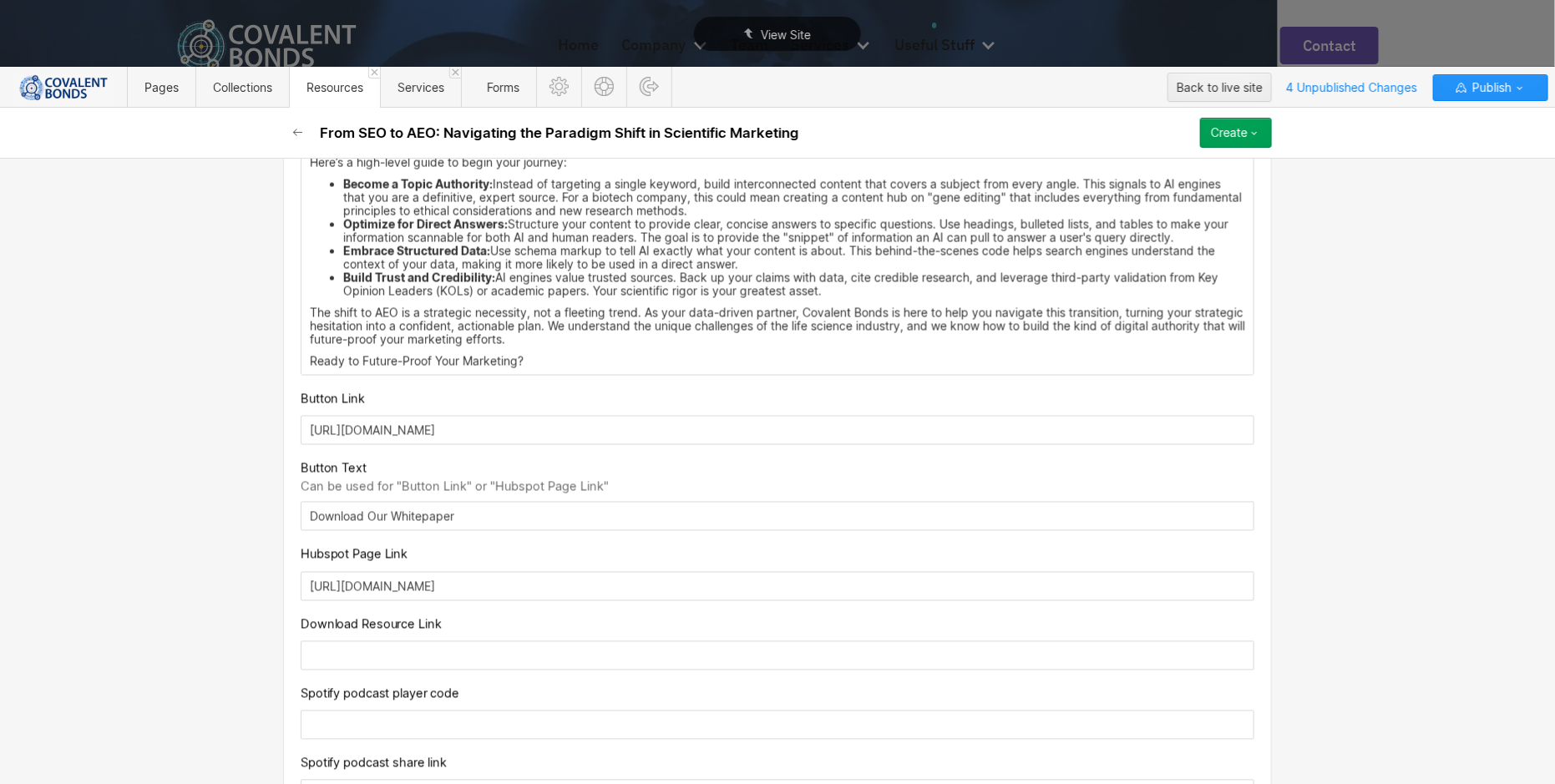
drag, startPoint x: 465, startPoint y: 511, endPoint x: 243, endPoint y: 501, distance: 222.2
click at [243, 501] on div "Basic info Name From SEO to AEO: Navigating the Paradigm Shift in Scientific Ma…" at bounding box center [777, 471] width 1555 height 626
click at [484, 509] on input "Download Our Whitepaper" at bounding box center [777, 516] width 953 height 29
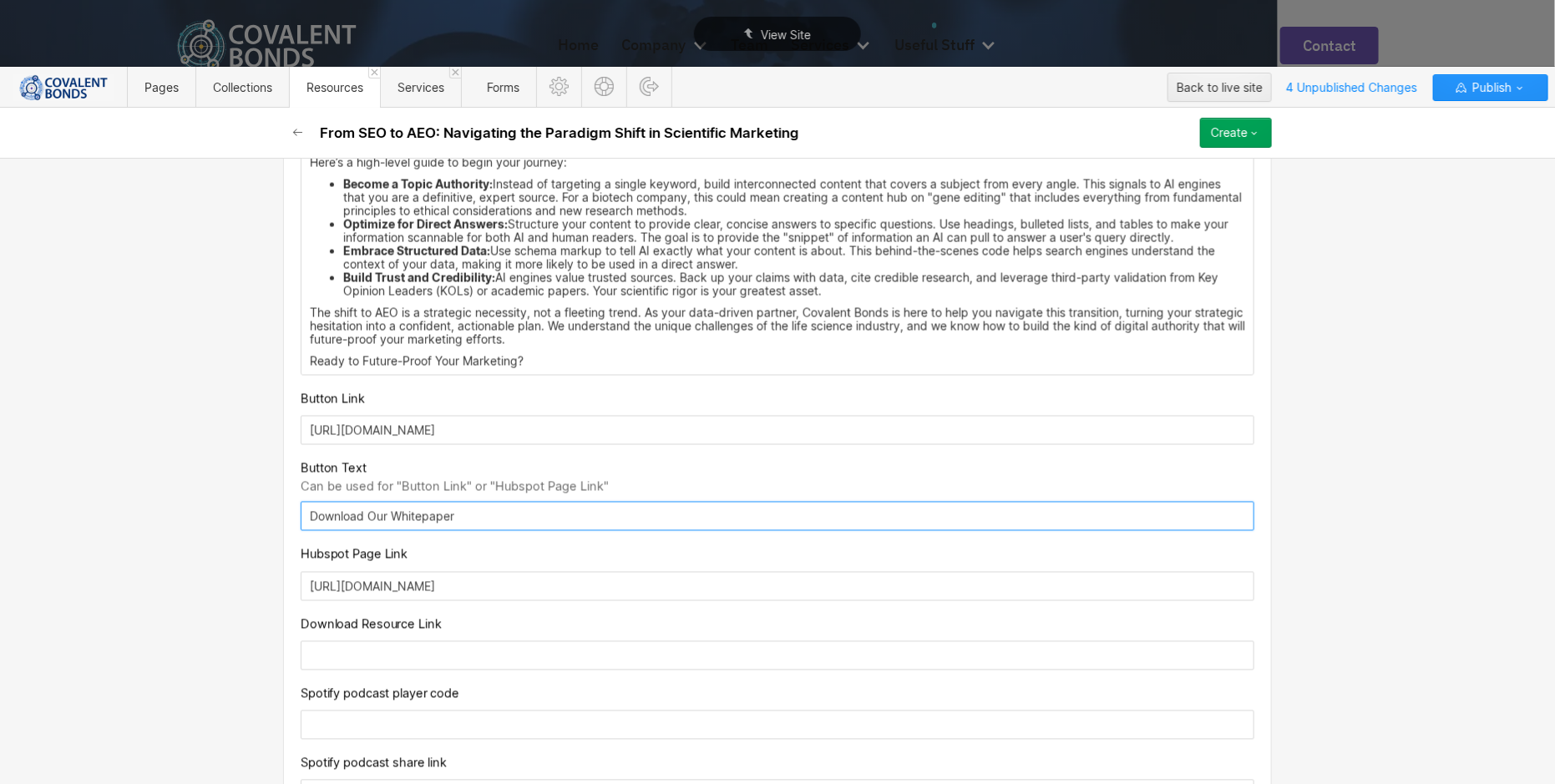
drag, startPoint x: 505, startPoint y: 508, endPoint x: 279, endPoint y: 504, distance: 226.0
click at [283, 505] on div "Custom fields Date 10/02/2025 Meta Title AI Engine Optimization (AEO): The New …" at bounding box center [777, 19] width 988 height 1892
paste input "Explore Our AEO Services."
type input "Explore Our AEO Services"
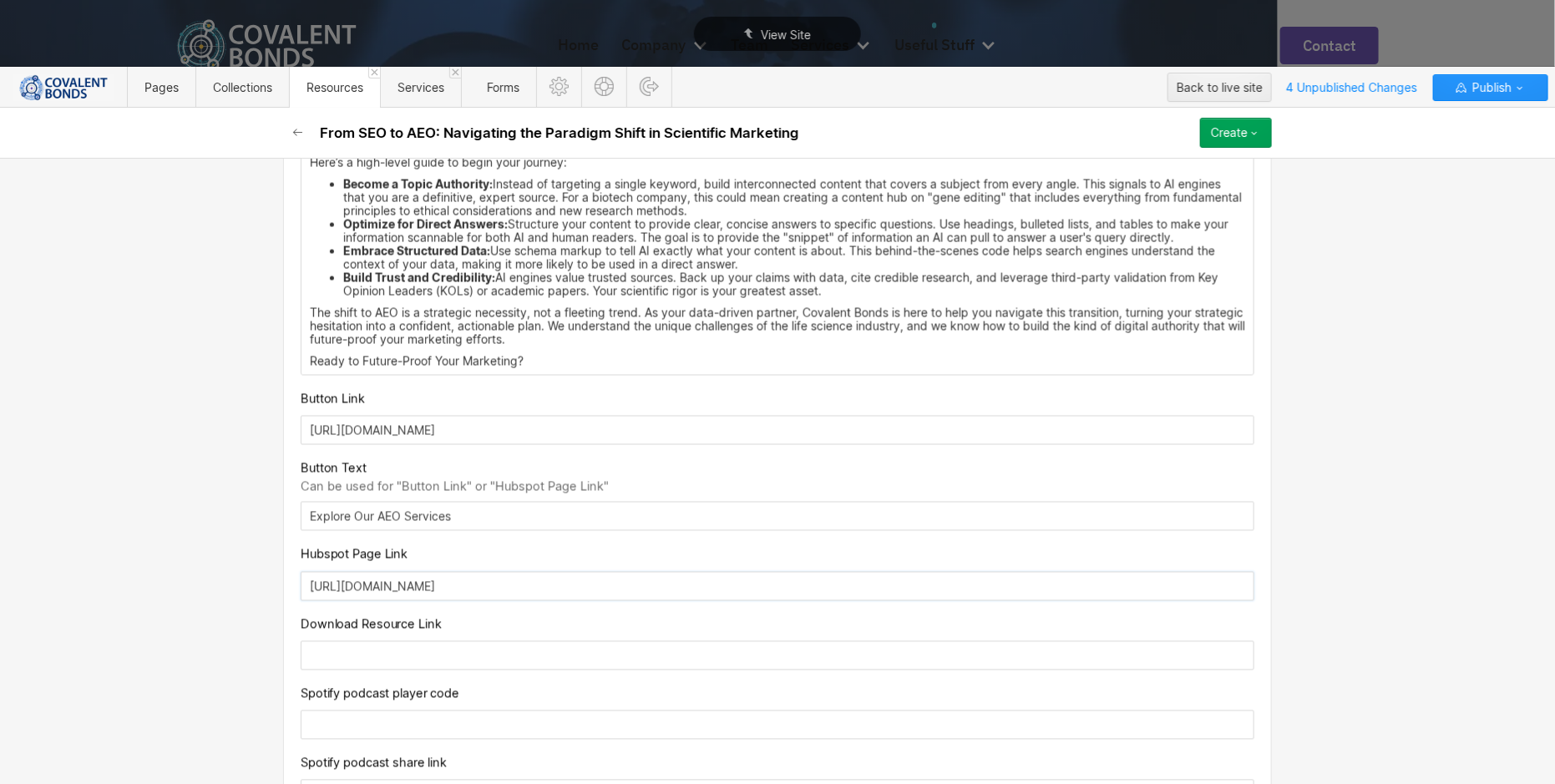
drag, startPoint x: 738, startPoint y: 570, endPoint x: 766, endPoint y: 582, distance: 30.5
click at [766, 582] on input "https://connect.covalentbonds.com/materials-science-whitepaper" at bounding box center [777, 587] width 953 height 29
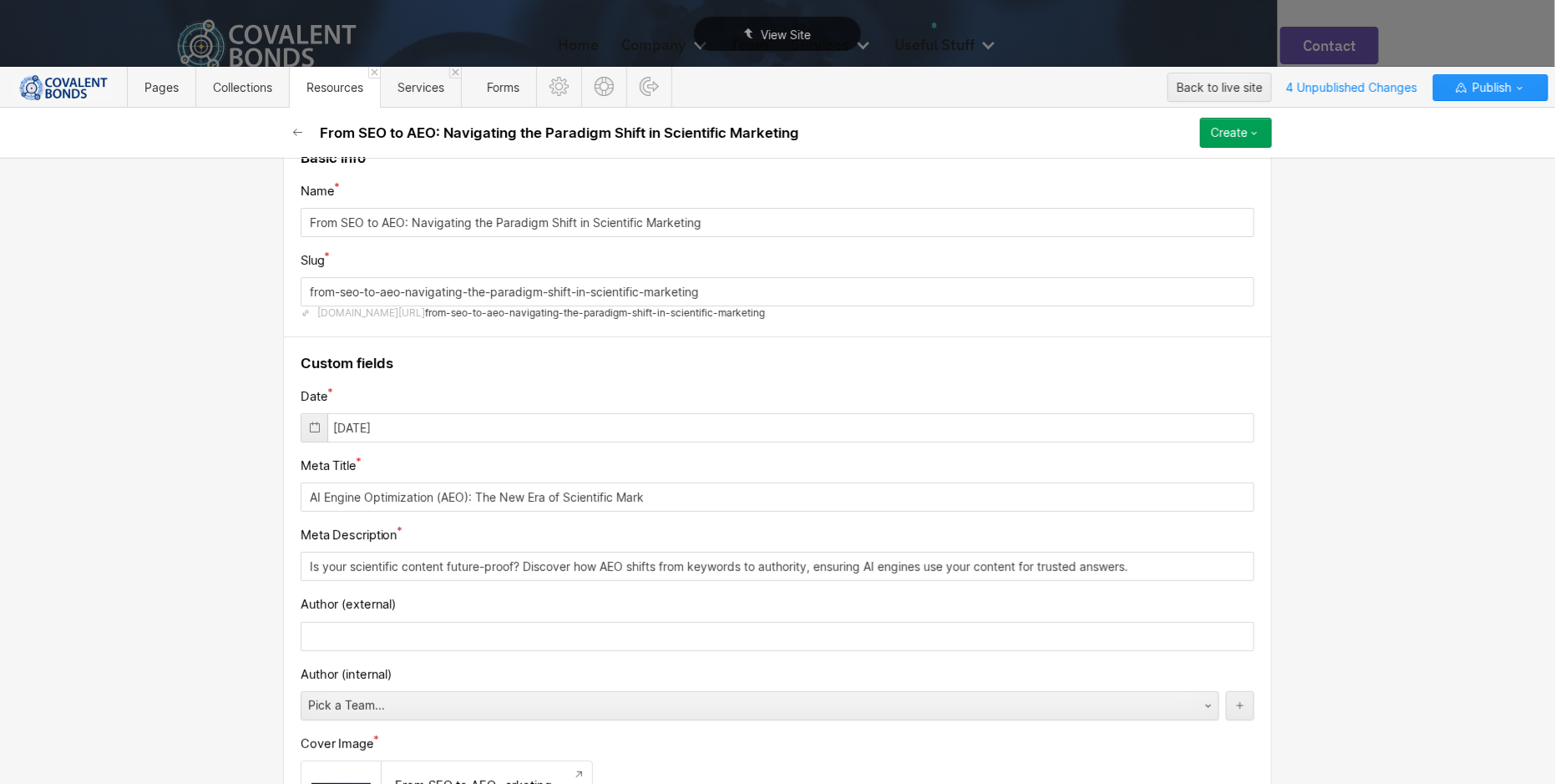
scroll to position [0, 0]
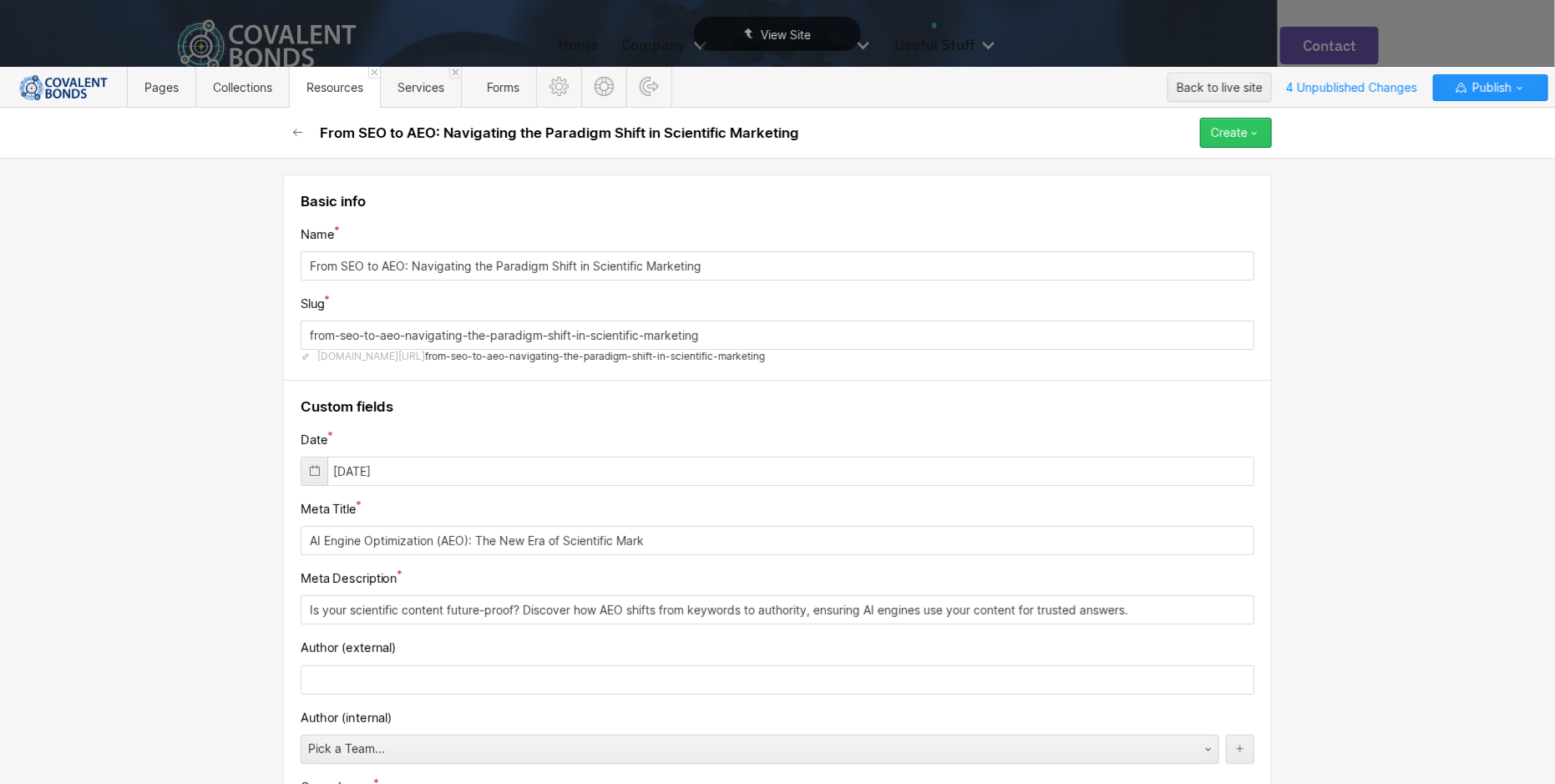
click at [1232, 127] on div "Create" at bounding box center [1229, 132] width 37 height 14
click at [1176, 185] on div "Publish now" at bounding box center [1188, 189] width 165 height 23
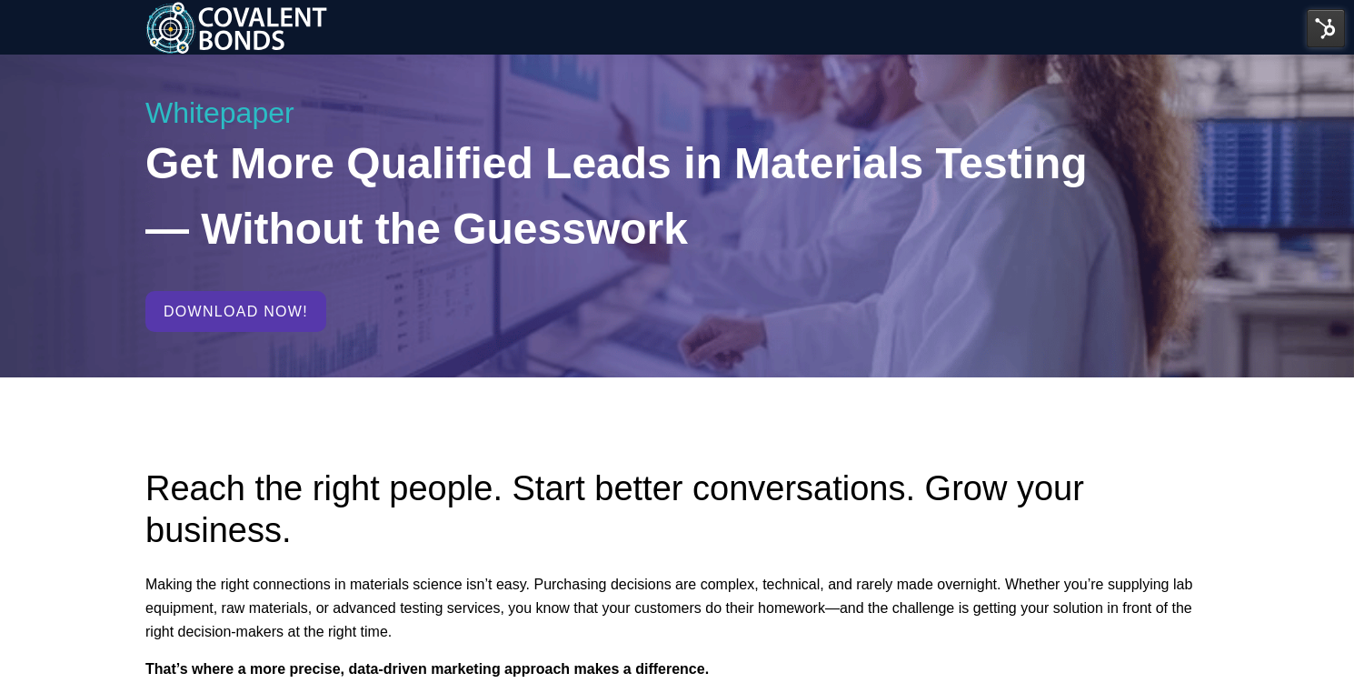
scroll to position [196, 0]
